Goal: Task Accomplishment & Management: Complete application form

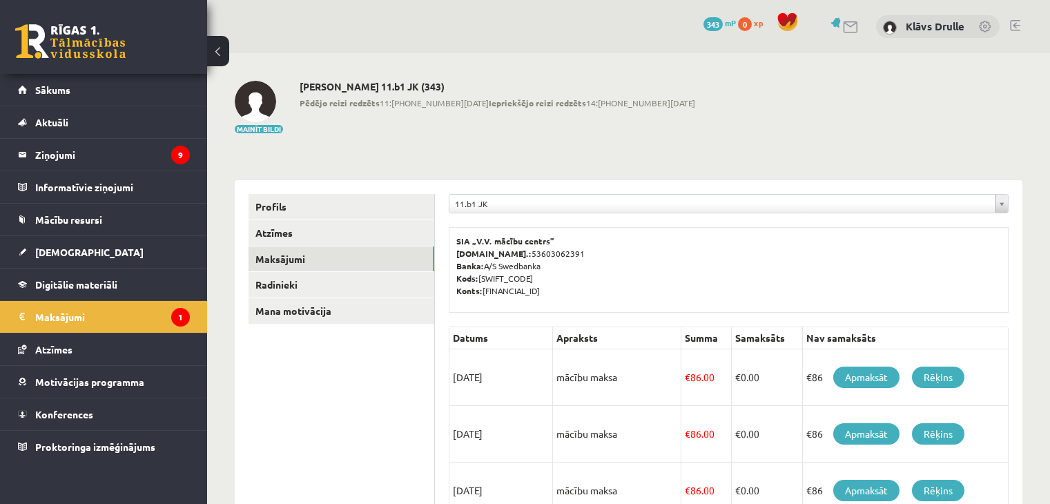
scroll to position [451, 0]
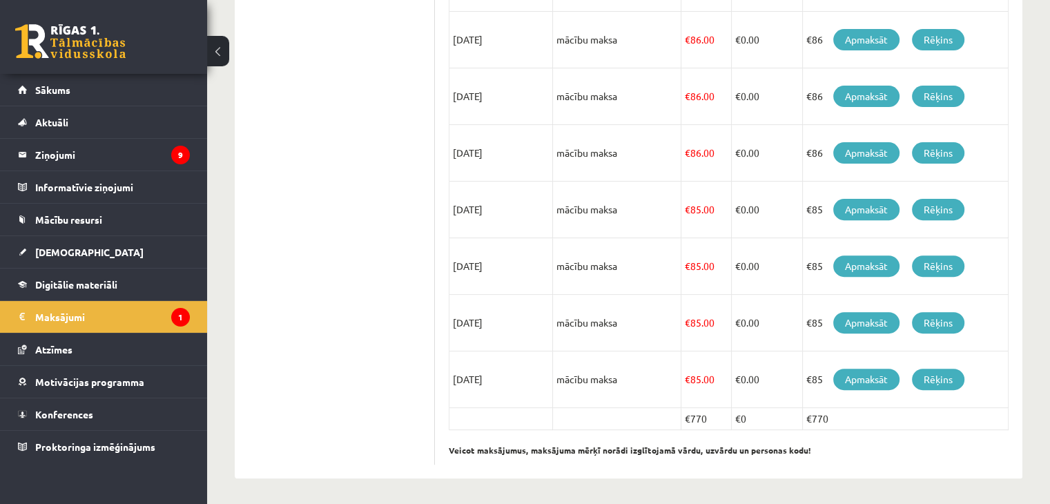
drag, startPoint x: 0, startPoint y: 0, endPoint x: 1037, endPoint y: 171, distance: 1051.4
click at [1037, 171] on div "**********" at bounding box center [628, 53] width 843 height 903
click at [83, 222] on span "Mācību resursi" at bounding box center [68, 219] width 67 height 12
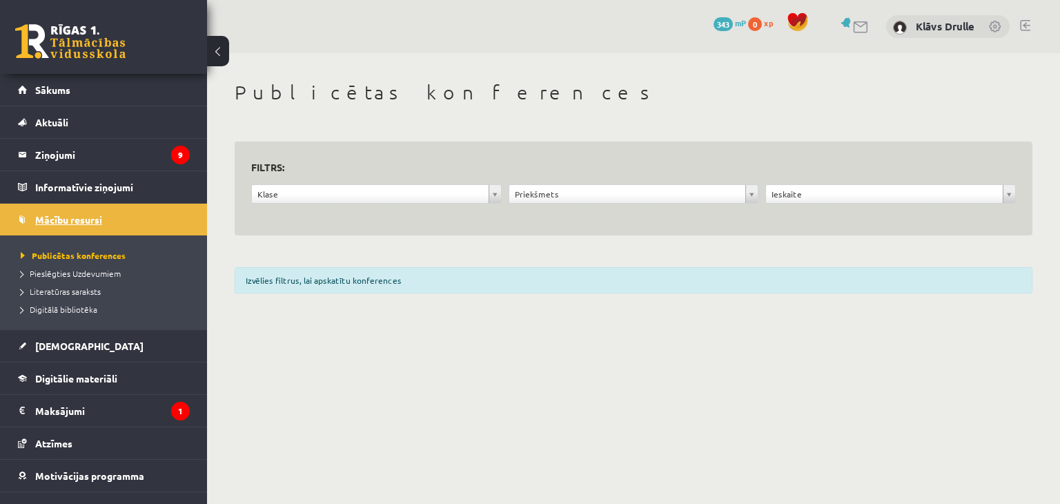
click at [97, 222] on span "Mācību resursi" at bounding box center [68, 219] width 67 height 12
click at [74, 346] on span "[DEMOGRAPHIC_DATA]" at bounding box center [89, 346] width 108 height 12
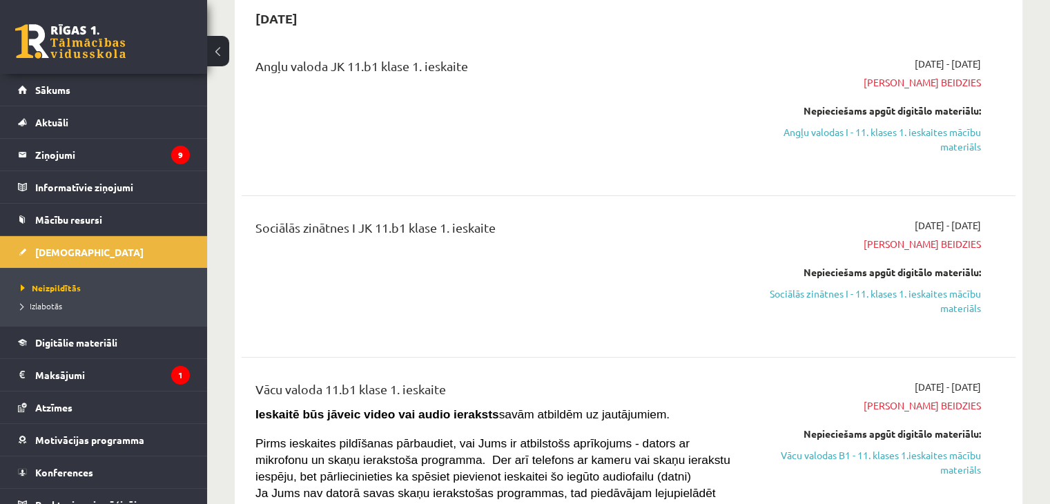
scroll to position [138, 0]
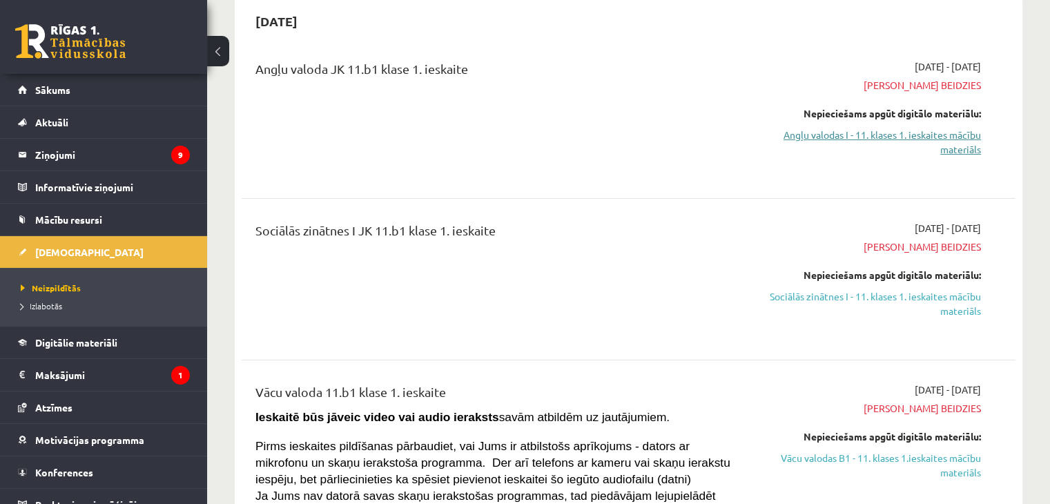
click at [921, 141] on link "Angļu valodas I - 11. klases 1. ieskaites mācību materiāls" at bounding box center [867, 142] width 228 height 29
click at [921, 138] on link "Angļu valodas I - 11. klases 1. ieskaites mācību materiāls" at bounding box center [867, 142] width 228 height 29
click at [895, 132] on link "Angļu valodas I - 11. klases 1. ieskaites mācību materiāls" at bounding box center [867, 142] width 228 height 29
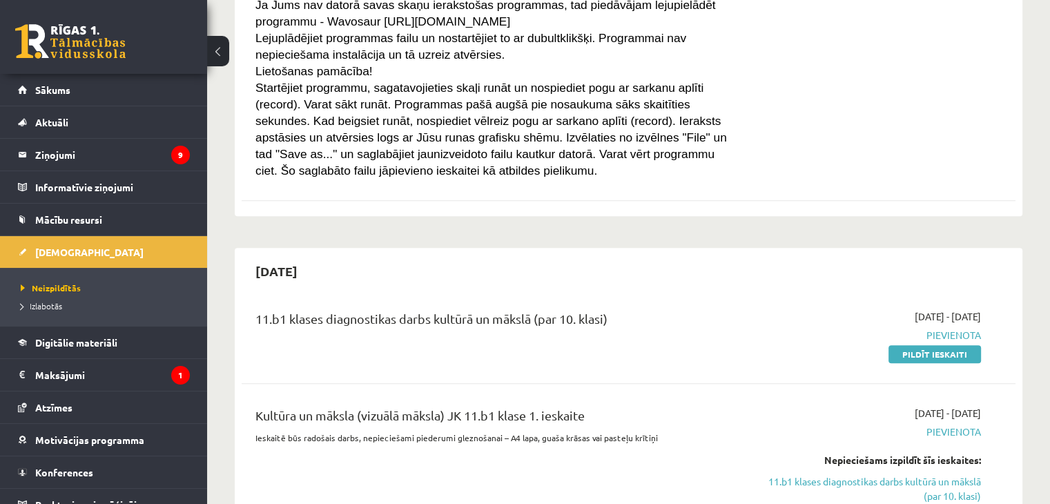
scroll to position [759, 0]
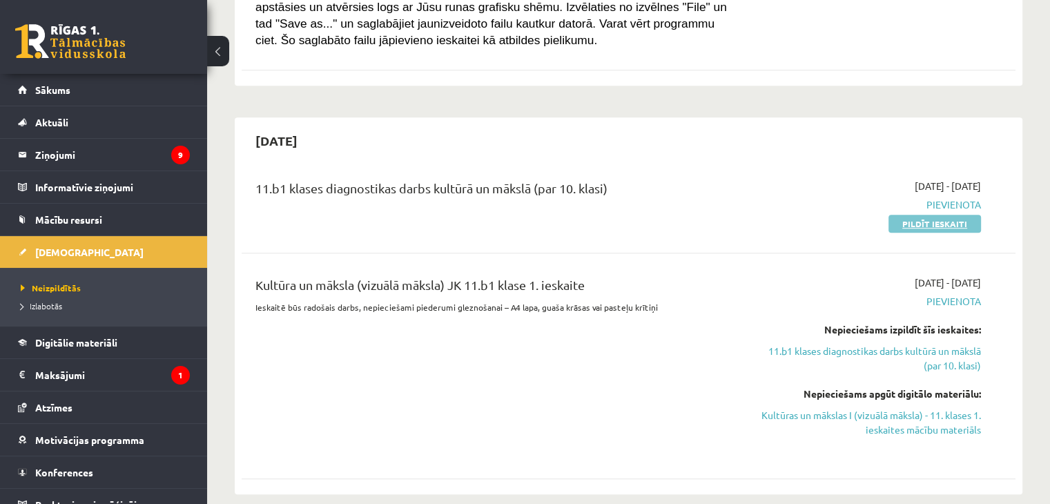
click at [914, 227] on link "Pildīt ieskaiti" at bounding box center [934, 224] width 92 height 18
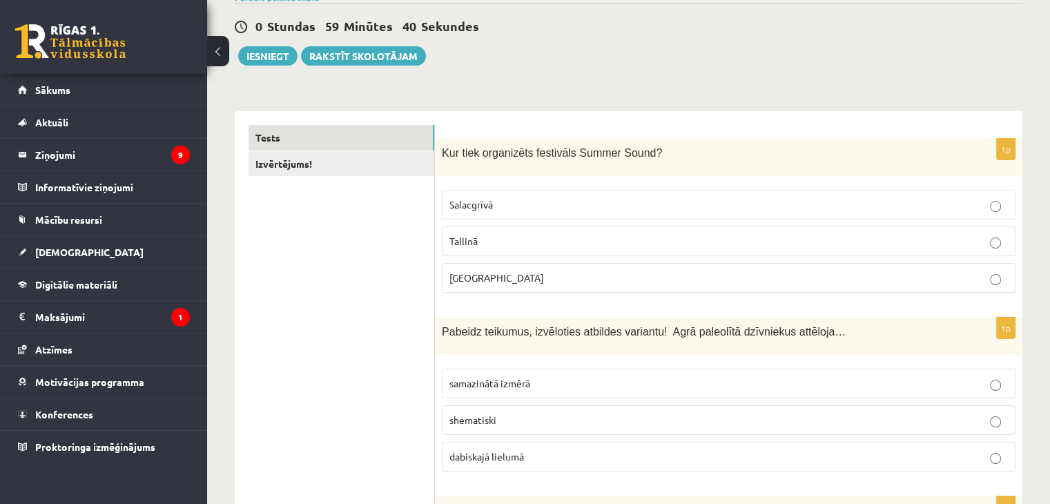
scroll to position [138, 0]
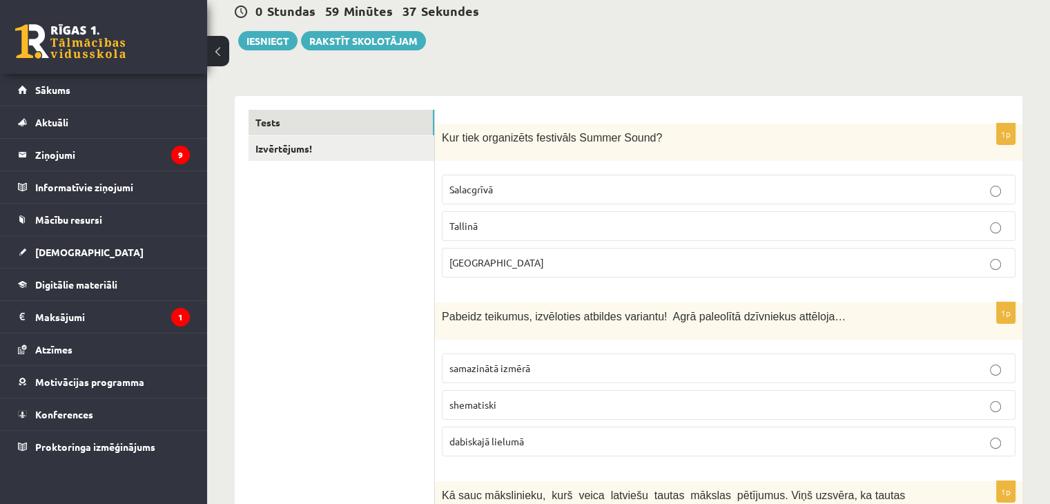
click at [509, 260] on p "Liepājā" at bounding box center [728, 262] width 558 height 14
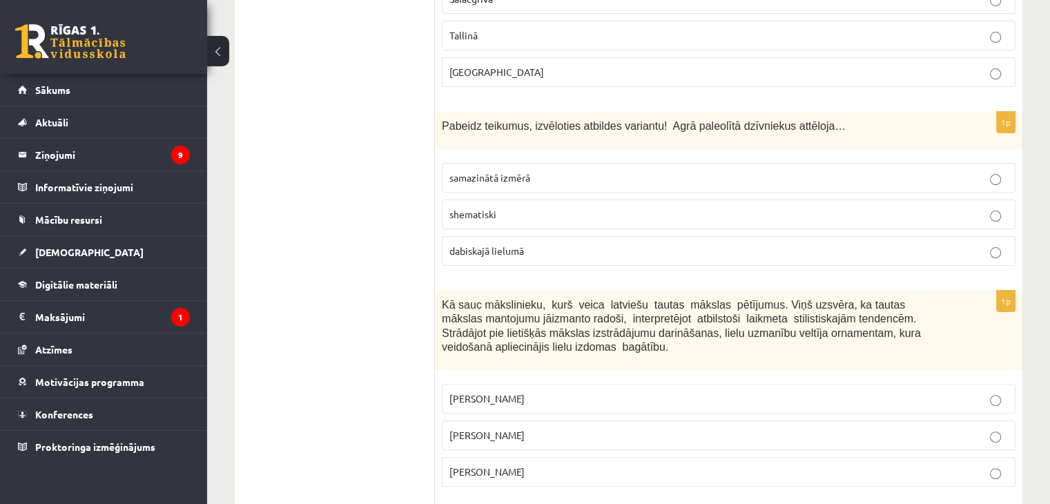
scroll to position [345, 0]
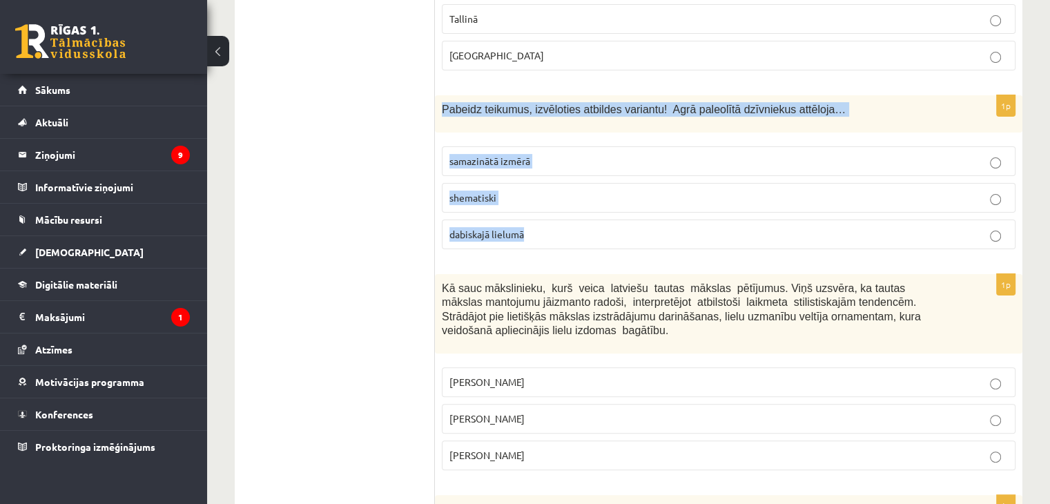
drag, startPoint x: 442, startPoint y: 104, endPoint x: 563, endPoint y: 246, distance: 187.1
click at [556, 244] on div "1p Pabeidz teikumus, izvēloties atbildes variantu! Agrā paleolītā dzīvniekus at…" at bounding box center [728, 177] width 587 height 165
copy div "Pabeidz teikumus, izvēloties atbildes variantu! Agrā paleolītā dzīvniekus attēl…"
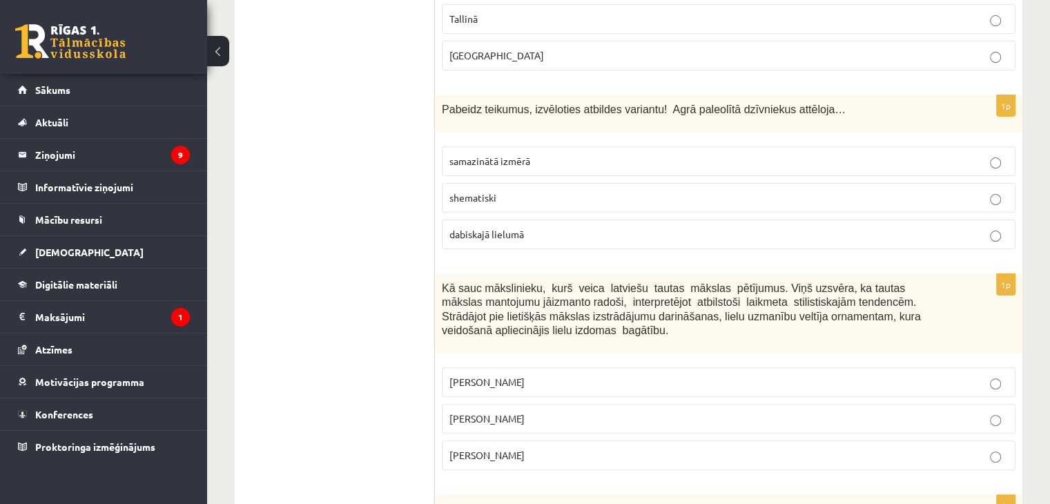
click at [475, 244] on label "dabiskajā lielumā" at bounding box center [729, 234] width 574 height 30
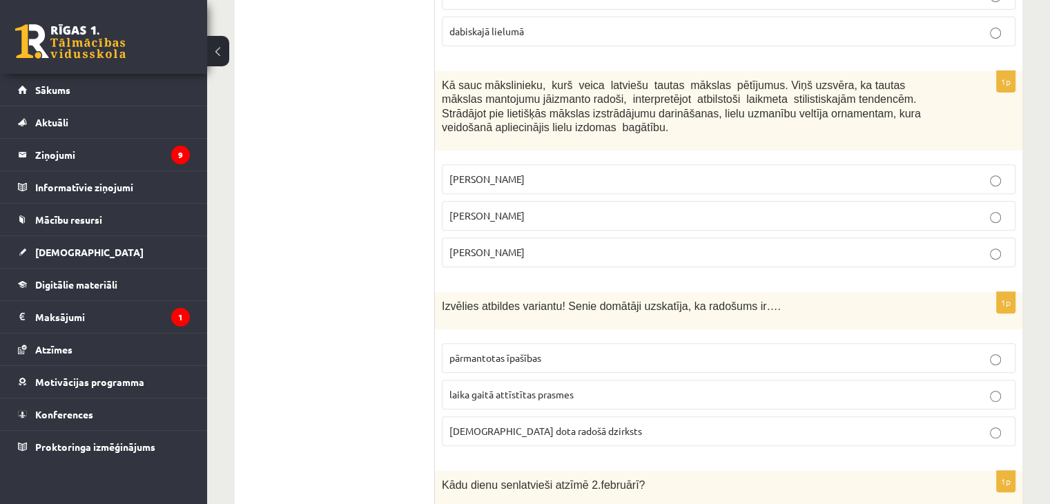
scroll to position [552, 0]
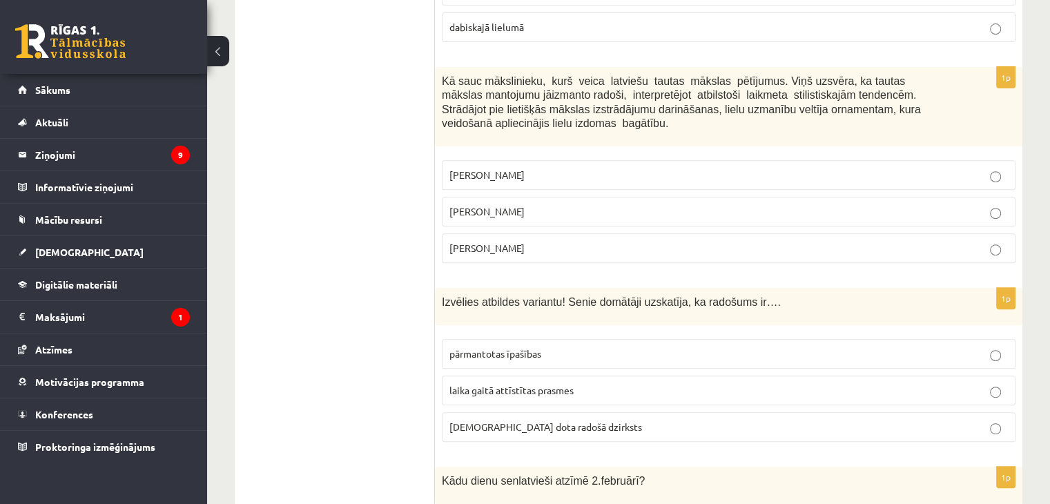
drag, startPoint x: 444, startPoint y: 79, endPoint x: 424, endPoint y: 125, distance: 50.0
click at [523, 235] on div "1p Kā sauc mākslinieku, kurš veica latviešu tautas mākslas pētījumus. Viņš uzsv…" at bounding box center [728, 171] width 587 height 208
drag, startPoint x: 396, startPoint y: 110, endPoint x: 408, endPoint y: 106, distance: 12.7
drag, startPoint x: 441, startPoint y: 75, endPoint x: 545, endPoint y: 240, distance: 195.1
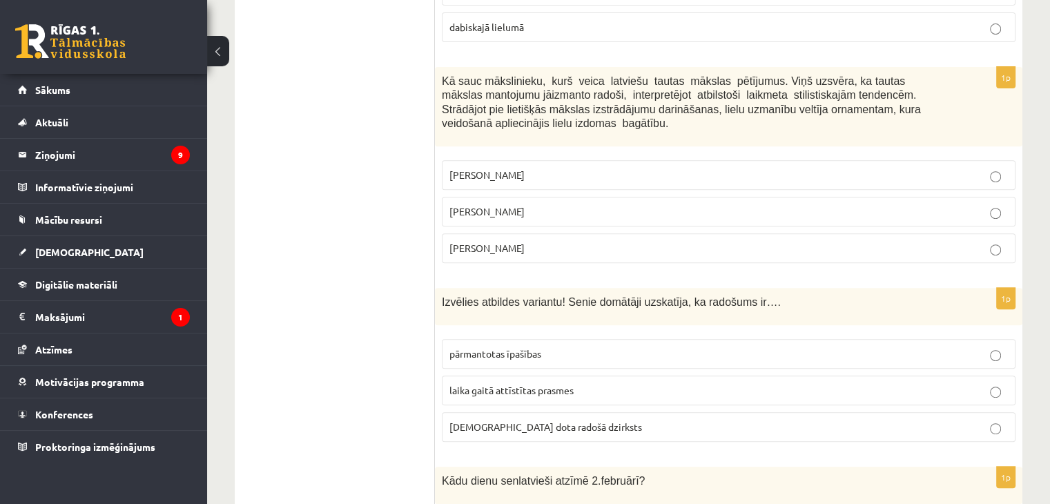
click at [520, 242] on div "1p Kā sauc mākslinieku, kurš veica latviešu tautas mākslas pētījumus. Viņš uzsv…" at bounding box center [728, 171] width 587 height 208
copy div "Kā sauc mākslinieku, kurš veica latviešu tautas mākslas pētījumus. Viņš uzsvēra…"
click at [507, 211] on span "Jūlijs Madernieks" at bounding box center [486, 211] width 75 height 12
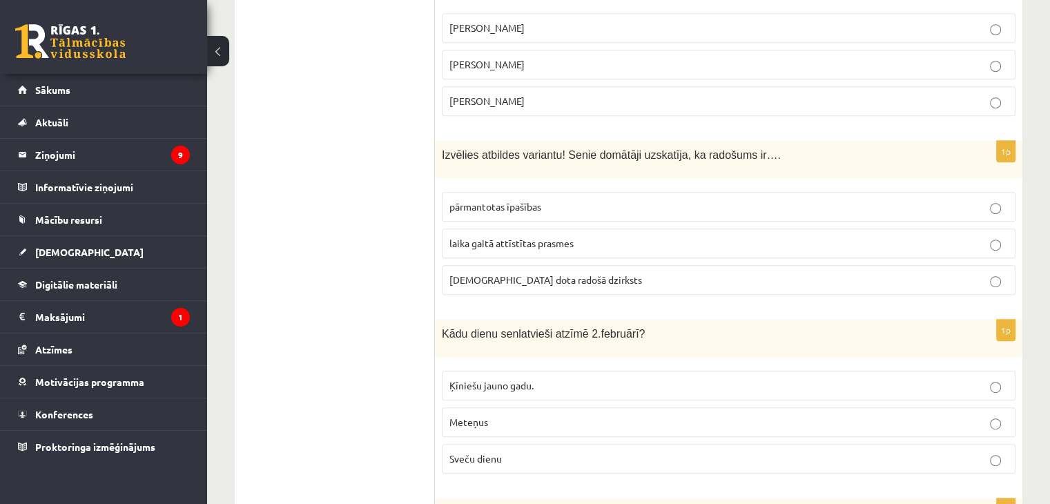
scroll to position [759, 0]
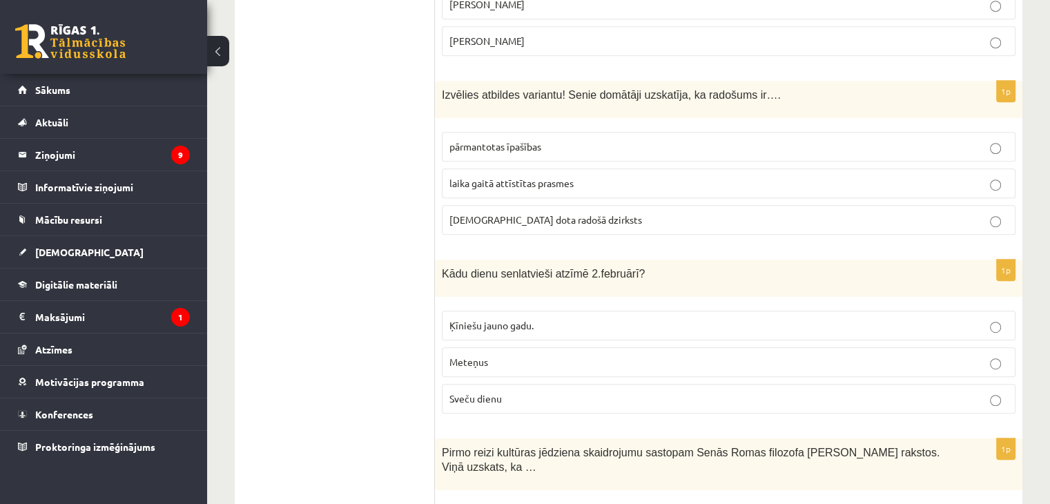
click at [478, 190] on label "laika gaitā attīstītas prasmes" at bounding box center [729, 183] width 574 height 30
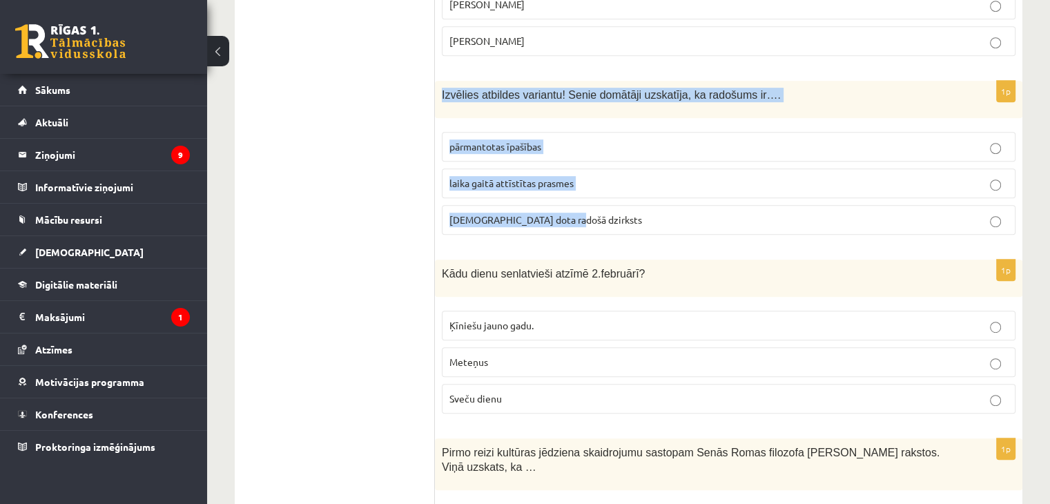
drag, startPoint x: 444, startPoint y: 93, endPoint x: 578, endPoint y: 233, distance: 194.3
click at [578, 234] on div "1p Izvēlies atbildes variantu! Senie domātāji uzskatīja, ka radošums ir…. pārma…" at bounding box center [728, 163] width 587 height 165
copy div "Izvēlies atbildes variantu! Senie domātāji uzskatīja, ka radošums ir…. pārmanto…"
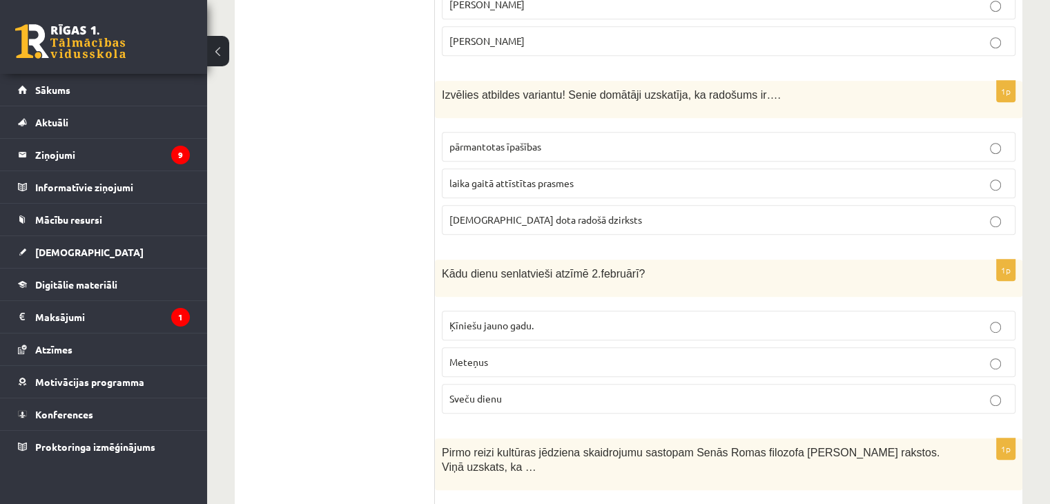
click at [530, 227] on label "dieva dota radošā dzirksts" at bounding box center [729, 220] width 574 height 30
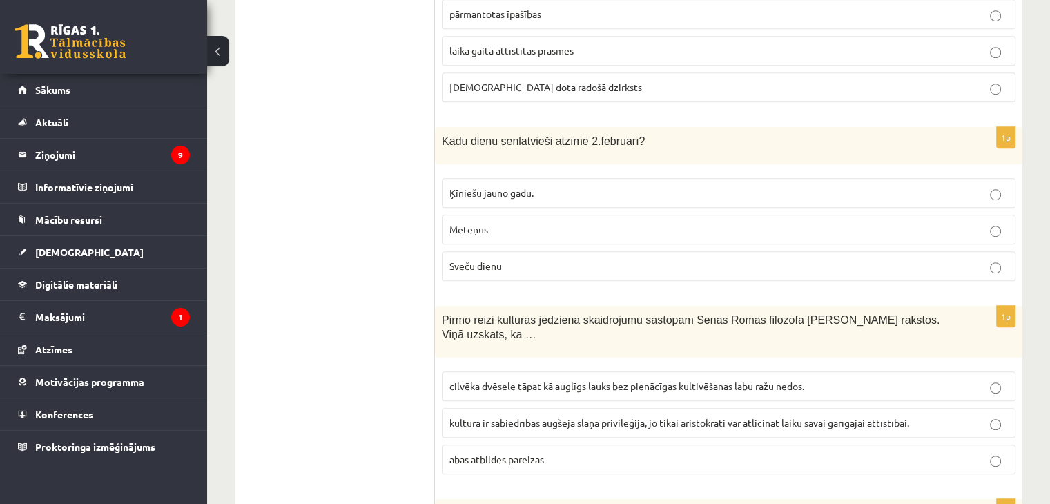
scroll to position [897, 0]
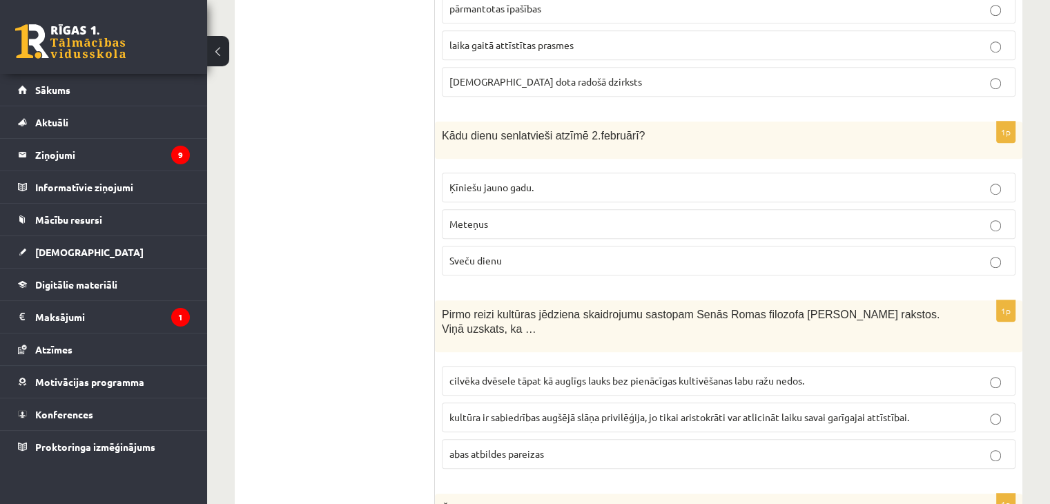
click at [487, 217] on span "Meteņus" at bounding box center [468, 223] width 39 height 12
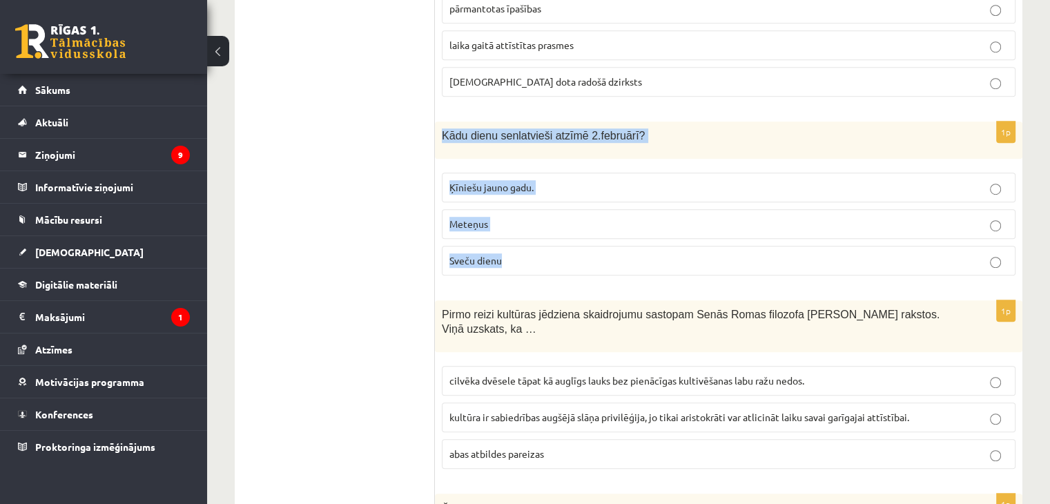
drag, startPoint x: 443, startPoint y: 133, endPoint x: 514, endPoint y: 269, distance: 153.7
click at [514, 269] on div "1p Kādu dienu senlatvieši atzīmē 2.februārī? Ķīniešu jauno gadu. Meteņus Sveču …" at bounding box center [728, 203] width 587 height 165
copy div "Kādu dienu senlatvieši atzīmē 2.februārī? Ķīniešu jauno gadu. Meteņus Sveču die…"
click at [465, 254] on span "Sveču dienu" at bounding box center [475, 260] width 52 height 12
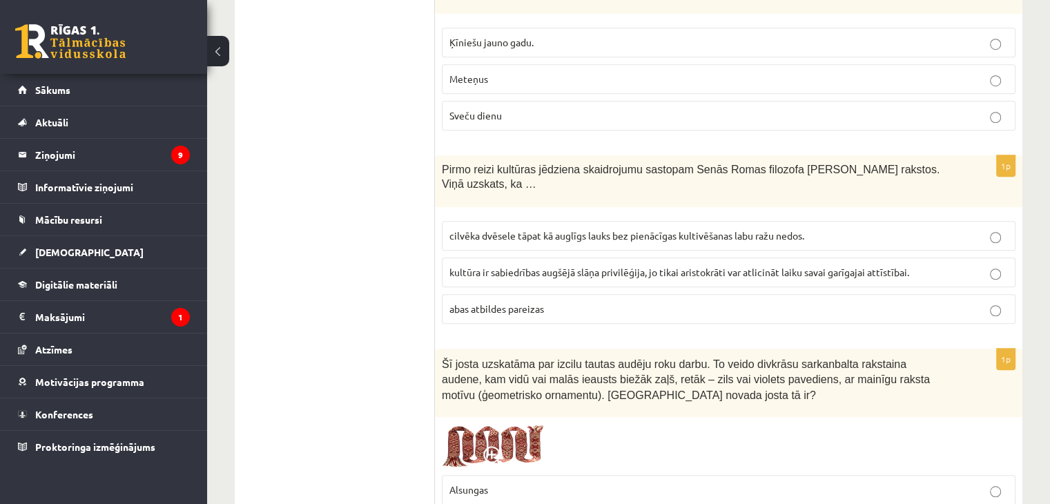
scroll to position [1035, 0]
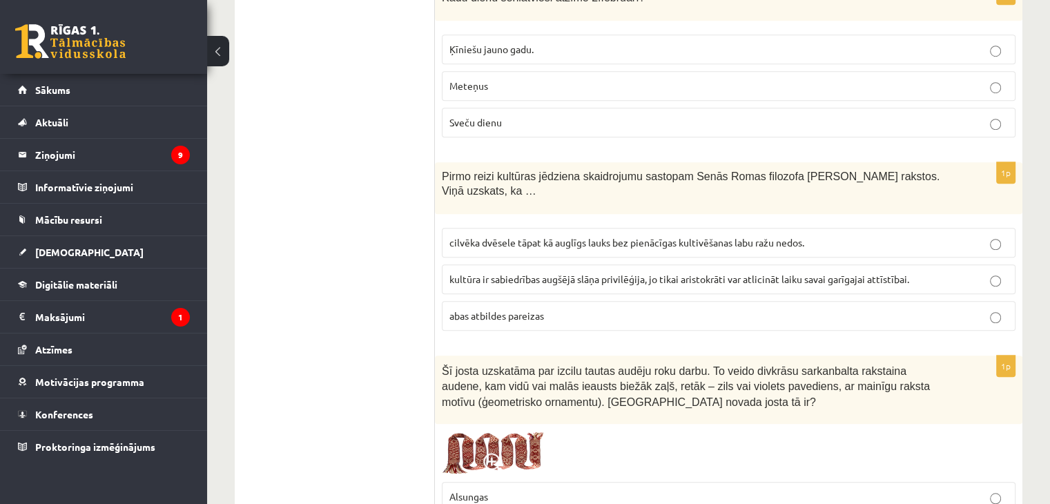
click at [533, 273] on span "kultūra ir sabiedrības augšējā slāņa privilēģija, jo tikai aristokrāti var atli…" at bounding box center [679, 279] width 460 height 12
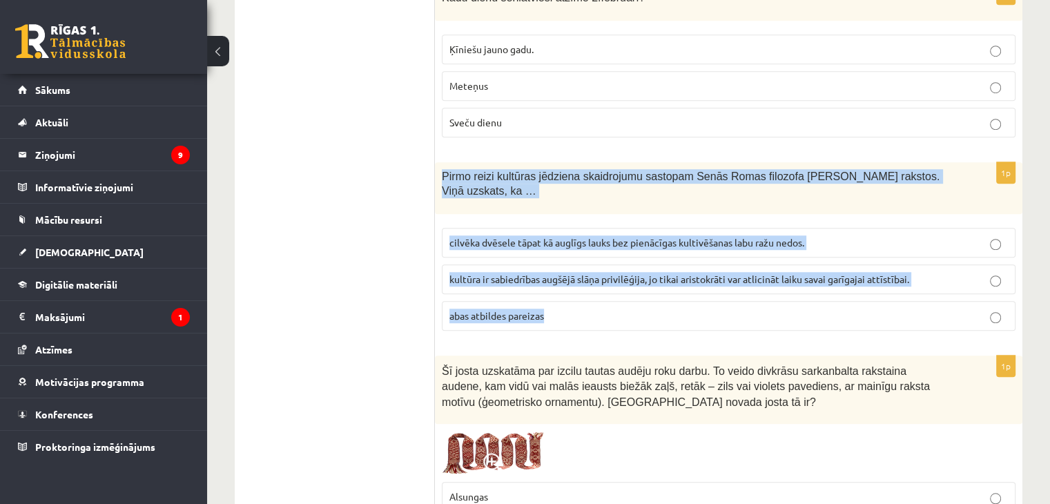
drag, startPoint x: 442, startPoint y: 170, endPoint x: 551, endPoint y: 295, distance: 165.9
click at [551, 295] on div "1p Pirmo reizi kultūras jēdziena skaidrojumu sastopam Senās Romas filozofa Cice…" at bounding box center [728, 251] width 587 height 179
copy div "Pirmo reizi kultūras jēdziena skaidrojumu sastopam Senās Romas filozofa Ciceron…"
click at [612, 231] on label "cilvēka dvēsele tāpat kā auglīgs lauks bez pienācīgas kultivēšanas labu ražu ne…" at bounding box center [729, 243] width 574 height 30
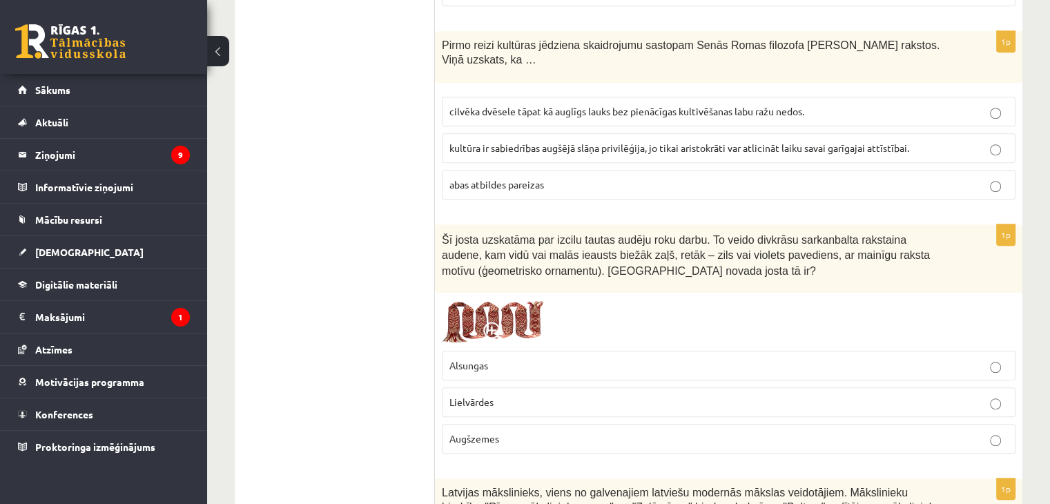
scroll to position [1311, 0]
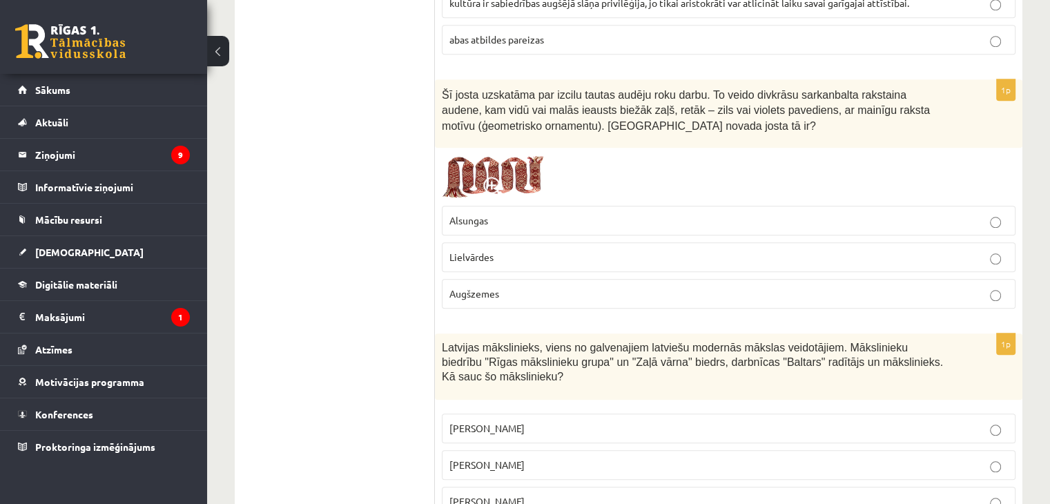
click at [461, 214] on span "Alsungas" at bounding box center [468, 220] width 39 height 12
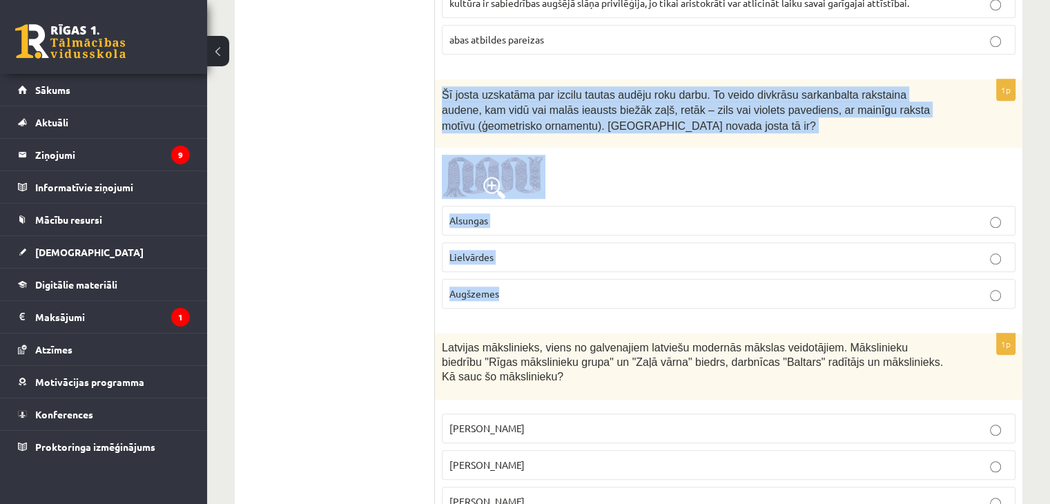
drag, startPoint x: 441, startPoint y: 72, endPoint x: 520, endPoint y: 269, distance: 211.9
click at [520, 269] on div "1p Šī josta uzskatāma par izcilu tautas audēju roku darbu. To veido divkrāsu sa…" at bounding box center [728, 199] width 587 height 241
copy div "Šī josta uzskatāma par izcilu tautas audēju roku darbu. To veido divkrāsu sarka…"
click at [483, 250] on p "Lielvārdes" at bounding box center [728, 257] width 558 height 14
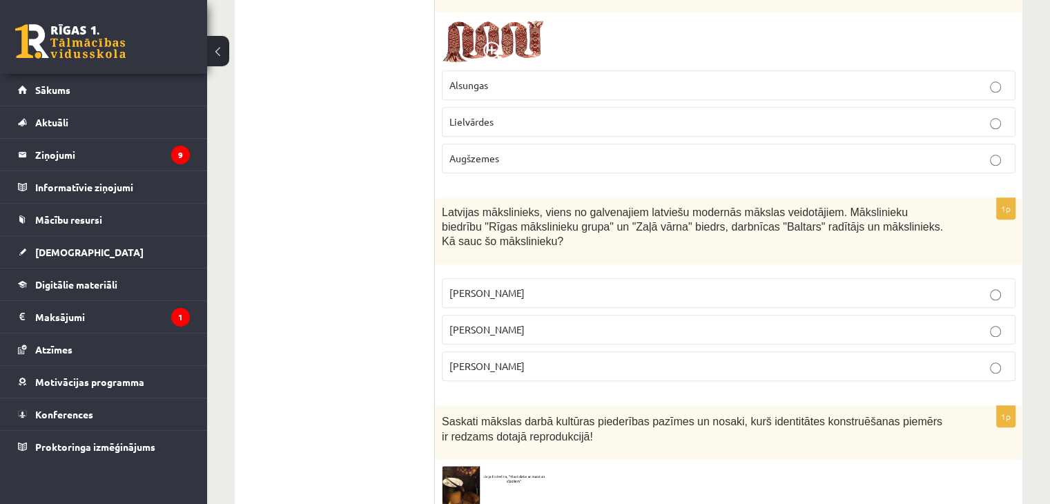
scroll to position [1449, 0]
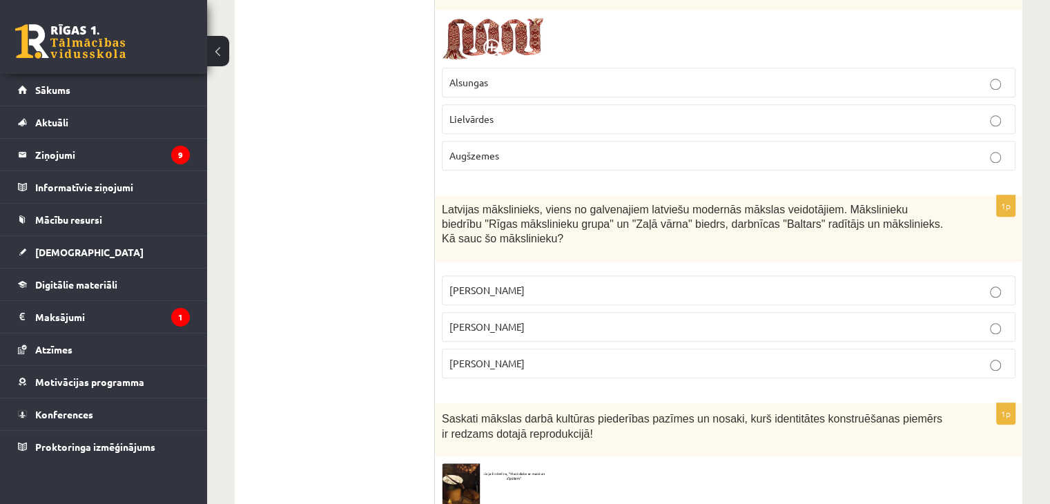
click at [509, 320] on p "Romāns Suta" at bounding box center [728, 327] width 558 height 14
drag, startPoint x: 439, startPoint y: 191, endPoint x: 563, endPoint y: 335, distance: 189.9
click at [552, 346] on div "1p Latvijas mākslinieks, viens no galvenajiem latviešu modernās mākslas veidotā…" at bounding box center [728, 291] width 587 height 193
copy div "Latvijas mākslinieks, viens no galvenajiem latviešu modernās mākslas veidotājie…"
drag, startPoint x: 364, startPoint y: 288, endPoint x: 367, endPoint y: 277, distance: 11.6
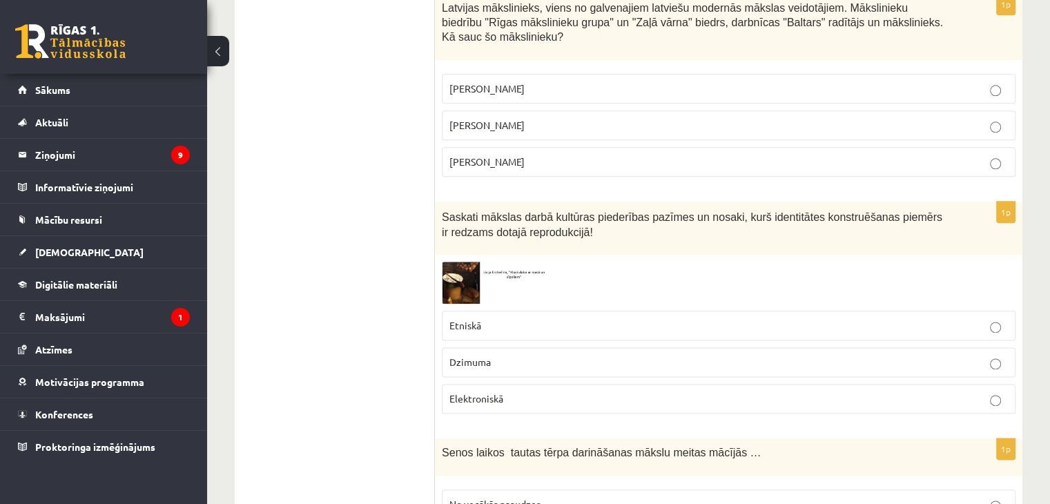
scroll to position [1657, 0]
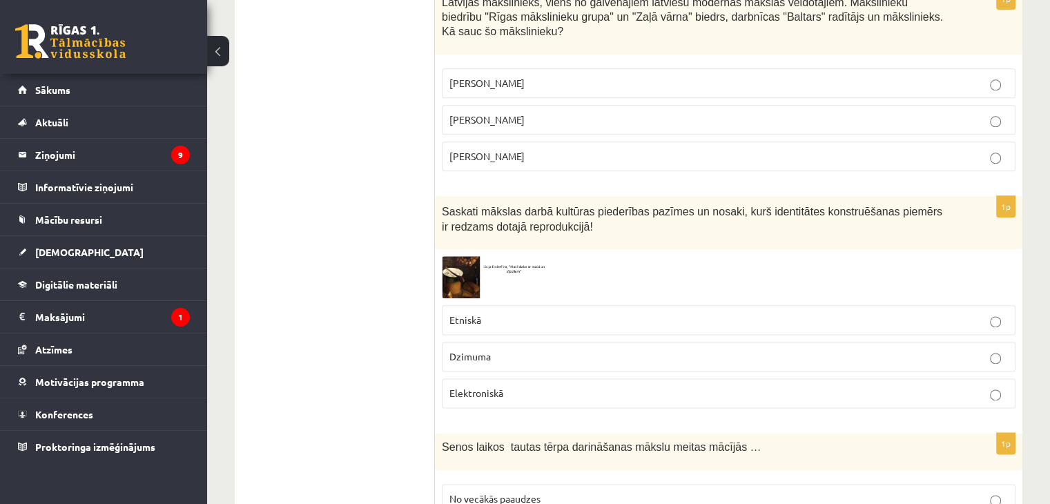
click at [454, 256] on img at bounding box center [494, 277] width 104 height 42
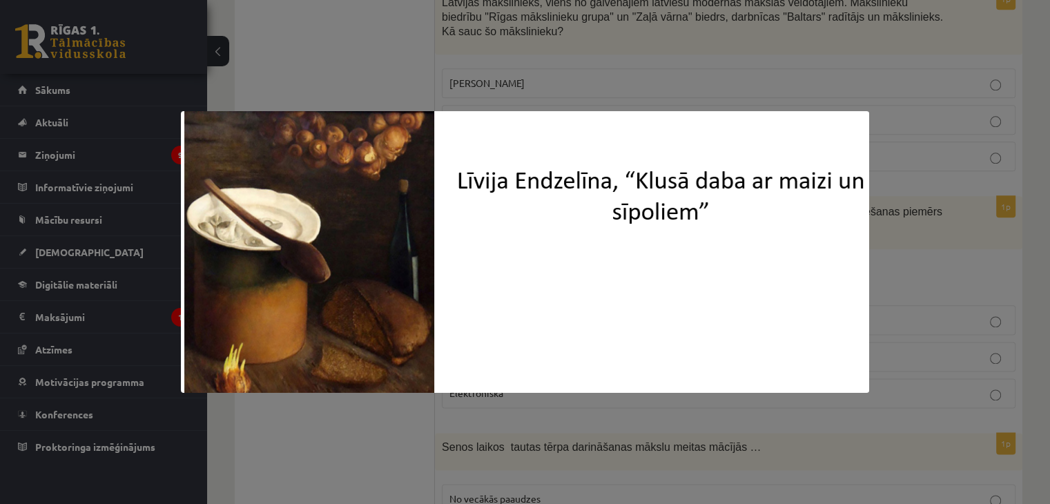
click at [609, 50] on div at bounding box center [525, 252] width 1050 height 504
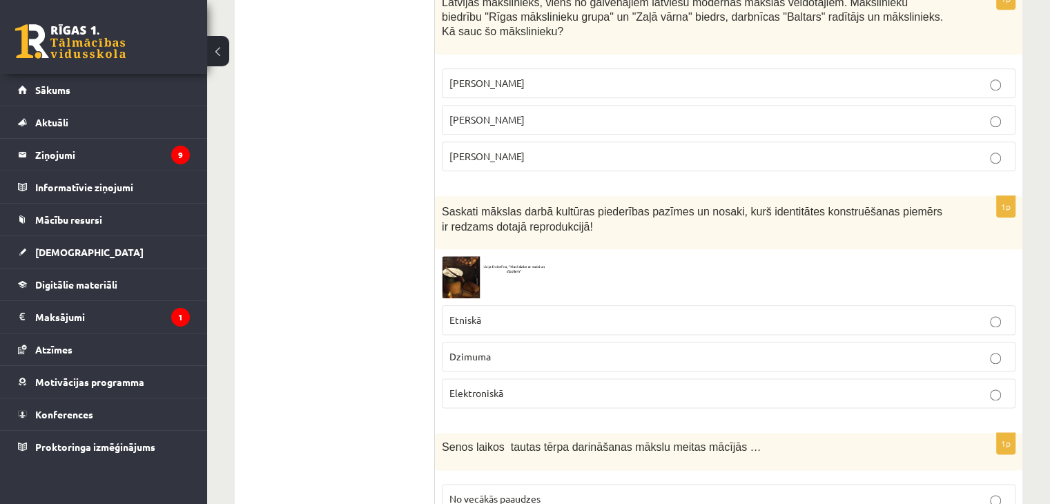
click at [489, 313] on p "Etniskā" at bounding box center [728, 320] width 558 height 14
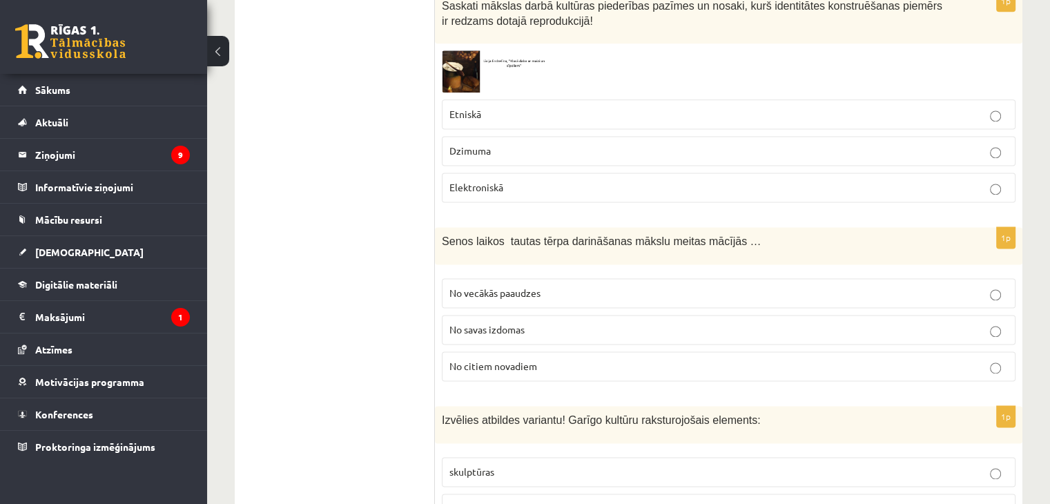
scroll to position [1864, 0]
click at [500, 277] on label "No vecākās paaudzes" at bounding box center [729, 292] width 574 height 30
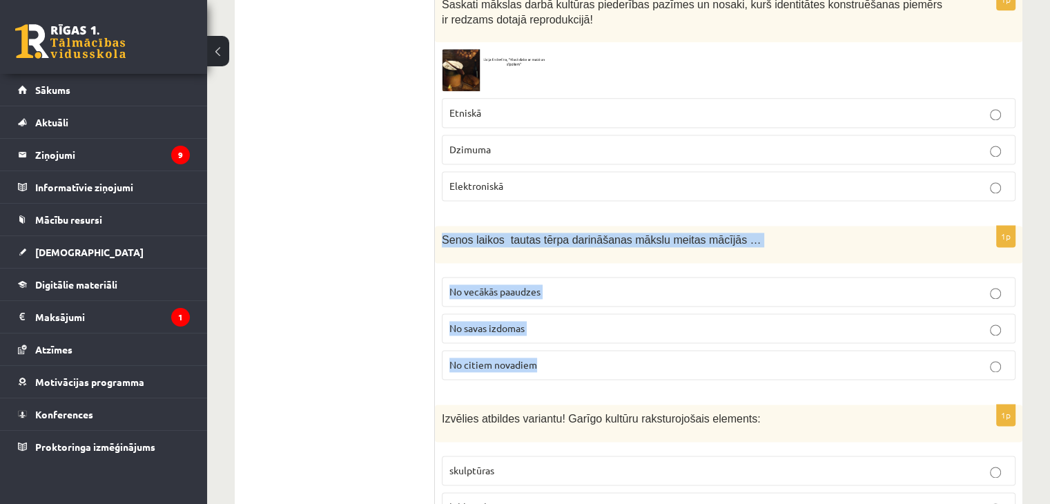
drag, startPoint x: 442, startPoint y: 201, endPoint x: 550, endPoint y: 344, distance: 179.3
click at [550, 344] on div "1p Senos laikos tautas tērpa darināšanas mākslu meitas mācījās … No vecākās paa…" at bounding box center [728, 308] width 587 height 165
copy div "Senos laikos tautas tērpa darināšanas mākslu meitas mācījās … No vecākās paaudz…"
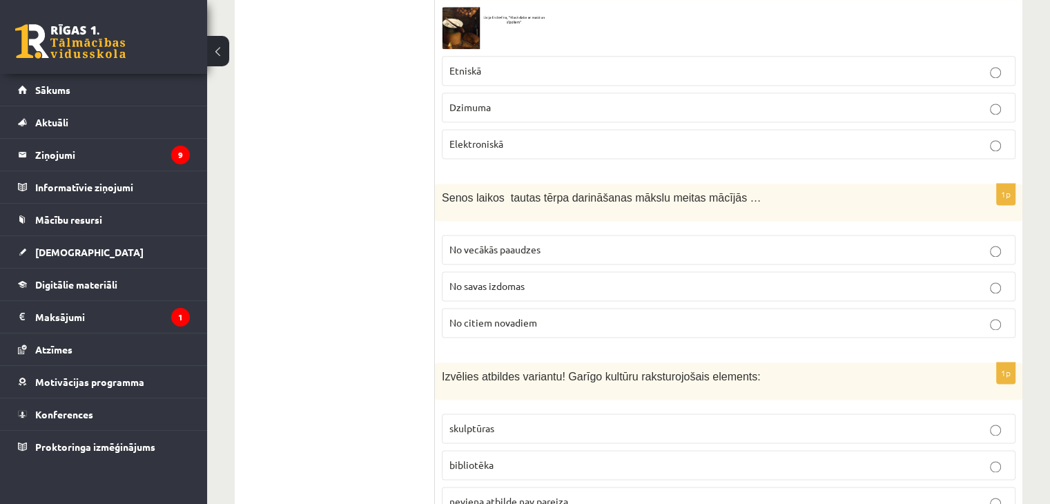
scroll to position [2071, 0]
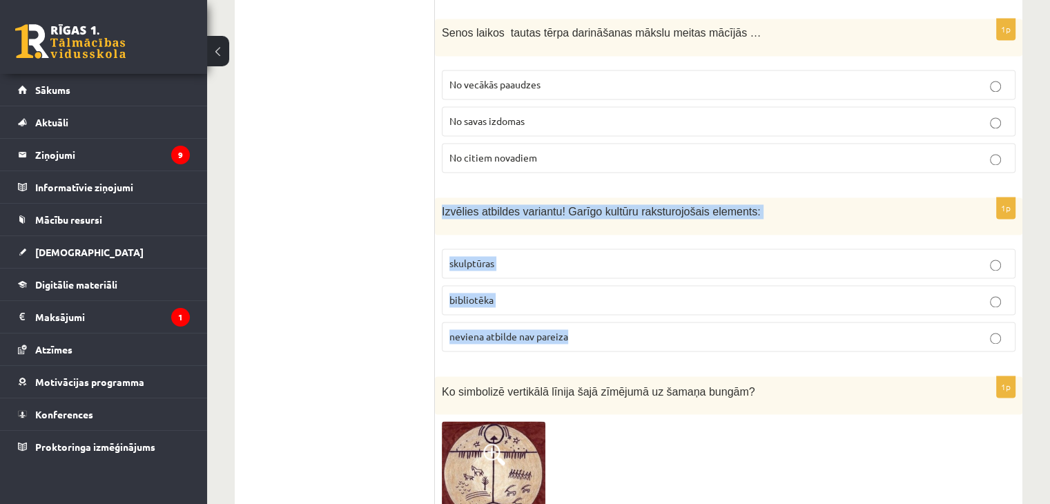
drag, startPoint x: 442, startPoint y: 170, endPoint x: 600, endPoint y: 302, distance: 205.8
click at [600, 302] on div "1p Izvēlies atbildes variantu! Garīgo kultūru raksturojošais elements: skulptūr…" at bounding box center [728, 279] width 587 height 165
copy div "Izvēlies atbildes variantu! Garīgo kultūru raksturojošais elements: skulptūras …"
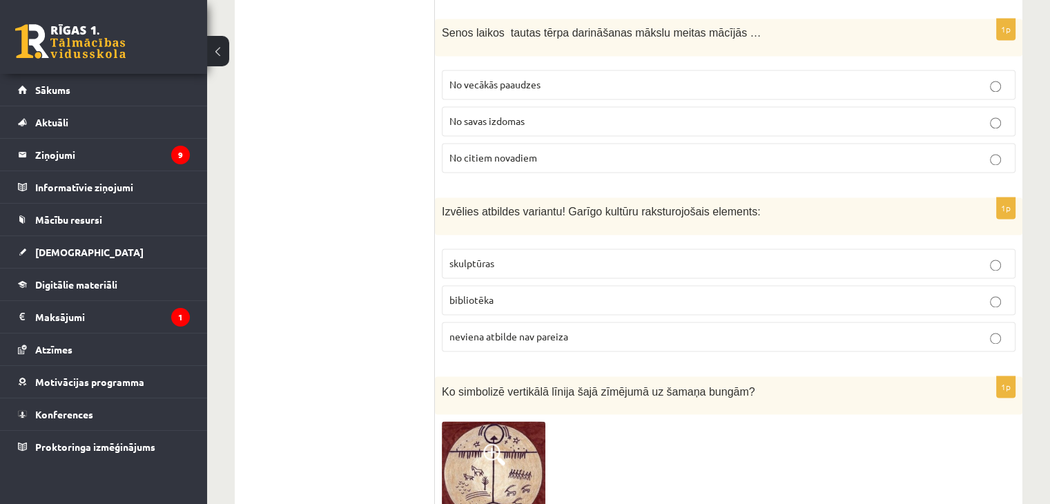
click at [474, 293] on span "bibliotēka" at bounding box center [471, 299] width 44 height 12
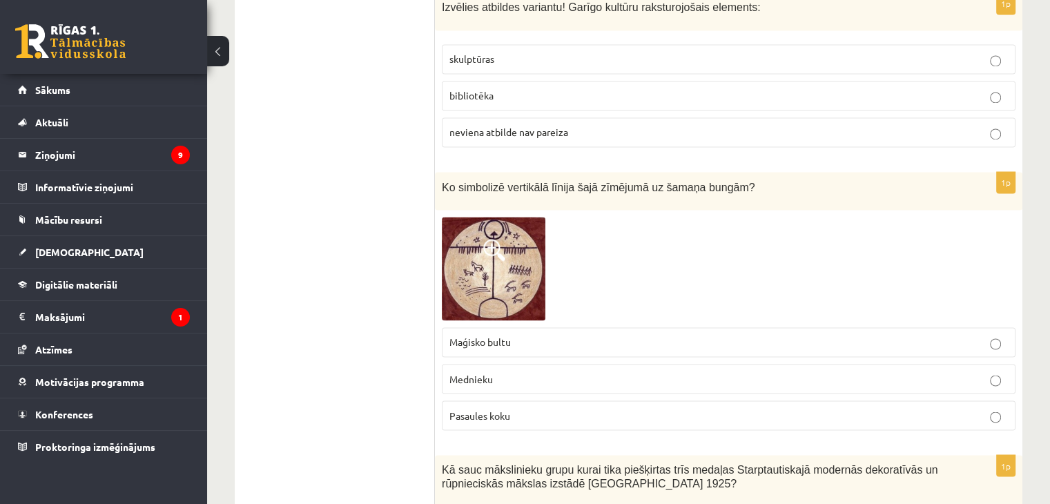
scroll to position [2278, 0]
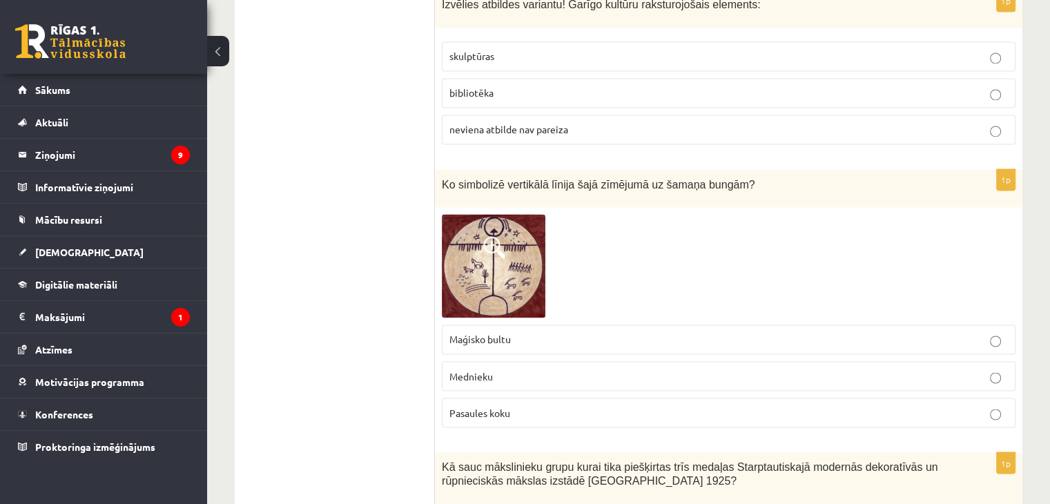
click at [488, 406] on span "Pasaules koku" at bounding box center [479, 412] width 61 height 12
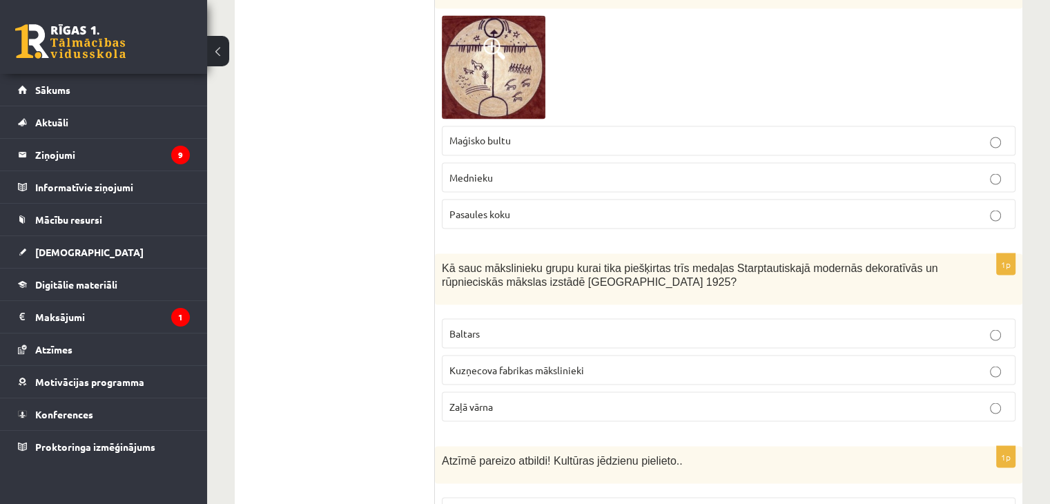
scroll to position [2485, 0]
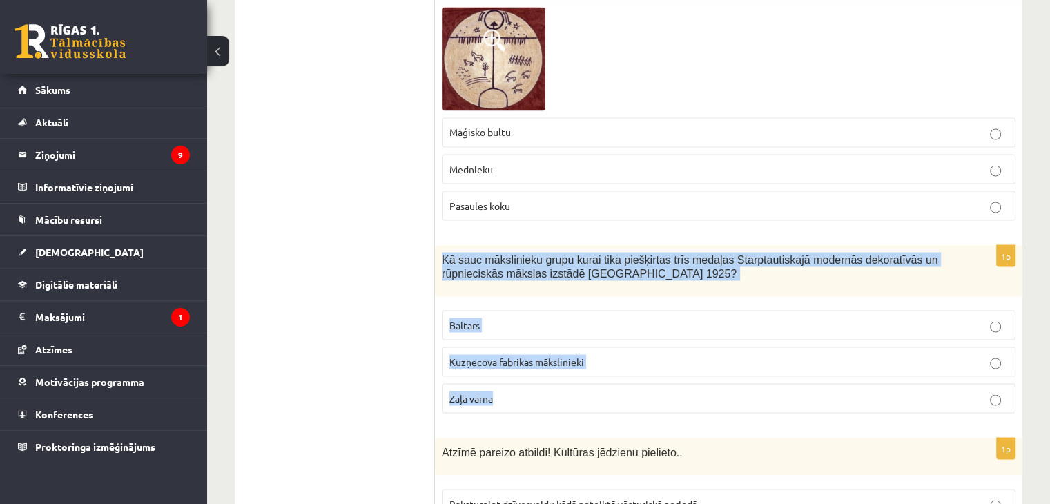
drag, startPoint x: 441, startPoint y: 217, endPoint x: 529, endPoint y: 366, distance: 173.3
click at [529, 366] on div "1p Kā sauc mākslinieku grupu kurai tika piešķirtas trīs medaļas Starptautiskajā…" at bounding box center [728, 334] width 587 height 179
click at [514, 355] on span "Kuzņecova fabrikas mākslinieki" at bounding box center [516, 361] width 135 height 12
drag, startPoint x: 440, startPoint y: 215, endPoint x: 497, endPoint y: 353, distance: 149.2
click at [497, 353] on div "1p Kā sauc mākslinieku grupu kurai tika piešķirtas trīs medaļas Starptautiskajā…" at bounding box center [728, 334] width 587 height 179
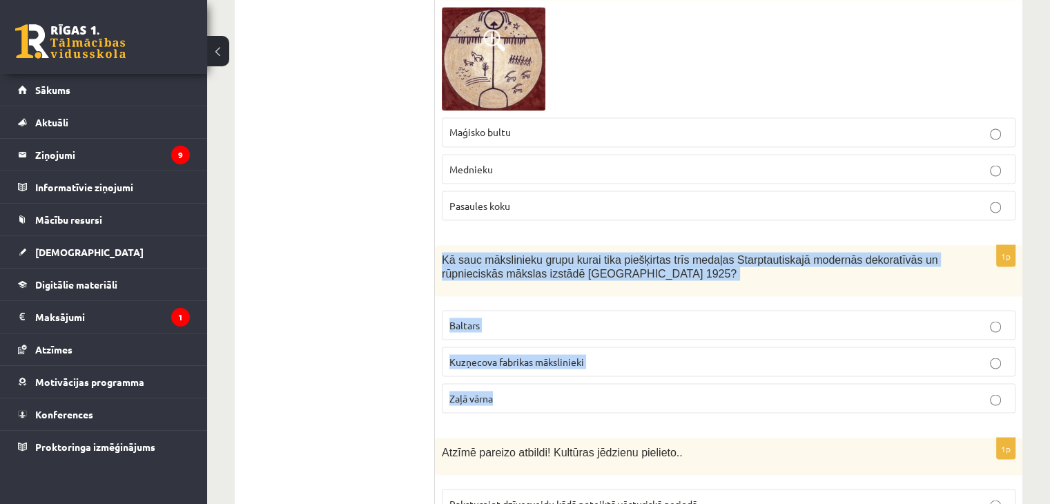
copy div "Kā sauc mākslinieku grupu kurai tika piešķirtas trīs medaļas Starptautiskajā mo…"
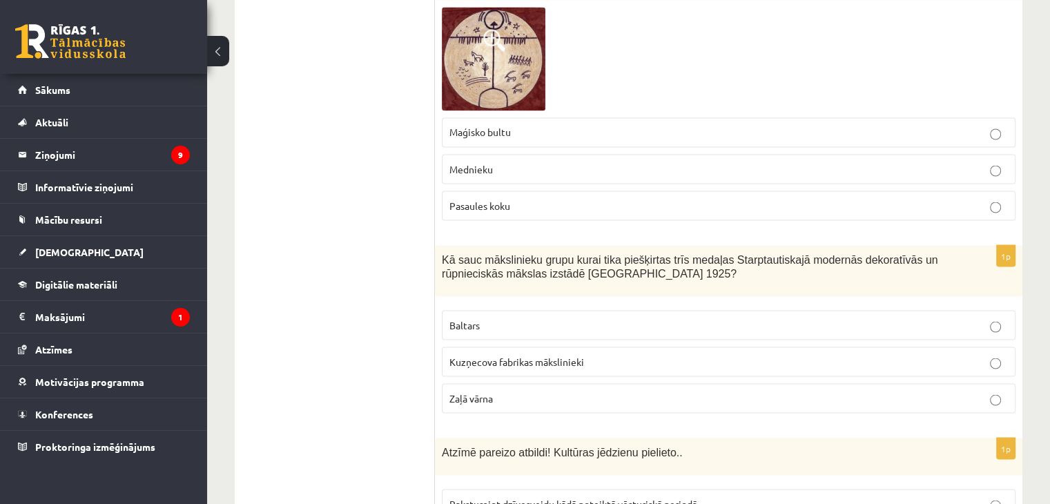
click at [495, 317] on p "Baltars" at bounding box center [728, 324] width 558 height 14
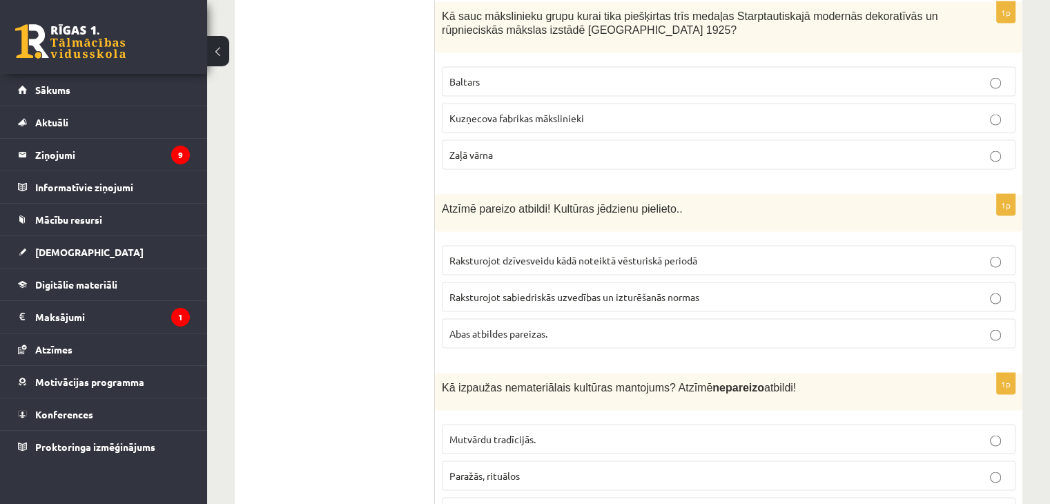
scroll to position [2761, 0]
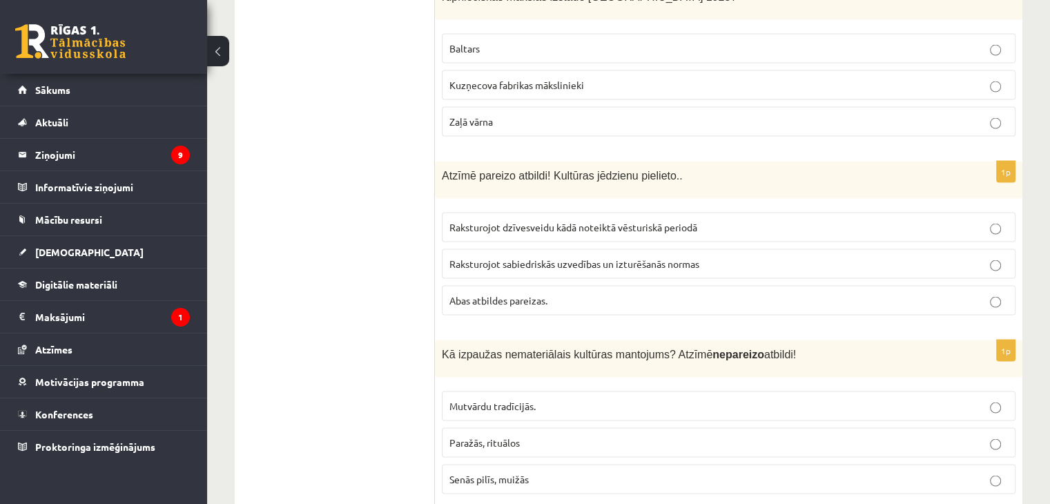
click at [550, 293] on p "Abas atbildes pareizas." at bounding box center [728, 300] width 558 height 14
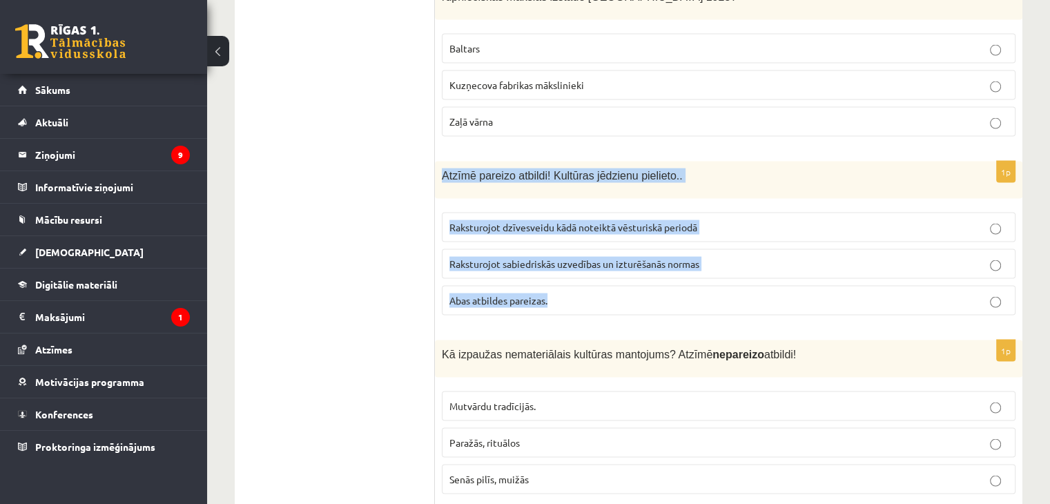
drag, startPoint x: 442, startPoint y: 131, endPoint x: 553, endPoint y: 263, distance: 172.0
click at [553, 263] on div "1p Atzīmē pareizo atbildi! Kultūras jēdzienu pielieto.. Raksturojot dzīvesveidu…" at bounding box center [728, 244] width 587 height 165
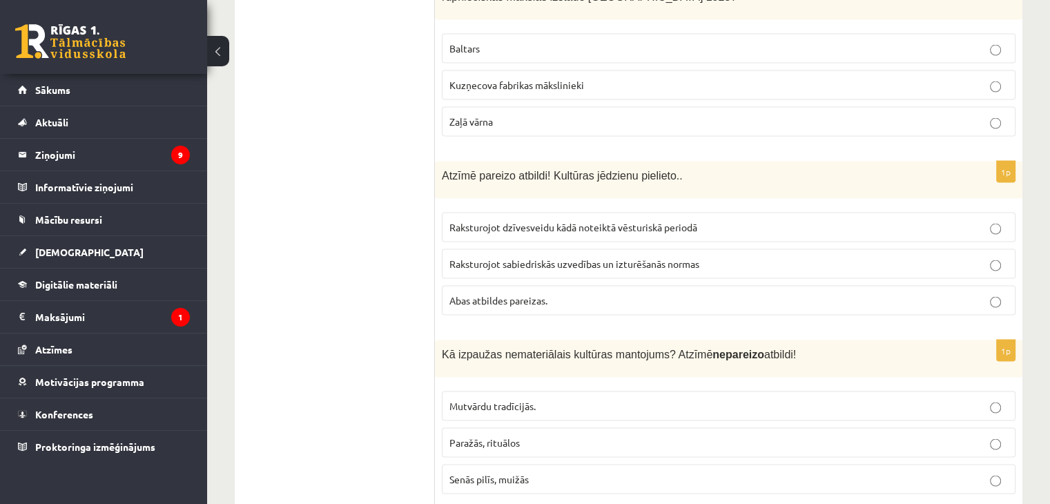
click at [392, 283] on ul "Tests Izvērtējums!" at bounding box center [341, 434] width 186 height 5894
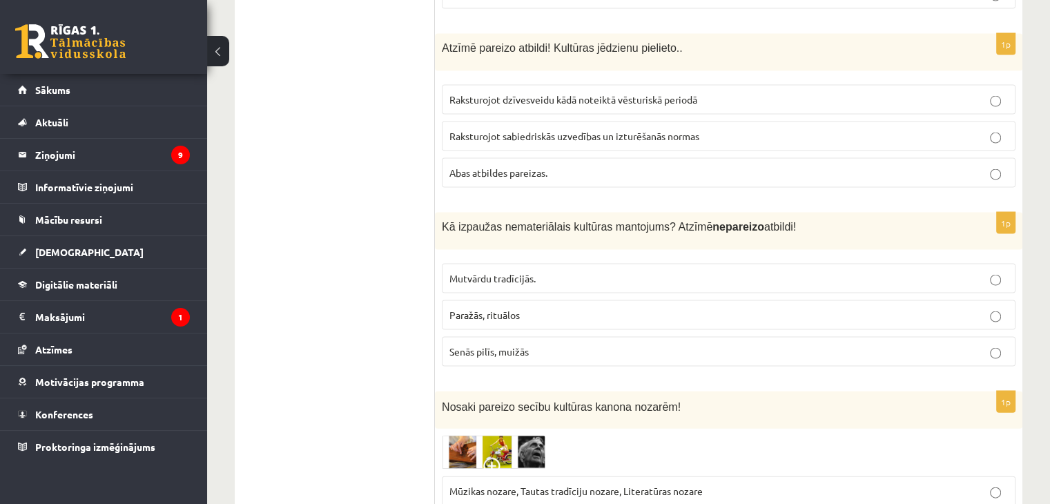
scroll to position [2899, 0]
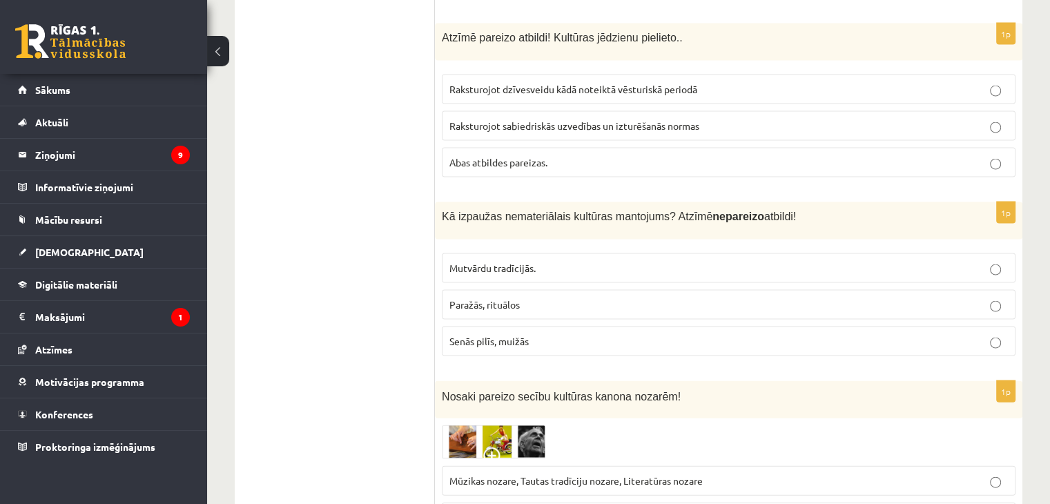
click at [489, 297] on p "Paražās, rituālos" at bounding box center [728, 304] width 558 height 14
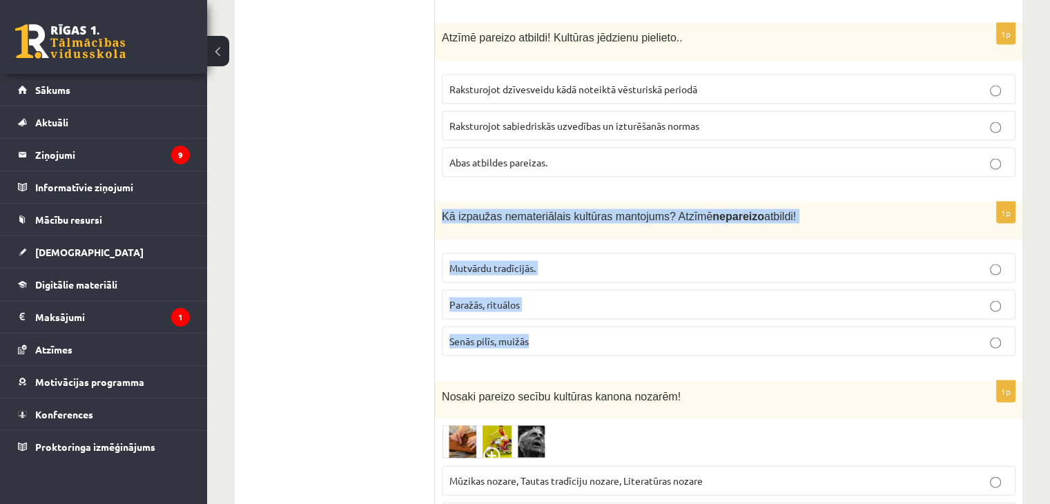
drag, startPoint x: 443, startPoint y: 176, endPoint x: 539, endPoint y: 294, distance: 152.1
click at [538, 297] on div "1p Kā izpaužas nemateriālais kultūras mantojums? Atzīmē nepareizo atbildi! Mutv…" at bounding box center [728, 284] width 587 height 165
drag, startPoint x: 472, startPoint y: 293, endPoint x: 460, endPoint y: 293, distance: 11.7
click at [473, 335] on span "Senās pilīs, muižās" at bounding box center [488, 341] width 79 height 12
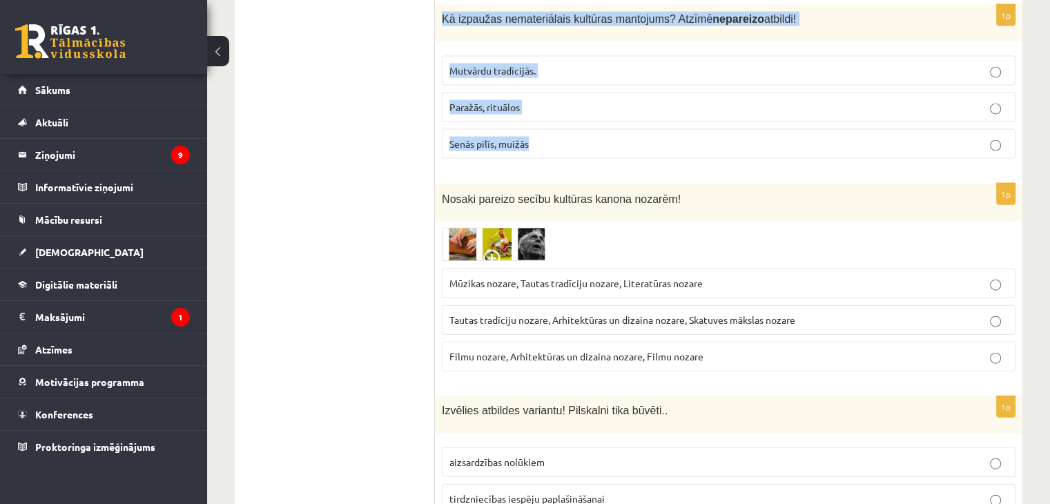
scroll to position [3106, 0]
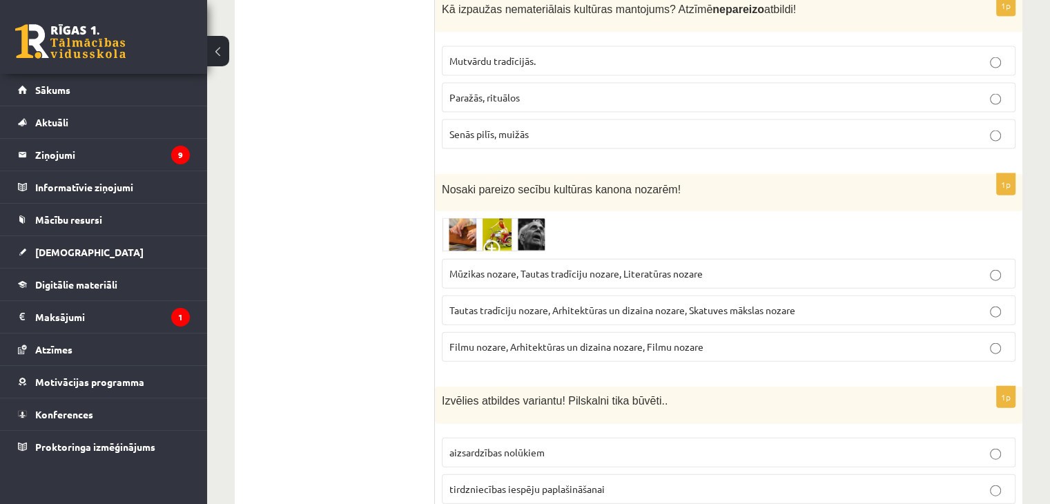
drag, startPoint x: 370, startPoint y: 249, endPoint x: 378, endPoint y: 239, distance: 13.3
click at [370, 248] on ul "Tests Izvērtējums!" at bounding box center [341, 89] width 186 height 5894
click at [480, 218] on img at bounding box center [494, 235] width 104 height 34
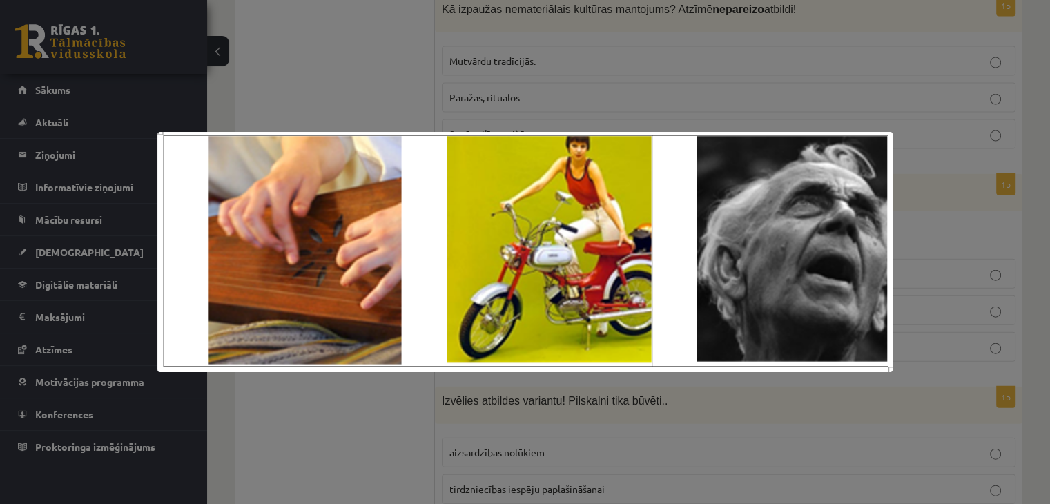
click at [574, 84] on div at bounding box center [525, 252] width 1050 height 504
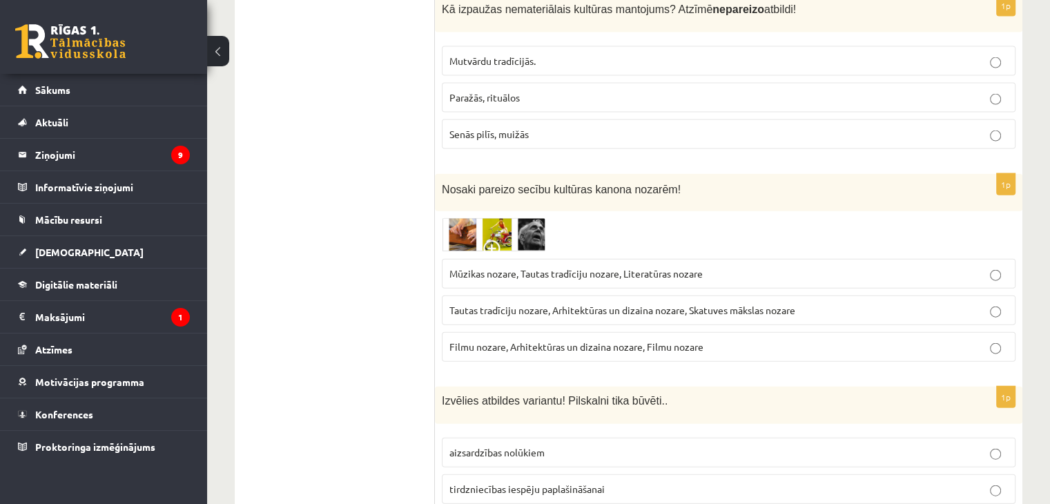
click at [515, 267] on span "Mūzikas nozare, Tautas tradīciju nozare, Literatūras nozare" at bounding box center [575, 273] width 253 height 12
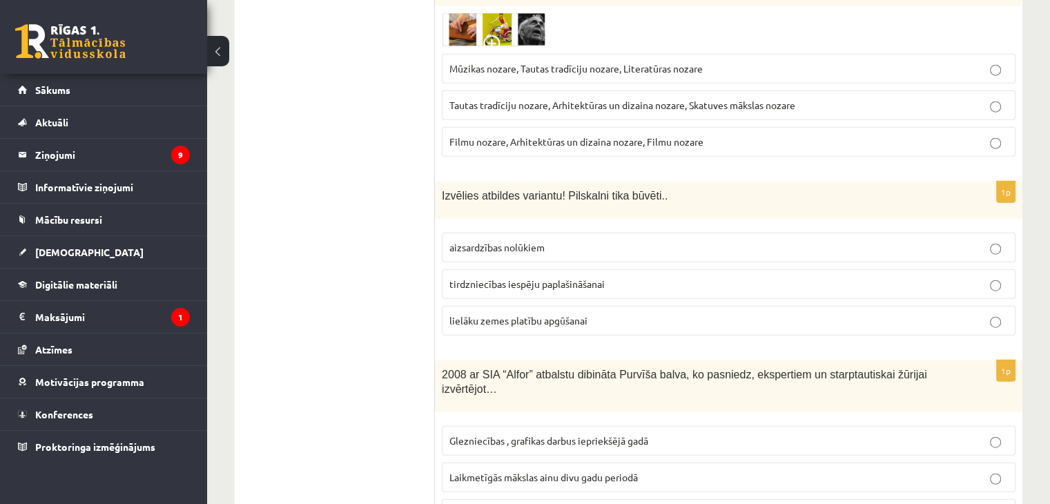
scroll to position [3313, 0]
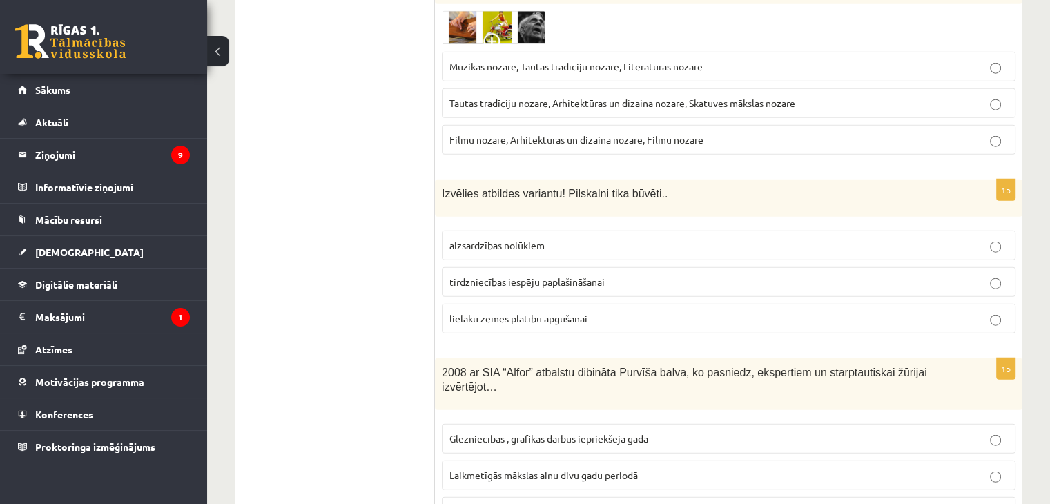
click at [535, 267] on label "tirdzniecības iespēju paplašināšanai" at bounding box center [729, 282] width 574 height 30
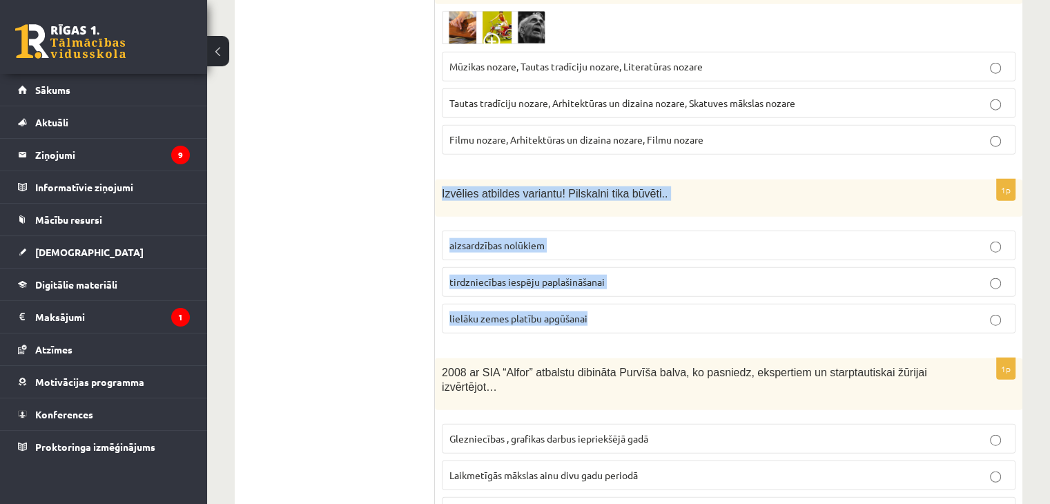
drag, startPoint x: 436, startPoint y: 149, endPoint x: 605, endPoint y: 291, distance: 220.4
click at [605, 293] on div "1p Izvēlies atbildes variantu! Pilskalni tika būvēti.. aizsardzības nolūkiem ti…" at bounding box center [728, 261] width 587 height 165
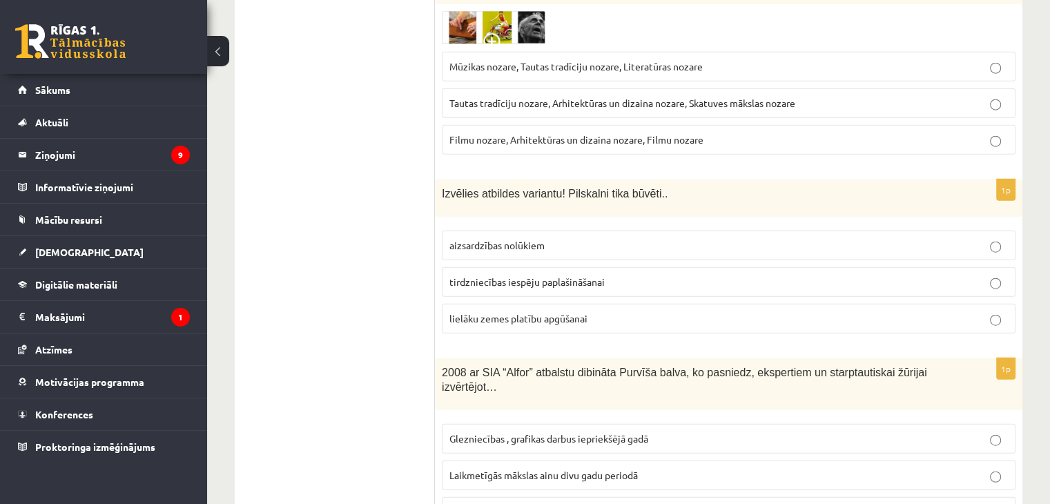
click at [525, 239] on span "aizsardzības nolūkiem" at bounding box center [496, 245] width 95 height 12
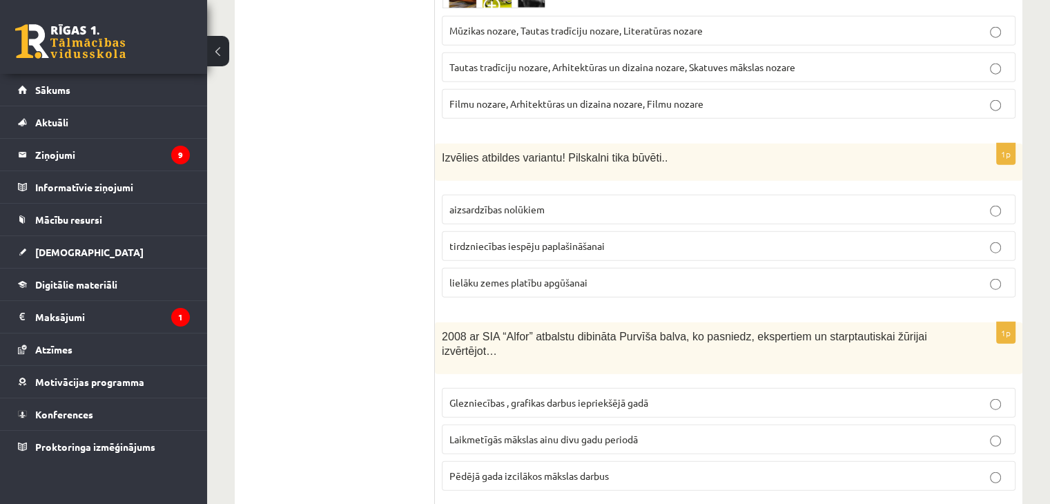
scroll to position [3451, 0]
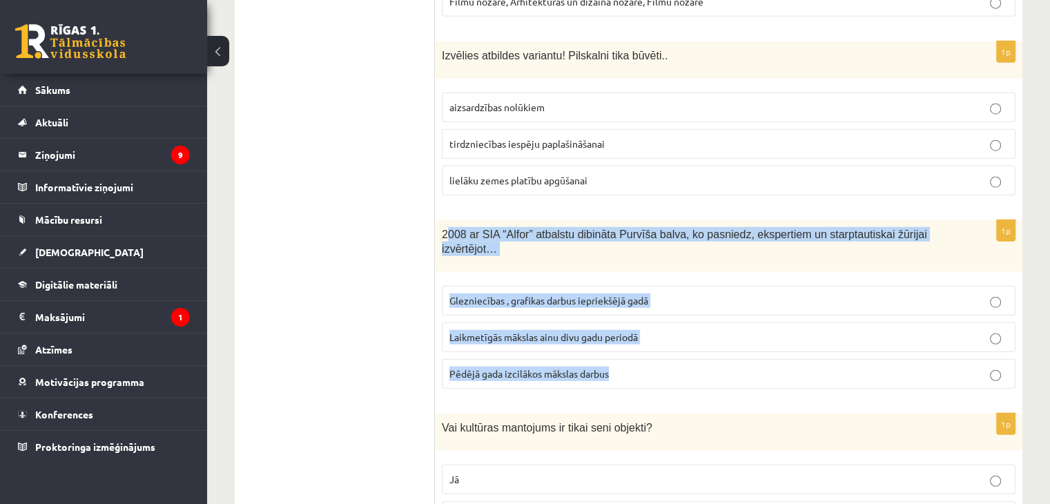
drag, startPoint x: 447, startPoint y: 184, endPoint x: 449, endPoint y: 256, distance: 72.5
click at [636, 338] on div "1p 2008 ar SIA “Alfor” atbalstu dibināta Purvīša balva, ko pasniedz, ekspertiem…" at bounding box center [728, 309] width 587 height 179
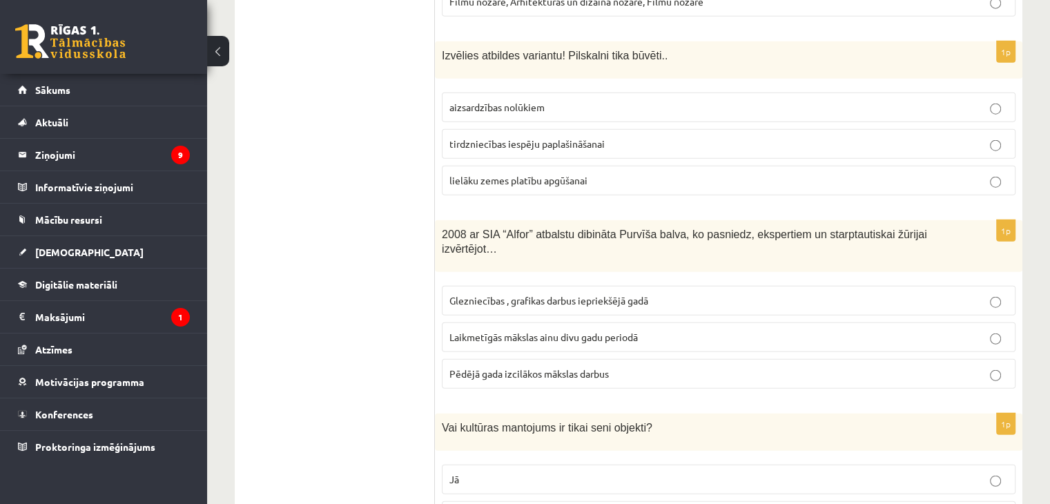
drag, startPoint x: 414, startPoint y: 239, endPoint x: 410, endPoint y: 233, distance: 7.5
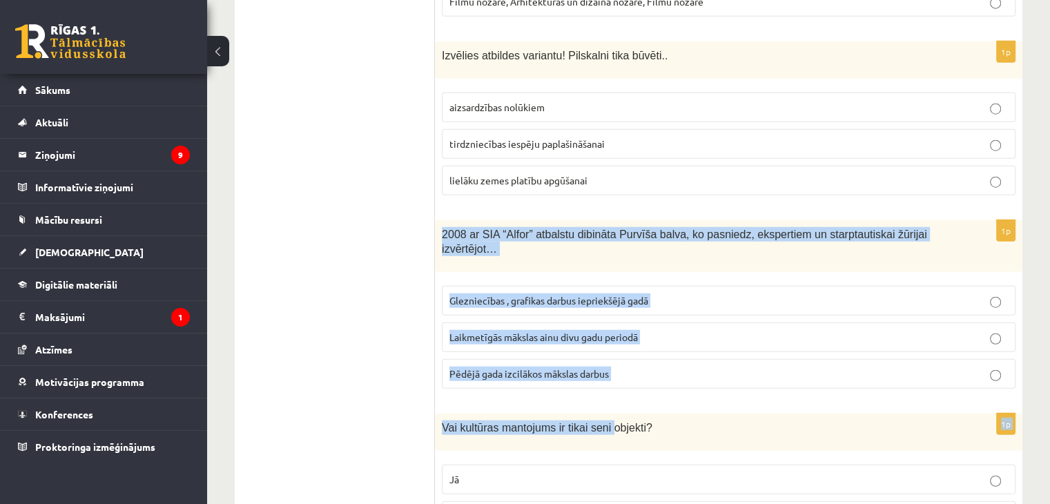
drag, startPoint x: 436, startPoint y: 181, endPoint x: 603, endPoint y: 343, distance: 232.8
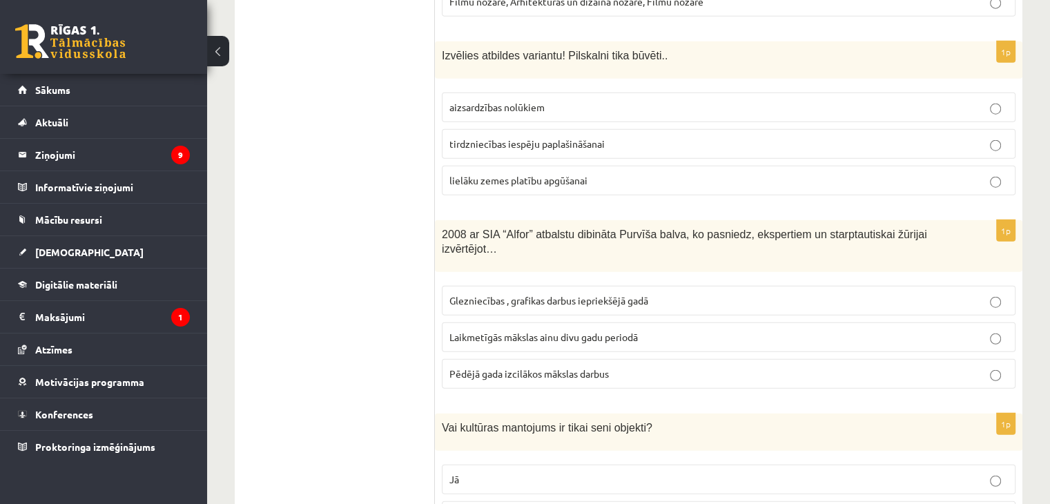
drag, startPoint x: 359, startPoint y: 291, endPoint x: 363, endPoint y: 284, distance: 8.0
click at [542, 331] on span "Laikmetīgās mākslas ainu divu gadu periodā" at bounding box center [543, 337] width 188 height 12
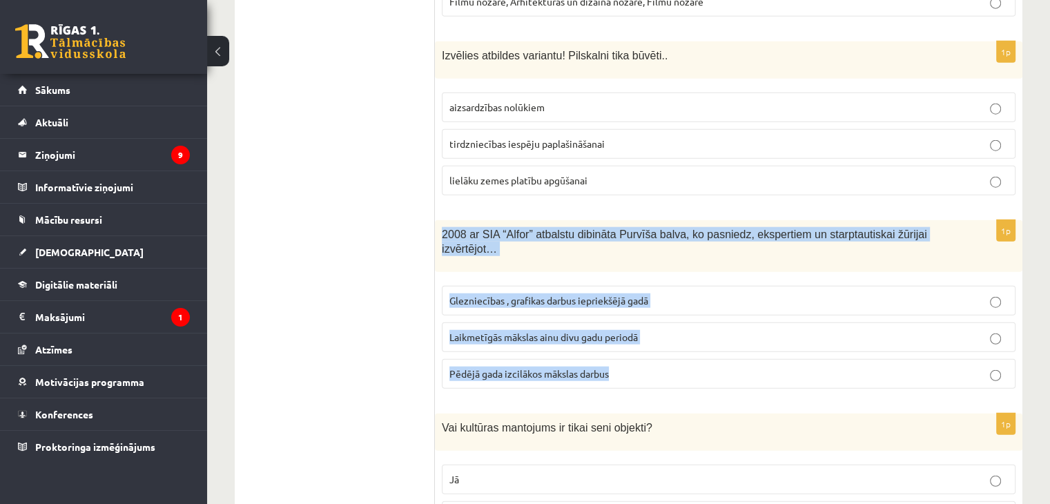
drag, startPoint x: 443, startPoint y: 186, endPoint x: 625, endPoint y: 334, distance: 234.6
click at [625, 334] on div "1p 2008 ar SIA “Alfor” atbalstu dibināta Purvīša balva, ko pasniedz, ekspertiem…" at bounding box center [728, 309] width 587 height 179
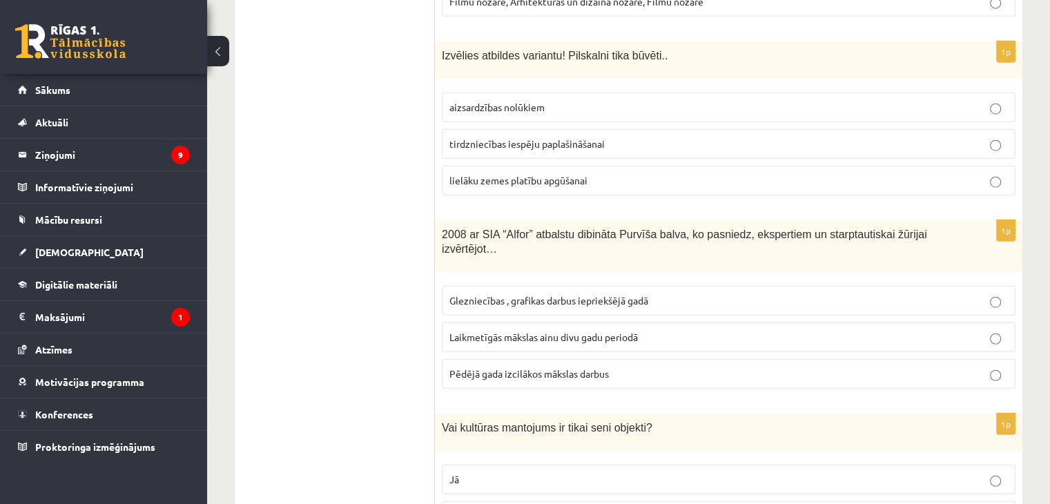
drag, startPoint x: 417, startPoint y: 333, endPoint x: 527, endPoint y: 326, distance: 109.9
click at [527, 359] on label "Pēdējā gada izcilākos mākslas darbus" at bounding box center [729, 374] width 574 height 30
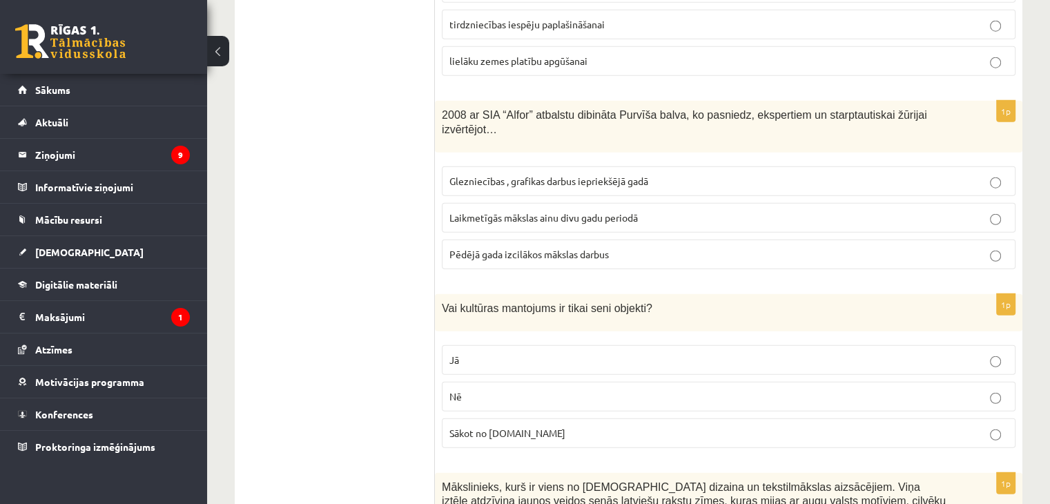
scroll to position [3589, 0]
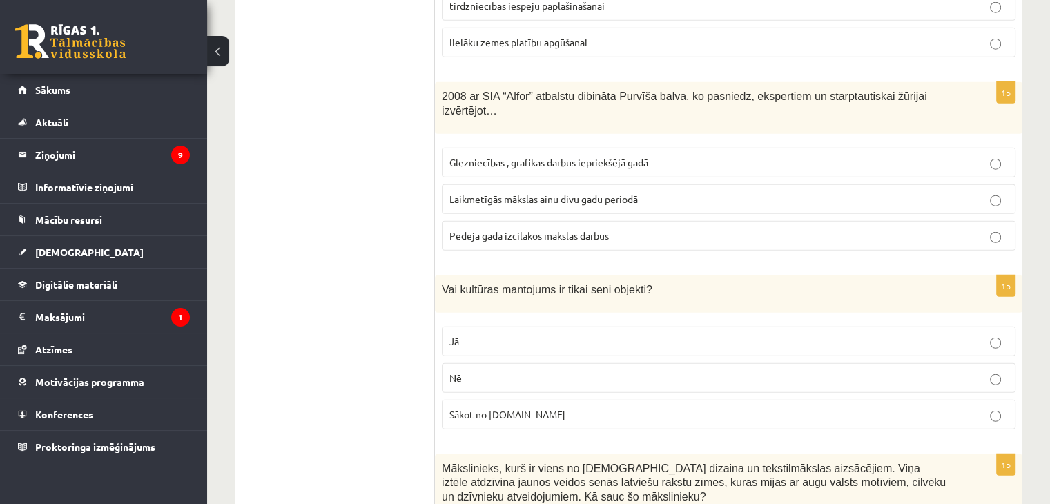
click at [489, 371] on p "Nē" at bounding box center [728, 378] width 558 height 14
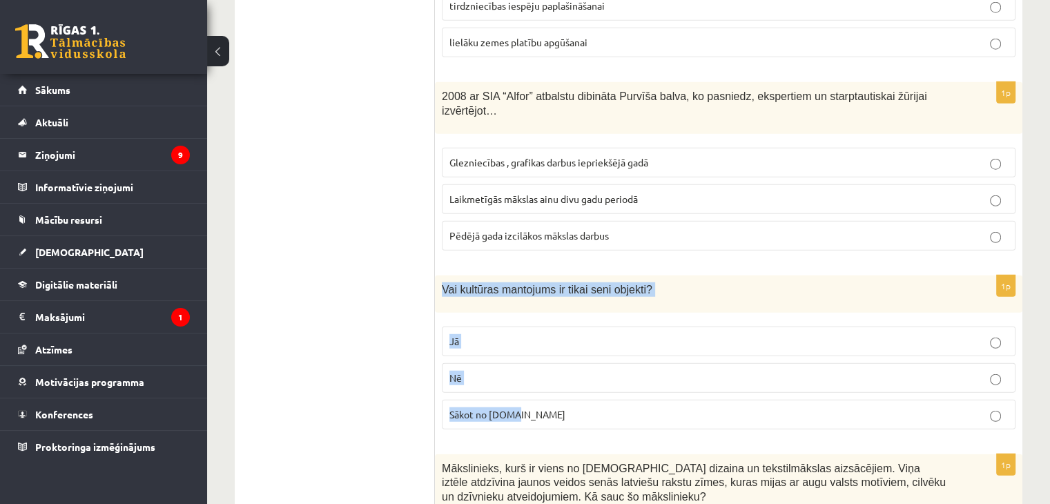
drag, startPoint x: 442, startPoint y: 226, endPoint x: 551, endPoint y: 351, distance: 166.3
click at [551, 351] on div "1p Vai kultūras mantojums ir tikai seni objekti? Jā Nē Sākot no 10.gs" at bounding box center [728, 357] width 587 height 165
click at [478, 275] on div "1p Vai kultūras mantojums ir tikai seni objekti? Jā Nē Sākot no 10.gs" at bounding box center [728, 357] width 587 height 165
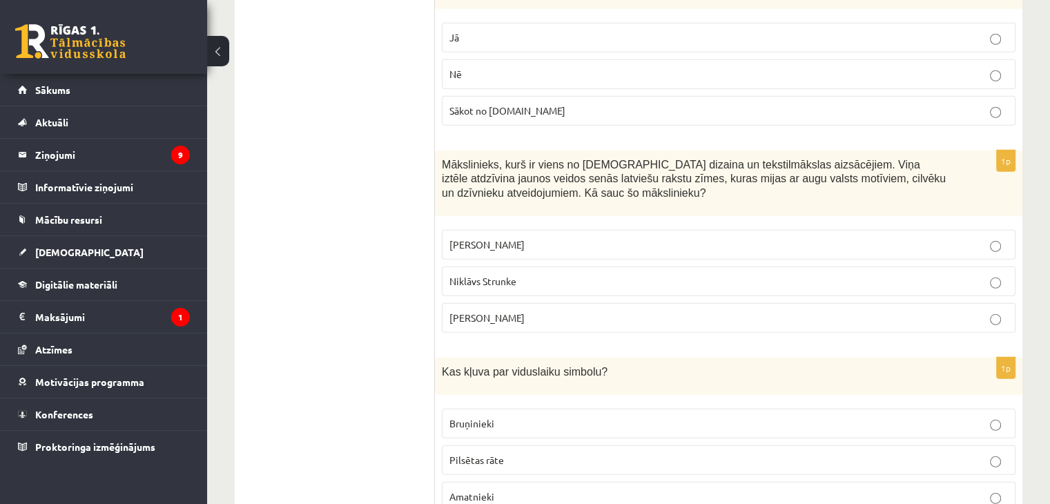
scroll to position [3893, 0]
drag, startPoint x: 442, startPoint y: 102, endPoint x: 538, endPoint y: 263, distance: 187.6
click at [513, 268] on div "1p Mākslinieks, kurš ir viens no latviešu dizaina un tekstilmākslas aizsācējiem…" at bounding box center [728, 246] width 587 height 193
click at [475, 311] on span "Rihards Zariņš" at bounding box center [486, 317] width 75 height 12
click at [502, 230] on label "Ansis Cīrulis" at bounding box center [729, 245] width 574 height 30
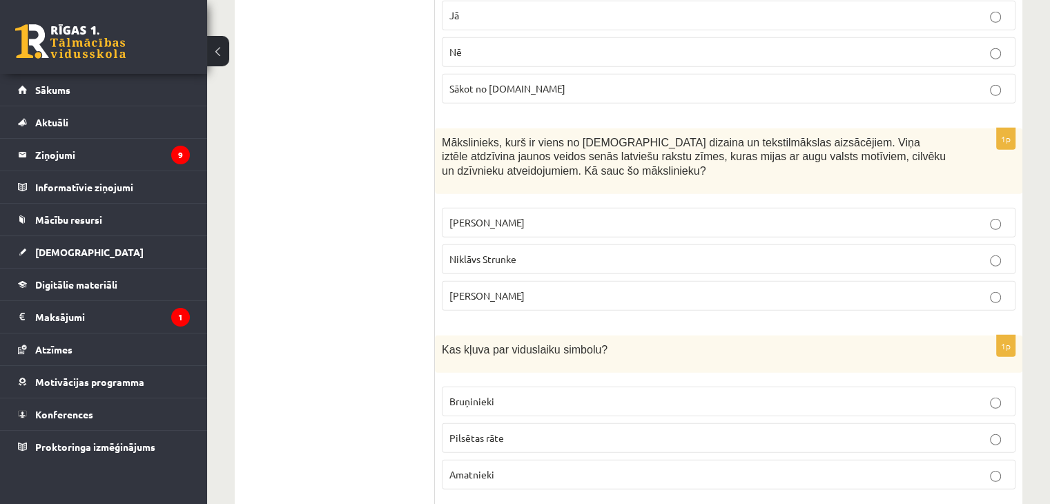
scroll to position [4031, 0]
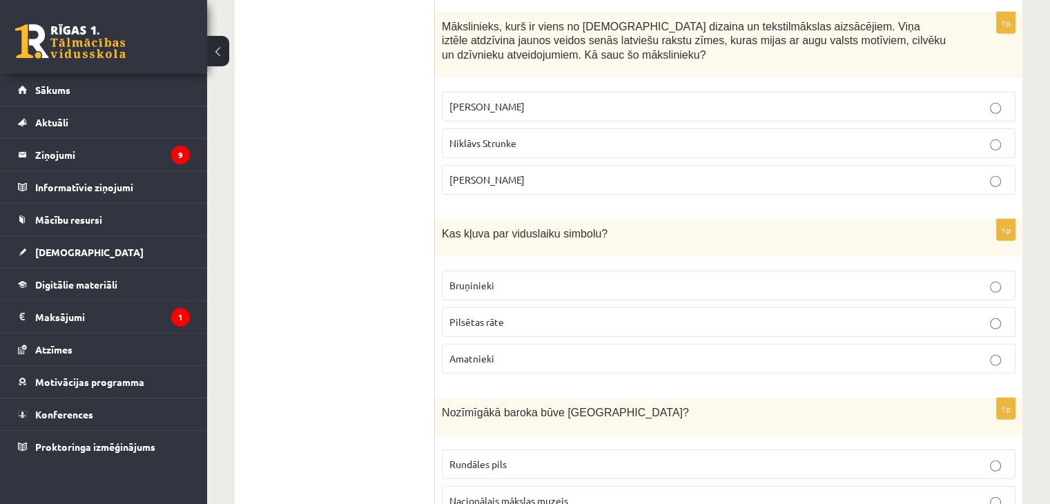
click at [491, 279] on span "Bruņinieki" at bounding box center [471, 285] width 45 height 12
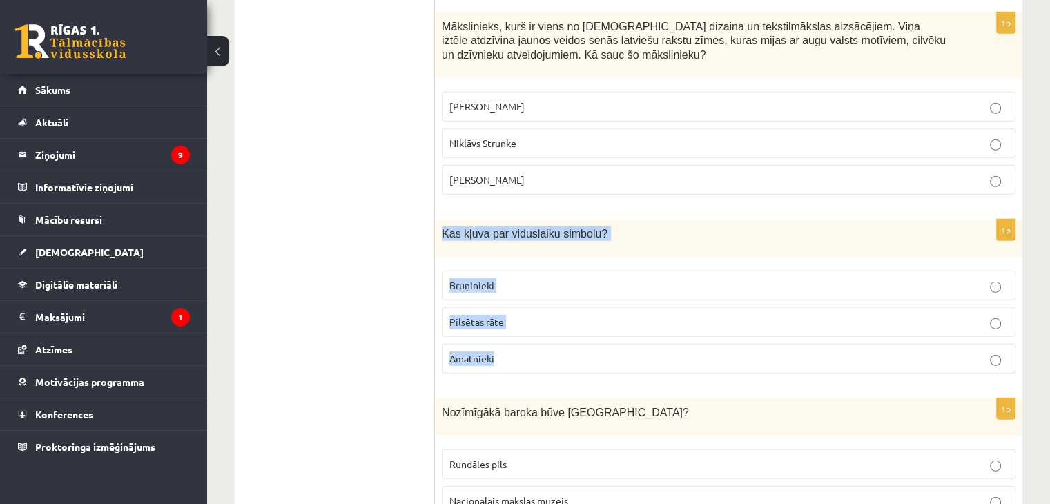
drag, startPoint x: 444, startPoint y: 169, endPoint x: 507, endPoint y: 301, distance: 145.7
click at [507, 301] on div "1p Kas kļuva par viduslaiku simbolu? Bruņinieki Pilsētas rāte Amatnieki" at bounding box center [728, 301] width 587 height 165
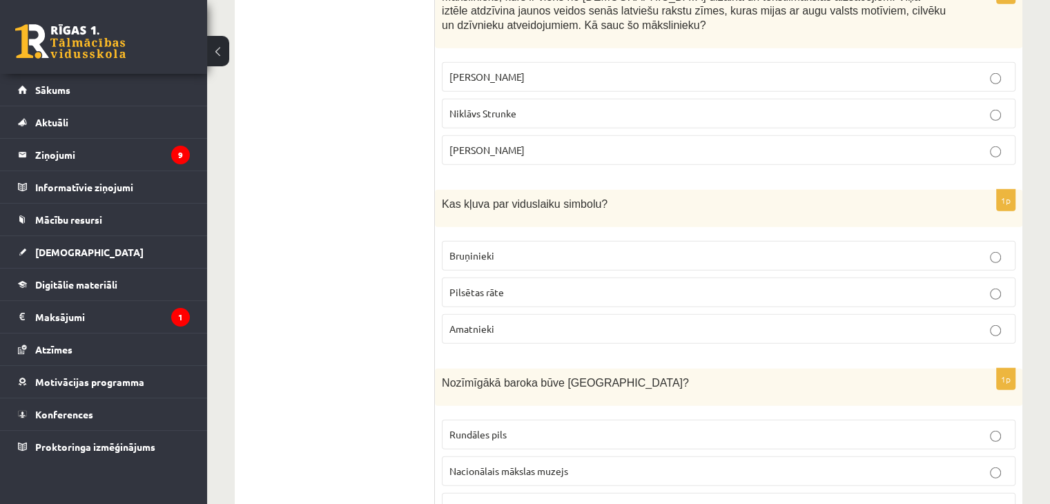
scroll to position [4169, 0]
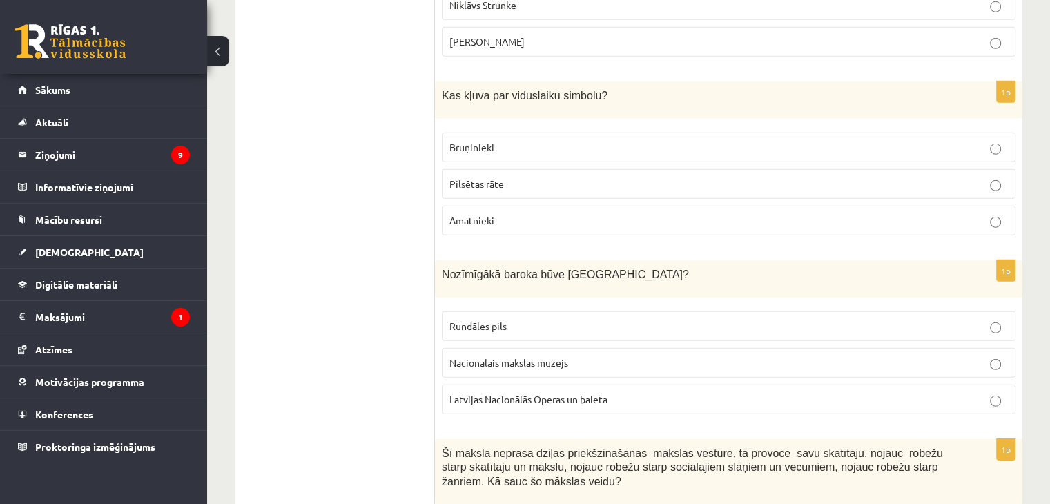
click at [522, 393] on span "Latvijas Nacionālās Operas un baleta" at bounding box center [528, 399] width 158 height 12
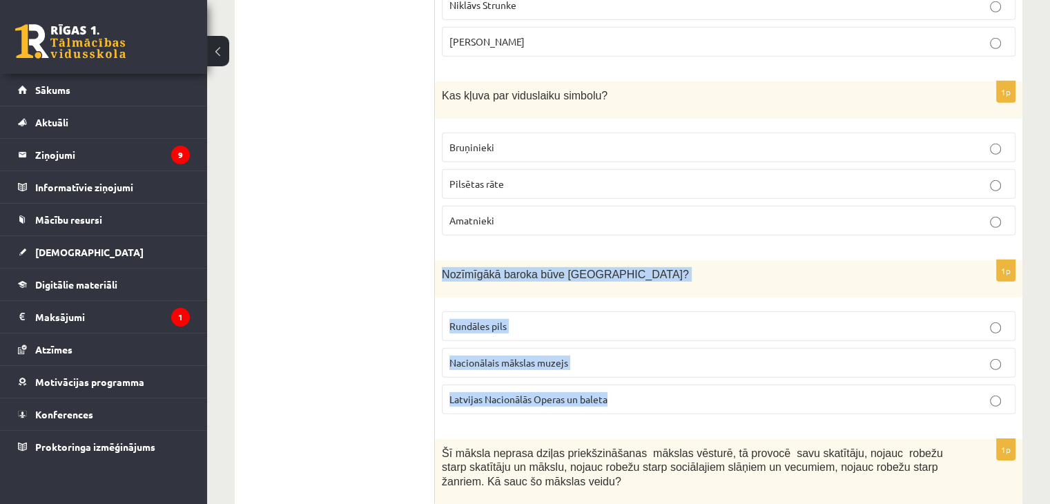
drag, startPoint x: 442, startPoint y: 208, endPoint x: 632, endPoint y: 342, distance: 232.5
click at [616, 340] on div "1p Nozīmīgākā baroka būve Latvijā? Rundāles pils Nacionālais mākslas muzejs Lat…" at bounding box center [728, 342] width 587 height 165
click at [505, 319] on p "Rundāles pils" at bounding box center [728, 326] width 558 height 14
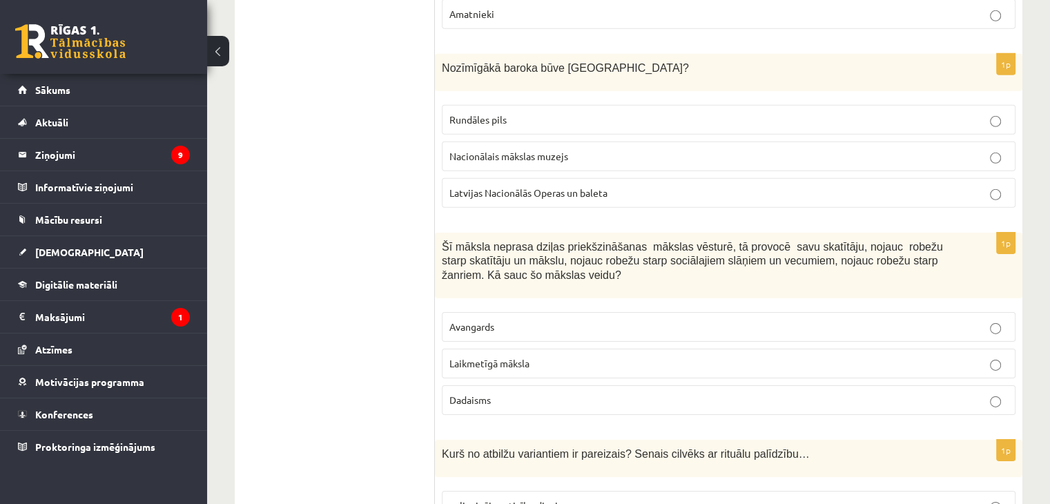
scroll to position [4376, 0]
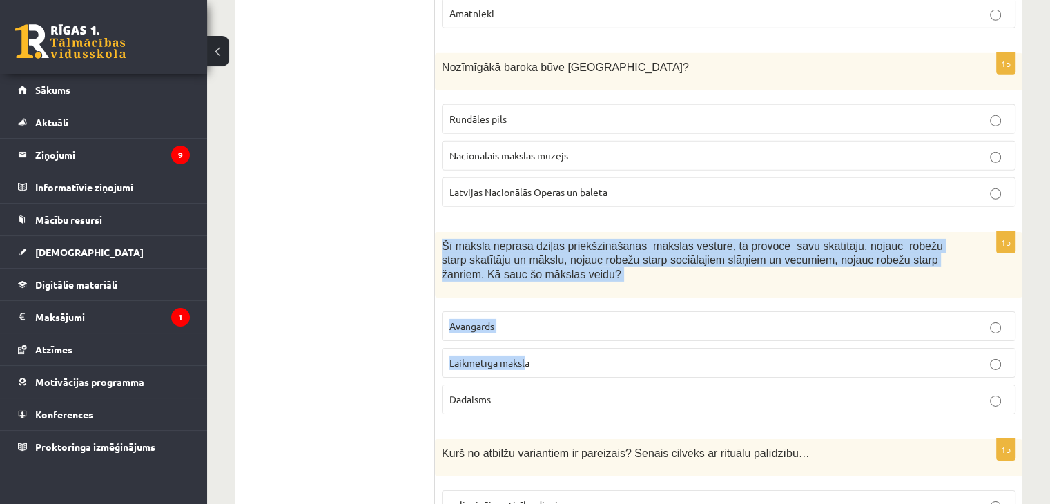
drag, startPoint x: 445, startPoint y: 179, endPoint x: 409, endPoint y: 274, distance: 101.8
click at [522, 311] on div "1p Šī māksla neprasa dziļas priekšzināšanas mākslas vēsturē, tā provocē savu sk…" at bounding box center [728, 328] width 587 height 193
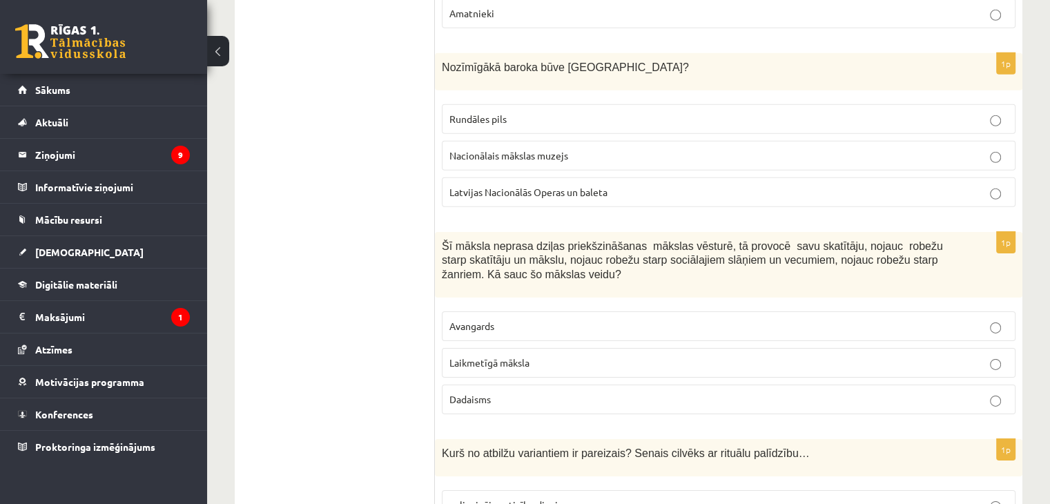
click at [495, 356] on span "Laikmetīgā māksla" at bounding box center [489, 362] width 80 height 12
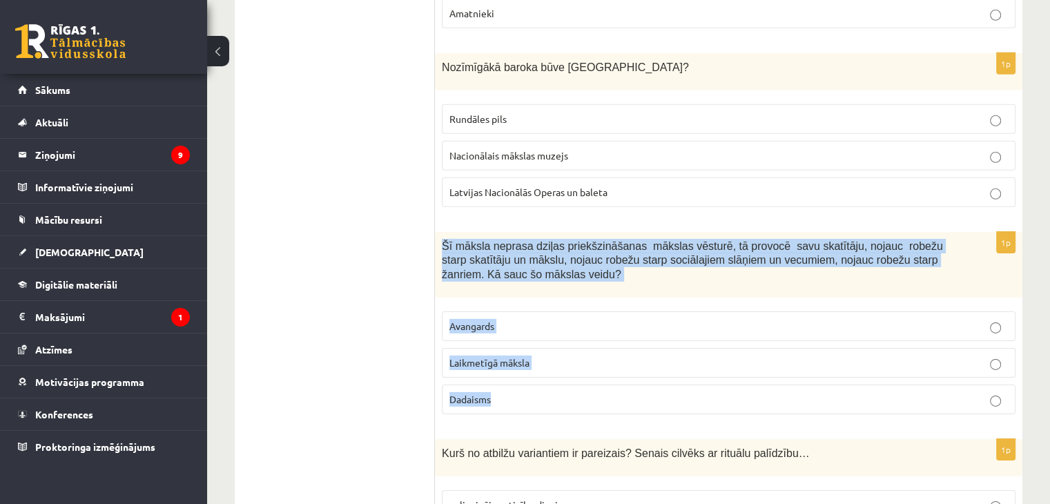
drag, startPoint x: 482, startPoint y: 214, endPoint x: 543, endPoint y: 324, distance: 125.4
click at [543, 324] on div "1p Šī māksla neprasa dziļas priekšzināšanas mākslas vēsturē, tā provocē savu sk…" at bounding box center [728, 328] width 587 height 193
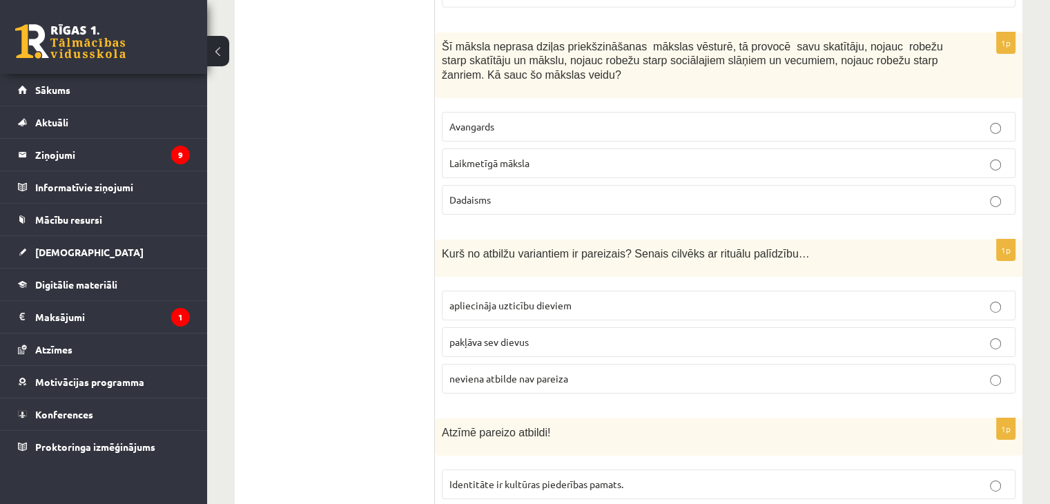
scroll to position [4583, 0]
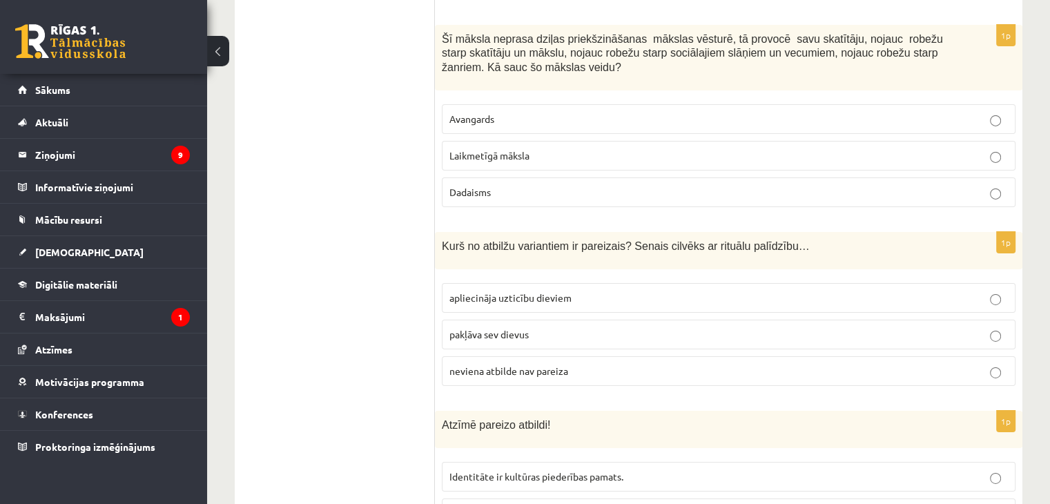
click at [522, 291] on span "apliecināja uzticību dieviem" at bounding box center [510, 297] width 122 height 12
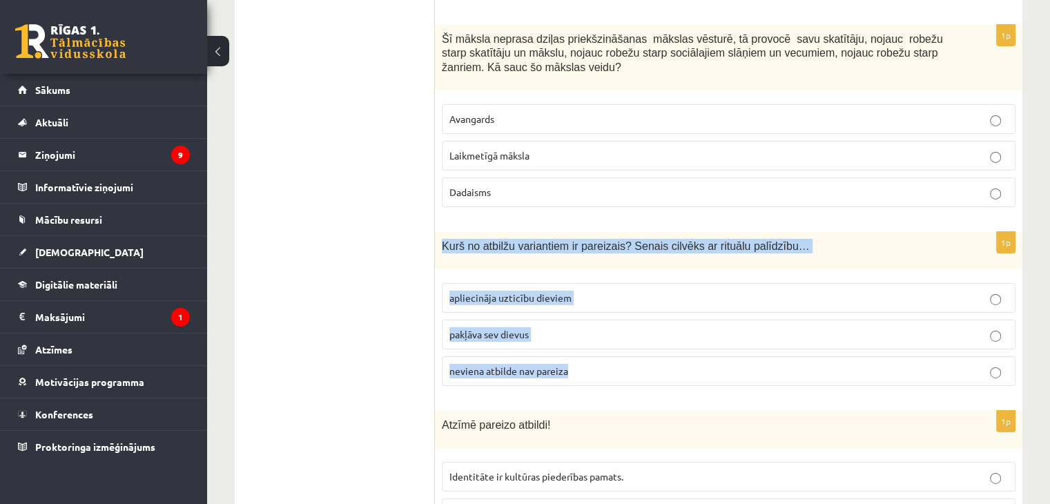
drag, startPoint x: 442, startPoint y: 175, endPoint x: 587, endPoint y: 307, distance: 196.4
click at [575, 315] on div "1p Kurš no atbilžu variantiem ir pareizais? Senais cilvēks ar rituālu palīdzību…" at bounding box center [728, 314] width 587 height 165
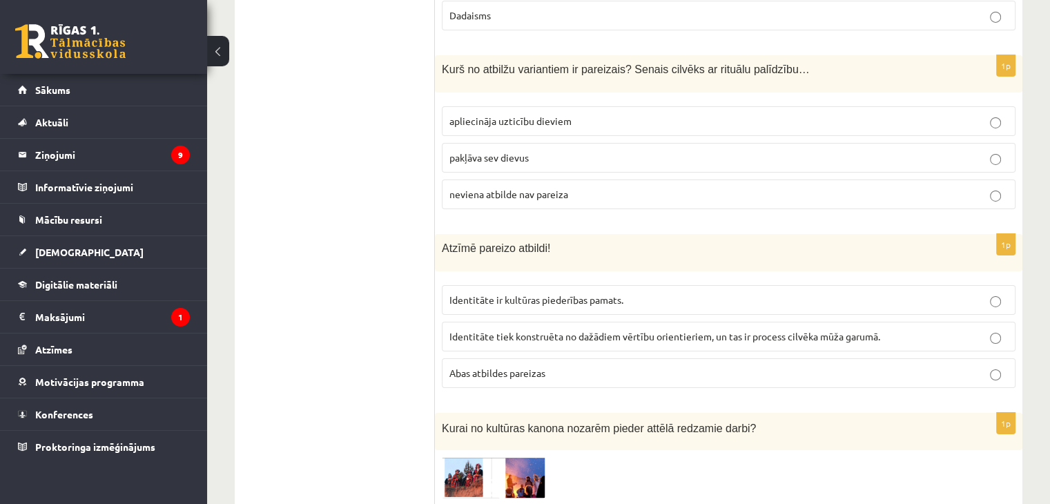
scroll to position [4790, 0]
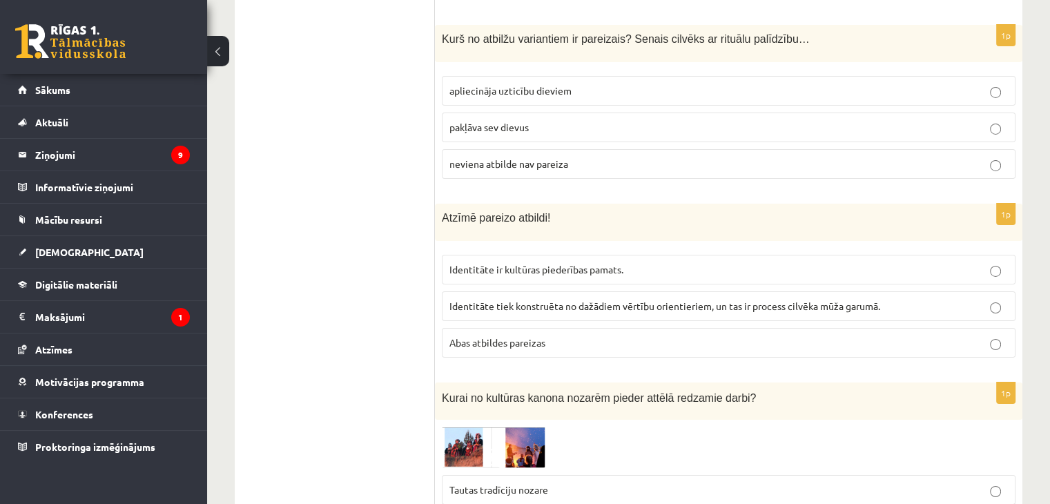
click at [482, 299] on p "Identitāte tiek konstruēta no dažādiem vērtību orientieriem, un tas ir process …" at bounding box center [728, 306] width 558 height 14
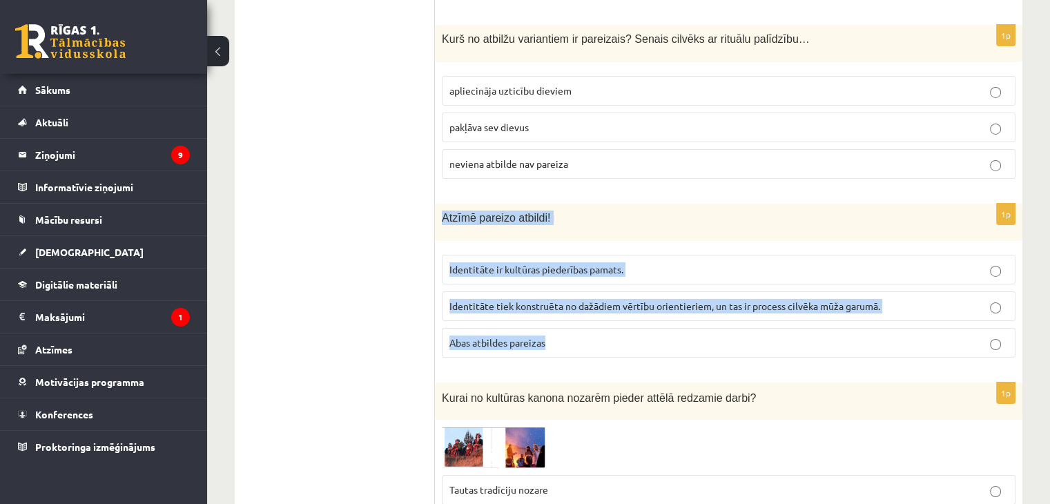
drag, startPoint x: 468, startPoint y: 183, endPoint x: 552, endPoint y: 280, distance: 128.2
click at [552, 280] on div "1p Atzīmē pareizo atbildi! Identitāte ir kultūras piederības pamats. Identitāte…" at bounding box center [728, 286] width 587 height 165
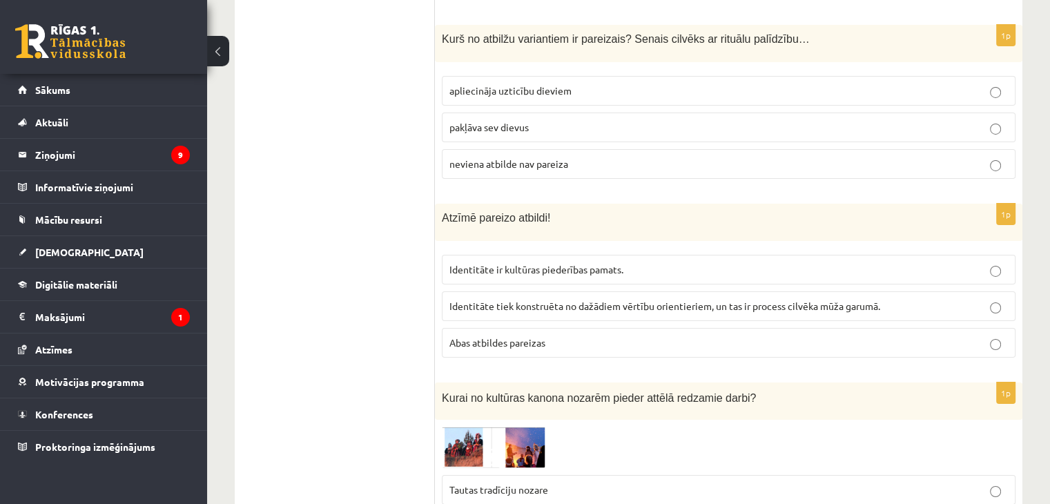
click at [529, 336] on span "Abas atbildes pareizas" at bounding box center [497, 342] width 96 height 12
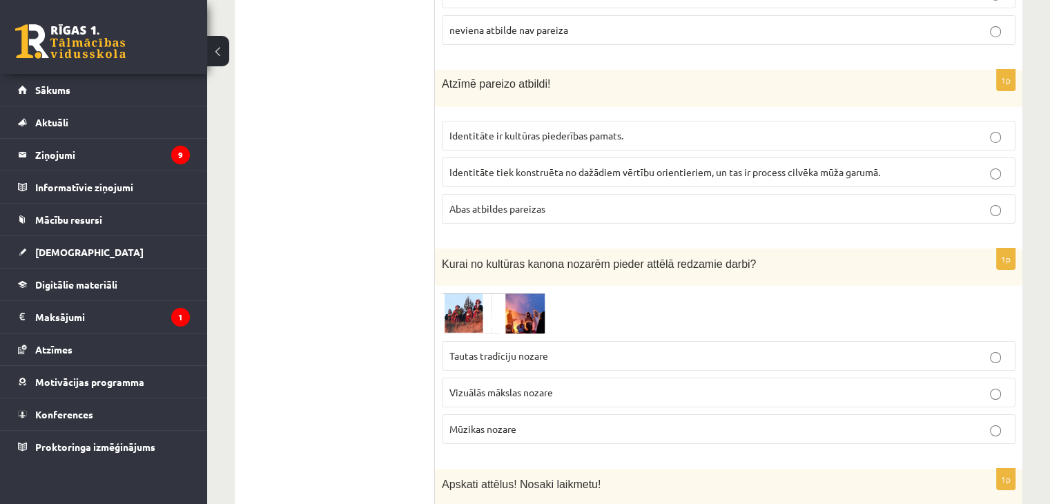
scroll to position [4928, 0]
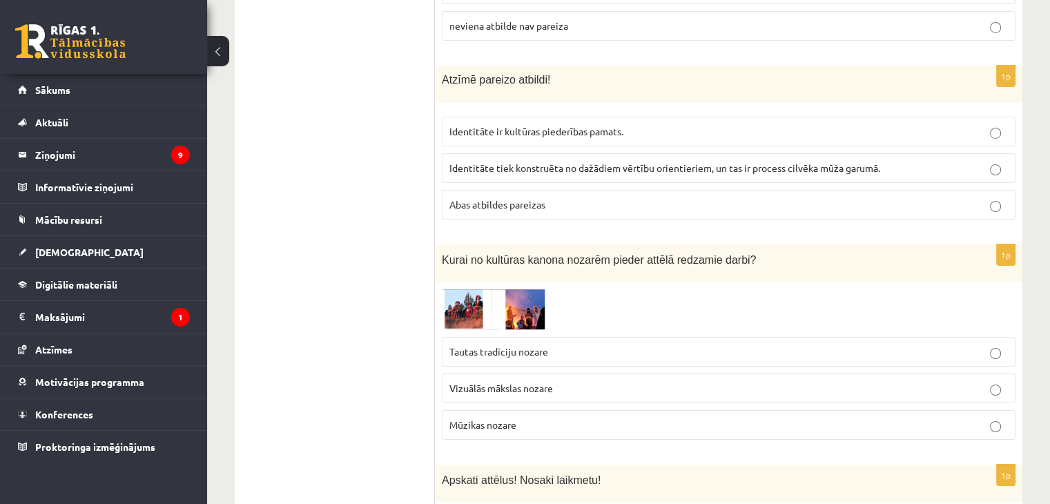
click at [477, 289] on img at bounding box center [494, 309] width 104 height 41
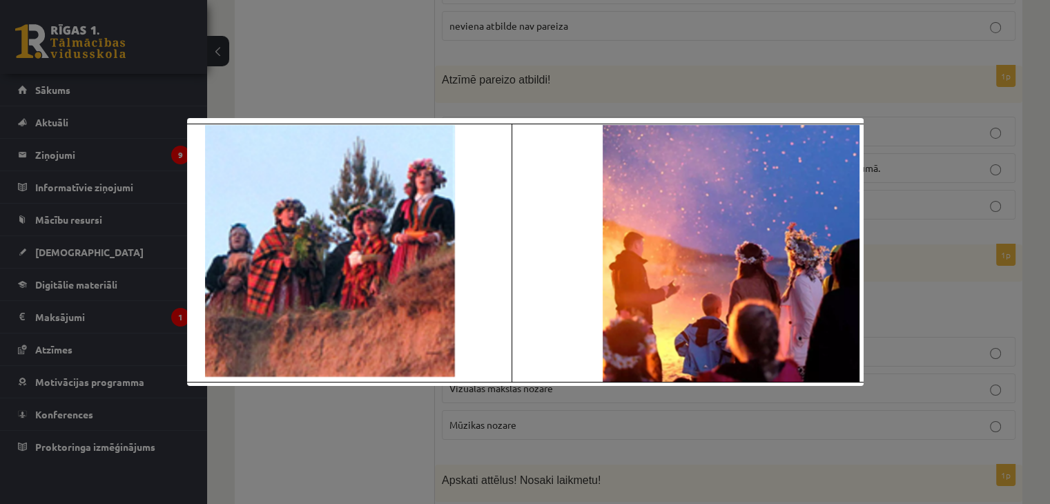
click at [587, 78] on div at bounding box center [525, 252] width 1050 height 504
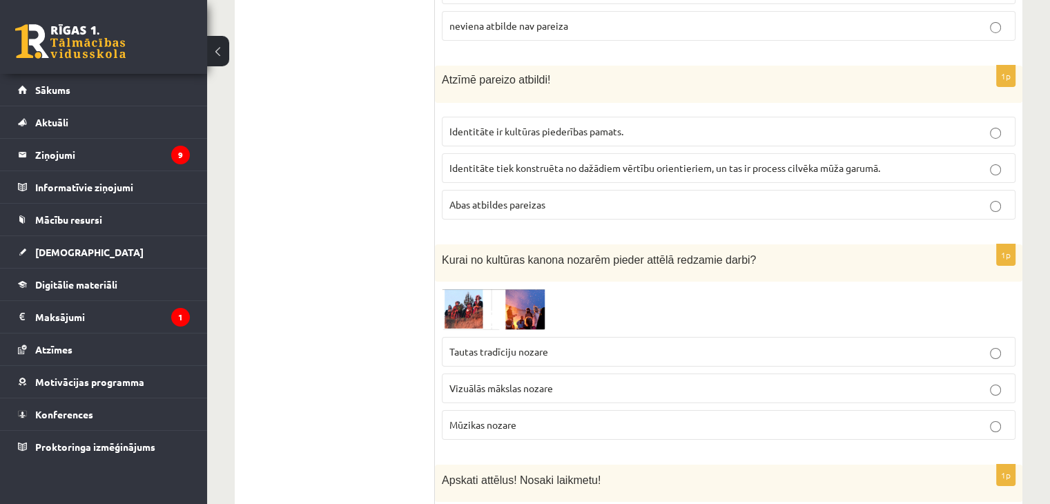
click at [543, 345] on span "Tautas tradīciju nozare" at bounding box center [498, 351] width 99 height 12
click at [457, 289] on img at bounding box center [494, 309] width 104 height 41
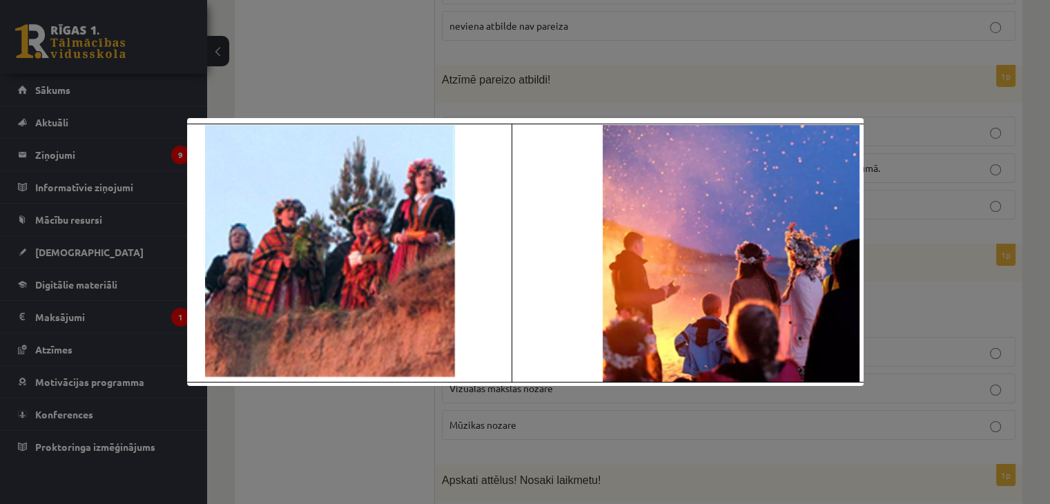
click at [422, 87] on div at bounding box center [525, 252] width 1050 height 504
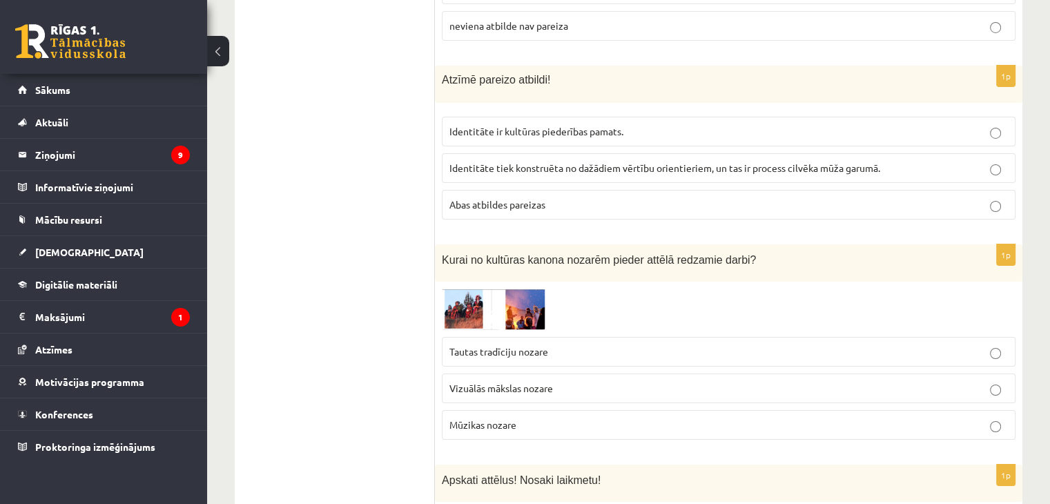
click at [499, 410] on label "Mūzikas nozare" at bounding box center [729, 425] width 574 height 30
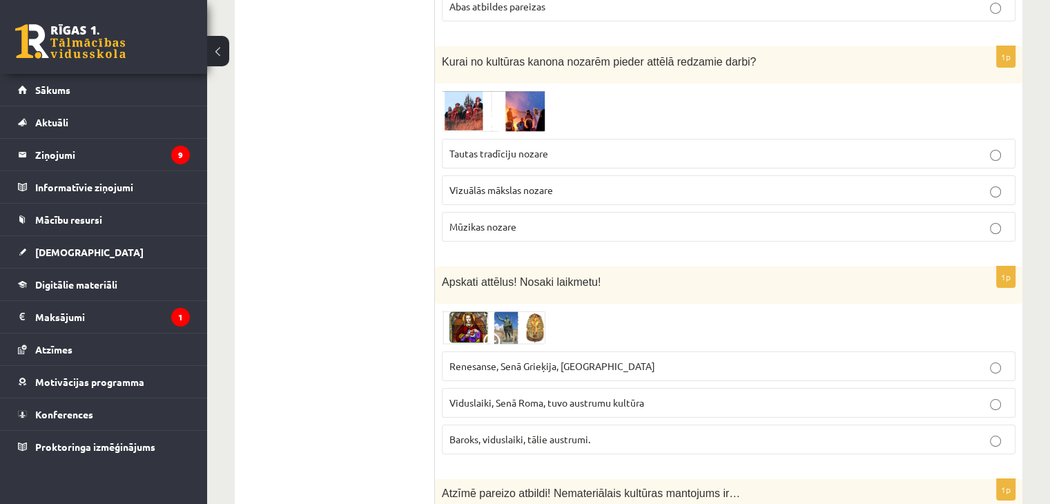
scroll to position [5135, 0]
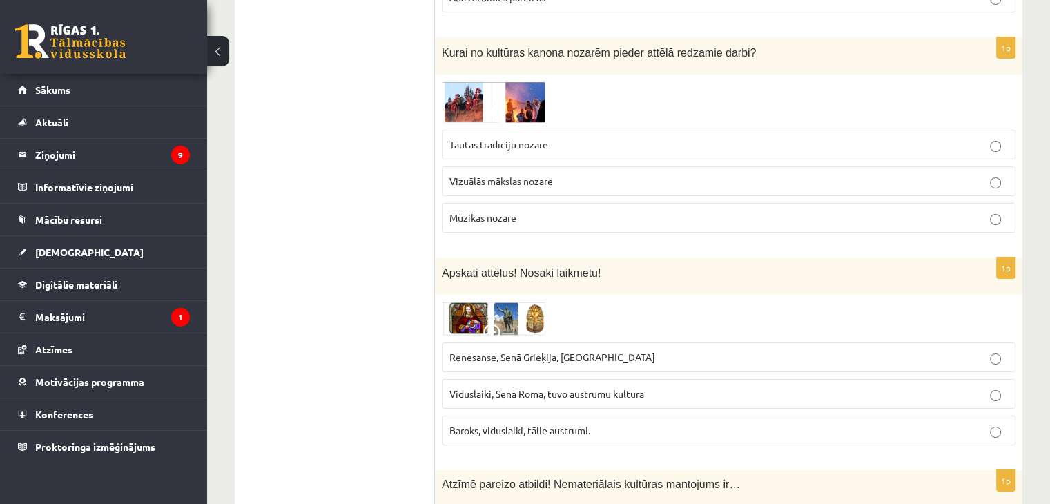
click at [489, 302] on img at bounding box center [494, 318] width 104 height 33
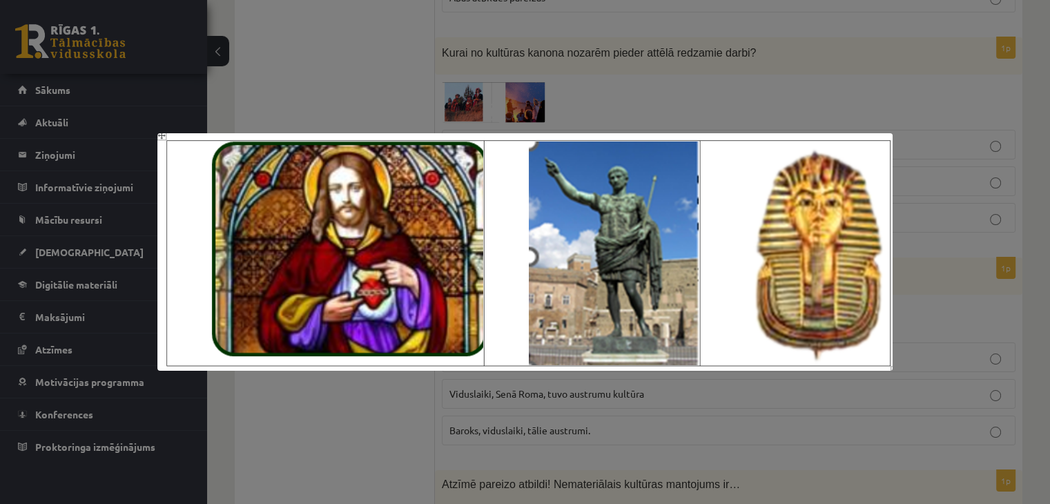
click at [560, 102] on div at bounding box center [525, 252] width 1050 height 504
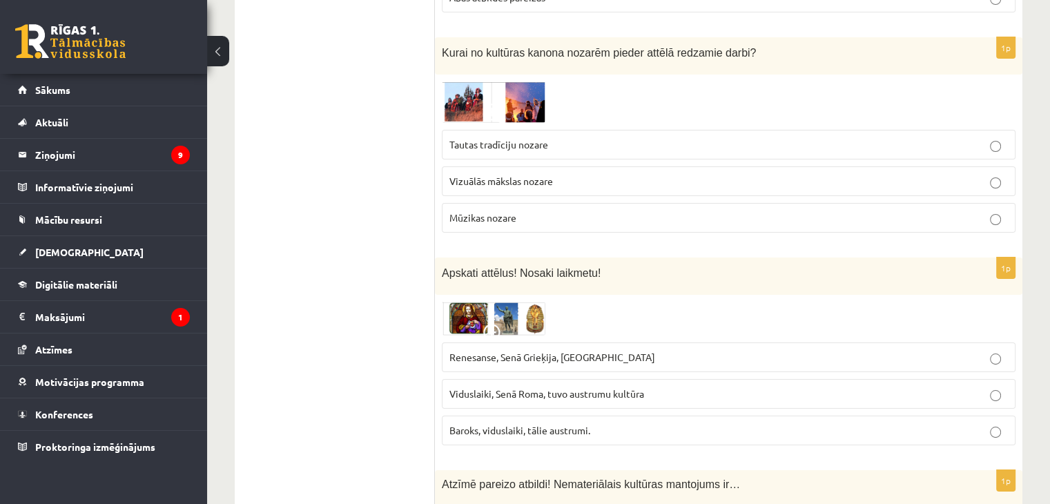
click at [549, 351] on span "Renesanse, Senā Grieķija, Ēģipte" at bounding box center [552, 357] width 206 height 12
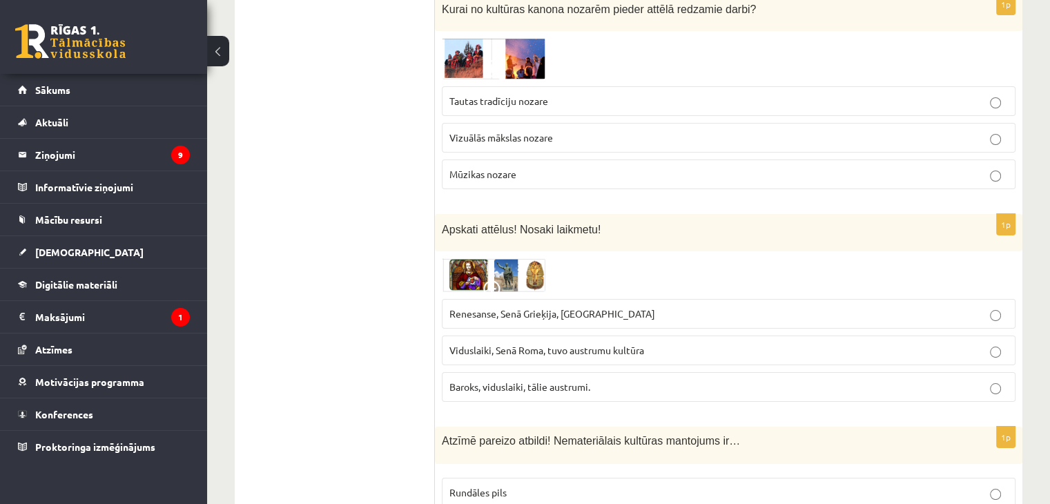
scroll to position [5342, 0]
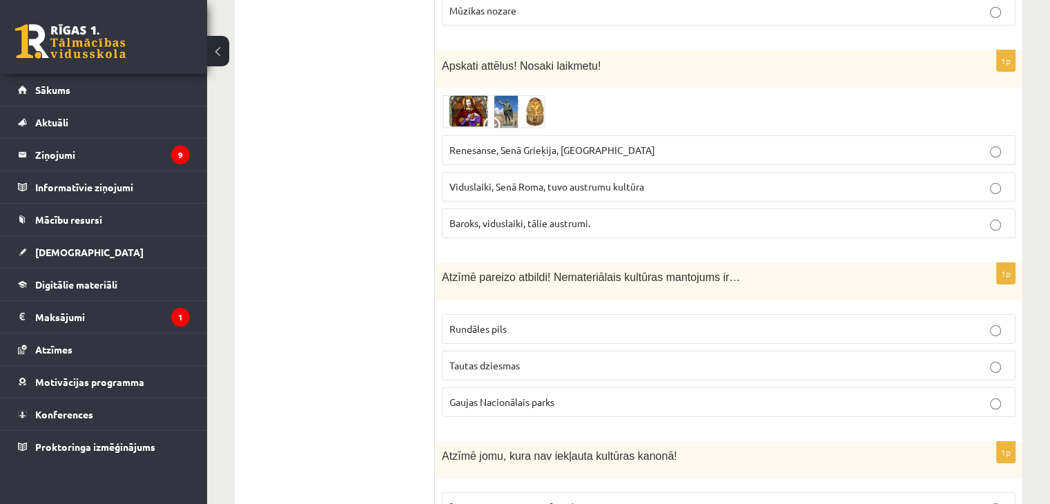
click at [490, 387] on label "Gaujas Nacionālais parks" at bounding box center [729, 402] width 574 height 30
click at [482, 322] on span "Rundāles pils" at bounding box center [477, 328] width 57 height 12
drag, startPoint x: 483, startPoint y: 307, endPoint x: 480, endPoint y: 282, distance: 25.0
click at [484, 351] on label "Tautas dziesmas" at bounding box center [729, 366] width 574 height 30
drag, startPoint x: 444, startPoint y: 210, endPoint x: 483, endPoint y: 237, distance: 47.5
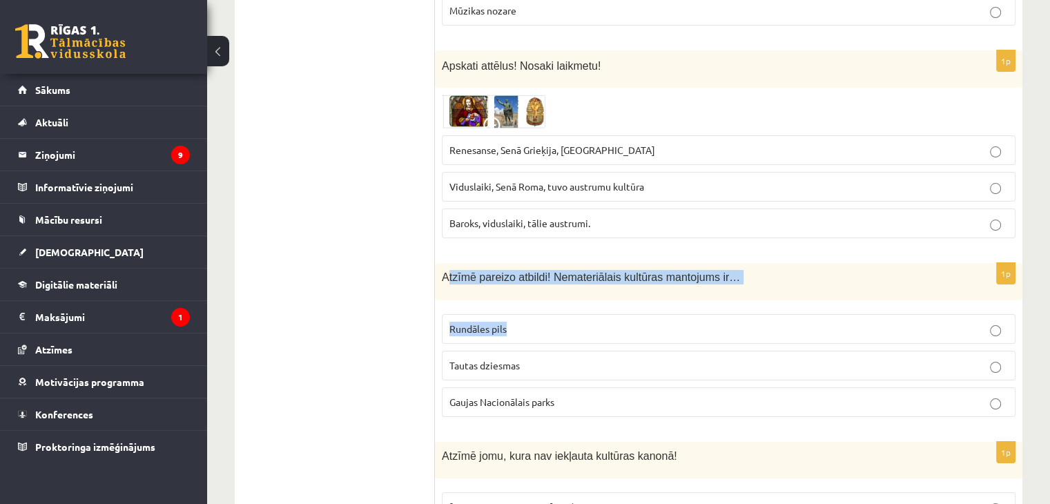
click at [514, 263] on div "1p Atzīmē pareizo atbildi! Nemateriālais kultūras mantojums ir… Rundāles pils T…" at bounding box center [728, 345] width 587 height 165
click at [447, 270] on p "Atzīmē pareizo atbildi! Nemateriālais kultūras mantojums ir…" at bounding box center [694, 277] width 505 height 14
drag, startPoint x: 445, startPoint y: 211, endPoint x: 422, endPoint y: 201, distance: 25.4
click at [490, 263] on div "1p Atzīmē pareizo atbildi! Nemateriālais kultūras mantojums ir… Rundāles pils T…" at bounding box center [728, 345] width 587 height 165
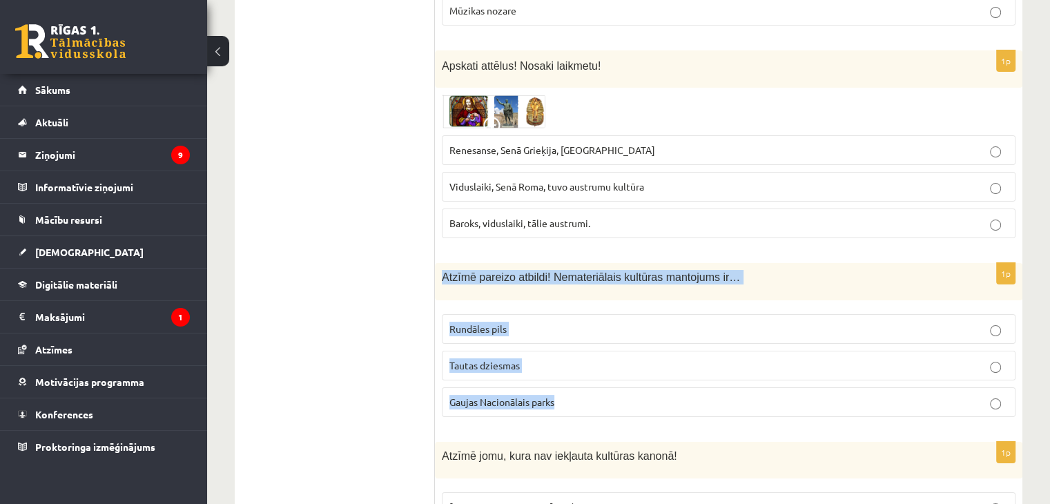
drag, startPoint x: 444, startPoint y: 205, endPoint x: 576, endPoint y: 331, distance: 182.1
click at [561, 335] on div "1p Atzīmē pareizo atbildi! Nemateriālais kultūras mantojums ir… Rundāles pils T…" at bounding box center [728, 345] width 587 height 165
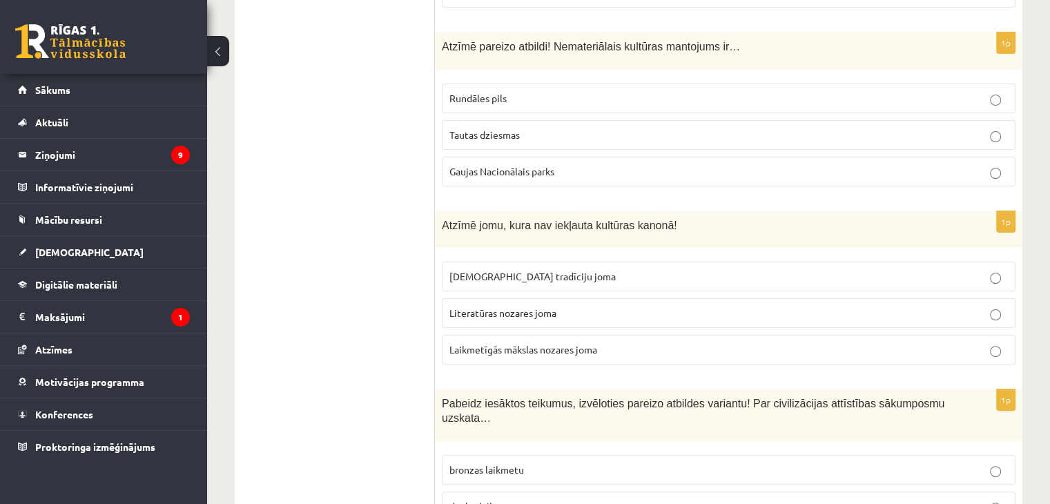
scroll to position [5595, 0]
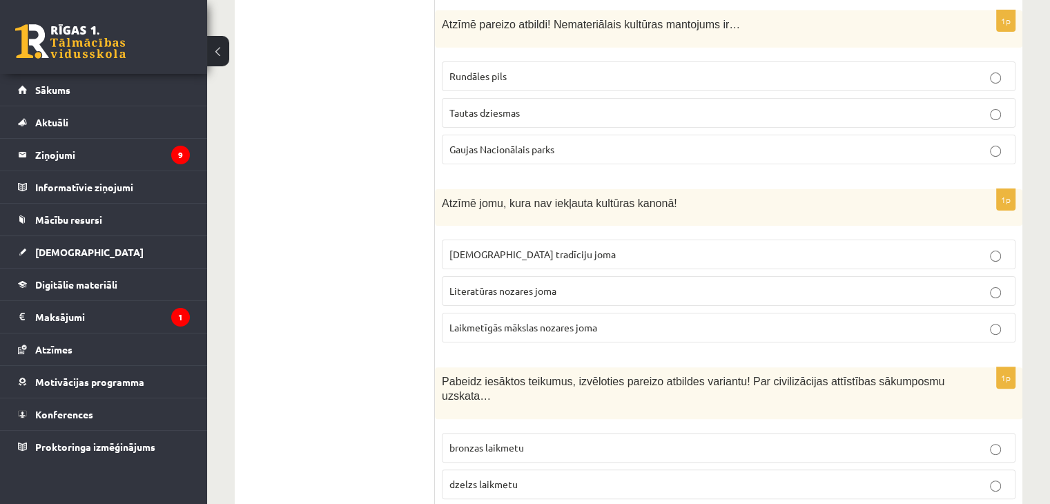
click at [536, 321] on span "Laikmetīgās mākslas nozares joma" at bounding box center [523, 327] width 148 height 12
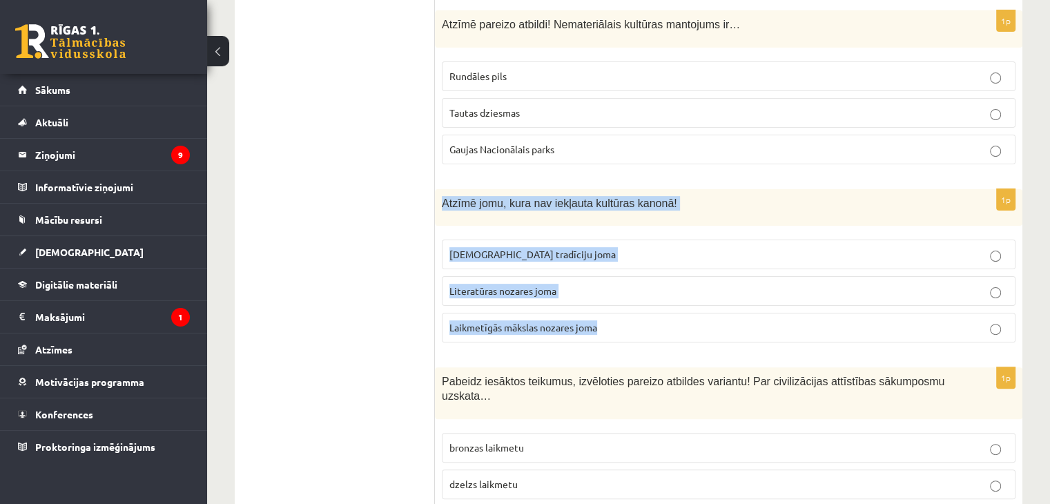
drag, startPoint x: 443, startPoint y: 133, endPoint x: 621, endPoint y: 261, distance: 219.1
click at [621, 261] on div "1p Atzīmē jomu, kura nav iekļauta kultūras kanonā! Tautas tradīciju joma Litera…" at bounding box center [728, 271] width 587 height 165
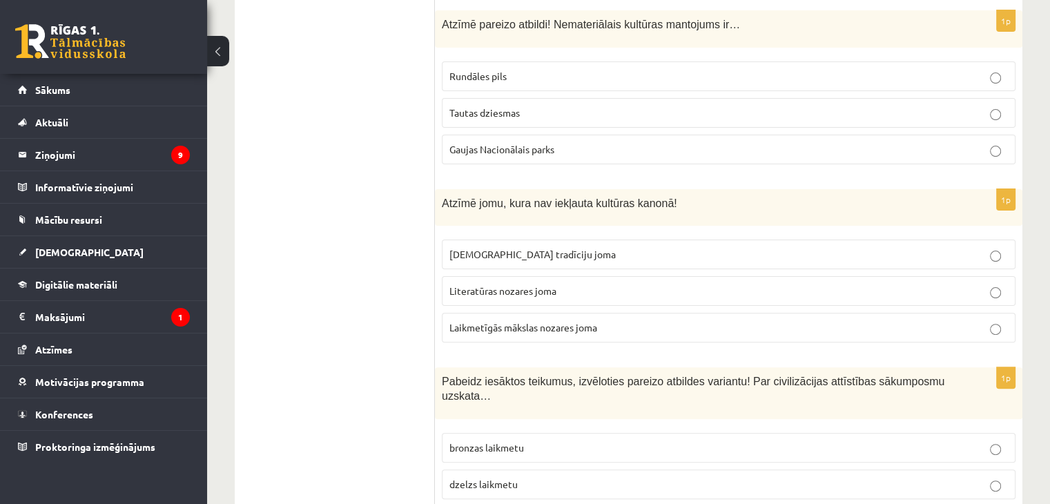
click at [495, 478] on span "dzelzs laikmetu" at bounding box center [483, 484] width 68 height 12
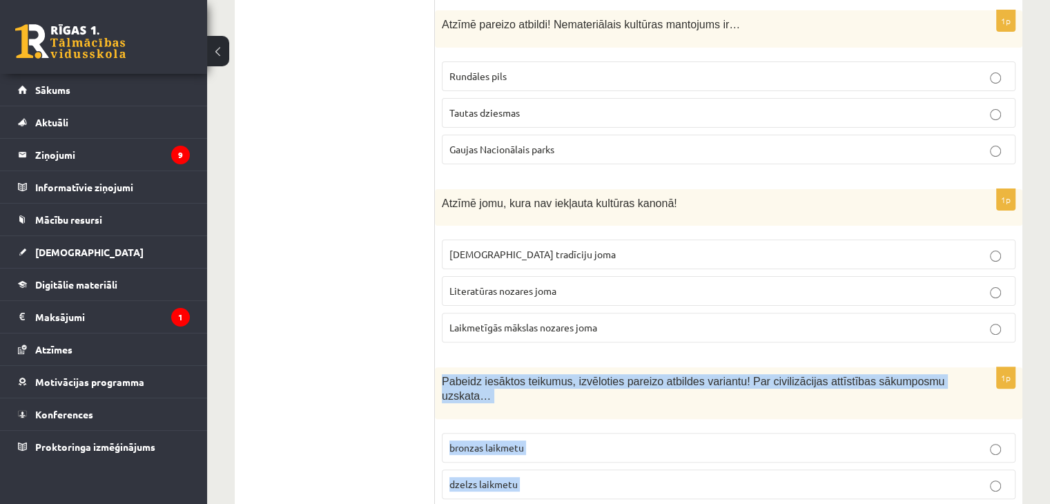
drag, startPoint x: 441, startPoint y: 309, endPoint x: 602, endPoint y: 442, distance: 208.8
click at [602, 445] on div "1p Pabeidz iesāktos teikumus, izvēloties pareizo atbildes variantu! Par civiliz…" at bounding box center [728, 456] width 587 height 179
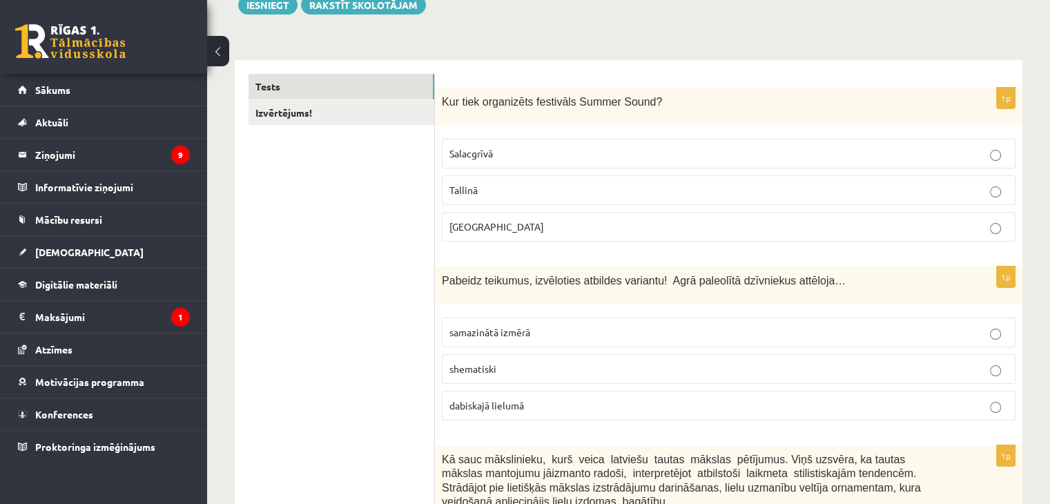
scroll to position [0, 0]
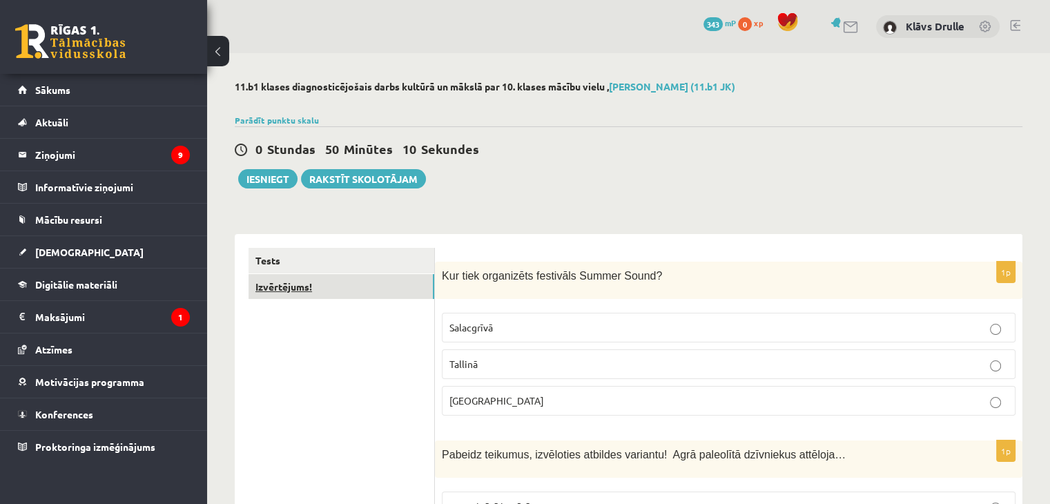
click at [312, 289] on link "Izvērtējums!" at bounding box center [341, 287] width 186 height 26
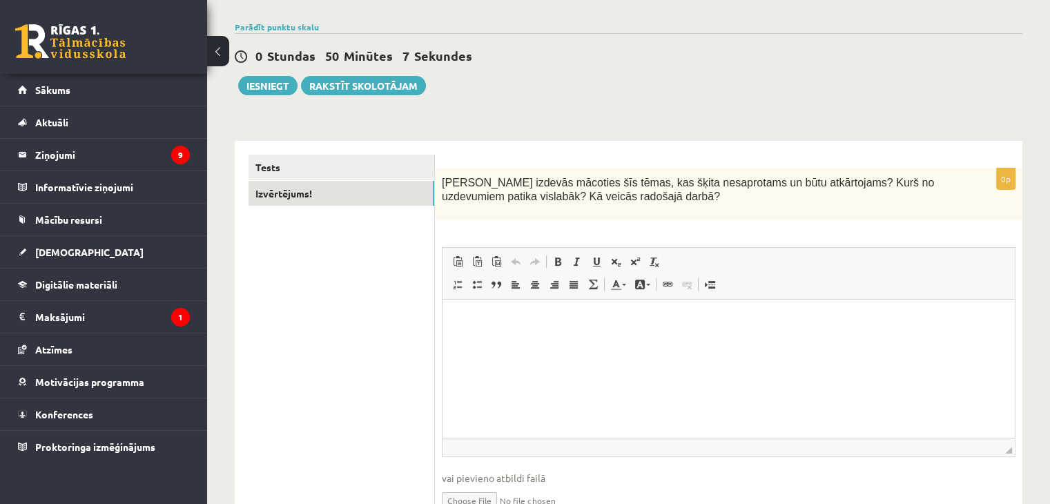
scroll to position [97, 0]
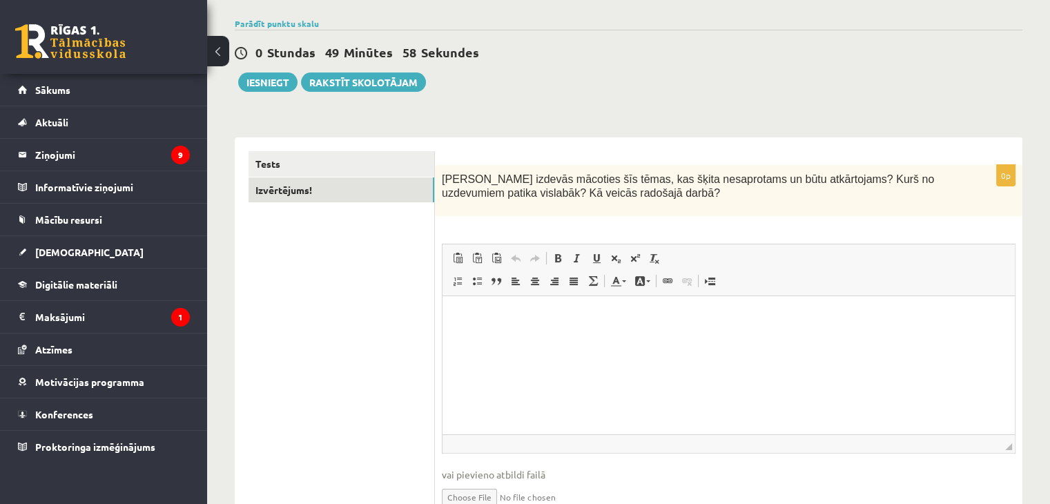
click at [534, 318] on p "Bagātinātā teksta redaktors, wiswyg-editor-user-answer-47433923068720" at bounding box center [728, 317] width 545 height 14
click at [284, 86] on button "Iesniegt" at bounding box center [267, 81] width 59 height 19
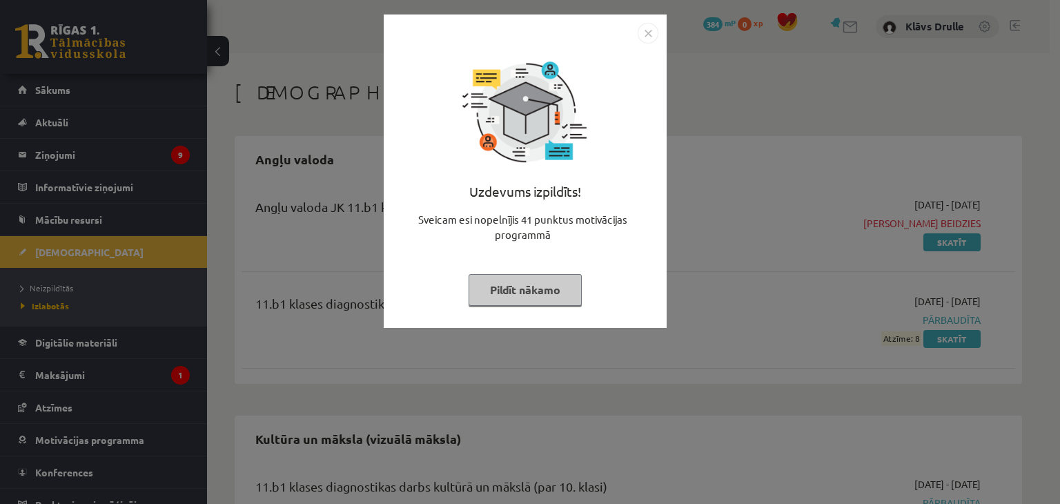
click at [645, 37] on img "Close" at bounding box center [648, 33] width 21 height 21
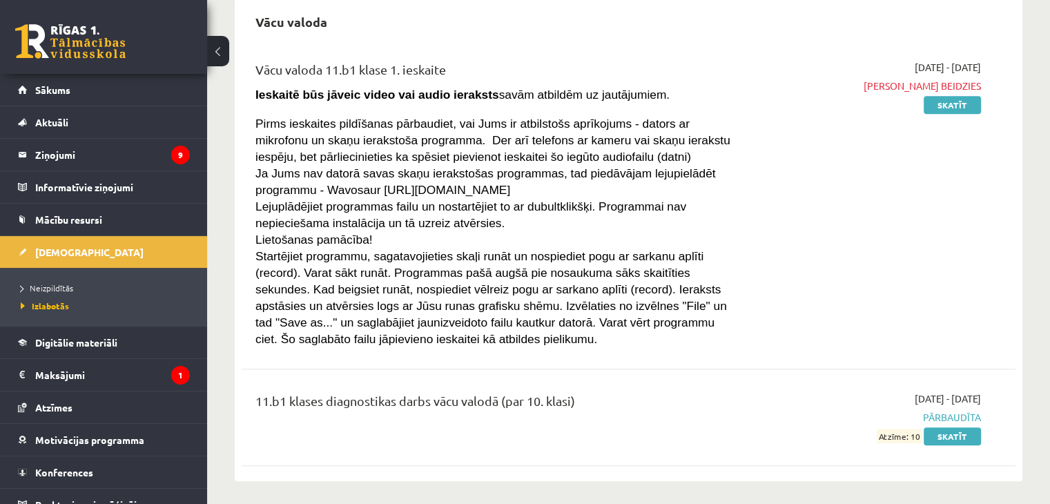
scroll to position [883, 0]
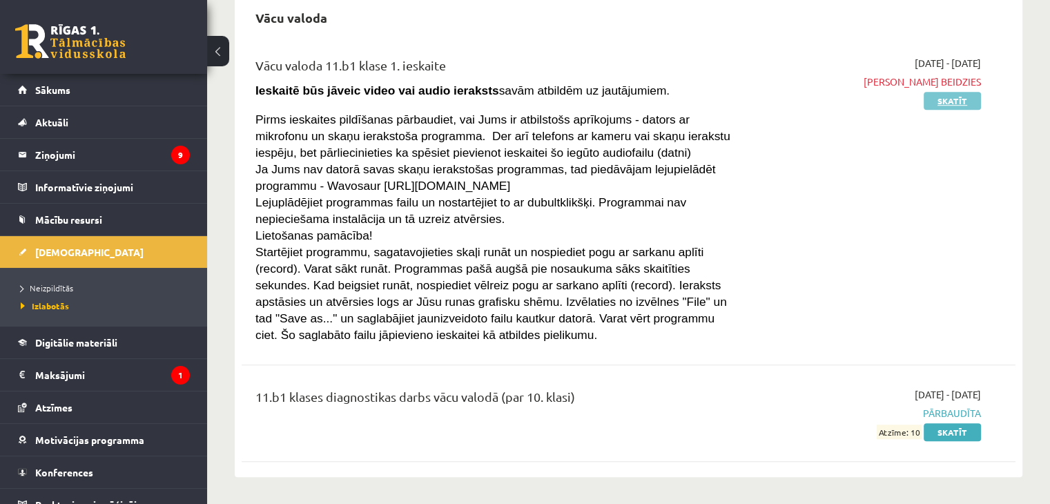
click at [961, 99] on link "Skatīt" at bounding box center [952, 101] width 57 height 18
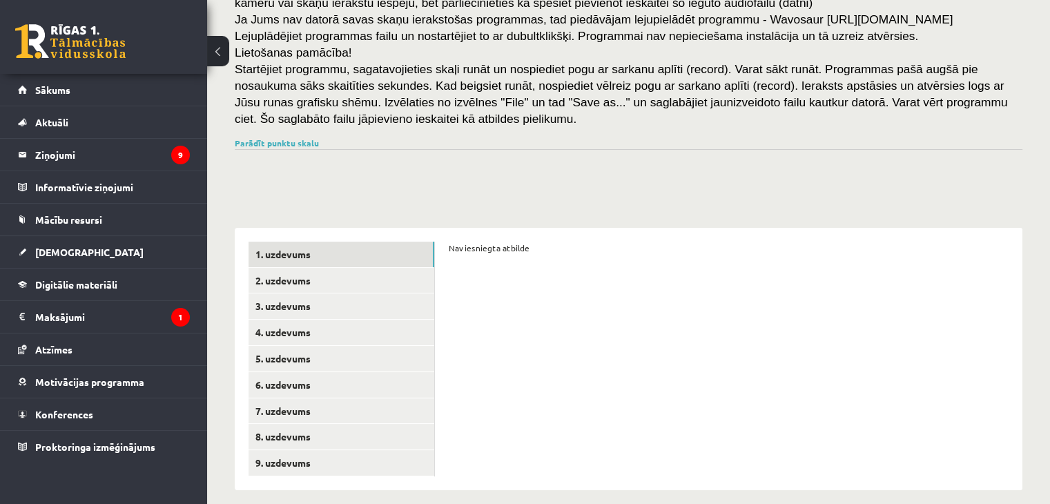
scroll to position [169, 0]
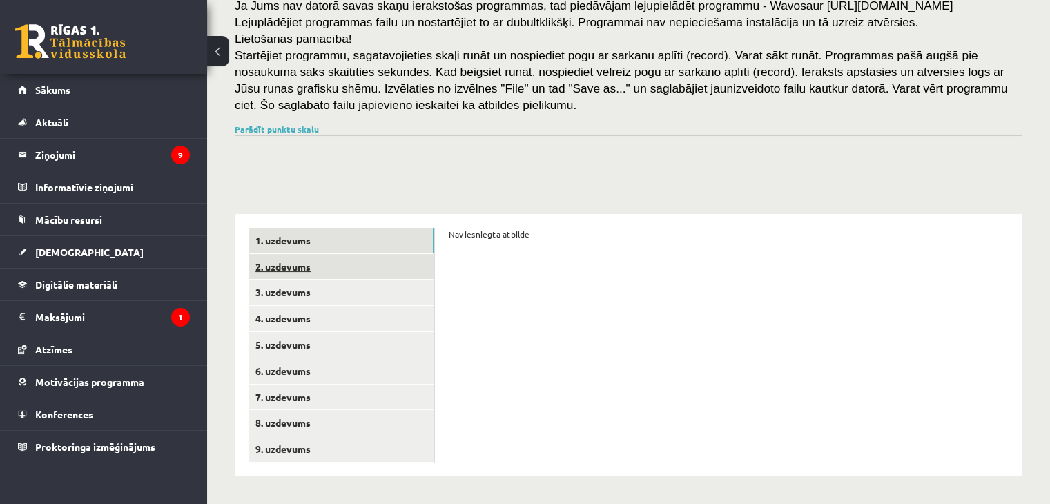
click at [360, 254] on link "2. uzdevums" at bounding box center [341, 267] width 186 height 26
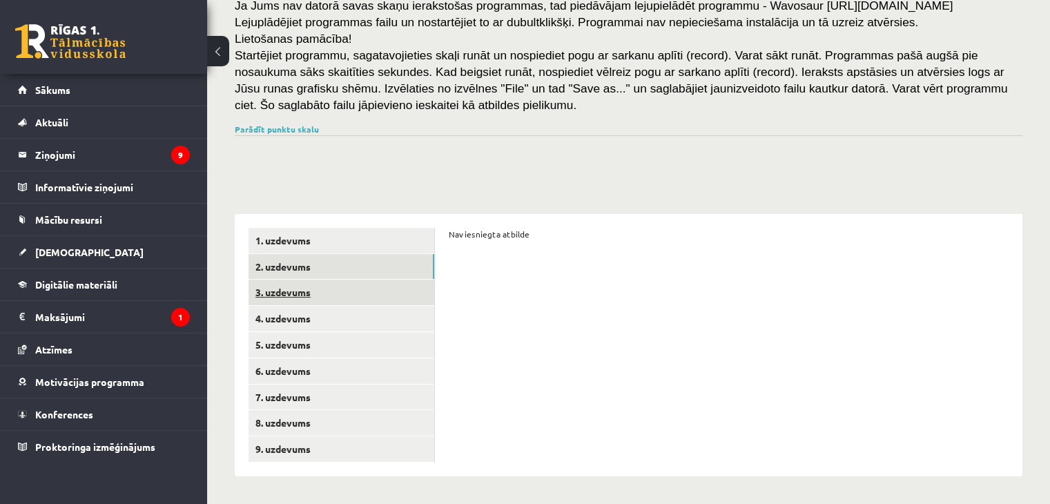
click at [345, 285] on link "3. uzdevums" at bounding box center [341, 293] width 186 height 26
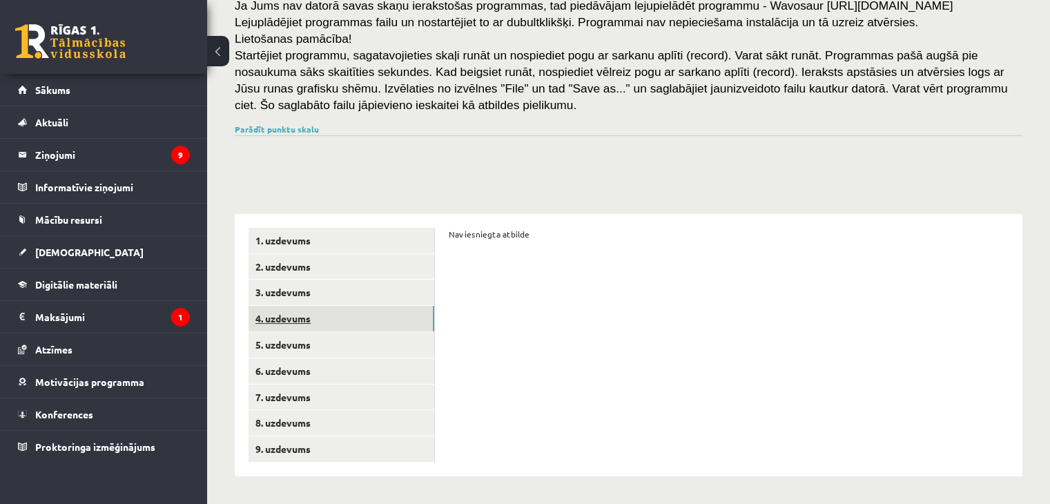
click at [329, 315] on link "4. uzdevums" at bounding box center [341, 319] width 186 height 26
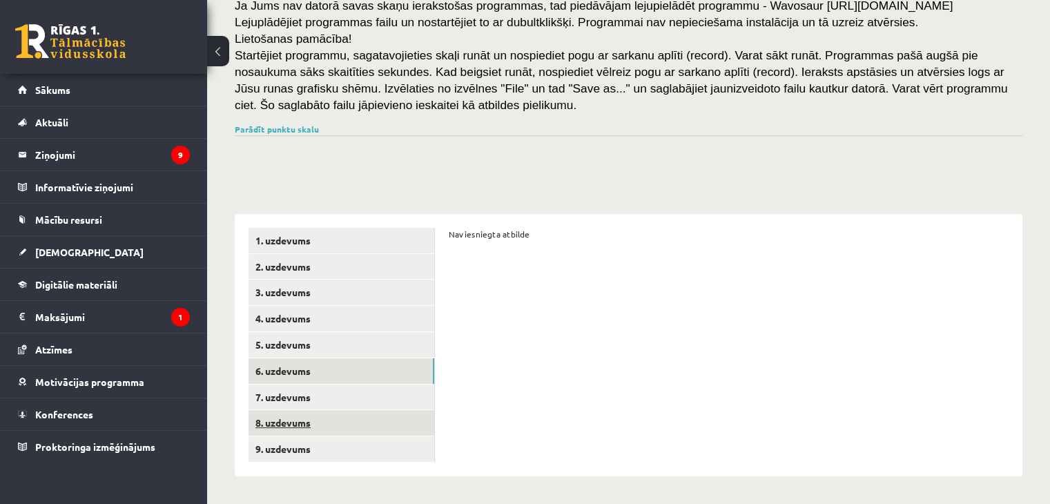
click at [298, 418] on link "8. uzdevums" at bounding box center [341, 423] width 186 height 26
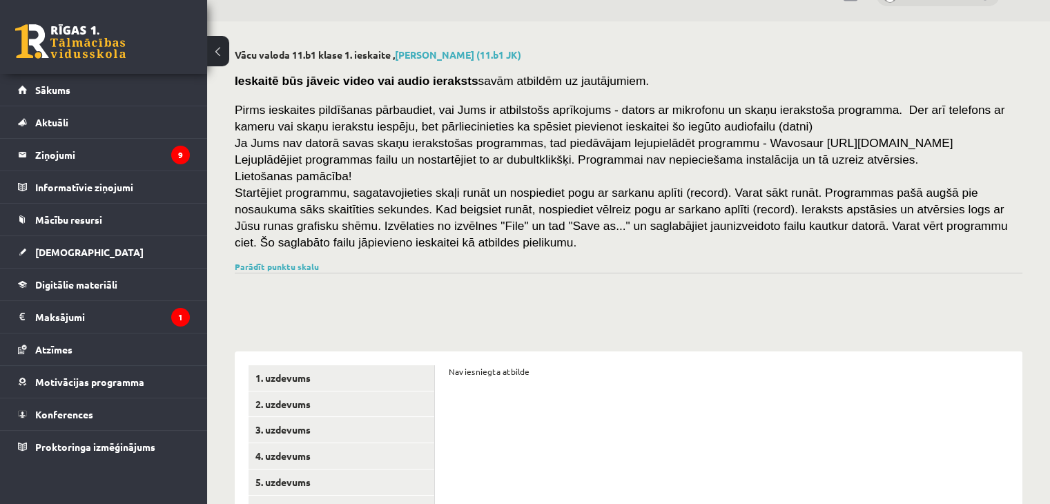
scroll to position [31, 0]
click at [304, 262] on link "Parādīt punktu skalu" at bounding box center [277, 267] width 84 height 11
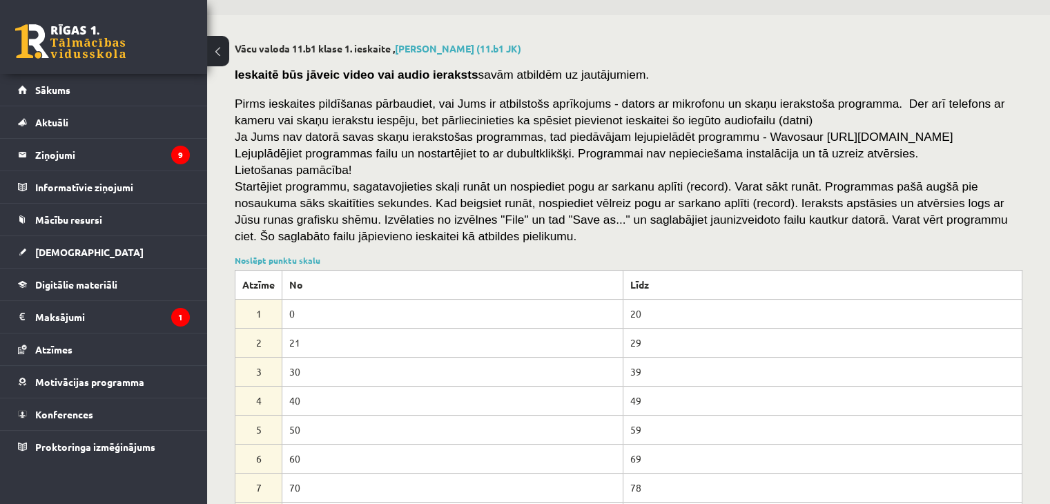
scroll to position [0, 0]
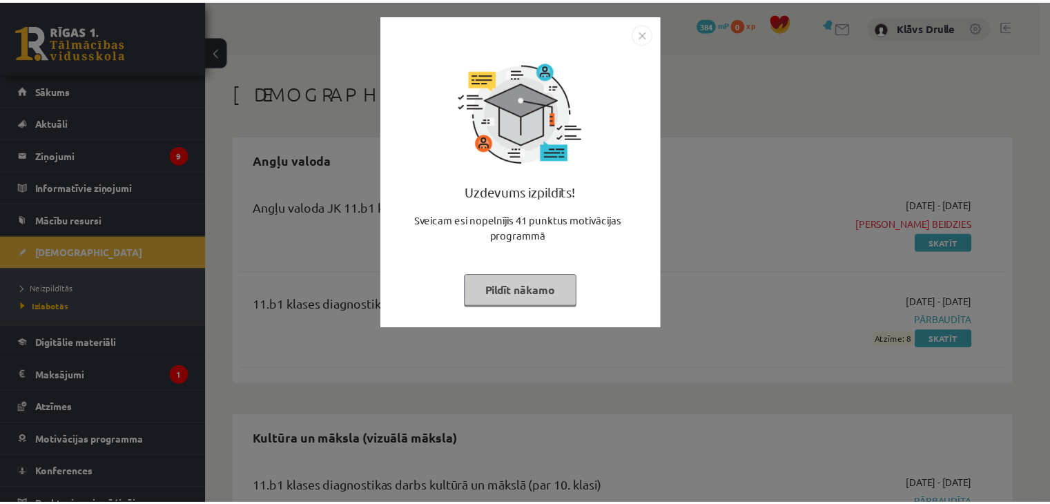
scroll to position [883, 0]
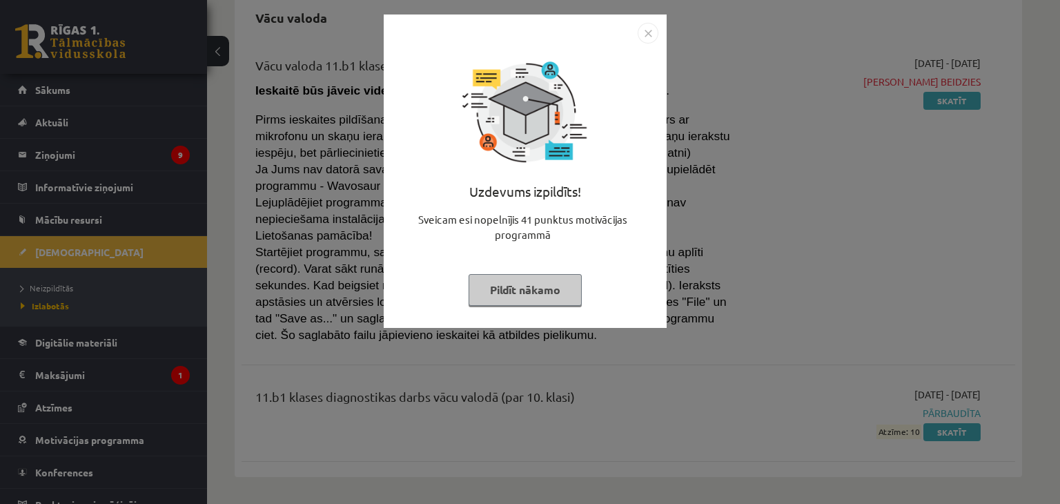
click at [545, 291] on button "Pildīt nākamo" at bounding box center [525, 290] width 113 height 32
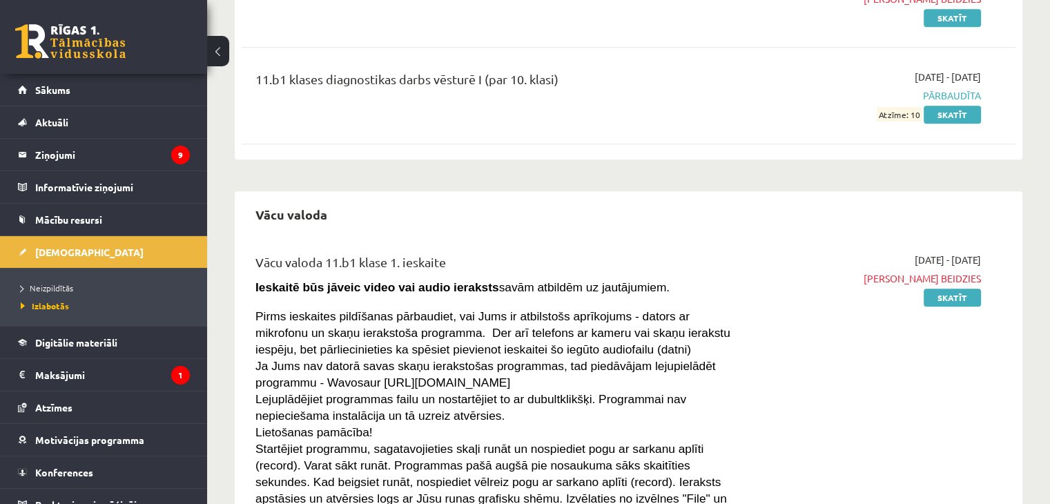
scroll to position [676, 0]
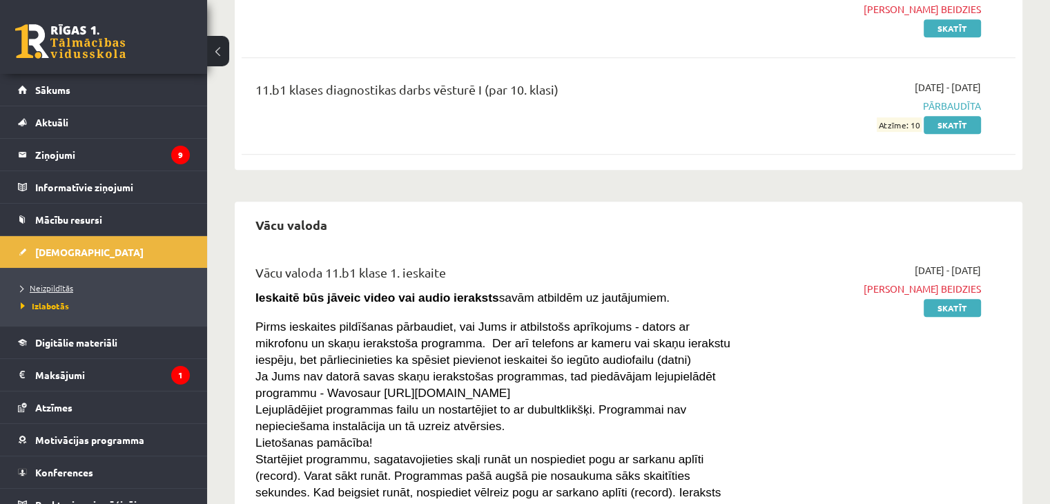
click at [47, 290] on span "Neizpildītās" at bounding box center [47, 287] width 52 height 11
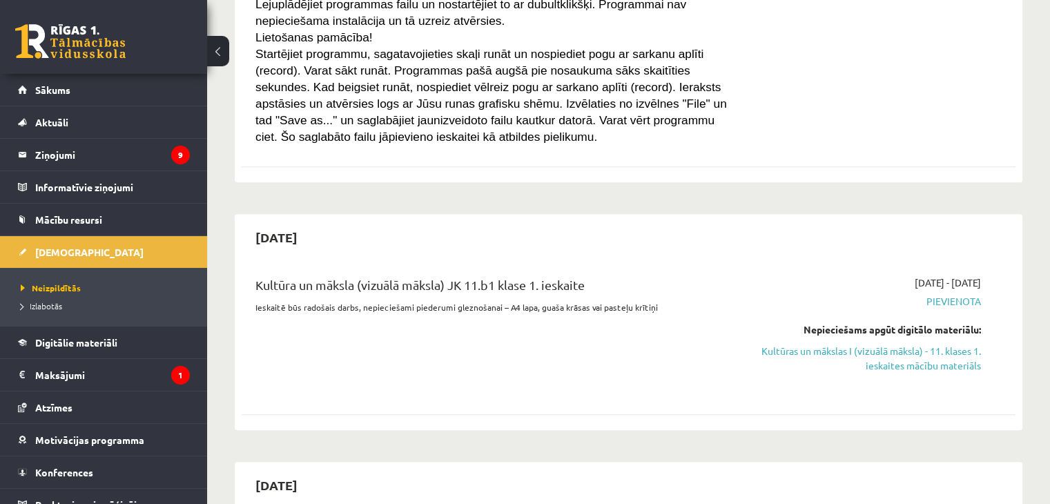
scroll to position [690, 0]
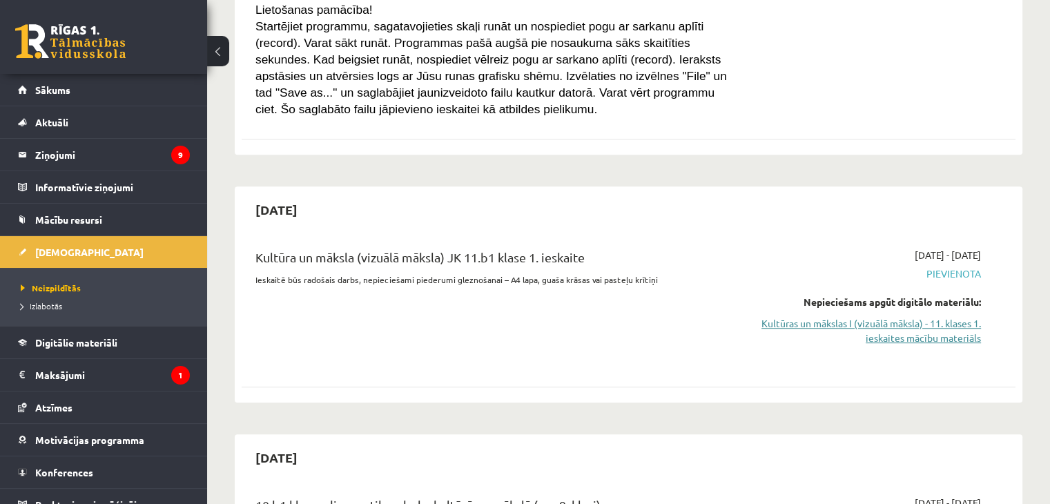
click at [856, 324] on link "Kultūras un mākslas I (vizuālā māksla) - 11. klases 1. ieskaites mācību materiā…" at bounding box center [867, 330] width 228 height 29
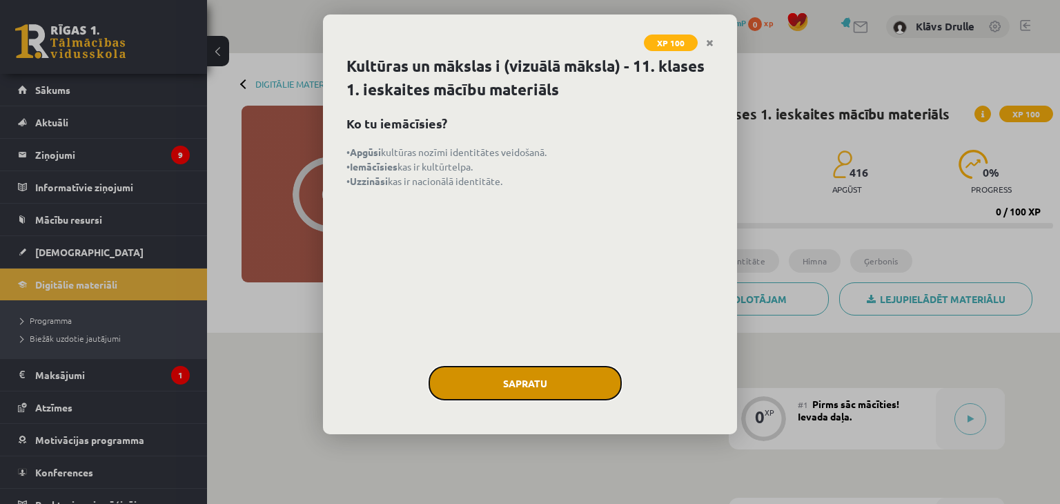
click at [553, 387] on button "Sapratu" at bounding box center [525, 383] width 193 height 35
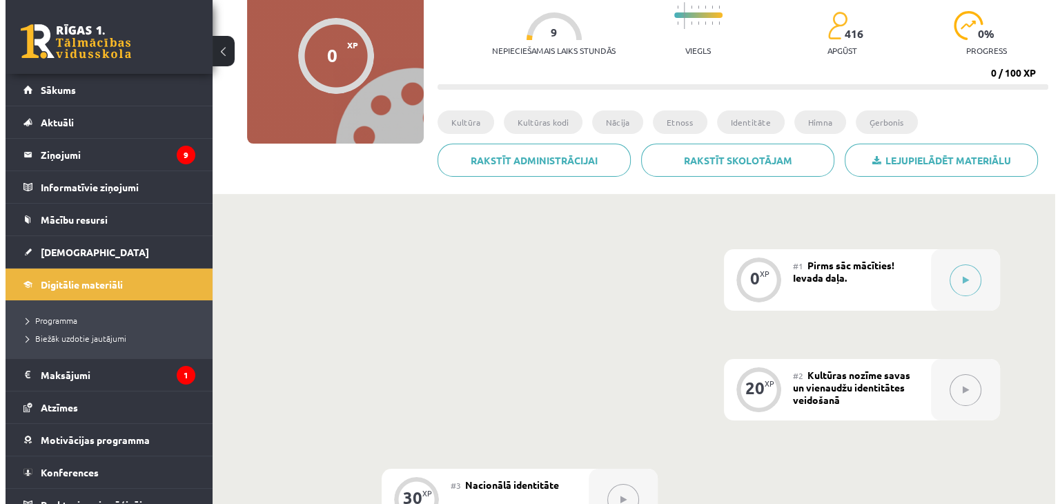
scroll to position [138, 0]
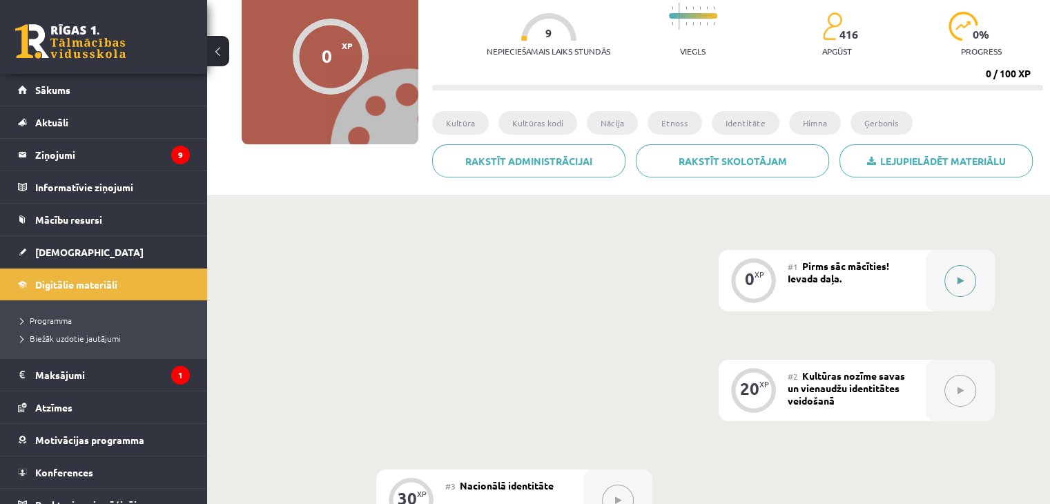
click at [960, 281] on icon at bounding box center [960, 281] width 6 height 8
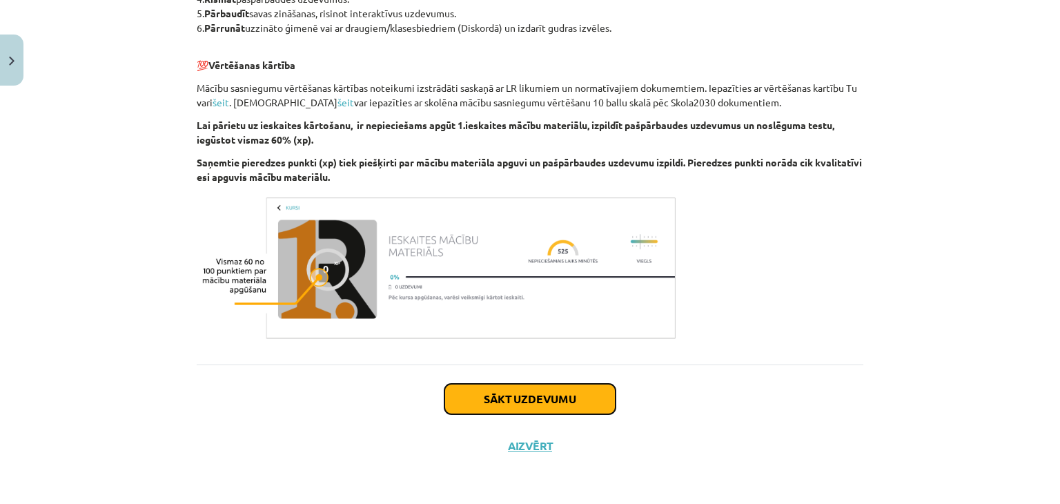
click at [551, 391] on button "Sākt uzdevumu" at bounding box center [529, 399] width 171 height 30
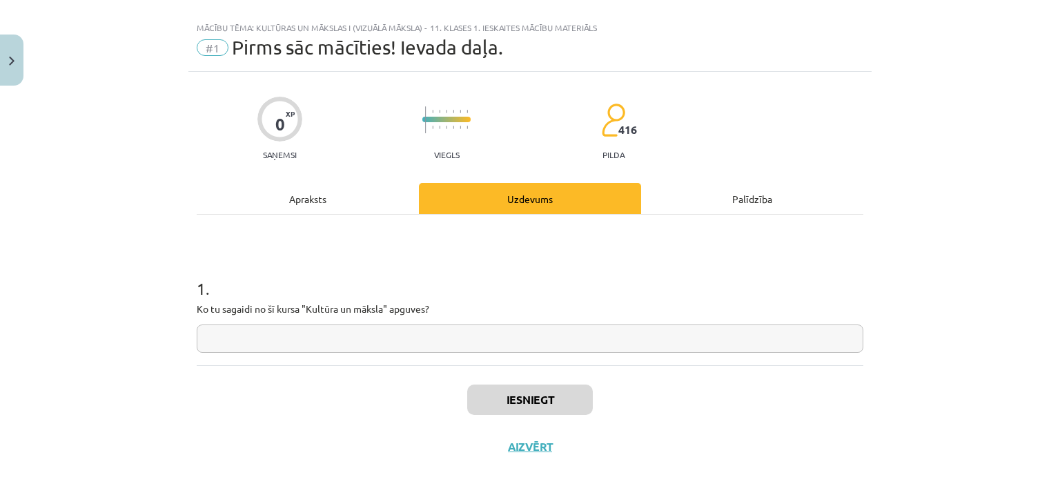
click at [392, 335] on input "text" at bounding box center [530, 338] width 667 height 28
type input "*"
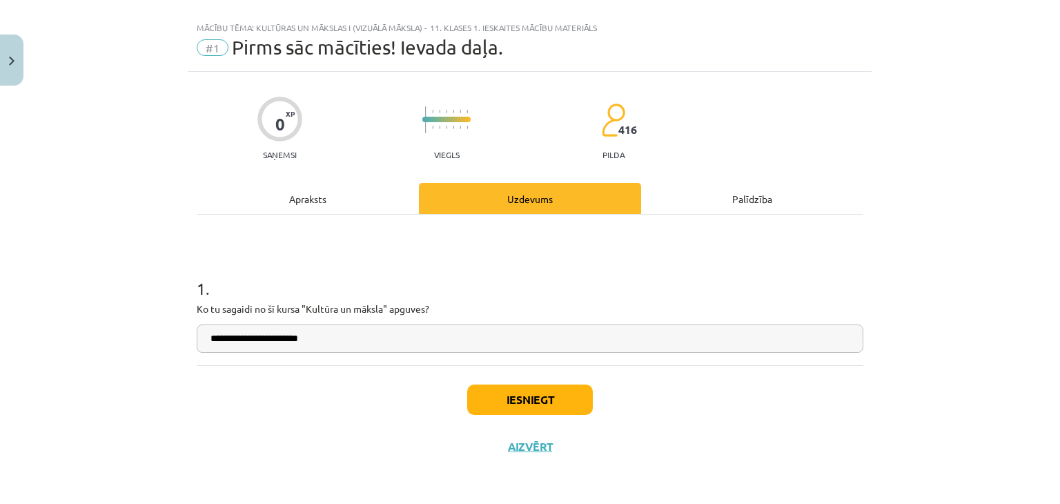
type input "**********"
drag, startPoint x: 497, startPoint y: 419, endPoint x: 502, endPoint y: 411, distance: 9.4
click at [497, 418] on div "Iesniegt Aizvērt" at bounding box center [530, 413] width 667 height 97
click at [502, 410] on button "Iesniegt" at bounding box center [530, 399] width 126 height 30
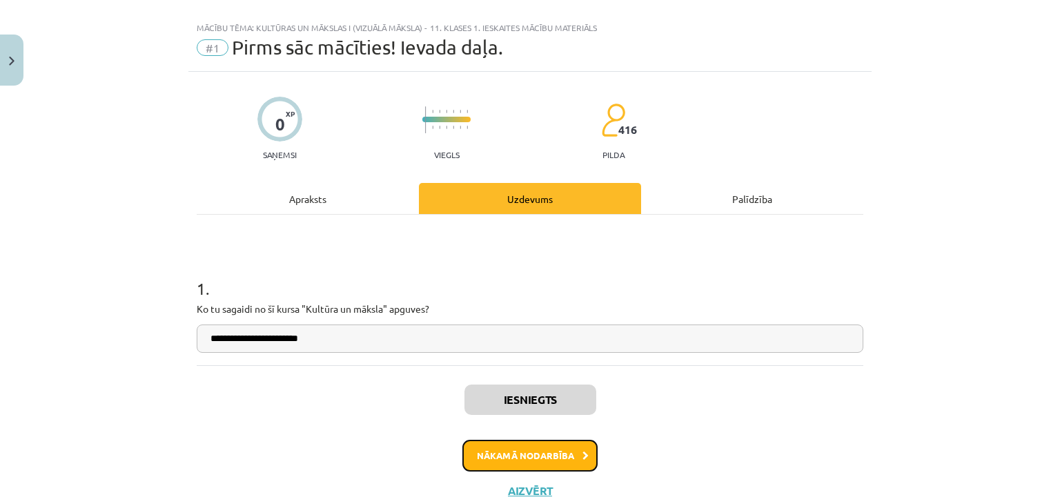
click at [539, 456] on button "Nākamā nodarbība" at bounding box center [529, 456] width 135 height 32
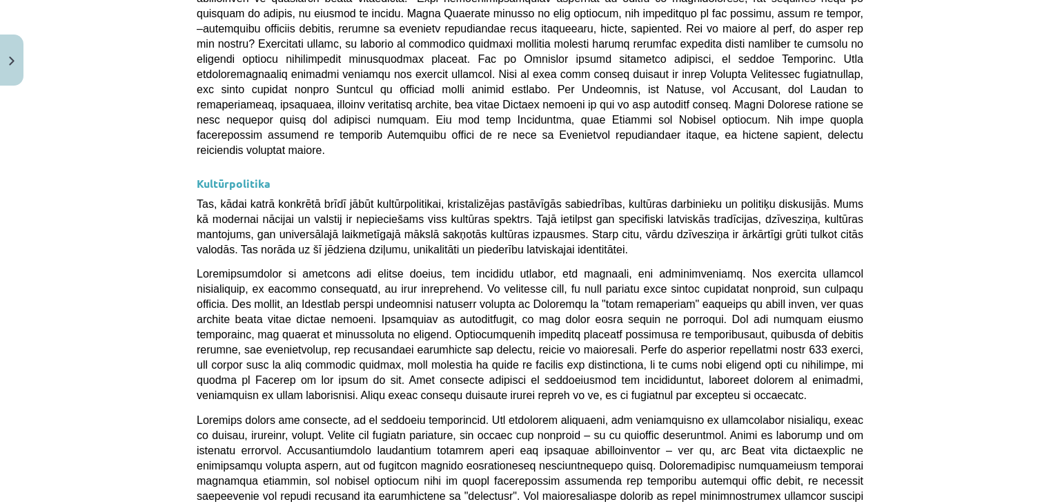
scroll to position [3674, 0]
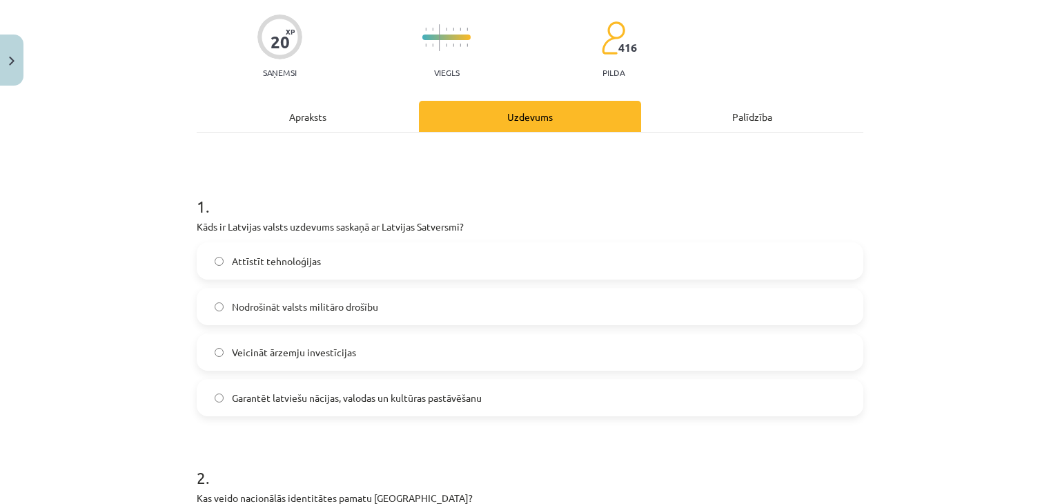
scroll to position [104, 0]
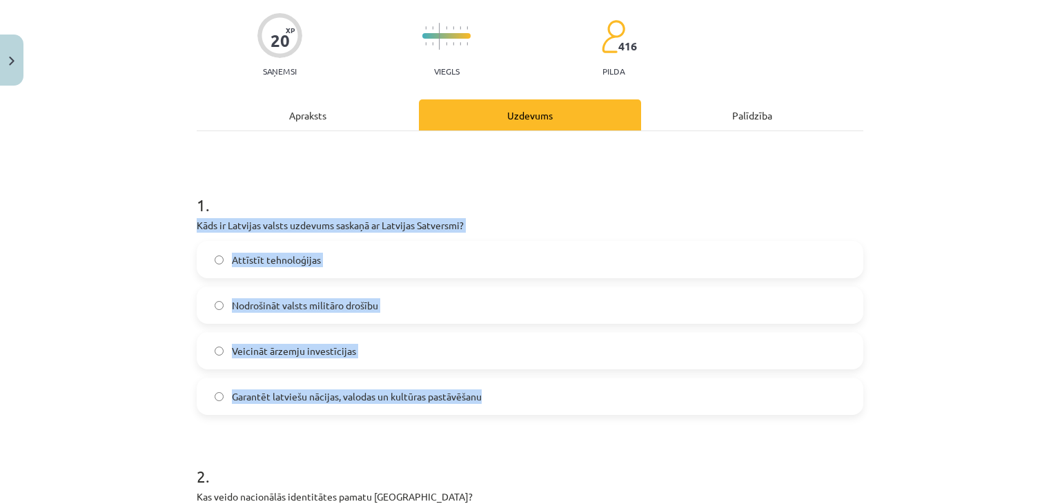
drag, startPoint x: 186, startPoint y: 218, endPoint x: 488, endPoint y: 410, distance: 357.5
copy div "Kāds ir Latvijas valsts uzdevums saskaņā ar Latvijas Satversmi? Attīstīt tehnol…"
click at [243, 389] on span "Garantēt latviešu nācijas, valodas un kultūras pastāvēšanu" at bounding box center [357, 396] width 250 height 14
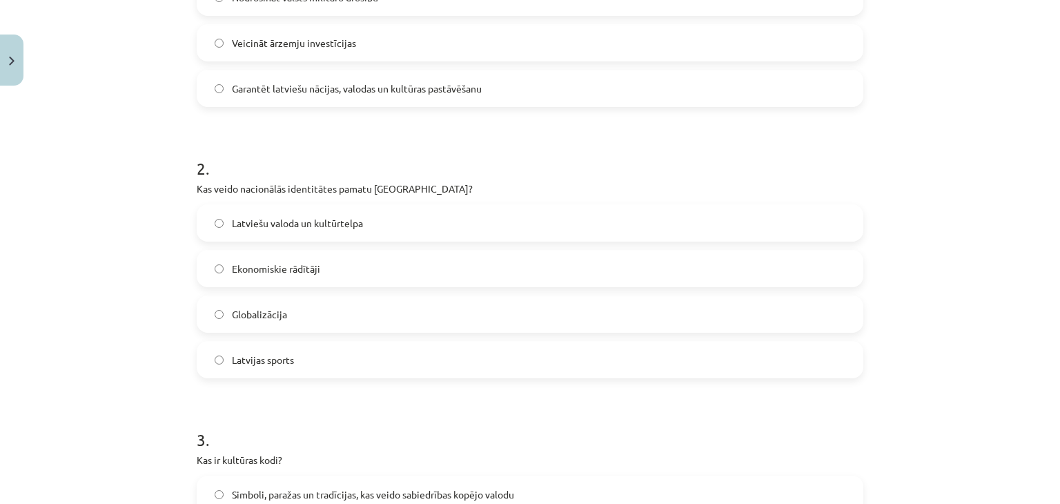
scroll to position [449, 0]
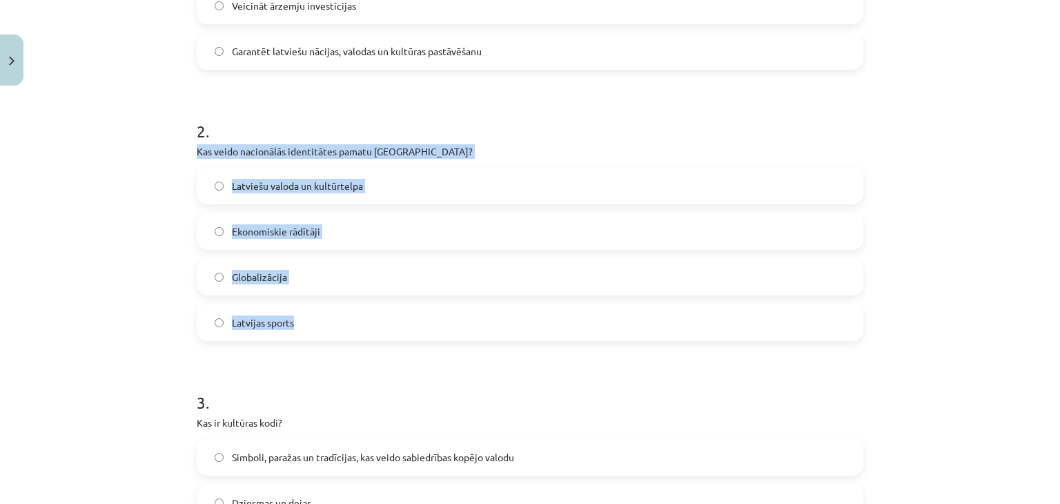
drag, startPoint x: 190, startPoint y: 146, endPoint x: 304, endPoint y: 319, distance: 207.3
click at [304, 319] on div "20 XP Saņemsi Viegls 416 pilda Apraksts Uzdevums Palīdzība 1 . Kāds ir Latvijas…" at bounding box center [529, 326] width 683 height 1366
copy div "Kas veido nacionālās identitātes pamatu Latvijā? Latviešu valoda un kultūrtelpa…"
click at [275, 186] on span "Latviešu valoda un kultūrtelpa" at bounding box center [297, 186] width 131 height 14
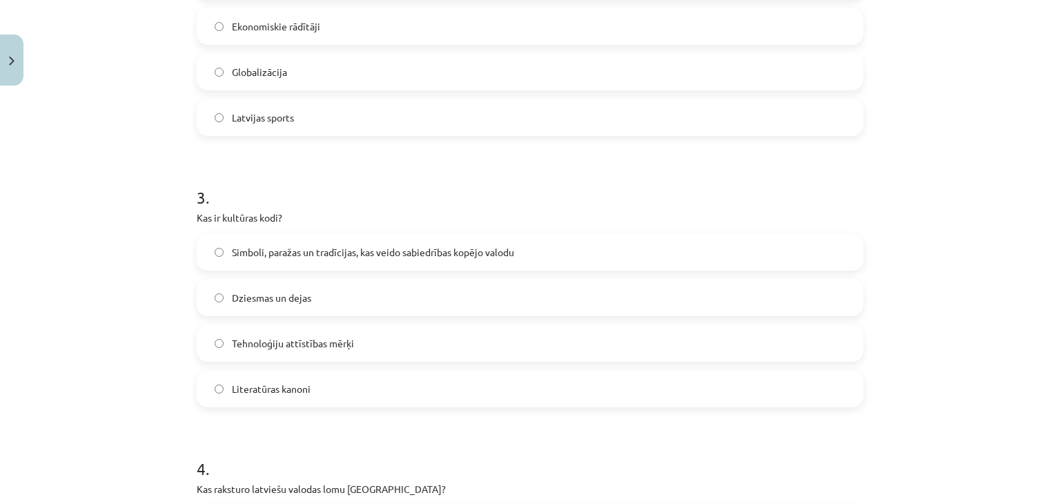
scroll to position [656, 0]
click at [297, 346] on span "Tehnoloģiju attīstības mērķi" at bounding box center [293, 341] width 122 height 14
click at [279, 380] on span "Literatūras kanoni" at bounding box center [271, 387] width 79 height 14
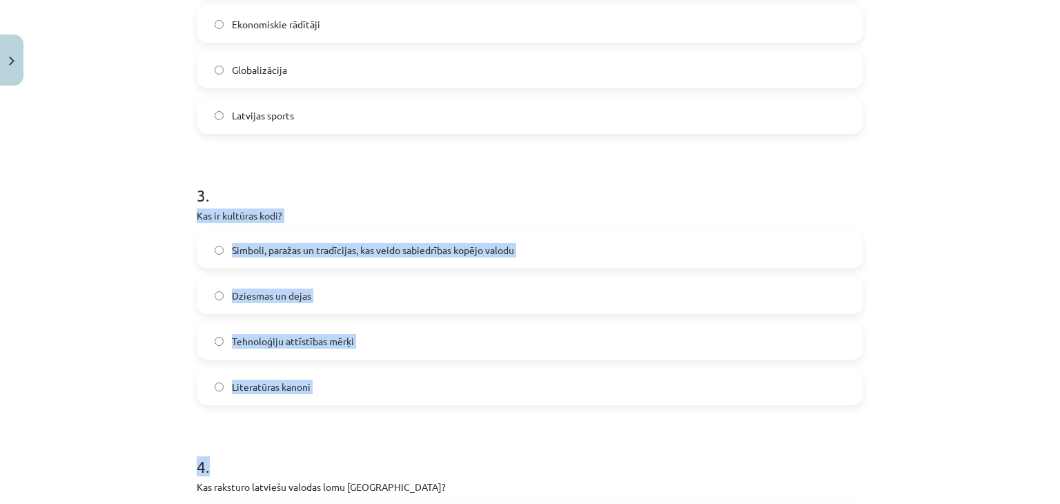
drag, startPoint x: 193, startPoint y: 215, endPoint x: 344, endPoint y: 395, distance: 235.2
click at [339, 405] on div "20 XP Saņemsi Viegls 416 pilda Apraksts Uzdevums Palīdzība 1 . Kāds ir Latvijas…" at bounding box center [529, 119] width 683 height 1366
drag, startPoint x: 346, startPoint y: 393, endPoint x: 228, endPoint y: 336, distance: 130.9
click at [345, 393] on label "Literatūras kanoni" at bounding box center [530, 386] width 664 height 35
click at [188, 208] on div "20 XP Saņemsi Viegls 416 pilda Apraksts Uzdevums Palīdzība 1 . Kāds ir Latvijas…" at bounding box center [529, 119] width 683 height 1366
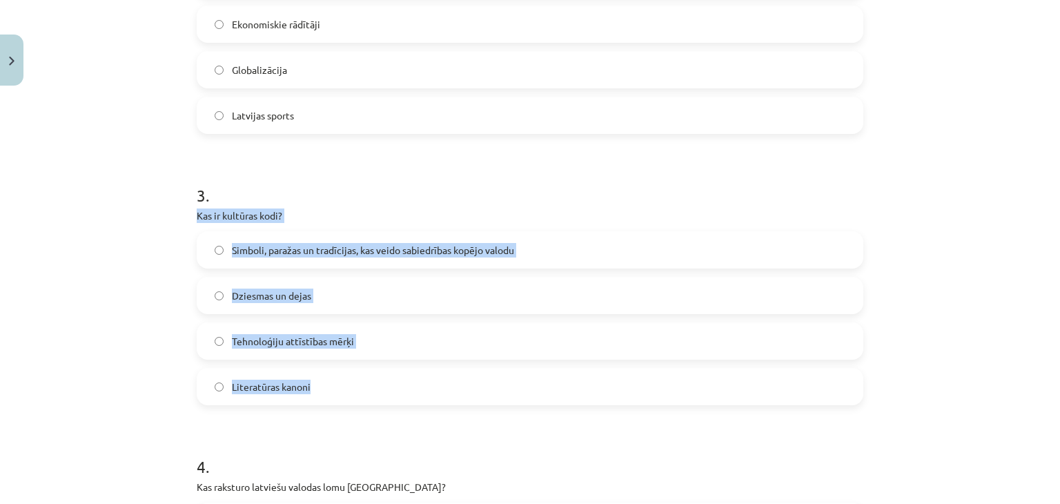
drag, startPoint x: 194, startPoint y: 216, endPoint x: 314, endPoint y: 387, distance: 209.1
click at [314, 387] on div "3 . Kas ir kultūras kodi? Simboli, paražas un tradīcijas, kas veido sabiedrības…" at bounding box center [530, 284] width 667 height 244
copy div "Kas ir kultūras kodi? Simboli, paražas un tradīcijas, kas veido sabiedrības kop…"
click at [334, 253] on span "Simboli, paražas un tradīcijas, kas veido sabiedrības kopējo valodu" at bounding box center [373, 250] width 282 height 14
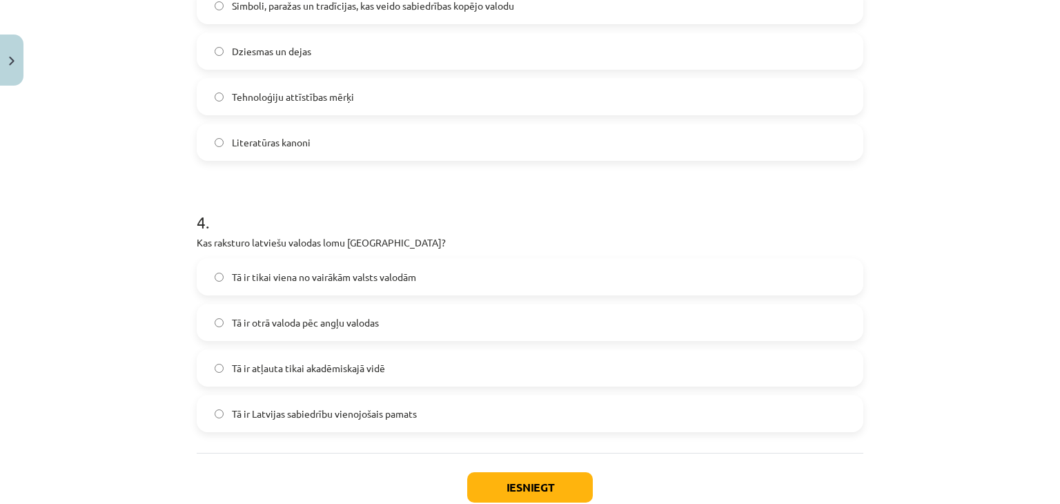
scroll to position [850, 0]
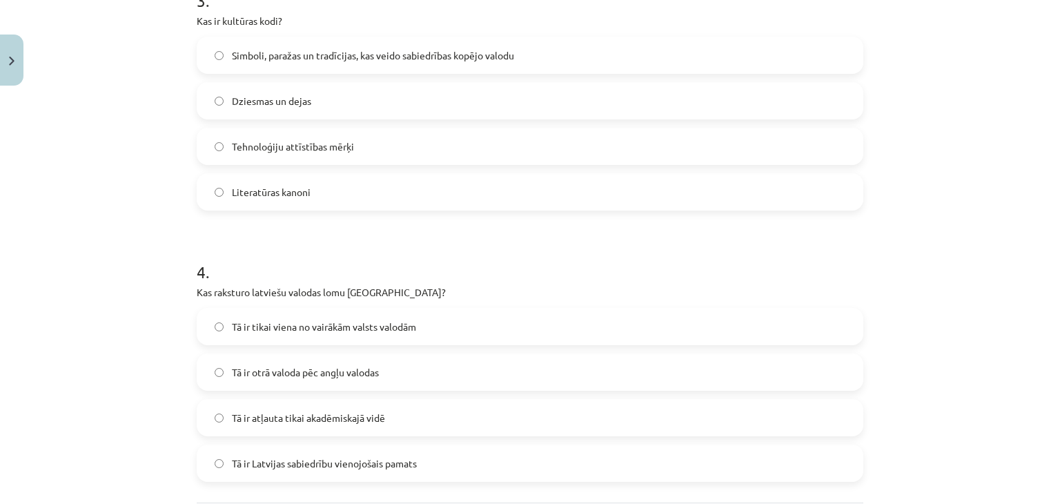
click at [336, 328] on span "Tā ir tikai viena no vairākām valsts valodām" at bounding box center [324, 327] width 184 height 14
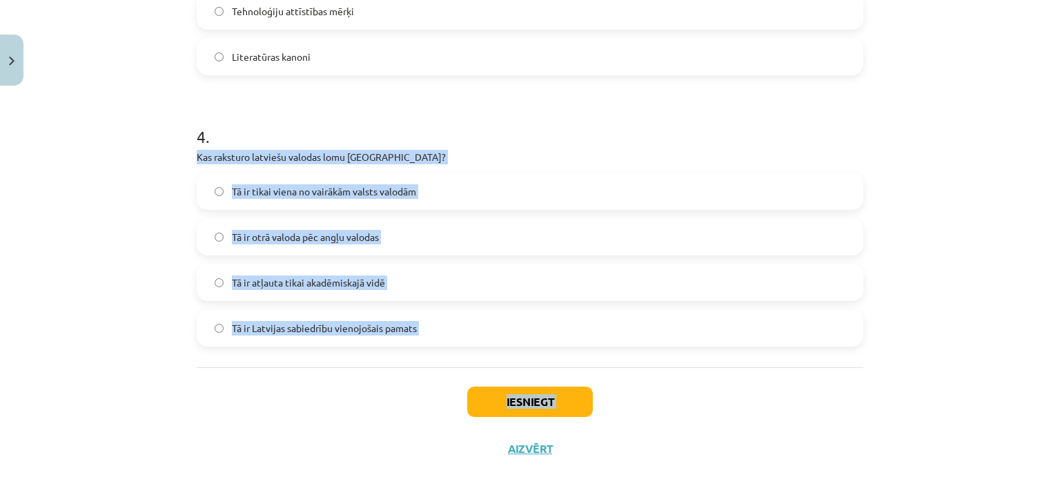
scroll to position [988, 0]
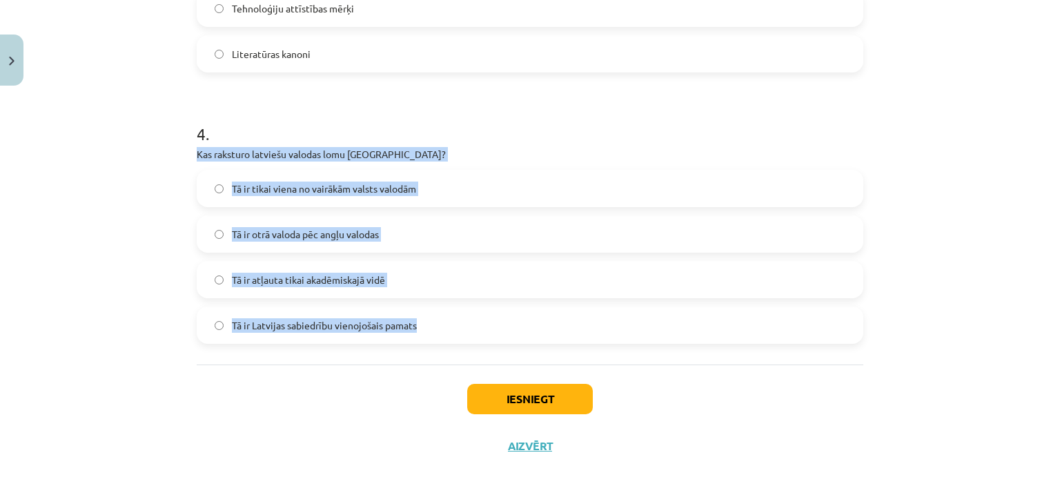
drag, startPoint x: 186, startPoint y: 291, endPoint x: 418, endPoint y: 331, distance: 234.8
copy div "Kas raksturo latviešu valodas lomu Latvijā? Tā ir tikai viena no vairākām valst…"
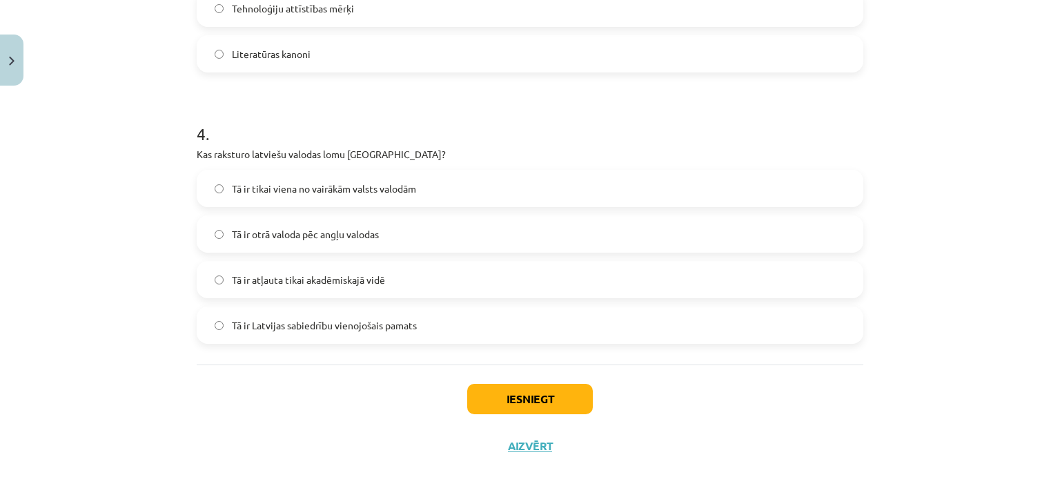
click at [301, 377] on div "Iesniegt Aizvērt" at bounding box center [530, 412] width 667 height 97
click at [343, 324] on span "Tā ir Latvijas sabiedrību vienojošais pamats" at bounding box center [324, 325] width 185 height 14
click at [530, 400] on button "Iesniegt" at bounding box center [530, 399] width 126 height 30
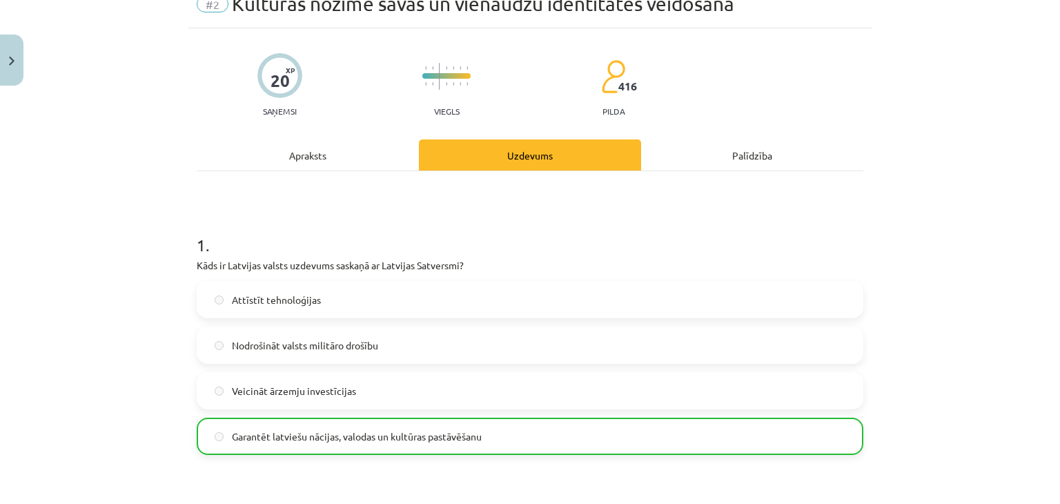
scroll to position [0, 0]
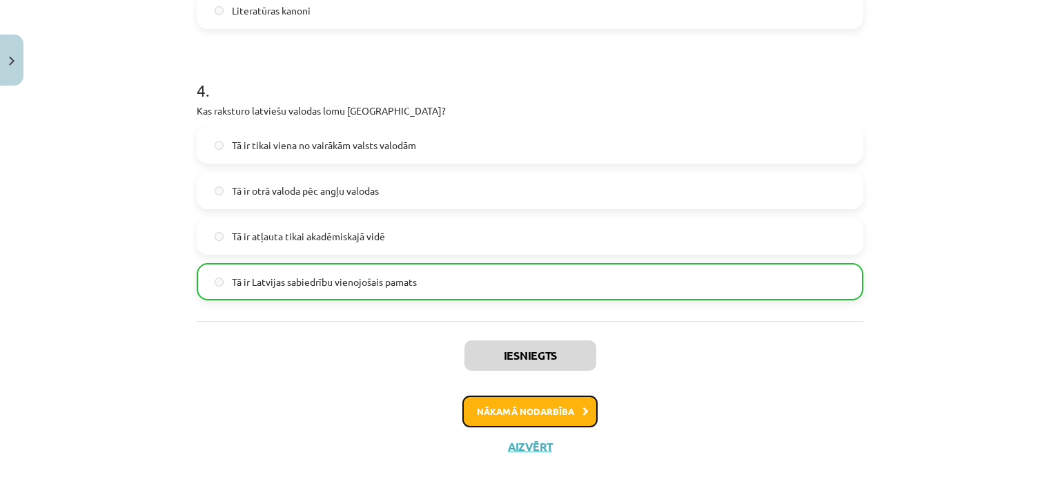
click at [545, 412] on button "Nākamā nodarbība" at bounding box center [529, 411] width 135 height 32
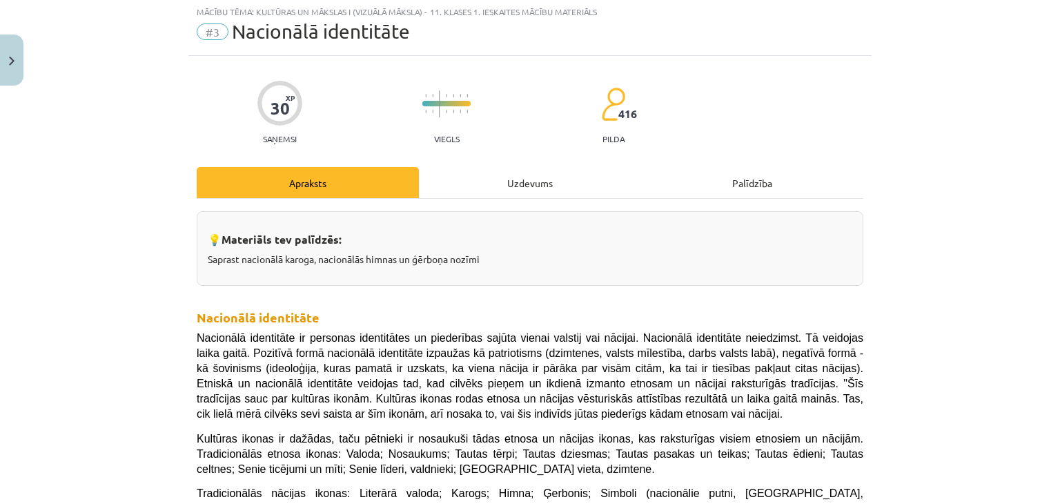
scroll to position [35, 0]
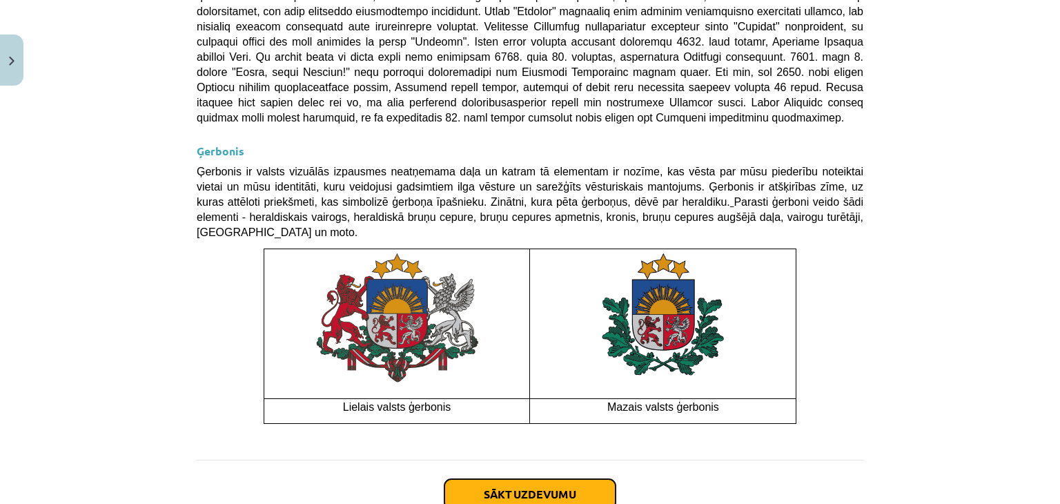
click at [556, 479] on button "Sākt uzdevumu" at bounding box center [529, 494] width 171 height 30
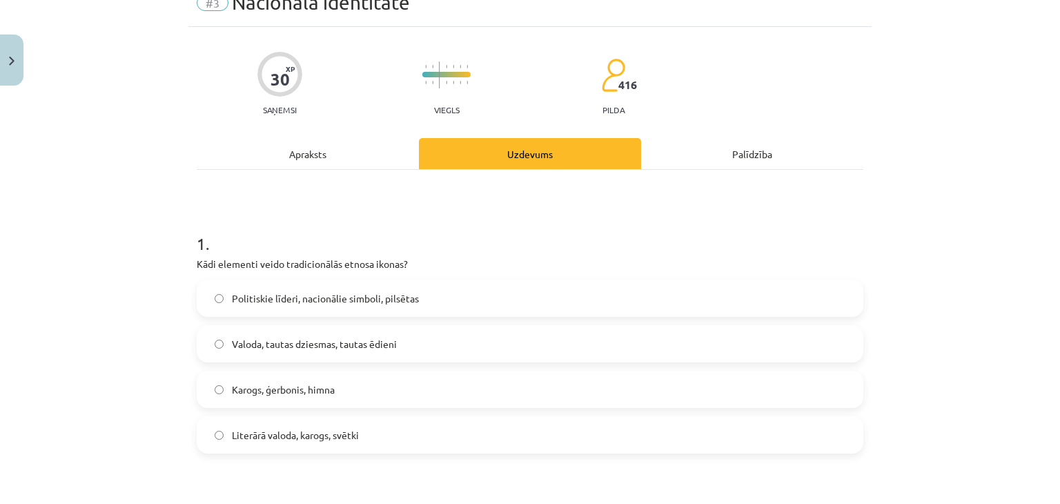
scroll to position [173, 0]
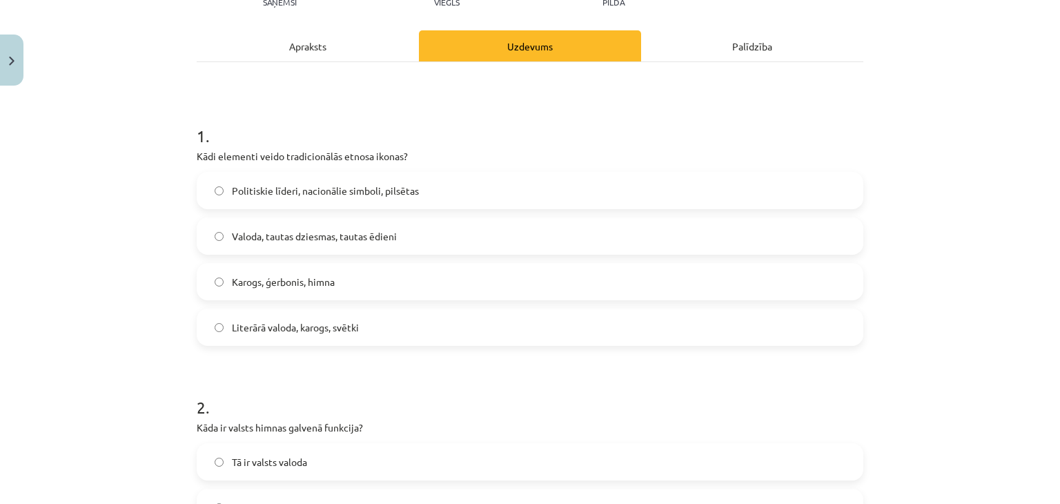
click at [304, 48] on div "Apraksts" at bounding box center [308, 45] width 222 height 31
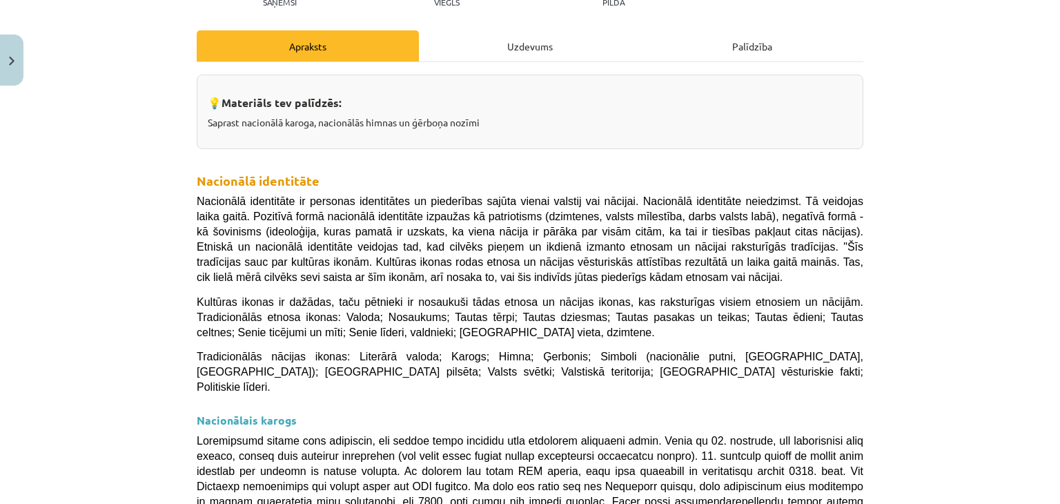
click at [508, 34] on div "Uzdevums" at bounding box center [530, 45] width 222 height 31
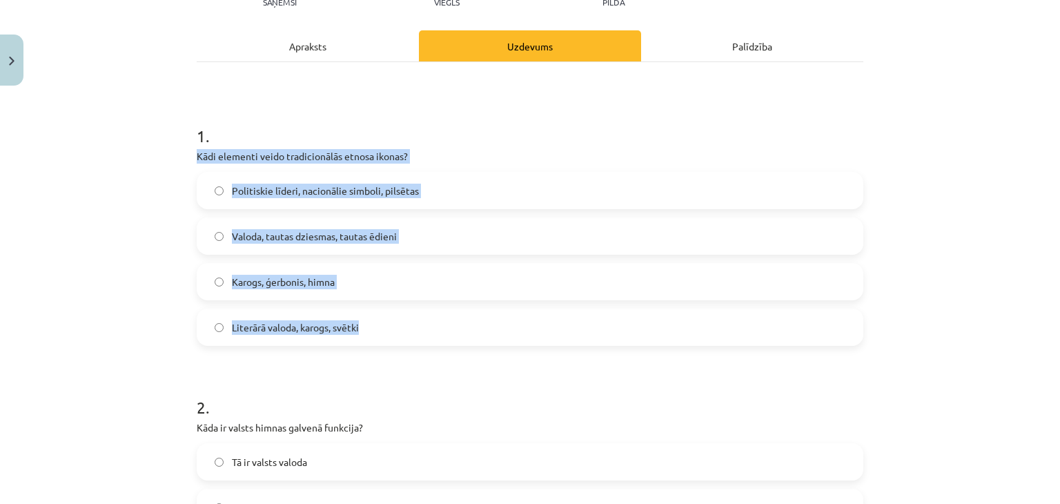
drag, startPoint x: 187, startPoint y: 150, endPoint x: 389, endPoint y: 322, distance: 265.3
copy div "Kādi elementi veido tradicionālās etnosa ikonas? Politiskie līderi, nacionālie …"
drag, startPoint x: 279, startPoint y: 300, endPoint x: 288, endPoint y: 291, distance: 12.7
click at [281, 299] on div "Politiskie līderi, nacionālie simboli, pilsētas Valoda, tautas dziesmas, tautas…" at bounding box center [530, 259] width 667 height 174
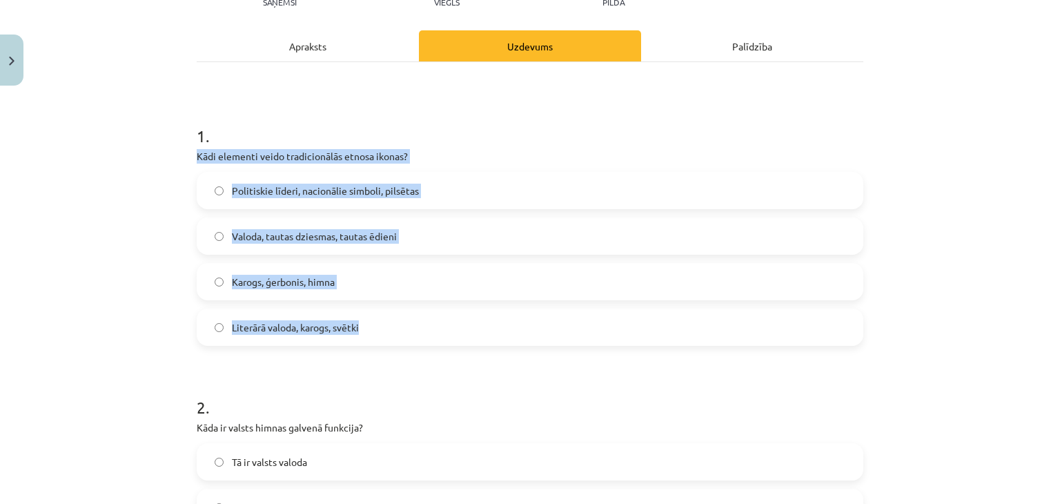
click at [289, 288] on label "Karogs, ģerbonis, himna" at bounding box center [530, 281] width 664 height 35
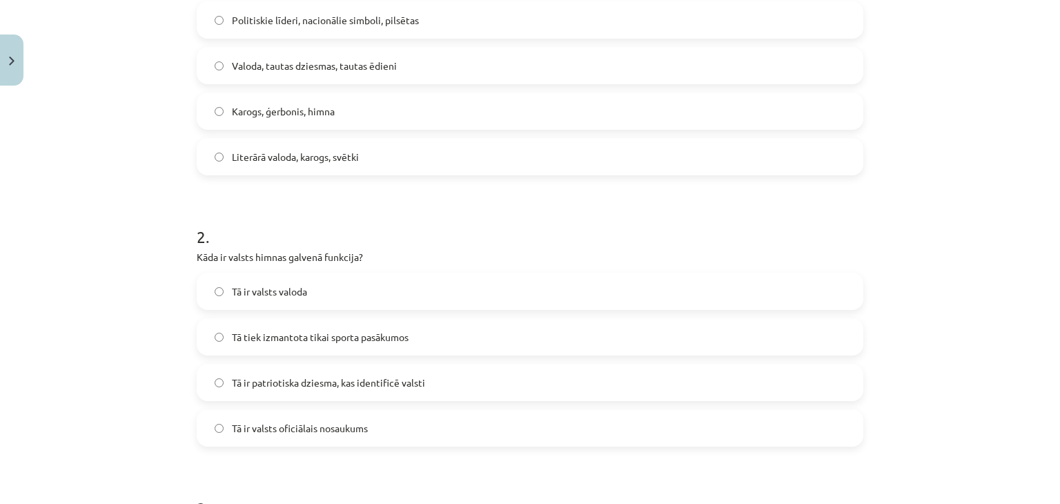
scroll to position [449, 0]
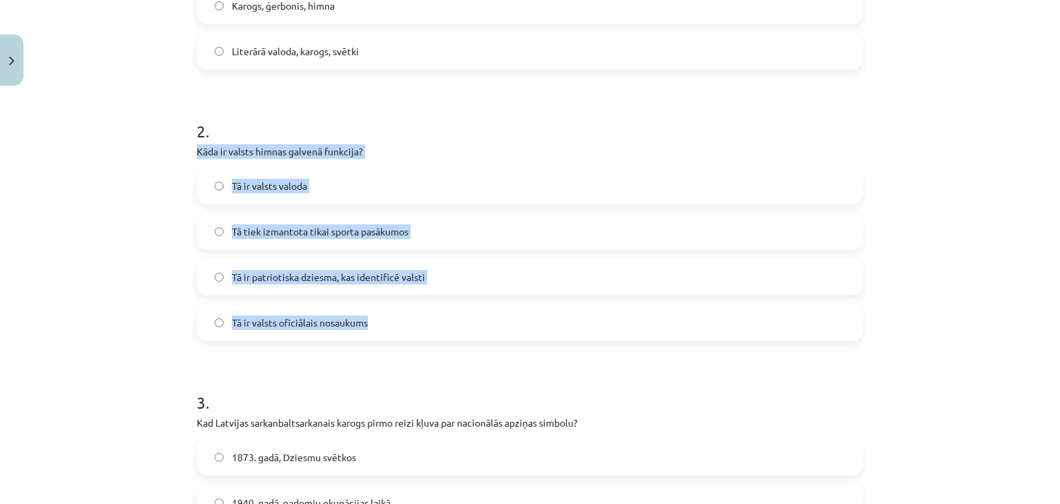
drag, startPoint x: 188, startPoint y: 148, endPoint x: 376, endPoint y: 315, distance: 252.3
copy div "Kāda ir valsts himnas galvenā funkcija? Tā ir valsts valoda Tā tiek izmantota t…"
click at [121, 289] on div "Mācību tēma: Kultūras un mākslas i (vizuālā māksla) - 11. klases 1. ieskaites m…" at bounding box center [530, 252] width 1060 height 504
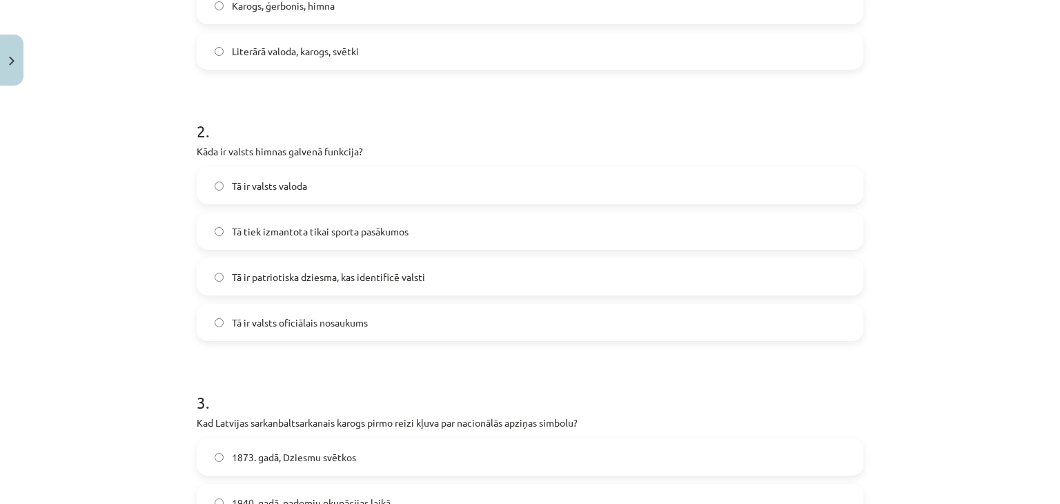
click at [313, 284] on label "Tā ir patriotiska dziesma, kas identificē valsti" at bounding box center [530, 277] width 664 height 35
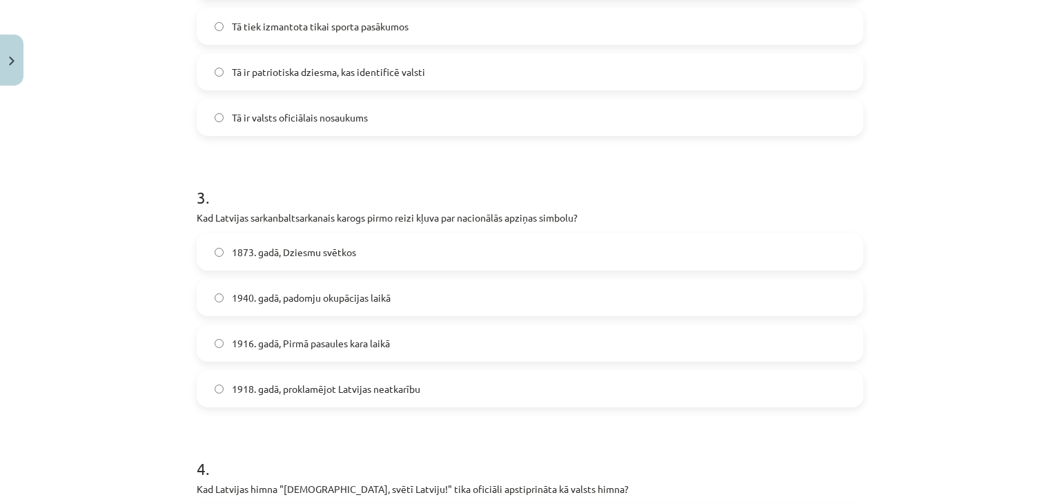
scroll to position [656, 0]
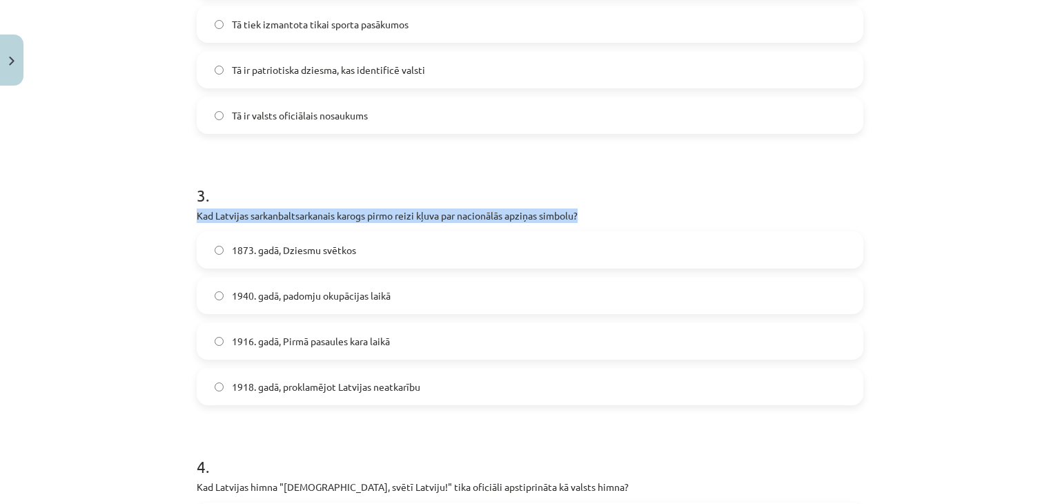
drag, startPoint x: 192, startPoint y: 208, endPoint x: 211, endPoint y: 224, distance: 25.5
click at [211, 224] on div "3 . Kad Latvijas sarkanbaltsarkanais karogs pirmo reizi kļuva par nacionālās ap…" at bounding box center [530, 284] width 667 height 244
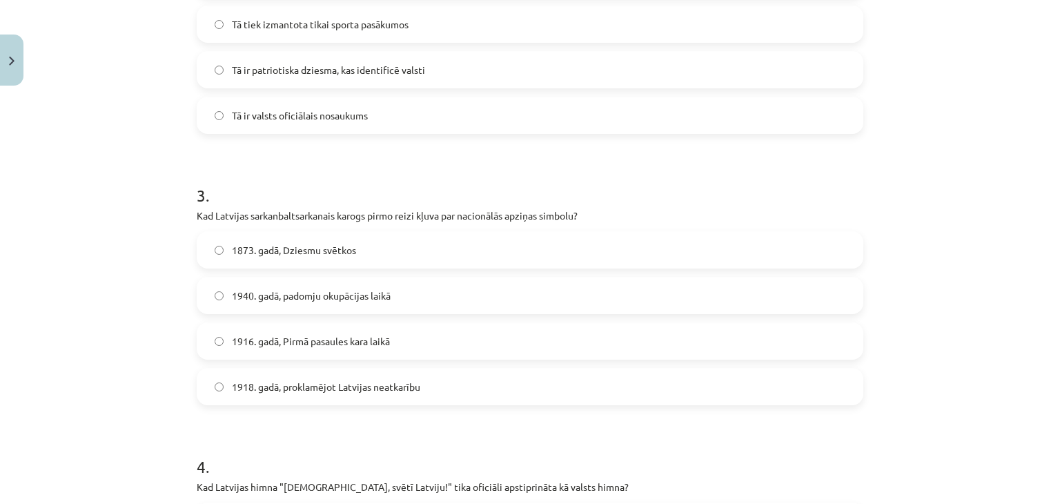
drag, startPoint x: 156, startPoint y: 252, endPoint x: 177, endPoint y: 268, distance: 26.6
click at [156, 253] on div "Mācību tēma: Kultūras un mākslas i (vizuālā māksla) - 11. klases 1. ieskaites m…" at bounding box center [530, 252] width 1060 height 504
click at [277, 356] on label "1916. gadā, Pirmā pasaules kara laikā" at bounding box center [530, 341] width 664 height 35
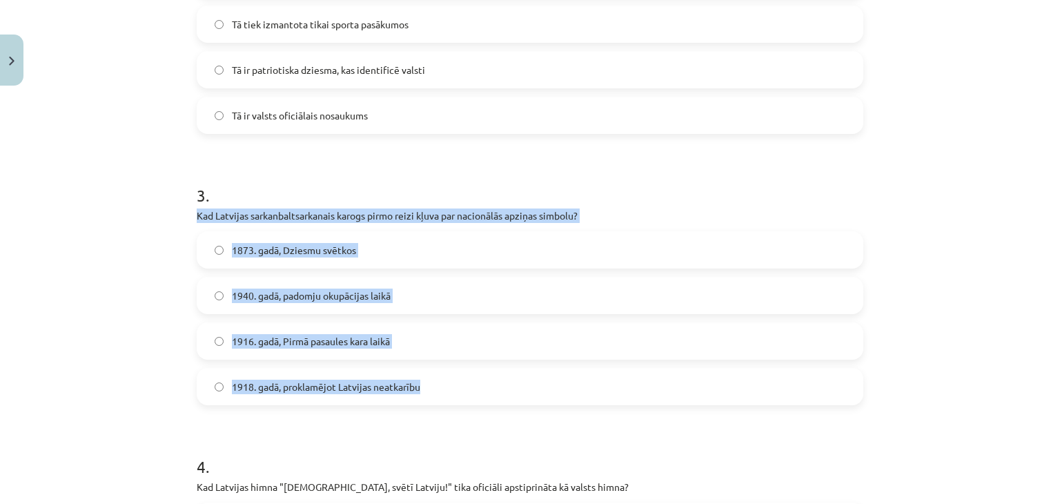
drag, startPoint x: 191, startPoint y: 213, endPoint x: 453, endPoint y: 389, distance: 315.9
click at [433, 395] on div "3 . Kad Latvijas sarkanbaltsarkanais karogs pirmo reizi kļuva par nacionālās ap…" at bounding box center [530, 284] width 667 height 244
copy div "Kad Latvijas sarkanbaltsarkanais karogs pirmo reizi kļuva par nacionālās apziņa…"
click at [146, 349] on div "Mācību tēma: Kultūras un mākslas i (vizuālā māksla) - 11. klases 1. ieskaites m…" at bounding box center [530, 252] width 1060 height 504
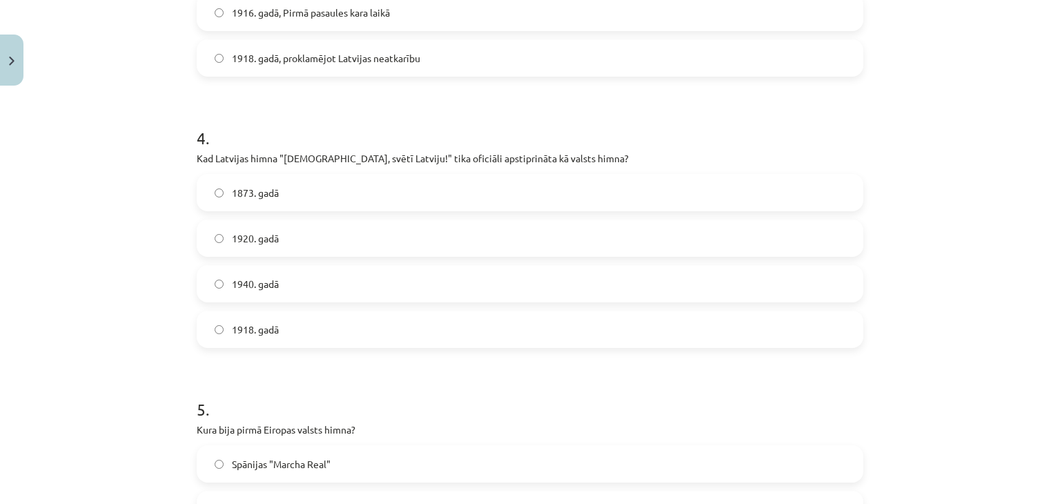
scroll to position [1001, 0]
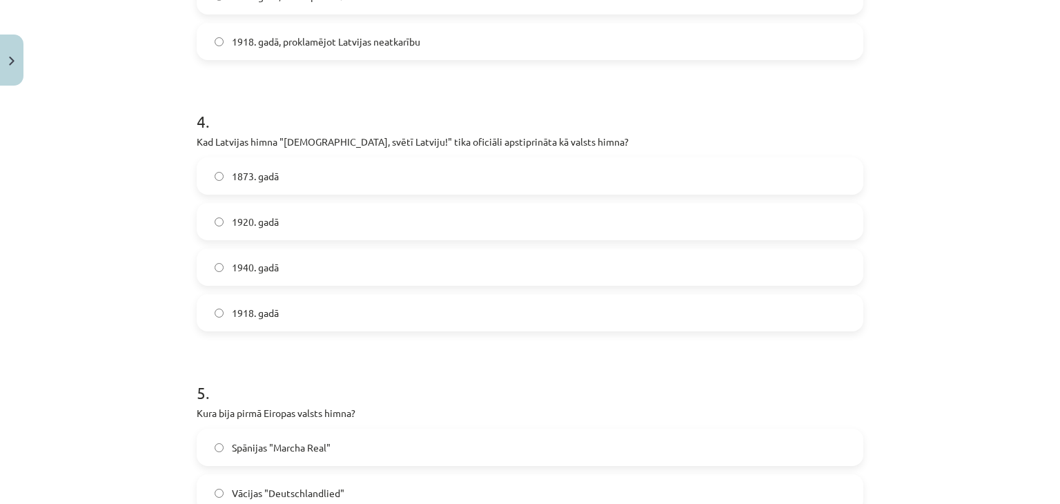
click at [264, 272] on span "1940. gadā" at bounding box center [255, 267] width 47 height 14
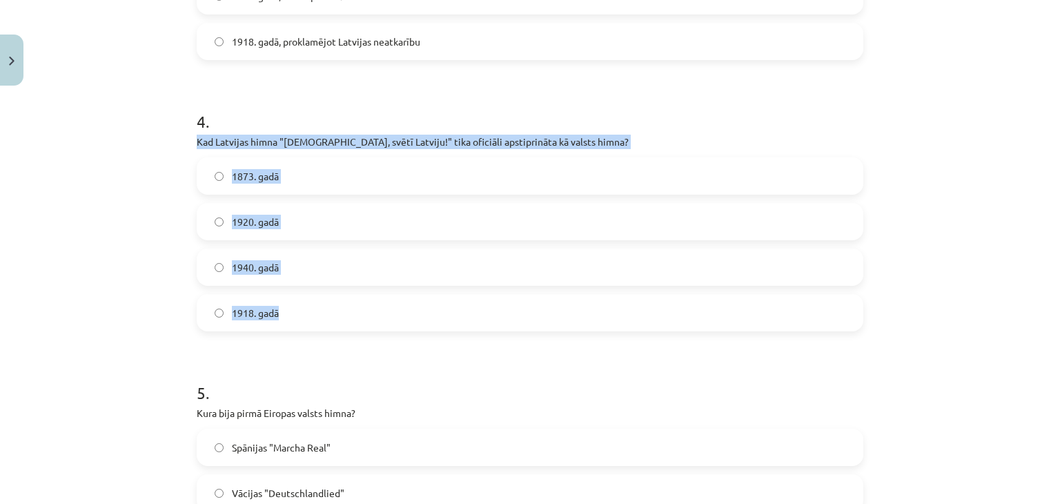
drag, startPoint x: 190, startPoint y: 140, endPoint x: 294, endPoint y: 307, distance: 196.9
click at [286, 310] on div "30 XP Saņemsi Viegls 416 pilda Apraksts Uzdevums Palīdzība 1 . Kādi elementi ve…" at bounding box center [529, 45] width 683 height 1908
copy div "Kad Latvijas himna "Dievs, svētī Latviju!" tika oficiāli apstiprināta kā valsts…"
click at [251, 224] on span "1920. gadā" at bounding box center [255, 222] width 47 height 14
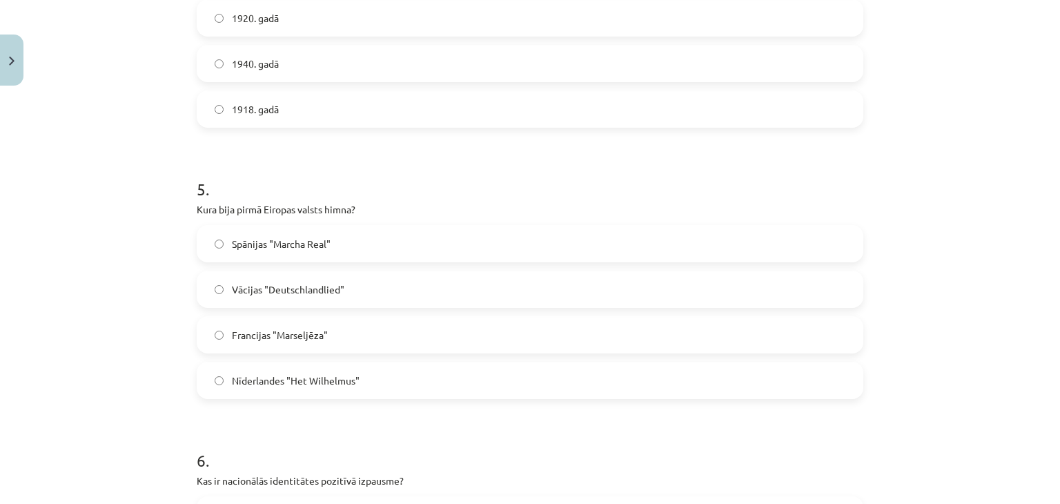
scroll to position [1208, 0]
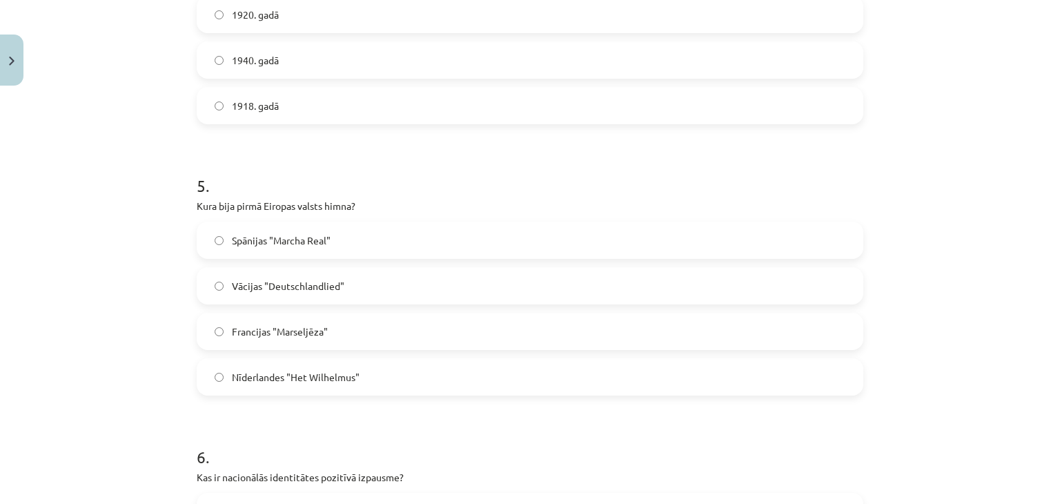
click at [329, 333] on label "Francijas "Marseljēza"" at bounding box center [530, 331] width 664 height 35
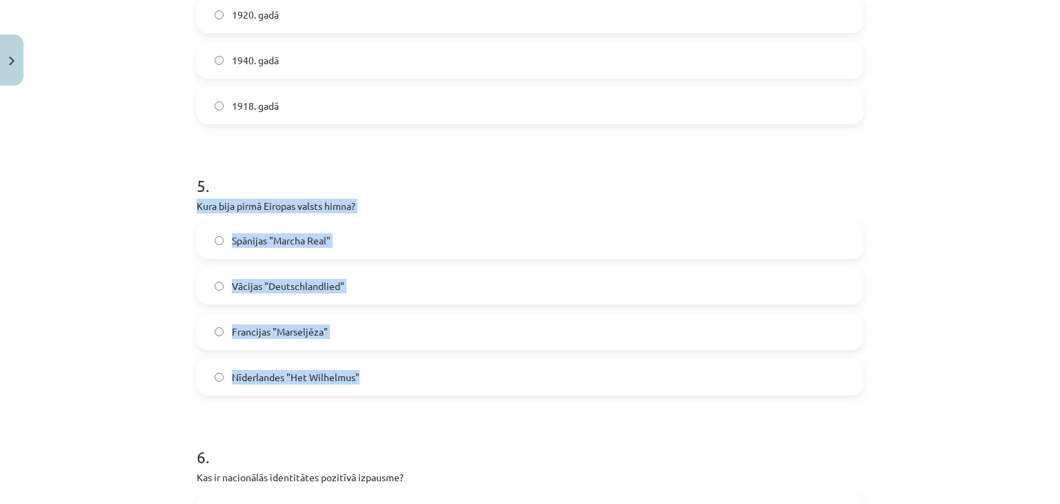
drag, startPoint x: 191, startPoint y: 203, endPoint x: 382, endPoint y: 382, distance: 261.2
click at [362, 382] on div "5 . Kura bija pirmā Eiropas valsts himna? Spānijas "Marcha Real" Vācijas "Deuts…" at bounding box center [530, 274] width 667 height 244
copy div "Kura bija pirmā Eiropas valsts himna? Spānijas "Marcha Real" Vācijas "Deutschla…"
click at [170, 319] on div "Mācību tēma: Kultūras un mākslas i (vizuālā māksla) - 11. klases 1. ieskaites m…" at bounding box center [530, 252] width 1060 height 504
click at [290, 374] on span "Nīderlandes "Het Wilhelmus"" at bounding box center [296, 377] width 128 height 14
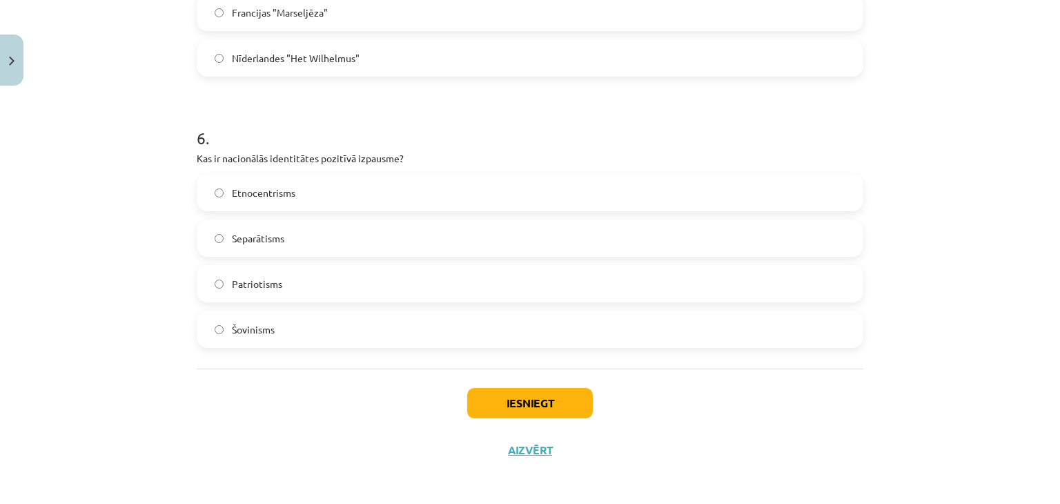
scroll to position [1530, 0]
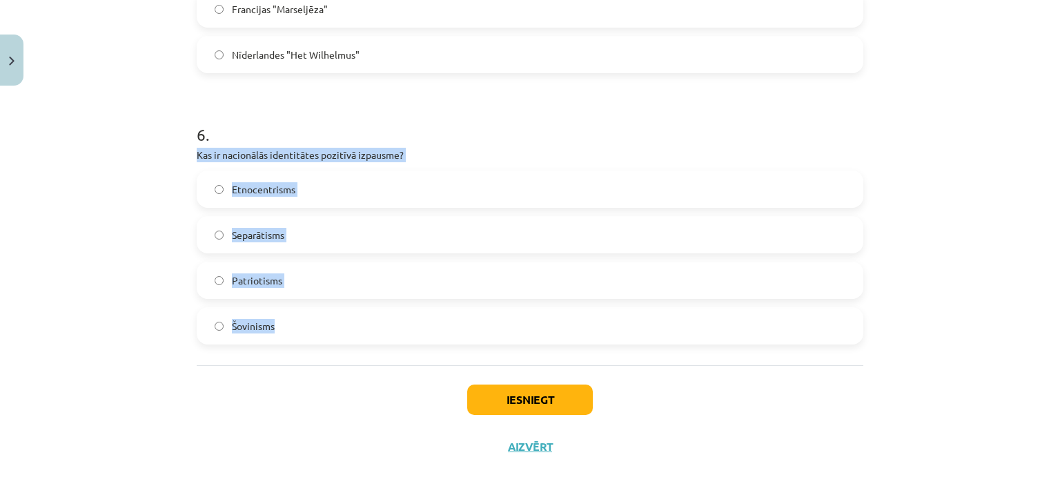
drag, startPoint x: 192, startPoint y: 153, endPoint x: 282, endPoint y: 324, distance: 193.9
click at [279, 324] on div "6 . Kas ir nacionālās identitātes pozitīvā izpausme? Etnocentrisms Separātisms …" at bounding box center [530, 223] width 667 height 244
copy div "Kas ir nacionālās identitātes pozitīvā izpausme? Etnocentrisms Separātisms Patr…"
drag, startPoint x: 55, startPoint y: 222, endPoint x: 105, endPoint y: 202, distance: 53.6
click at [56, 222] on div "Mācību tēma: Kultūras un mākslas i (vizuālā māksla) - 11. klases 1. ieskaites m…" at bounding box center [530, 252] width 1060 height 504
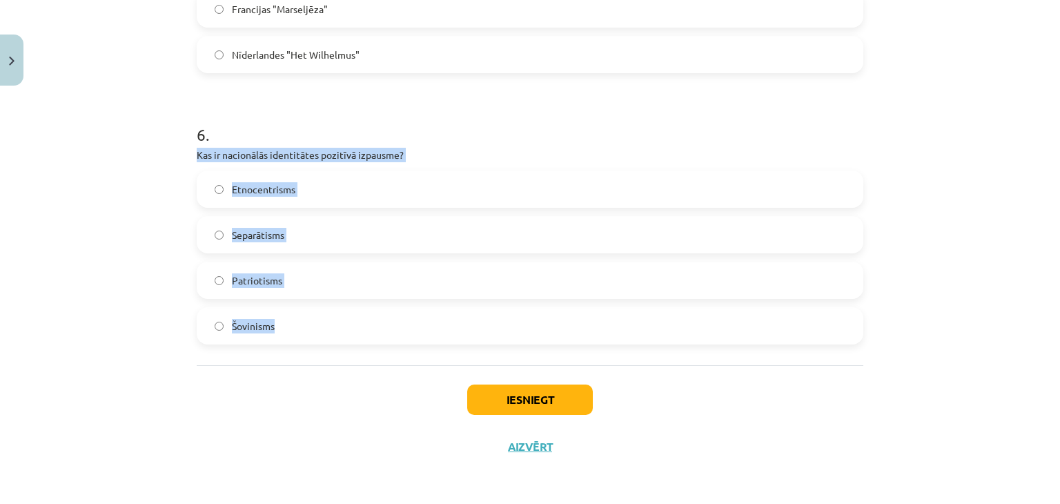
click at [124, 199] on div "Mācību tēma: Kultūras un mākslas i (vizuālā māksla) - 11. klases 1. ieskaites m…" at bounding box center [530, 252] width 1060 height 504
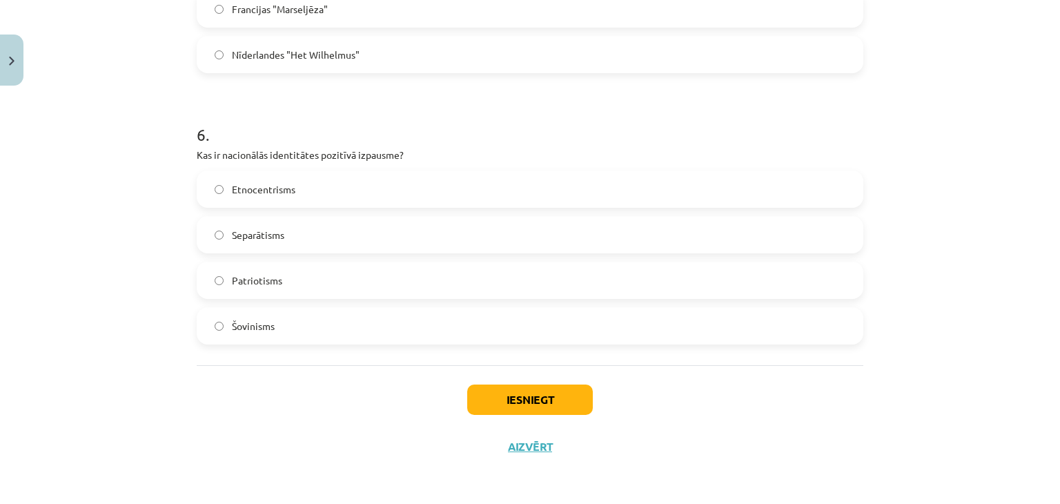
click at [254, 241] on span "Separātisms" at bounding box center [258, 235] width 52 height 14
click at [282, 276] on label "Patriotisms" at bounding box center [530, 280] width 664 height 35
click at [554, 402] on button "Iesniegt" at bounding box center [530, 399] width 126 height 30
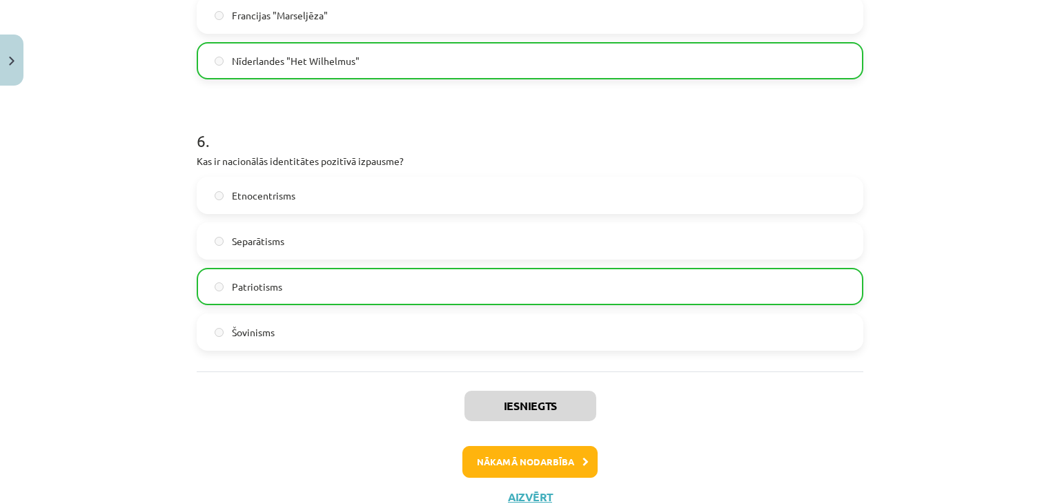
scroll to position [1505, 0]
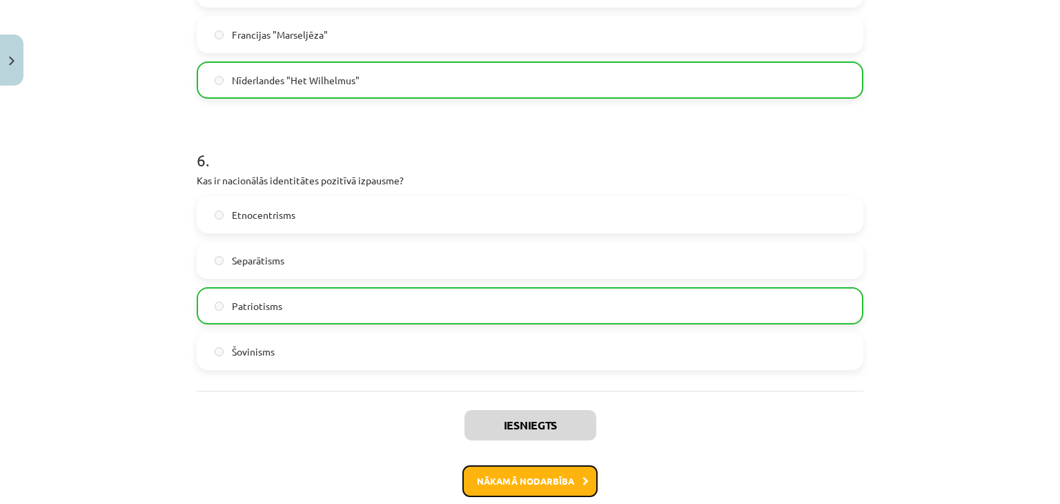
drag, startPoint x: 541, startPoint y: 471, endPoint x: 570, endPoint y: 470, distance: 29.0
click at [541, 472] on button "Nākamā nodarbība" at bounding box center [529, 481] width 135 height 32
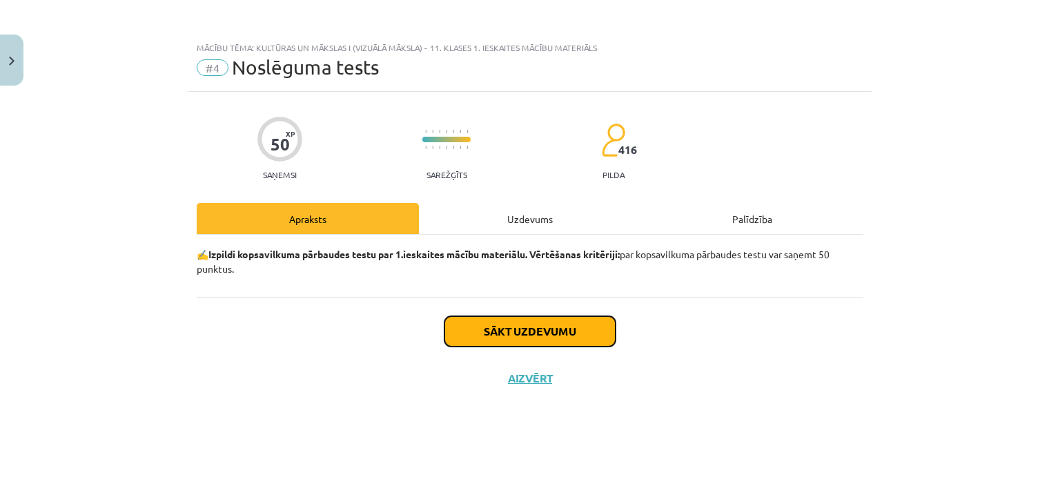
click at [577, 336] on button "Sākt uzdevumu" at bounding box center [529, 331] width 171 height 30
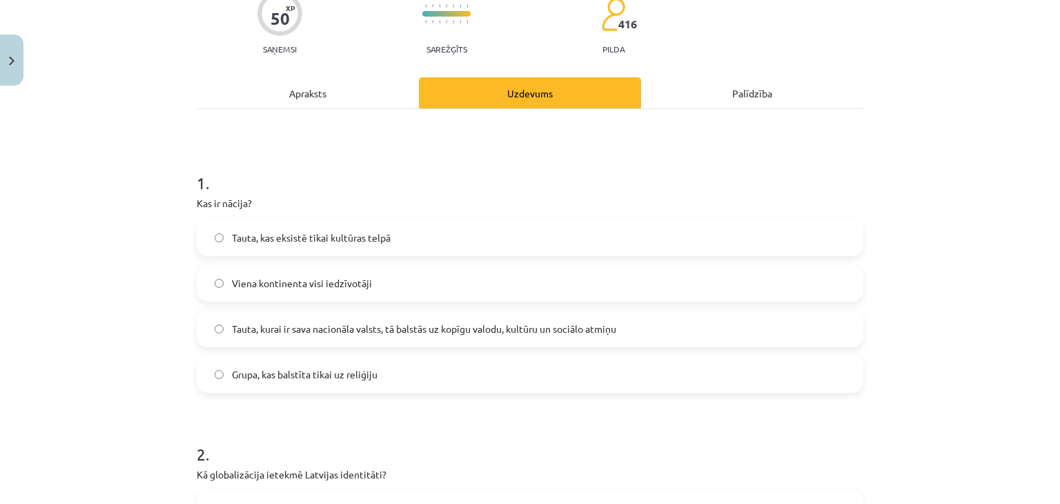
scroll to position [276, 0]
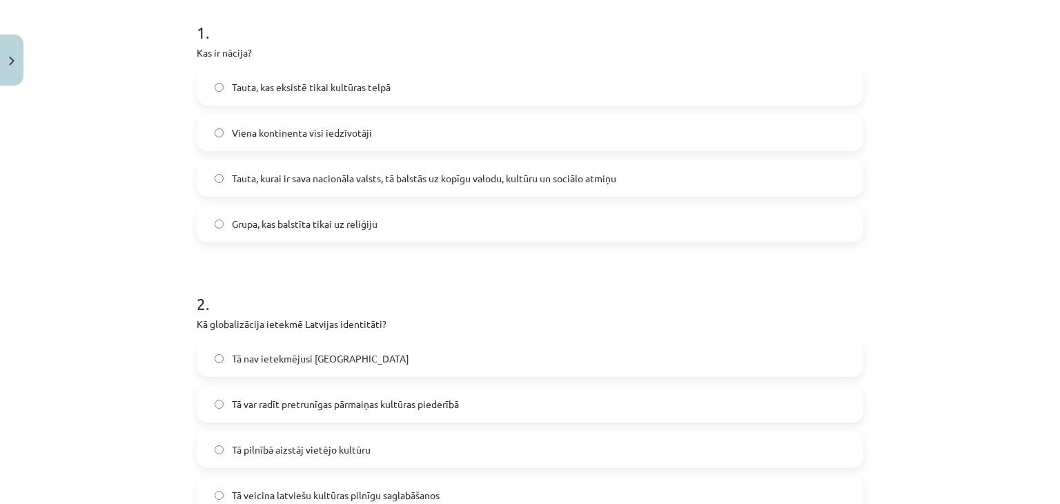
click at [308, 133] on span "Viena kontinenta visi iedzīvotāji" at bounding box center [302, 133] width 140 height 14
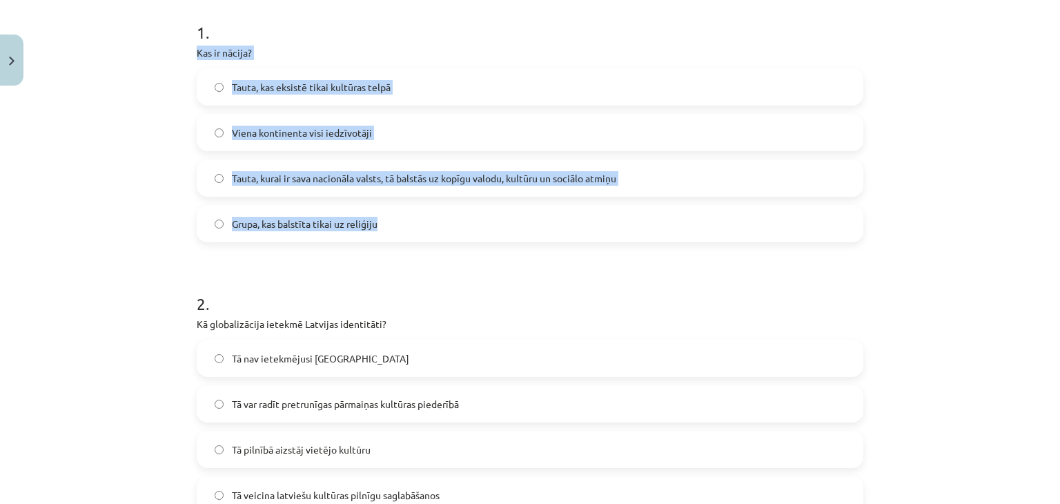
drag, startPoint x: 191, startPoint y: 50, endPoint x: 386, endPoint y: 213, distance: 253.8
click at [387, 226] on div "1 . Kas ir nācija? Tauta, kas eksistē tikai kultūras telpā Viena kontinenta vis…" at bounding box center [530, 121] width 667 height 244
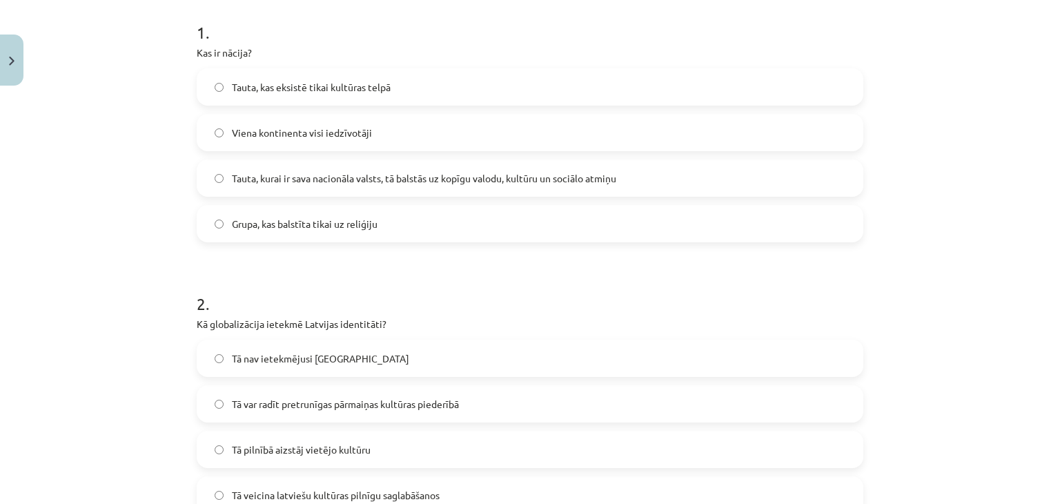
click at [152, 286] on div "Mācību tēma: Kultūras un mākslas i (vizuālā māksla) - 11. klases 1. ieskaites m…" at bounding box center [530, 252] width 1060 height 504
click at [297, 174] on span "Tauta, kurai ir sava nacionāla valsts, tā balstās uz kopīgu valodu, kultūru un …" at bounding box center [424, 178] width 384 height 14
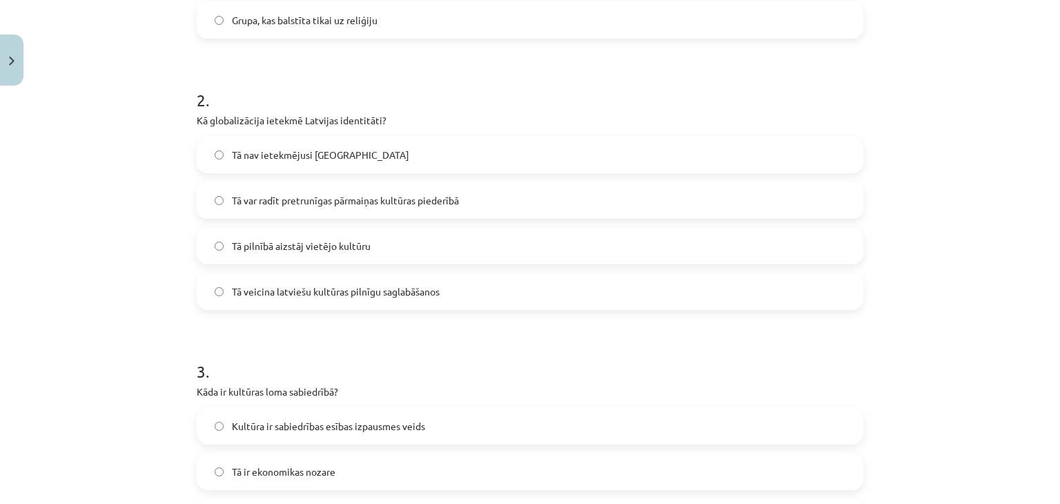
scroll to position [483, 0]
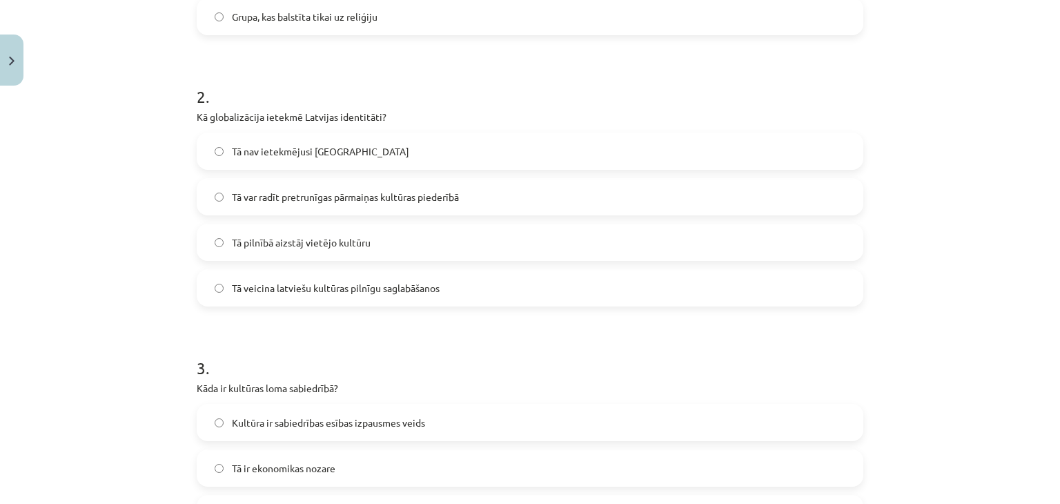
click at [317, 289] on span "Tā veicina latviešu kultūras pilnīgu saglabāšanos" at bounding box center [336, 288] width 208 height 14
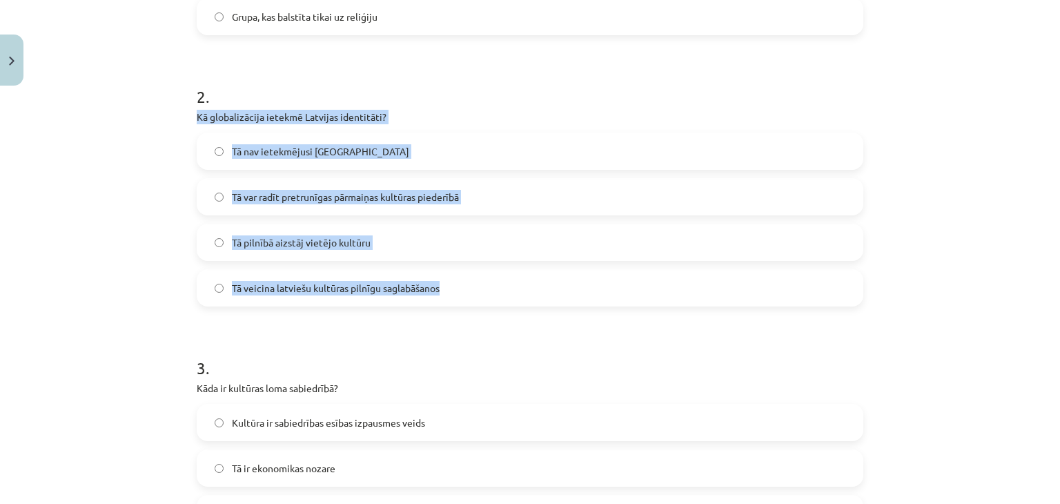
drag, startPoint x: 213, startPoint y: 120, endPoint x: 449, endPoint y: 293, distance: 293.4
click at [123, 268] on div "Mācību tēma: Kultūras un mākslas i (vizuālā māksla) - 11. klases 1. ieskaites m…" at bounding box center [530, 252] width 1060 height 504
click at [301, 193] on span "Tā var radīt pretrunīgas pārmaiņas kultūras piederībā" at bounding box center [345, 197] width 227 height 14
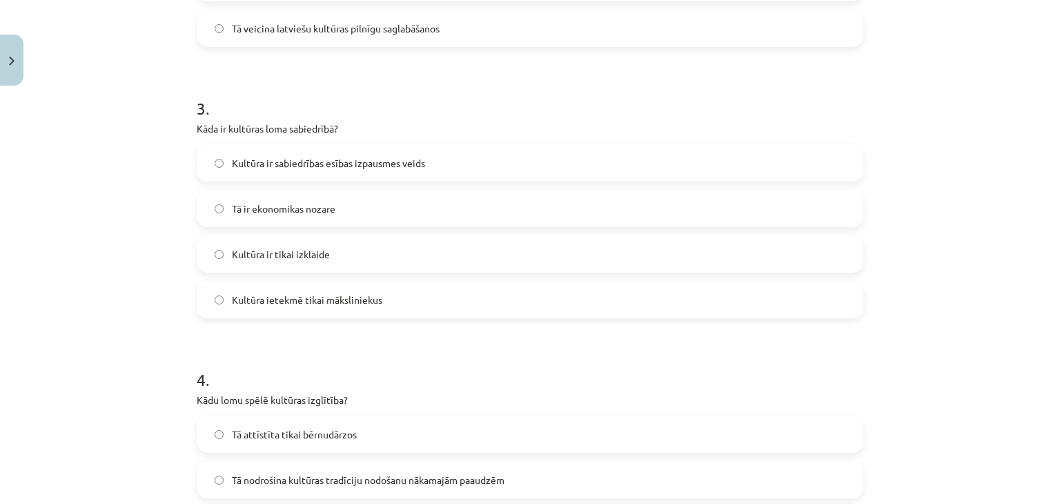
scroll to position [759, 0]
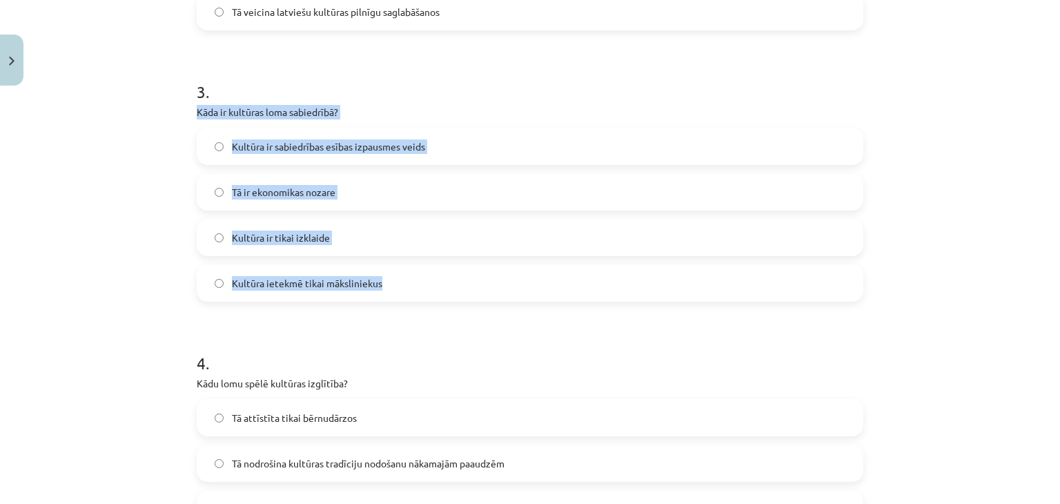
drag, startPoint x: 190, startPoint y: 109, endPoint x: 395, endPoint y: 284, distance: 269.3
click at [395, 284] on div "3 . Kāda ir kultūras loma sabiedrībā? Kultūra ir sabiedrības esības izpausmes v…" at bounding box center [530, 180] width 667 height 244
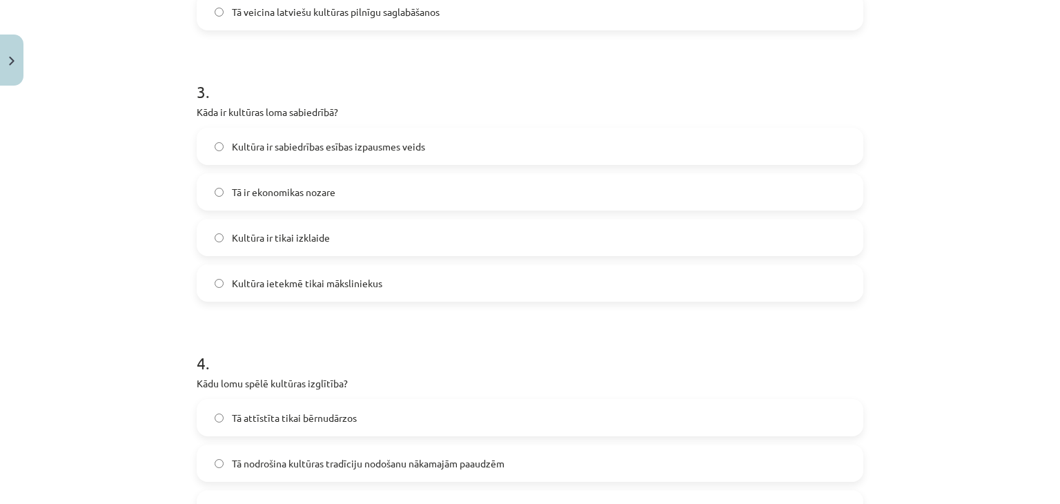
click at [135, 311] on div "Mācību tēma: Kultūras un mākslas i (vizuālā māksla) - 11. klases 1. ieskaites m…" at bounding box center [530, 252] width 1060 height 504
click at [298, 147] on span "Kultūra ir sabiedrības esības izpausmes veids" at bounding box center [328, 146] width 193 height 14
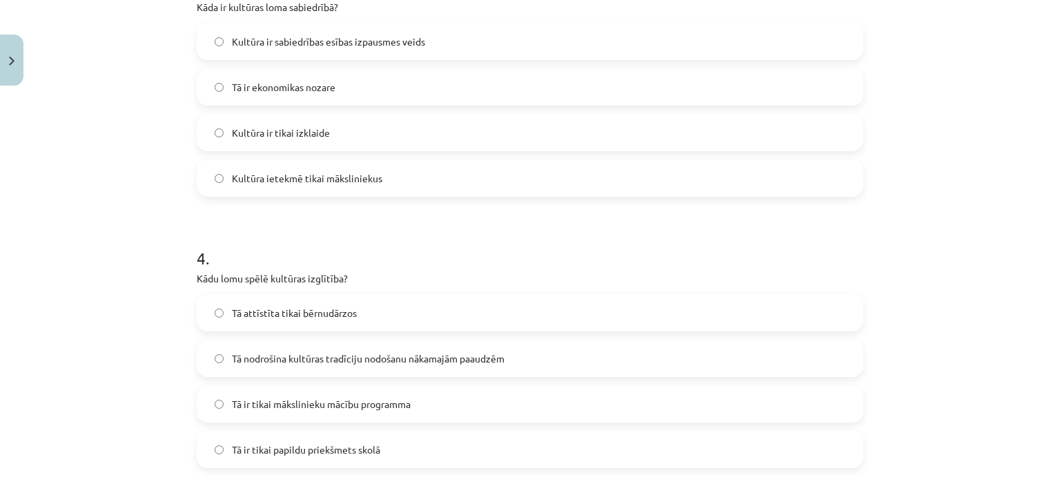
scroll to position [897, 0]
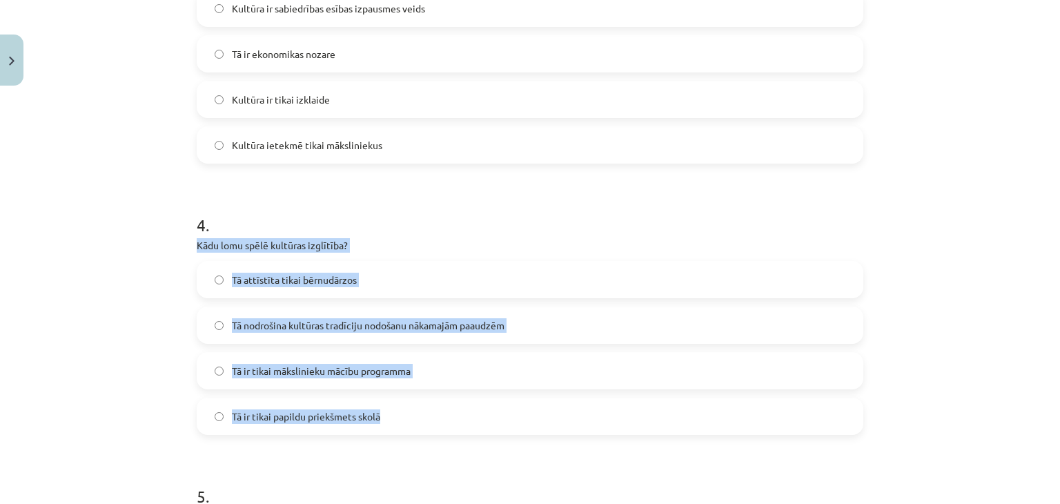
drag, startPoint x: 193, startPoint y: 244, endPoint x: 424, endPoint y: 418, distance: 289.3
click at [424, 418] on div "4 . Kādu lomu spēlē kultūras izglītība? Tā attīstīta tikai bērnudārzos Tā nodro…" at bounding box center [530, 313] width 667 height 244
click at [269, 329] on span "Tā nodrošina kultūras tradīciju nodošanu nākamajām paaudzēm" at bounding box center [368, 325] width 273 height 14
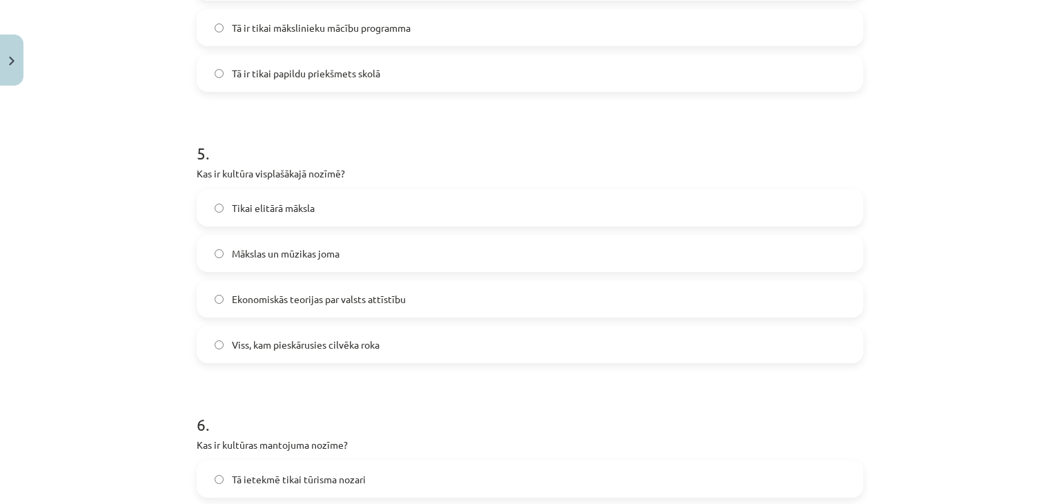
scroll to position [1242, 0]
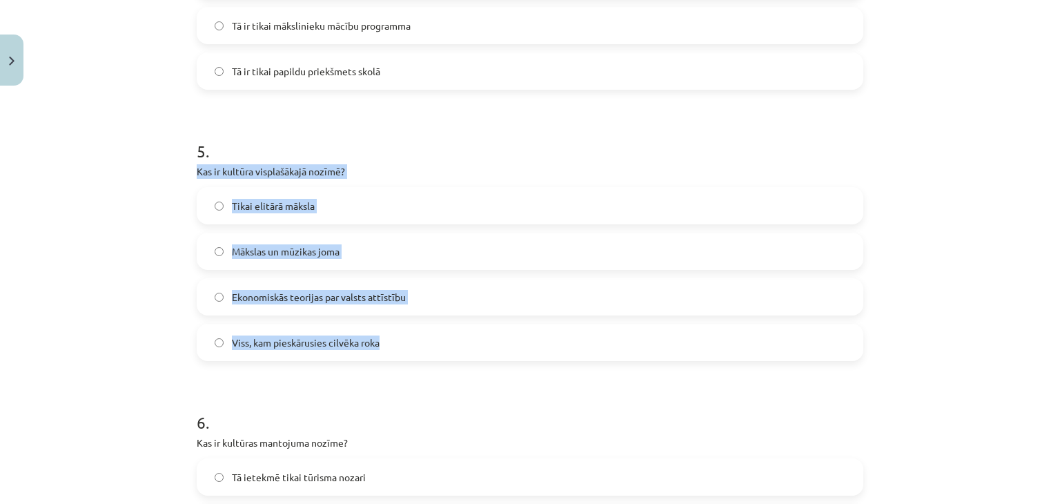
drag, startPoint x: 212, startPoint y: 177, endPoint x: 399, endPoint y: 351, distance: 255.4
click at [399, 351] on div "5 . Kas ir kultūra visplašākajā nozīmē? Tikai elitārā māksla Mākslas un mūzikas…" at bounding box center [530, 239] width 667 height 244
click at [77, 238] on div "Mācību tēma: Kultūras un mākslas i (vizuālā māksla) - 11. klases 1. ieskaites m…" at bounding box center [530, 252] width 1060 height 504
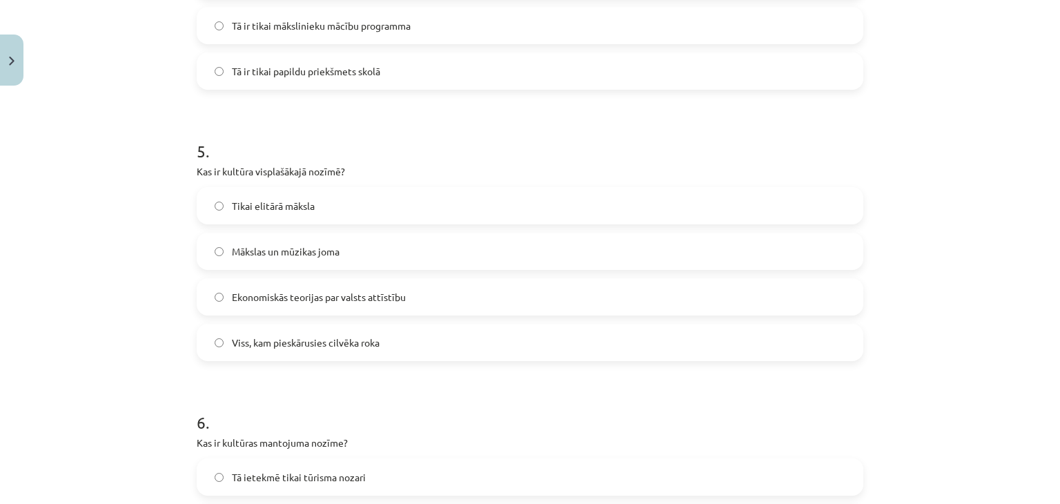
click at [309, 298] on span "Ekonomiskās teorijas par valsts attīstību" at bounding box center [319, 297] width 174 height 14
click at [301, 346] on span "Viss, kam pieskārusies cilvēka roka" at bounding box center [306, 342] width 148 height 14
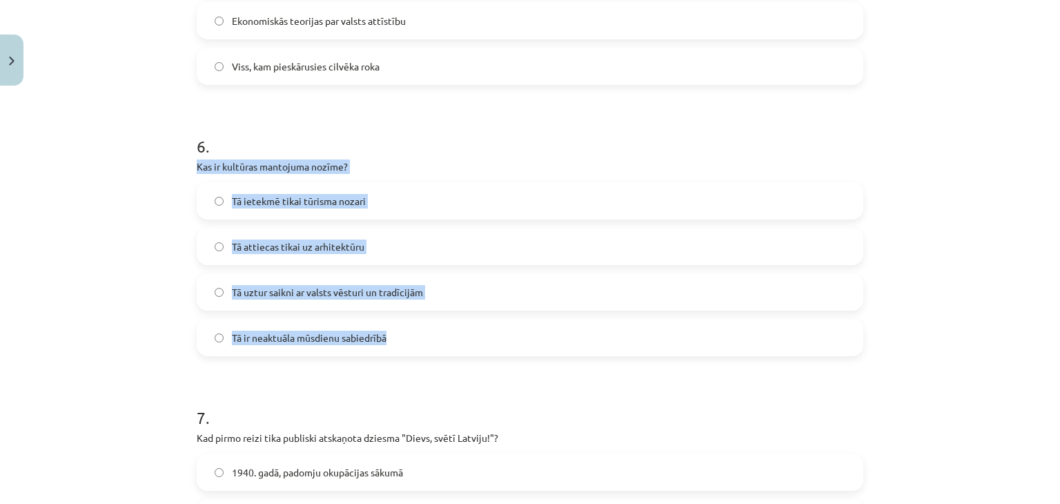
drag, startPoint x: 192, startPoint y: 168, endPoint x: 416, endPoint y: 343, distance: 284.7
click at [415, 345] on div "6 . Kas ir kultūras mantojuma nozīme? Tā ietekmē tikai tūrisma nozari Tā attiec…" at bounding box center [530, 235] width 667 height 244
click at [68, 183] on div "Mācību tēma: Kultūras un mākslas i (vizuālā māksla) - 11. klases 1. ieskaites m…" at bounding box center [530, 252] width 1060 height 504
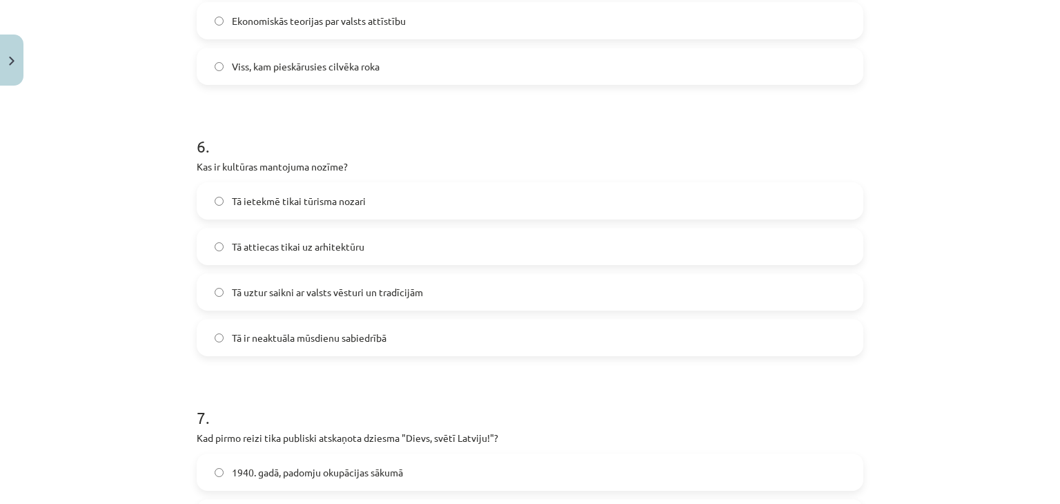
click at [295, 249] on span "Tā attiecas tikai uz arhitektūru" at bounding box center [298, 247] width 133 height 14
click at [157, 349] on div "Mācību tēma: Kultūras un mākslas i (vizuālā māksla) - 11. klases 1. ieskaites m…" at bounding box center [530, 252] width 1060 height 504
click at [297, 299] on span "Tā uztur saikni ar valsts vēsturi un tradīcijām" at bounding box center [327, 292] width 191 height 14
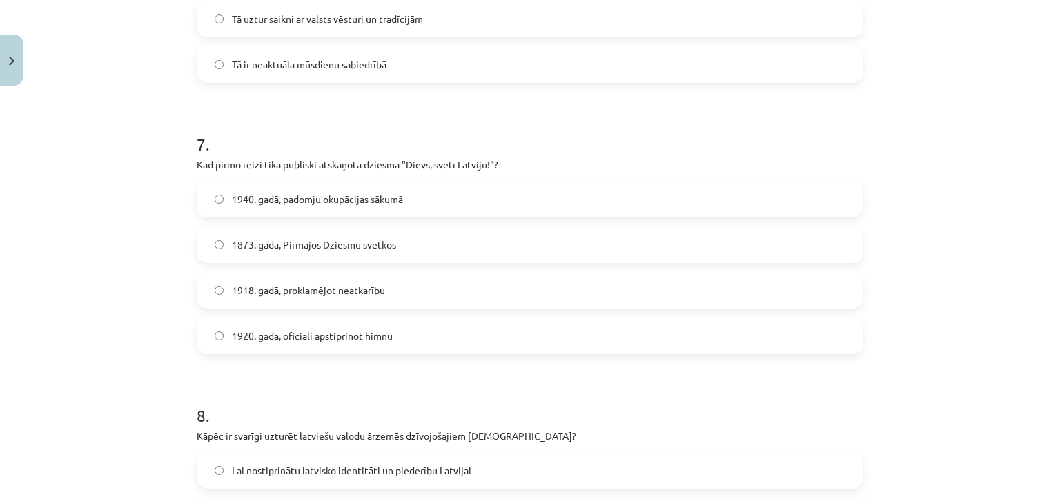
scroll to position [1795, 0]
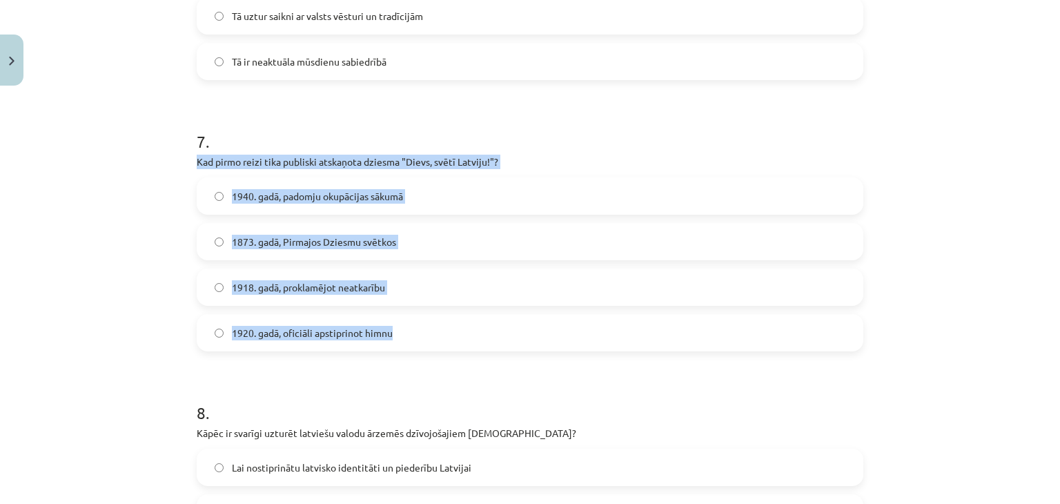
drag, startPoint x: 195, startPoint y: 159, endPoint x: 401, endPoint y: 338, distance: 272.5
click at [70, 195] on div "Mācību tēma: Kultūras un mākslas i (vizuālā māksla) - 11. klases 1. ieskaites m…" at bounding box center [530, 252] width 1060 height 504
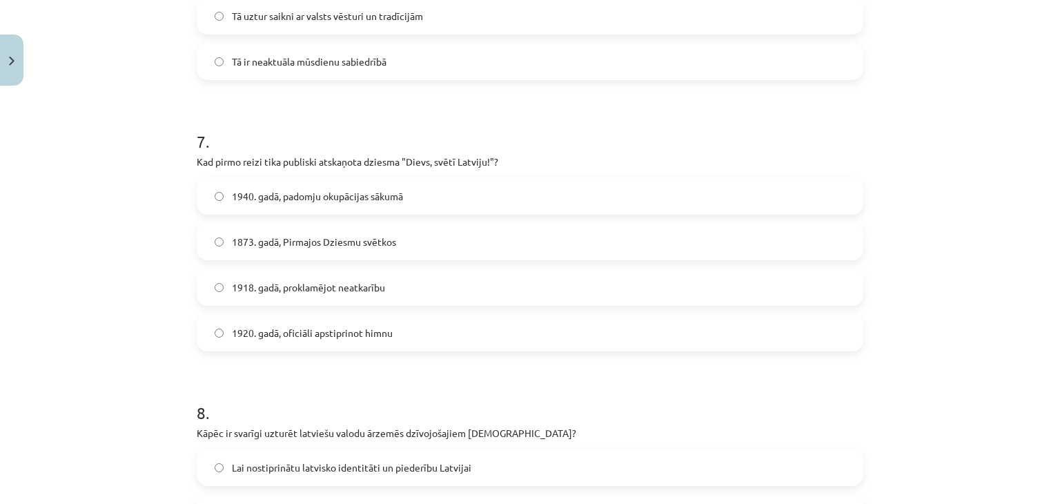
click at [290, 194] on span "1940. gadā, padomju okupācijas sākumā" at bounding box center [317, 196] width 171 height 14
click at [274, 247] on span "1873. gadā, Pirmajos Dziesmu svētkos" at bounding box center [314, 242] width 164 height 14
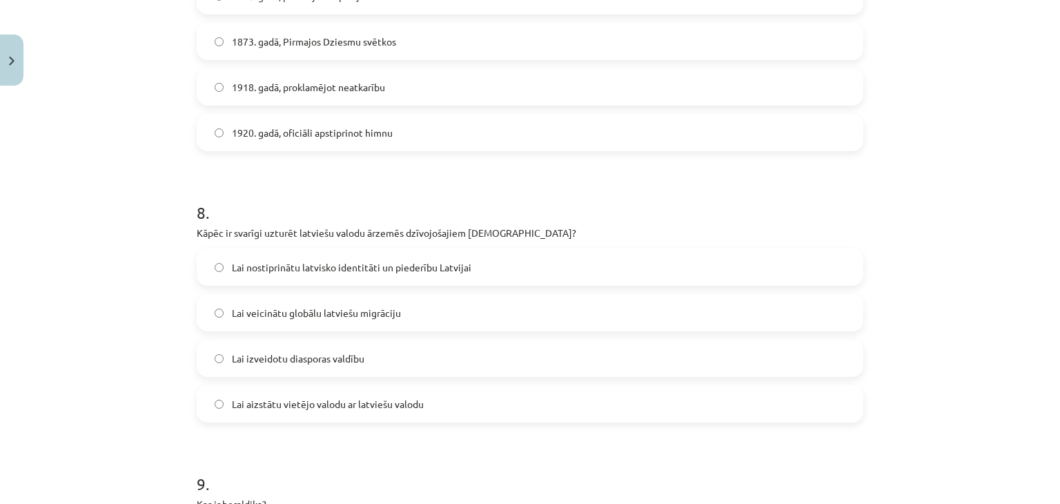
scroll to position [2002, 0]
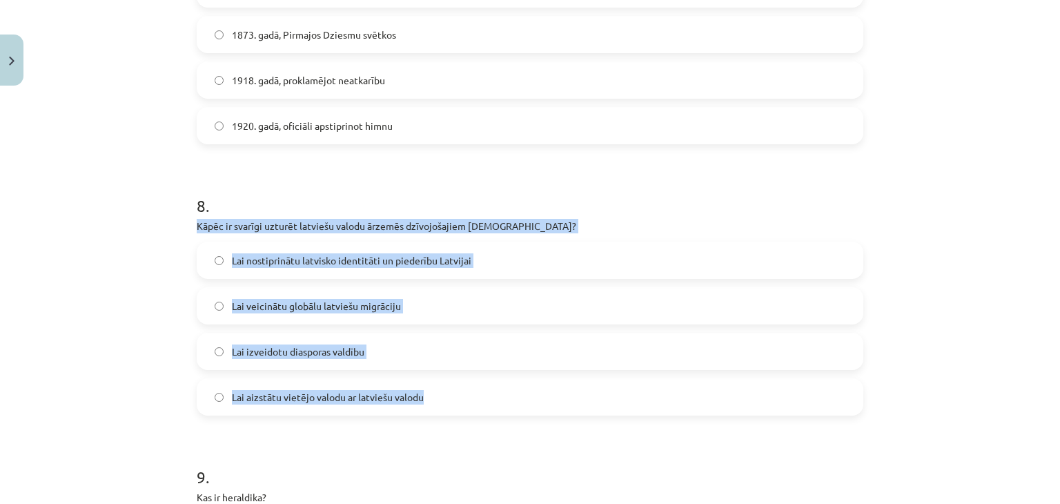
drag, startPoint x: 197, startPoint y: 224, endPoint x: 463, endPoint y: 393, distance: 315.6
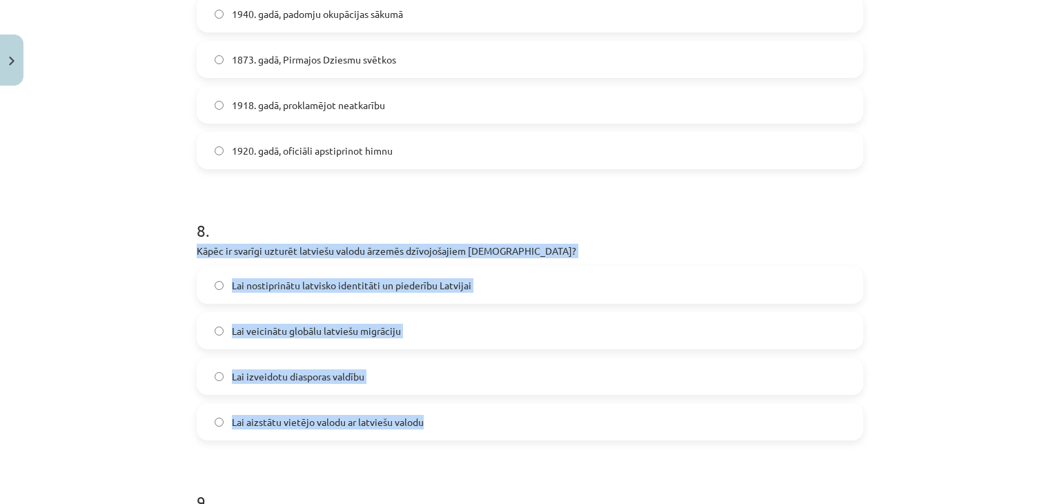
scroll to position [2140, 0]
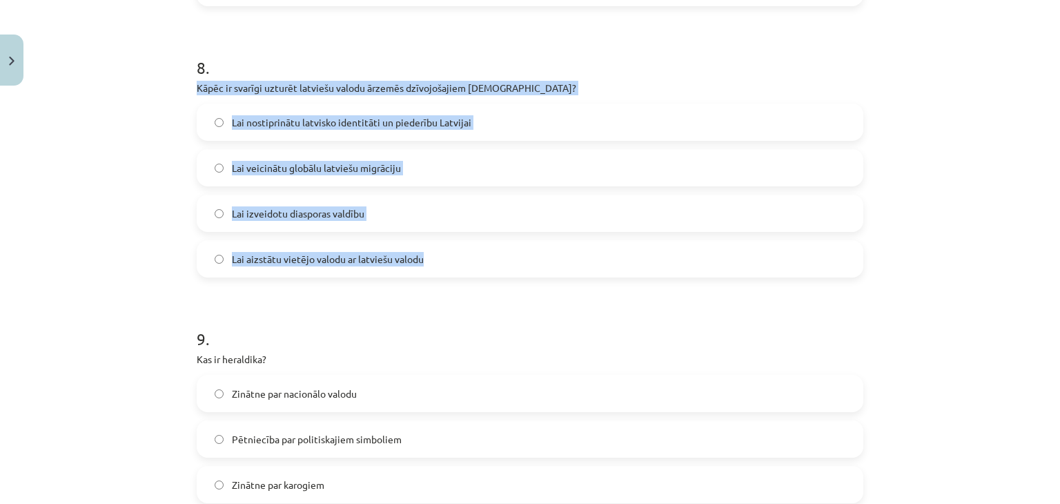
click at [144, 145] on div "Mācību tēma: Kultūras un mākslas i (vizuālā māksla) - 11. klases 1. ieskaites m…" at bounding box center [530, 252] width 1060 height 504
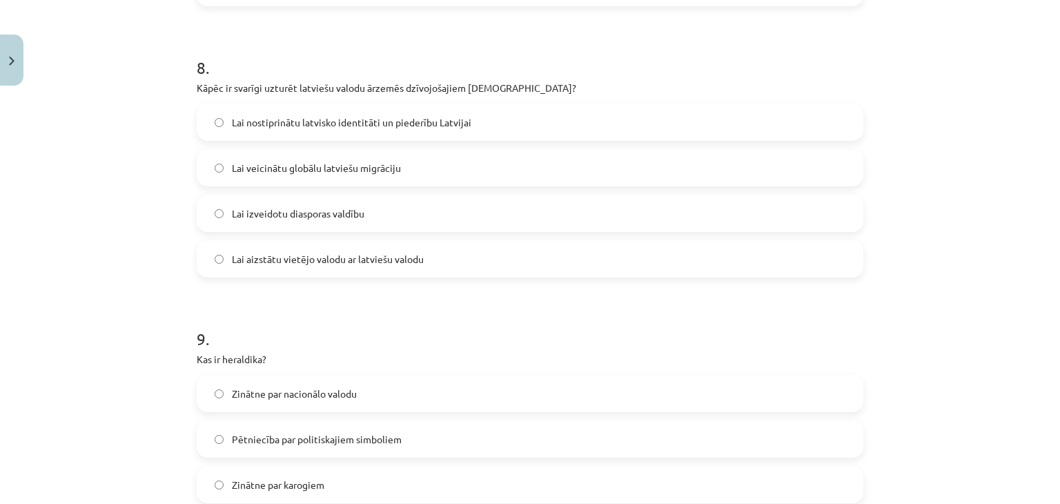
click at [316, 127] on span "Lai nostiprinātu latvisko identitāti un piederību Latvijai" at bounding box center [352, 122] width 240 height 14
click at [105, 286] on div "Mācību tēma: Kultūras un mākslas i (vizuālā māksla) - 11. klases 1. ieskaites m…" at bounding box center [530, 252] width 1060 height 504
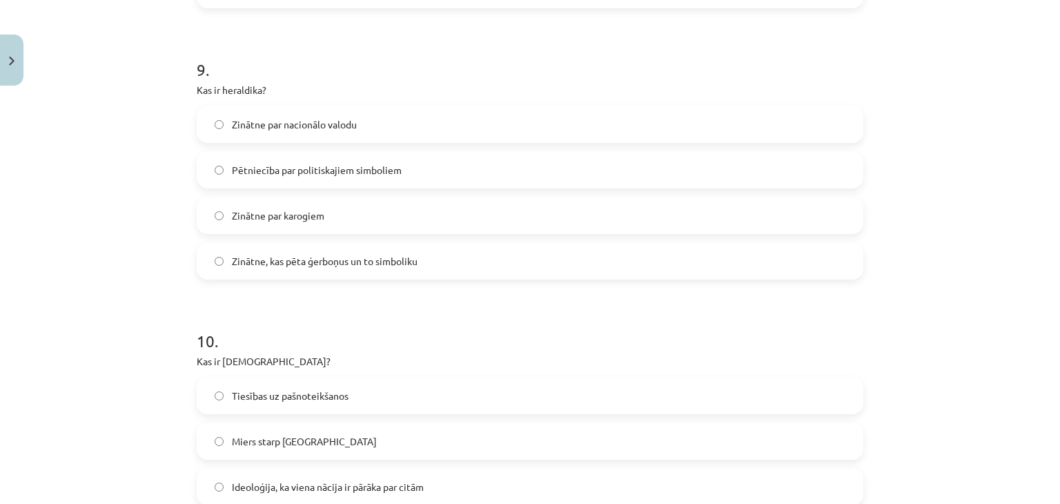
scroll to position [2408, 0]
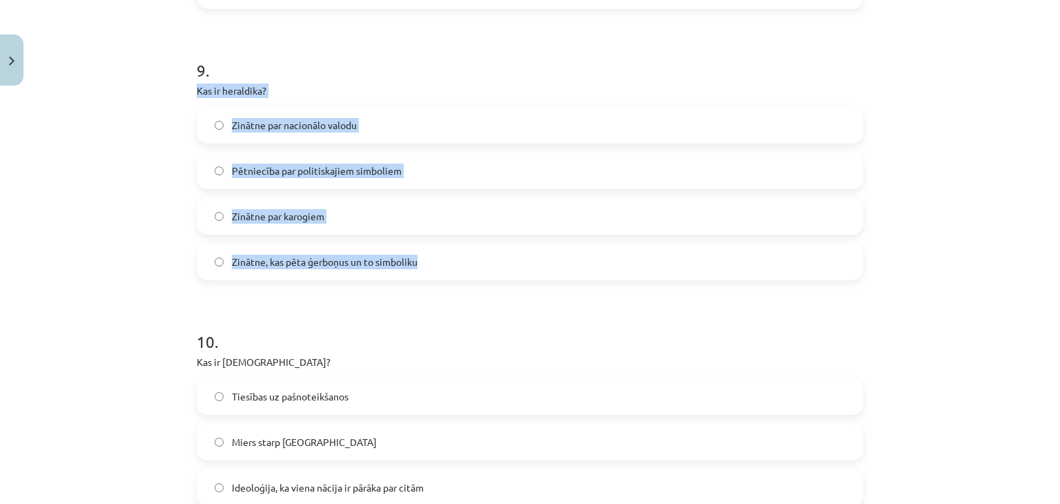
drag, startPoint x: 191, startPoint y: 88, endPoint x: 447, endPoint y: 255, distance: 306.1
click at [428, 264] on div "9 . Kas ir heraldika? Zinātne par nacionālo valodu Pētniecība par politiskajiem…" at bounding box center [530, 159] width 667 height 244
click at [72, 152] on div "Mācību tēma: Kultūras un mākslas i (vizuālā māksla) - 11. klases 1. ieskaites m…" at bounding box center [530, 252] width 1060 height 504
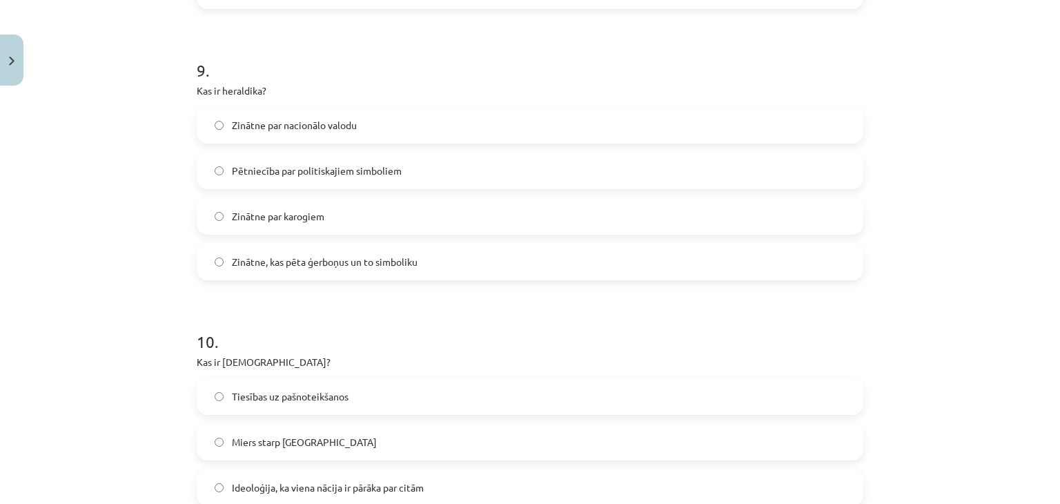
click at [306, 125] on span "Zinātne par nacionālo valodu" at bounding box center [294, 125] width 125 height 14
click at [340, 265] on span "Zinātne, kas pēta ģerboņus un to simboliku" at bounding box center [325, 262] width 186 height 14
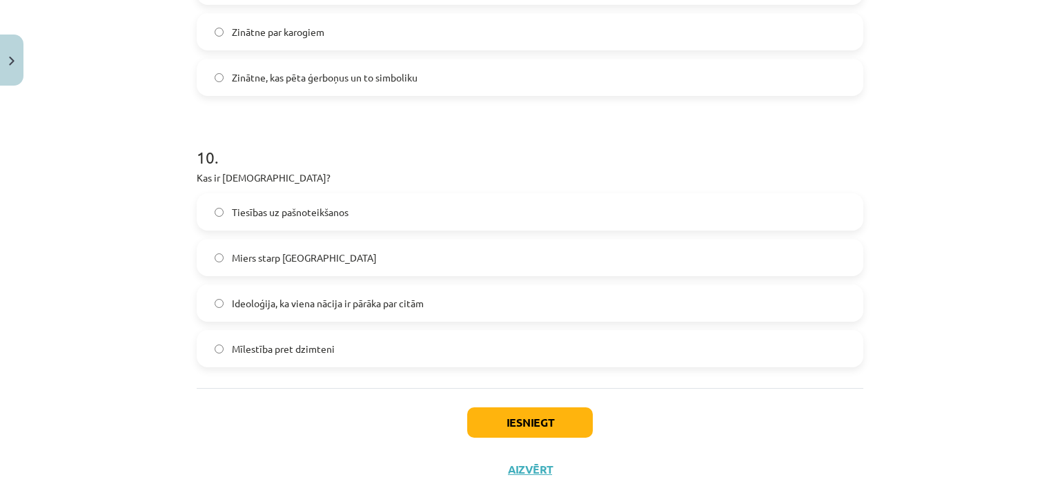
scroll to position [2615, 0]
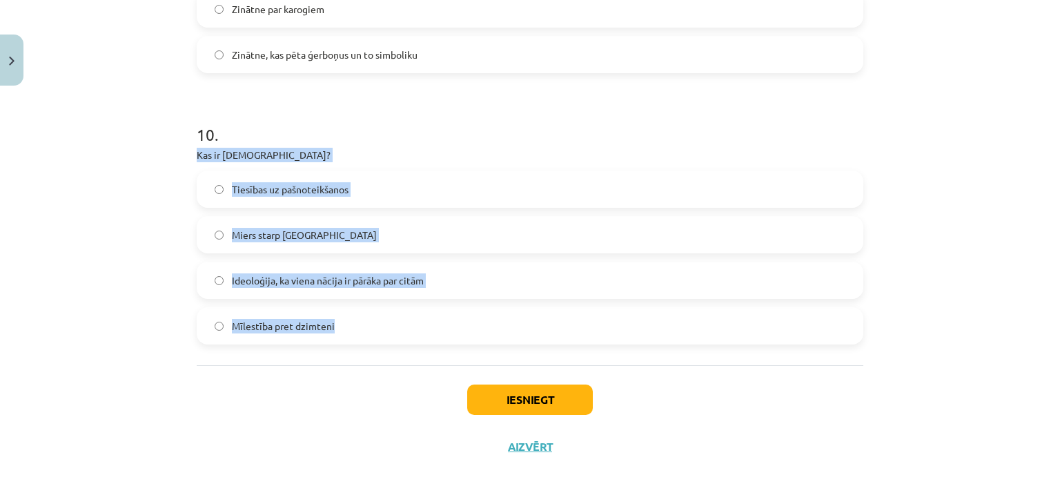
drag, startPoint x: 191, startPoint y: 153, endPoint x: 402, endPoint y: 343, distance: 283.9
click at [402, 343] on div "10 . Kas ir šovinisms? Tiesības uz pašnoteikšanos Miers starp nācijām Ideoloģij…" at bounding box center [530, 223] width 667 height 244
click at [65, 175] on div "Mācību tēma: Kultūras un mākslas i (vizuālā māksla) - 11. klases 1. ieskaites m…" at bounding box center [530, 252] width 1060 height 504
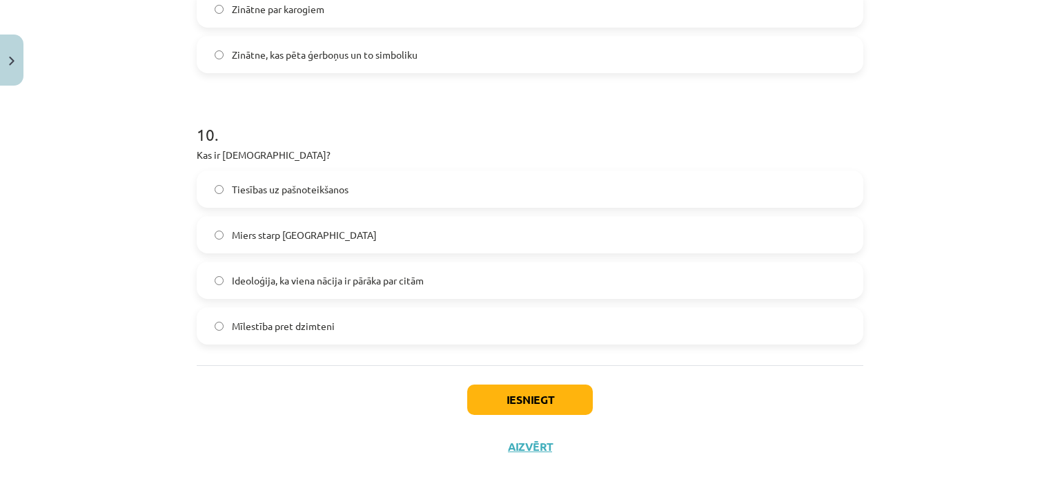
click at [285, 235] on span "Miers starp nācijām" at bounding box center [304, 235] width 145 height 14
click at [320, 282] on span "Ideoloģija, ka viena nācija ir pārāka par citām" at bounding box center [328, 280] width 192 height 14
click at [127, 271] on div "Mācību tēma: Kultūras un mākslas i (vizuālā māksla) - 11. klases 1. ieskaites m…" at bounding box center [530, 252] width 1060 height 504
click at [545, 393] on button "Iesniegt" at bounding box center [530, 399] width 126 height 30
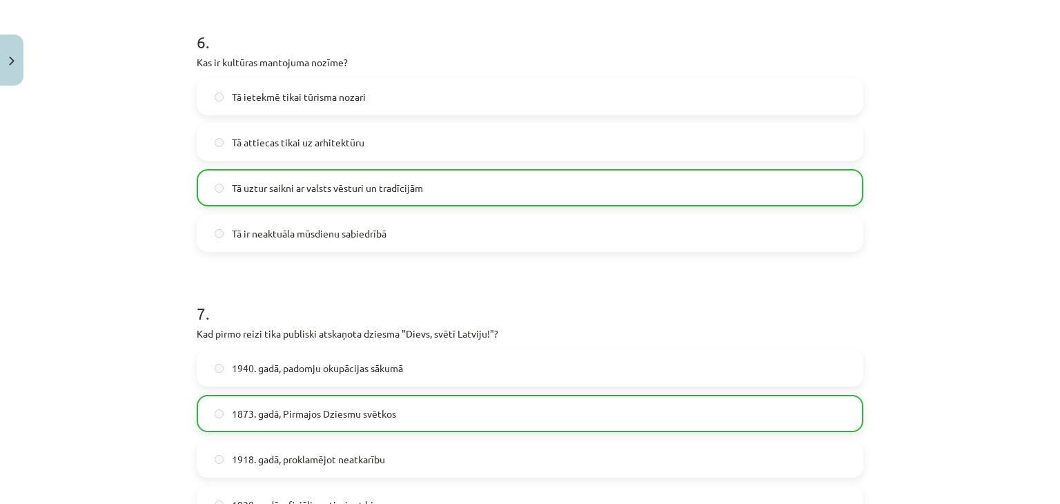
scroll to position [2659, 0]
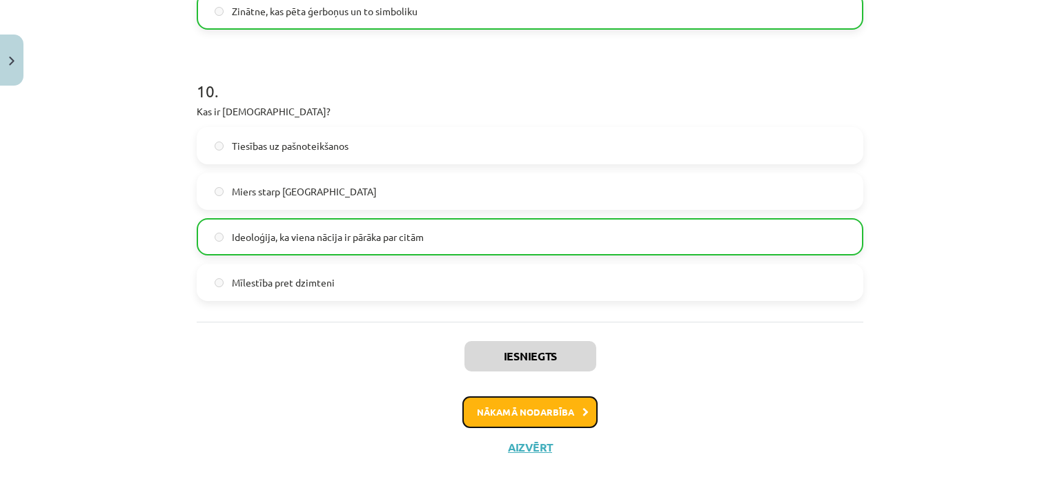
click at [538, 403] on button "Nākamā nodarbība" at bounding box center [529, 412] width 135 height 32
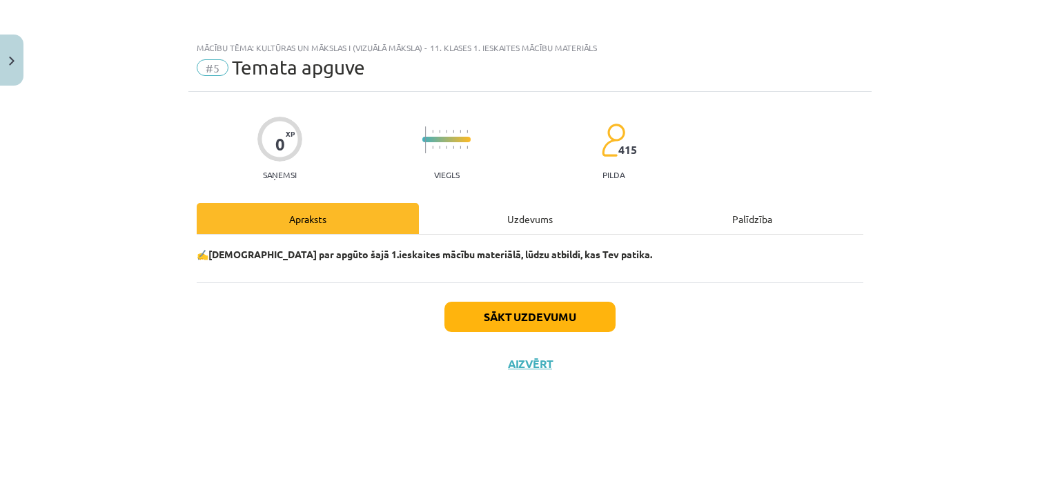
click at [534, 224] on div "Uzdevums" at bounding box center [530, 218] width 222 height 31
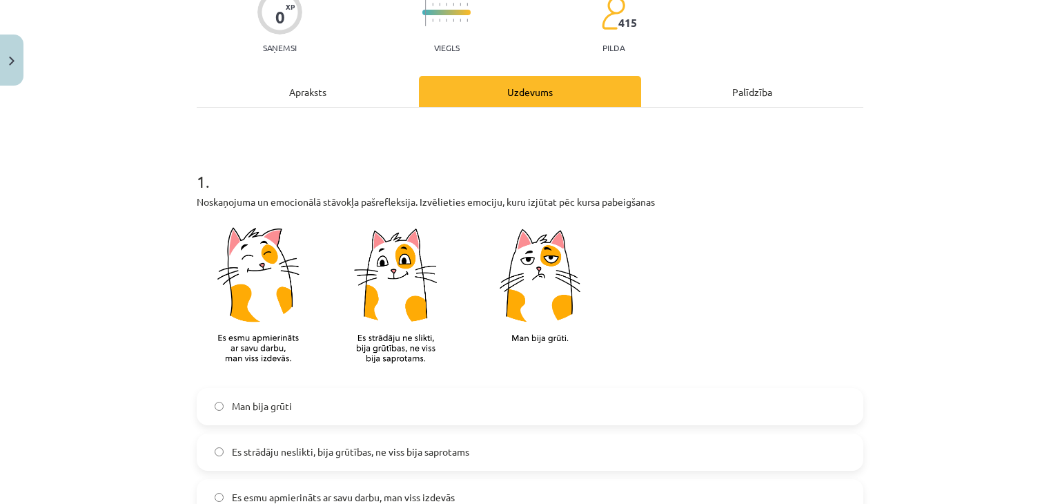
scroll to position [138, 0]
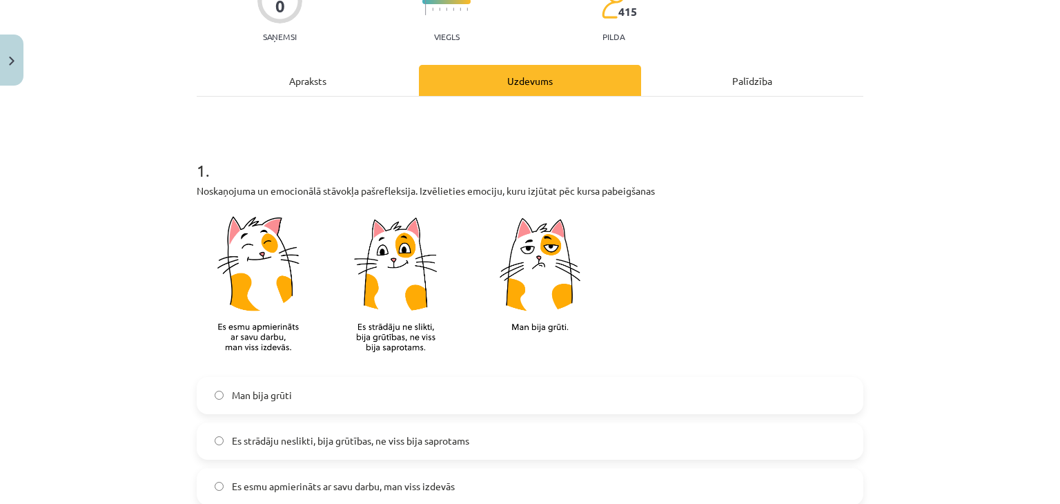
click at [307, 81] on div "Apraksts" at bounding box center [308, 80] width 222 height 31
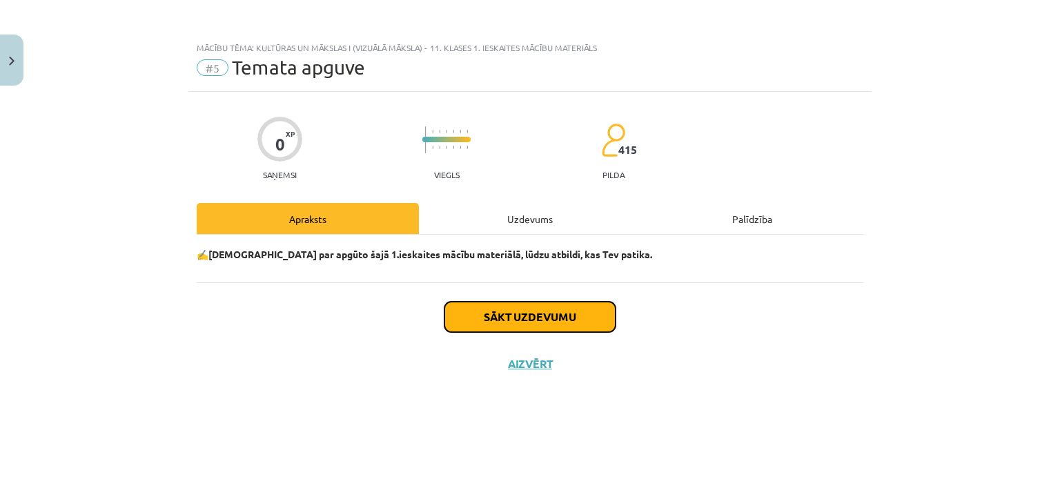
click at [514, 309] on button "Sākt uzdevumu" at bounding box center [529, 317] width 171 height 30
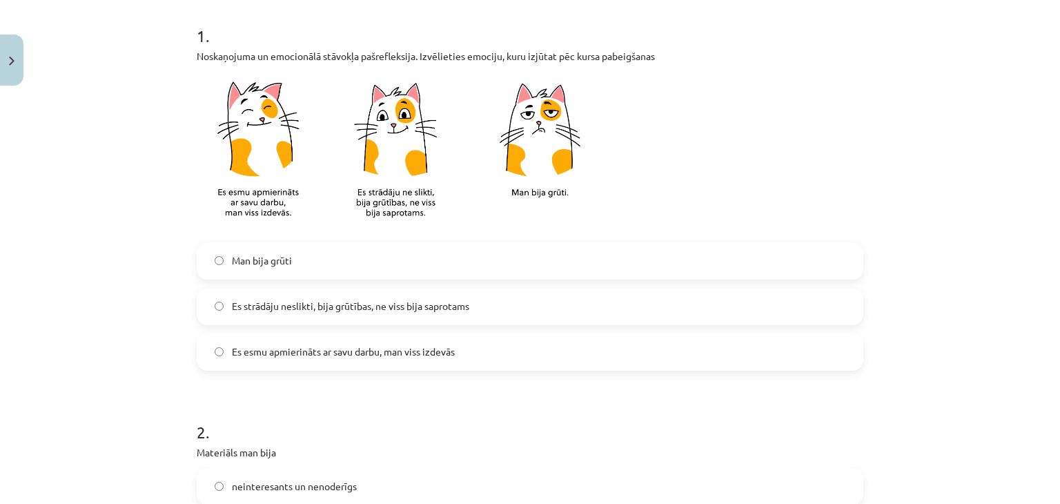
scroll to position [276, 0]
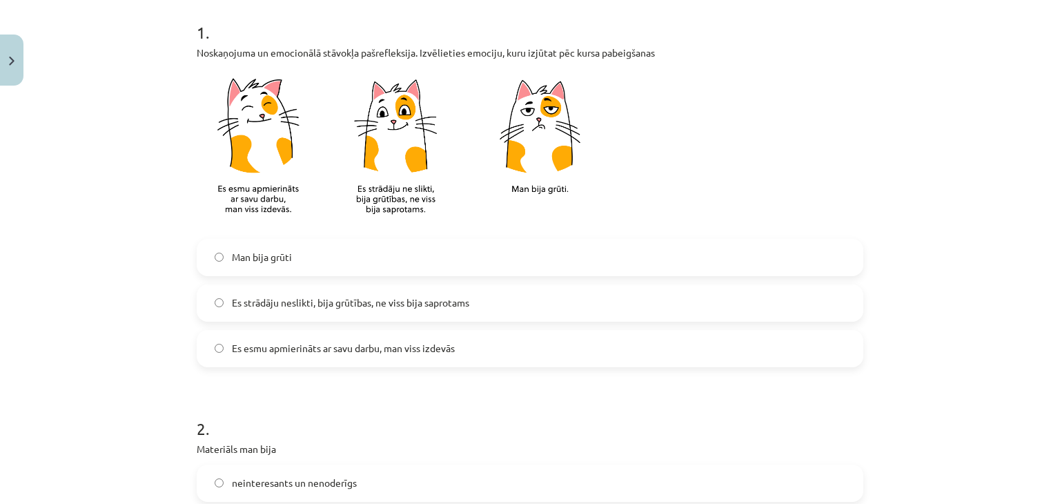
click at [311, 307] on span "Es strādāju neslikti, bija grūtības, ne viss bija saprotams" at bounding box center [350, 302] width 237 height 14
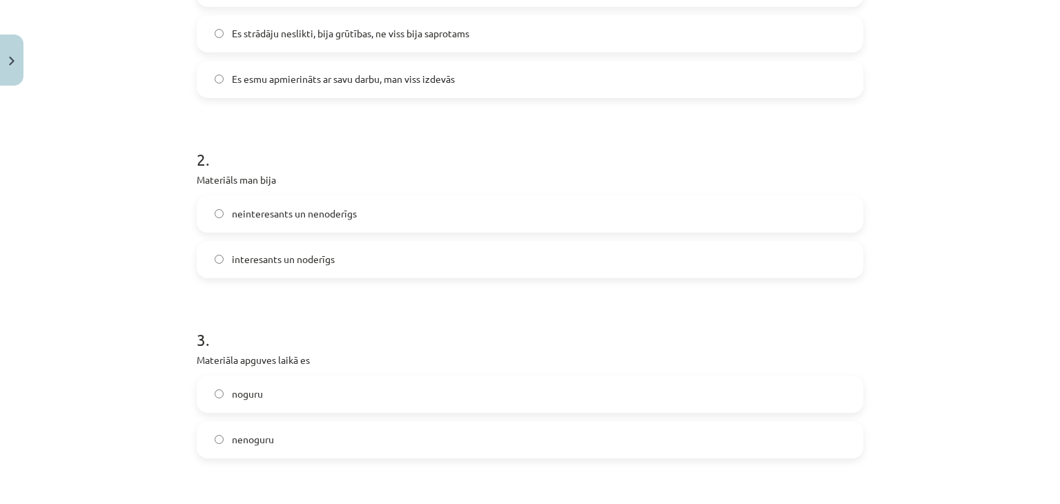
scroll to position [552, 0]
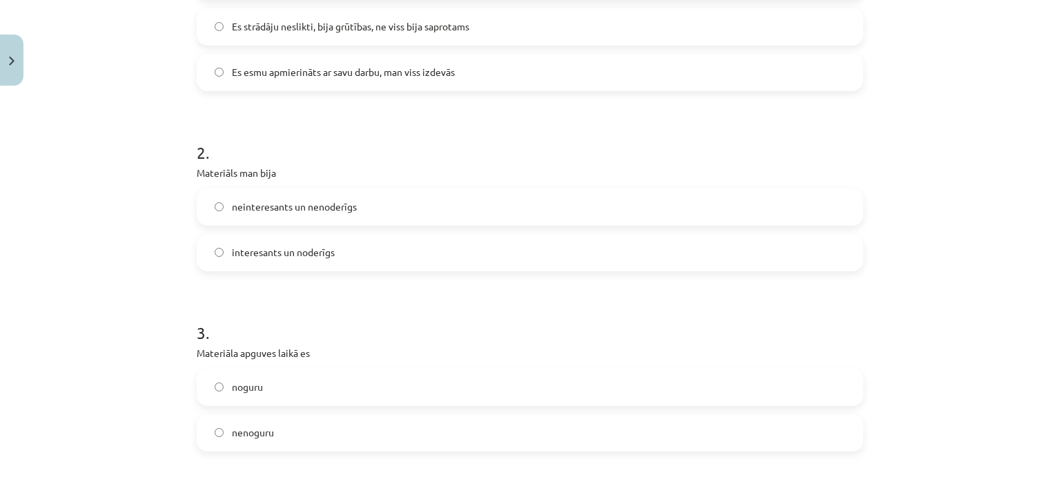
click at [311, 256] on span "interesants un noderīgs" at bounding box center [283, 252] width 103 height 14
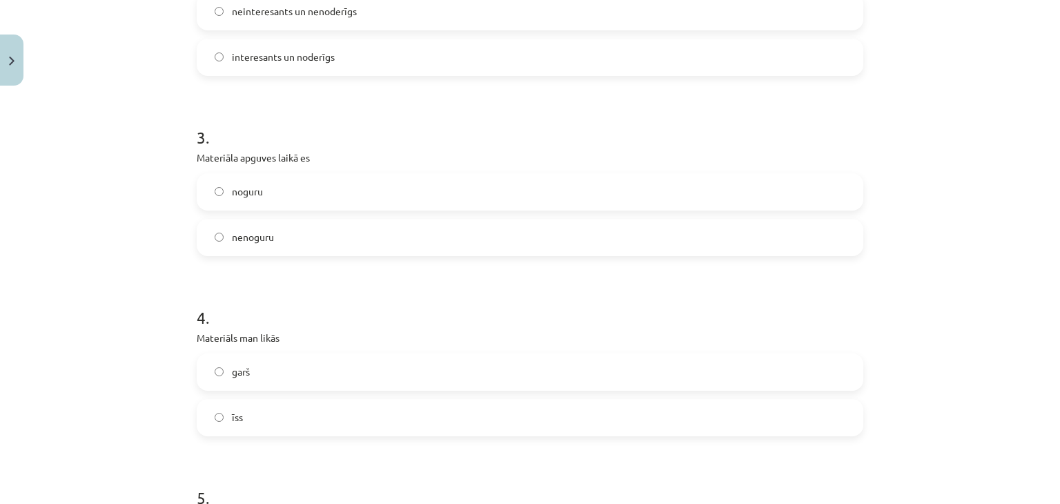
scroll to position [759, 0]
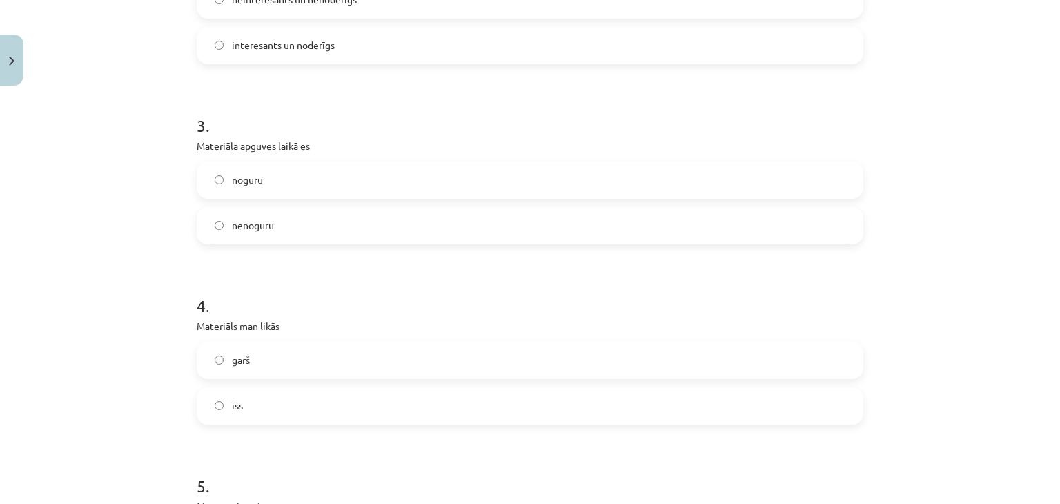
click at [282, 234] on label "nenoguru" at bounding box center [530, 225] width 664 height 35
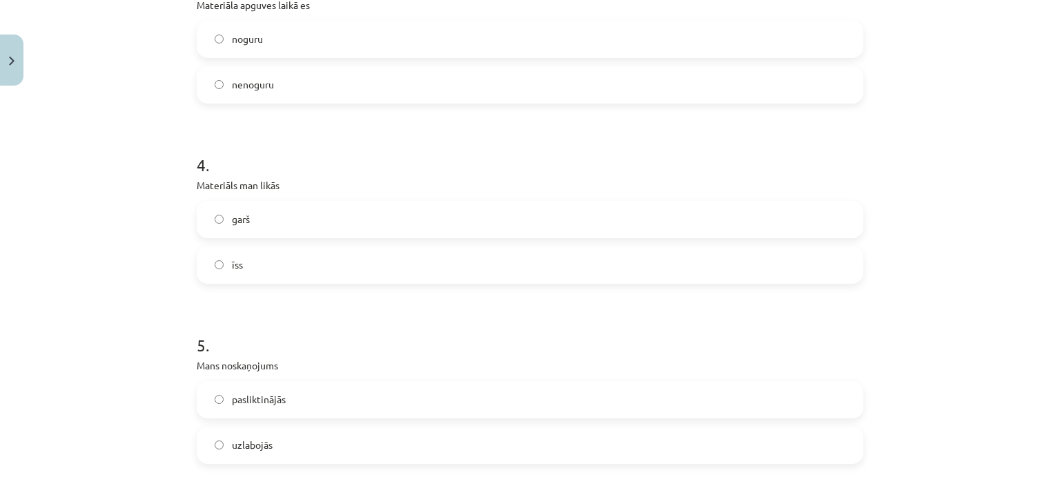
scroll to position [966, 0]
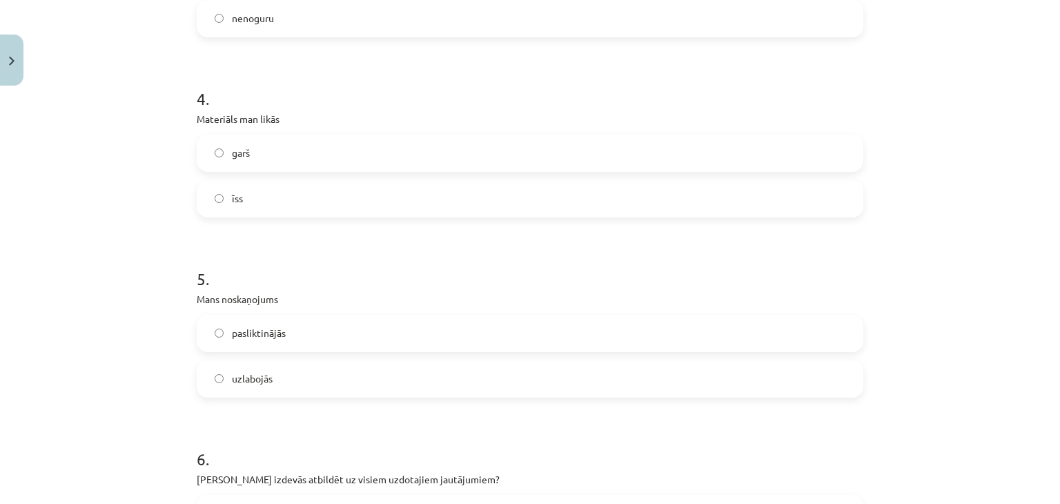
click at [256, 159] on label "garš" at bounding box center [530, 153] width 664 height 35
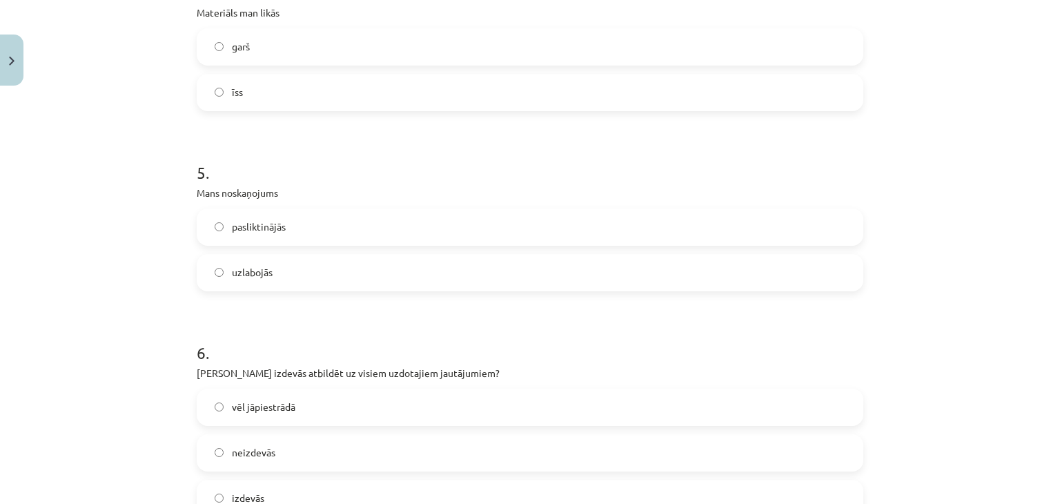
scroll to position [1104, 0]
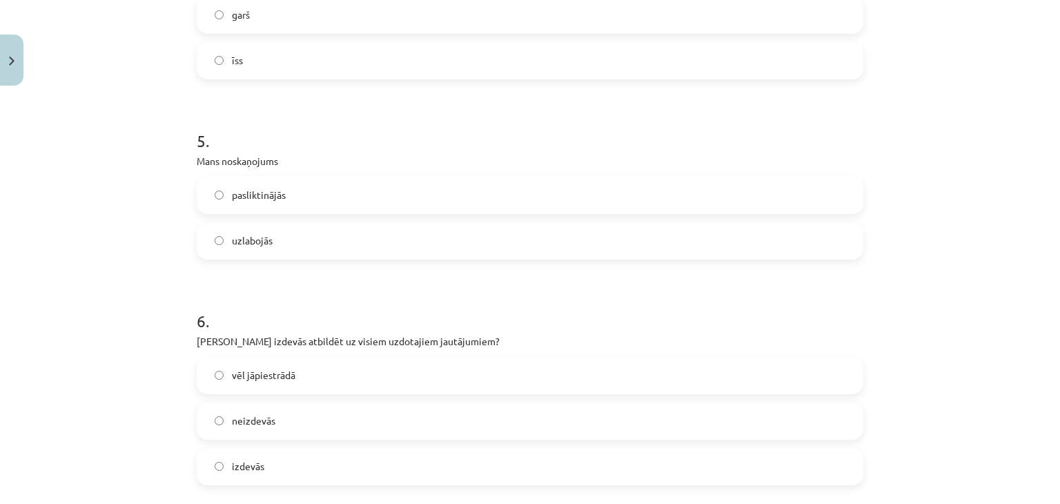
click at [268, 241] on label "uzlabojās" at bounding box center [530, 241] width 664 height 35
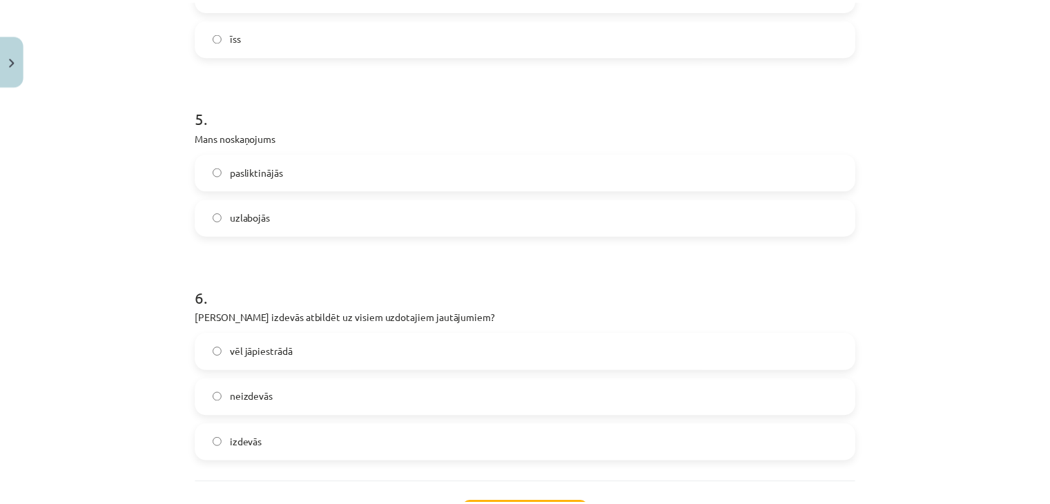
scroll to position [1242, 0]
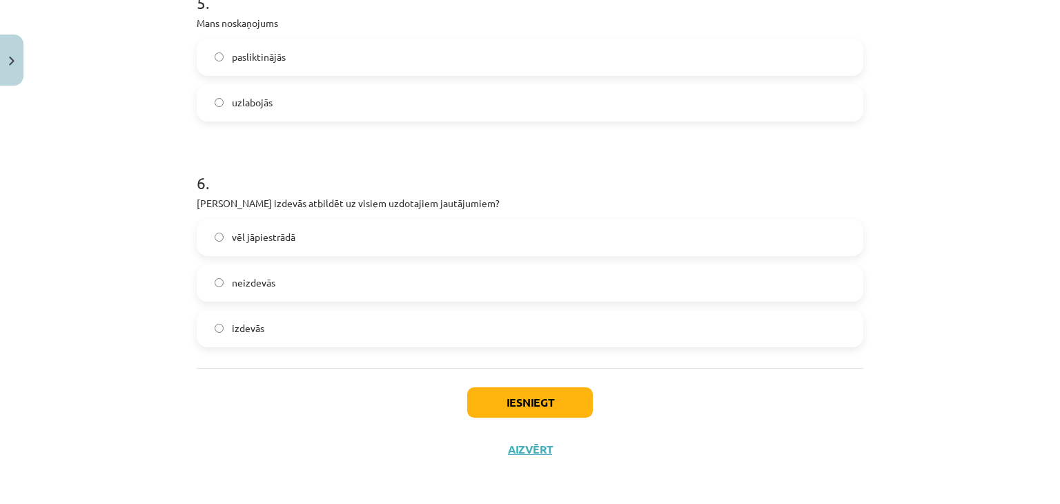
click at [275, 244] on span "vēl jāpiestrādā" at bounding box center [263, 237] width 63 height 14
click at [509, 391] on button "Iesniegt" at bounding box center [530, 402] width 126 height 30
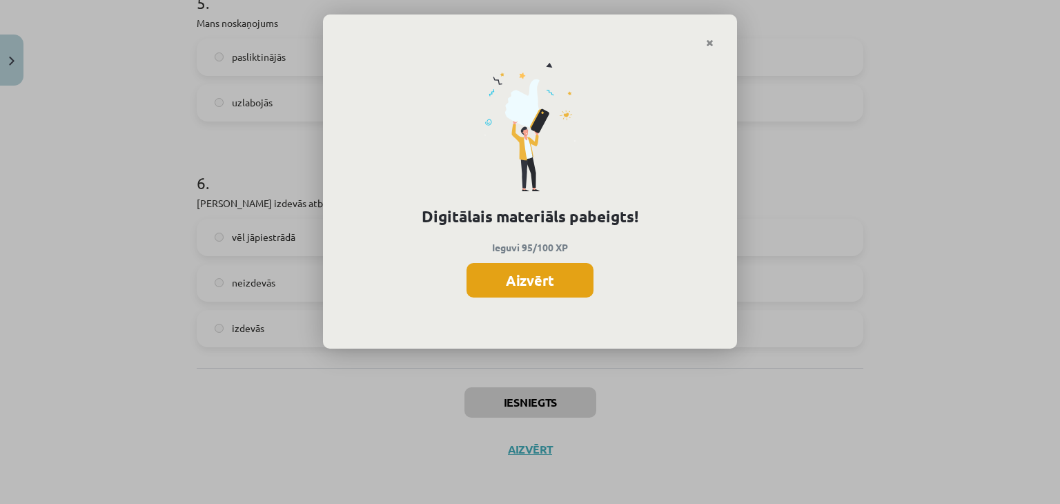
click at [566, 277] on button "Aizvērt" at bounding box center [530, 280] width 127 height 35
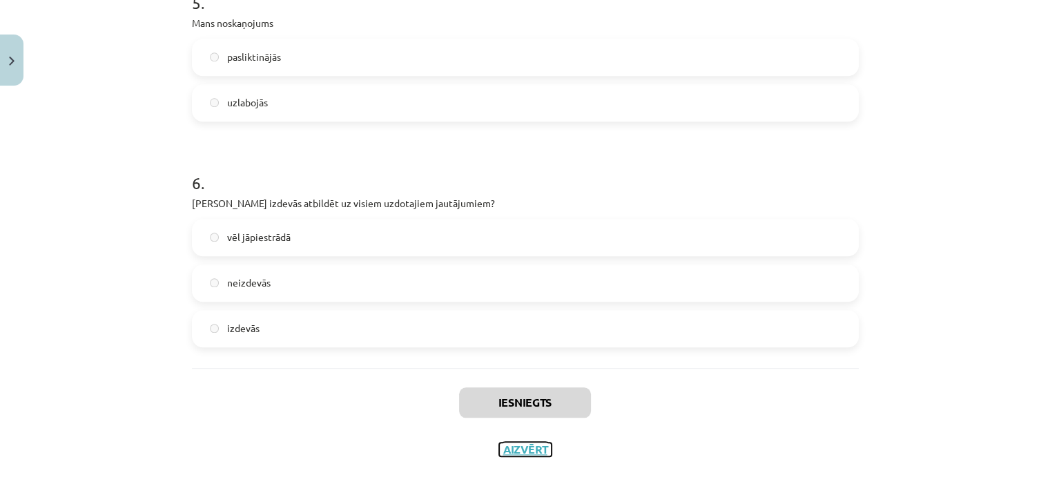
click at [514, 449] on button "Aizvērt" at bounding box center [525, 449] width 52 height 14
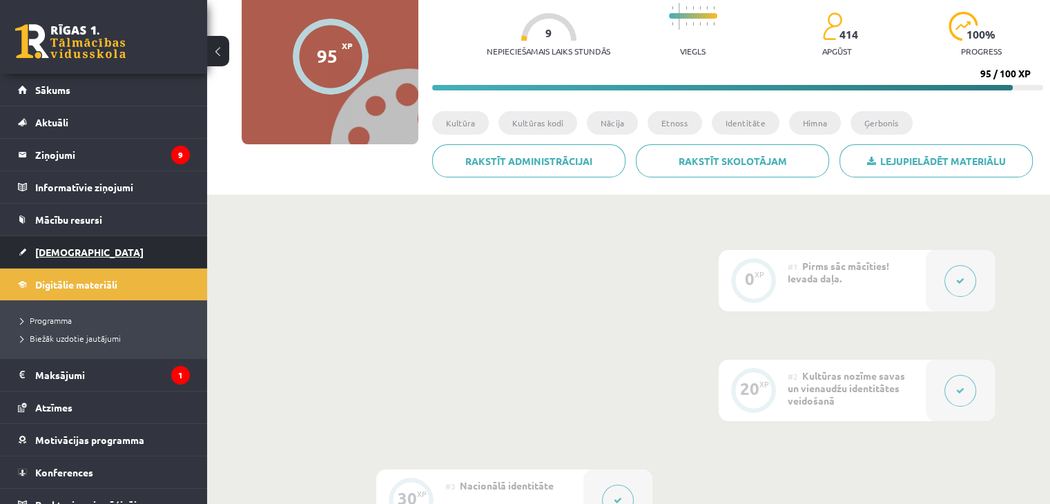
click at [77, 253] on link "[DEMOGRAPHIC_DATA]" at bounding box center [104, 252] width 172 height 32
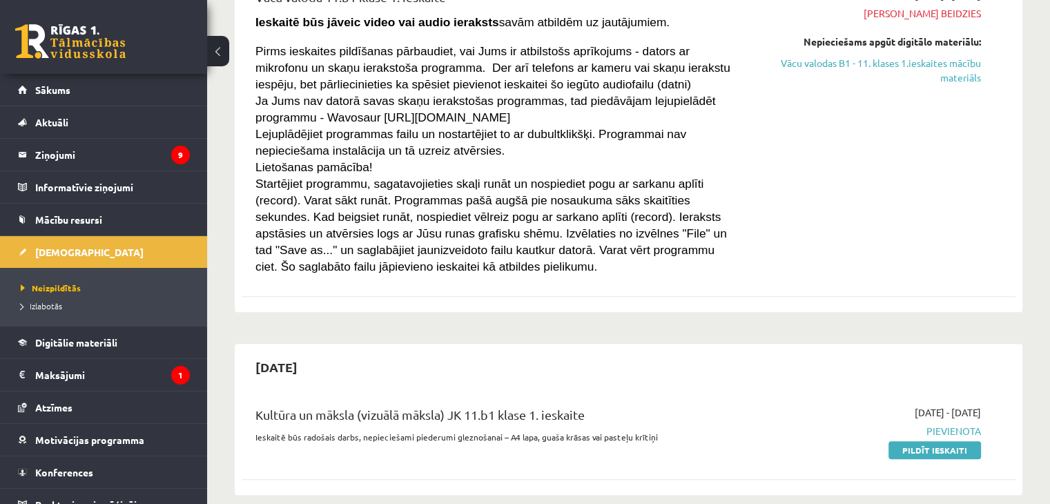
scroll to position [483, 0]
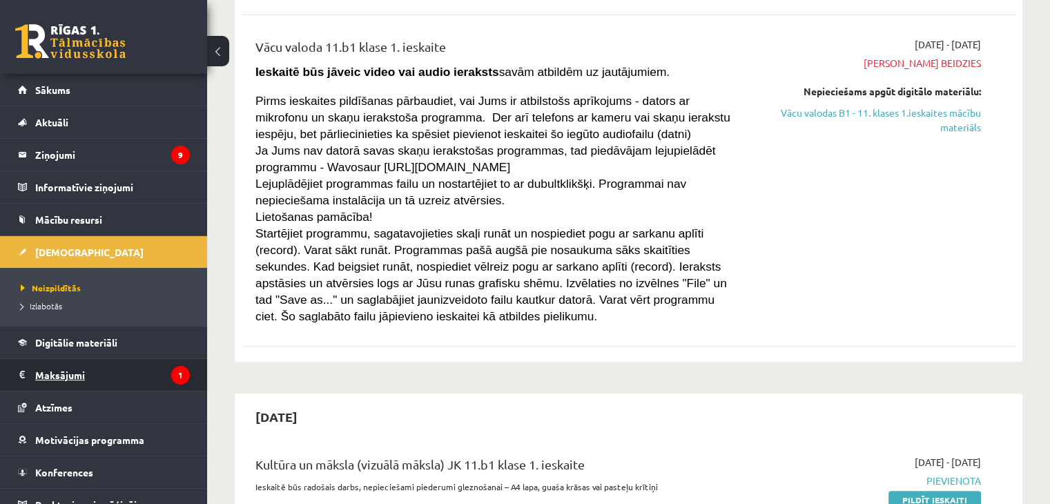
click at [61, 376] on legend "Maksājumi 1" at bounding box center [112, 375] width 155 height 32
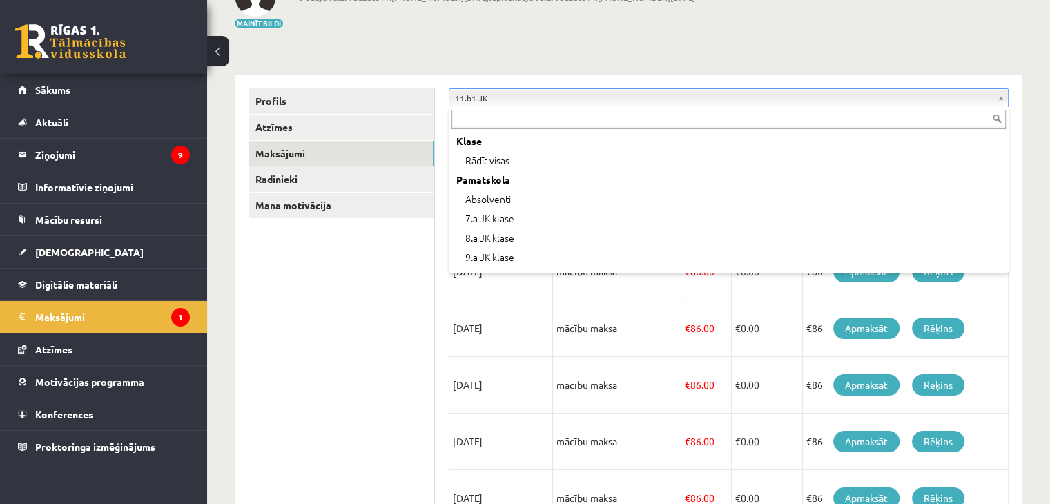
scroll to position [248, 0]
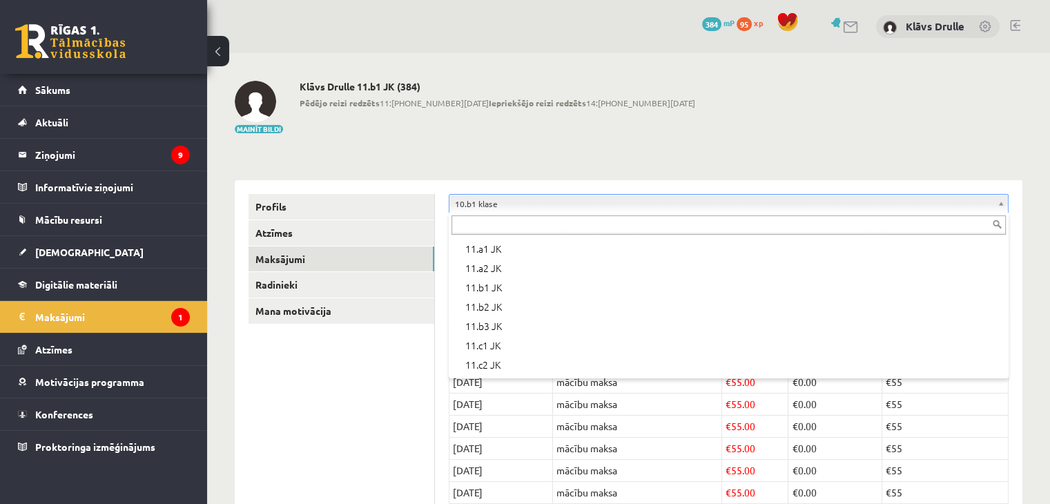
scroll to position [345, 0]
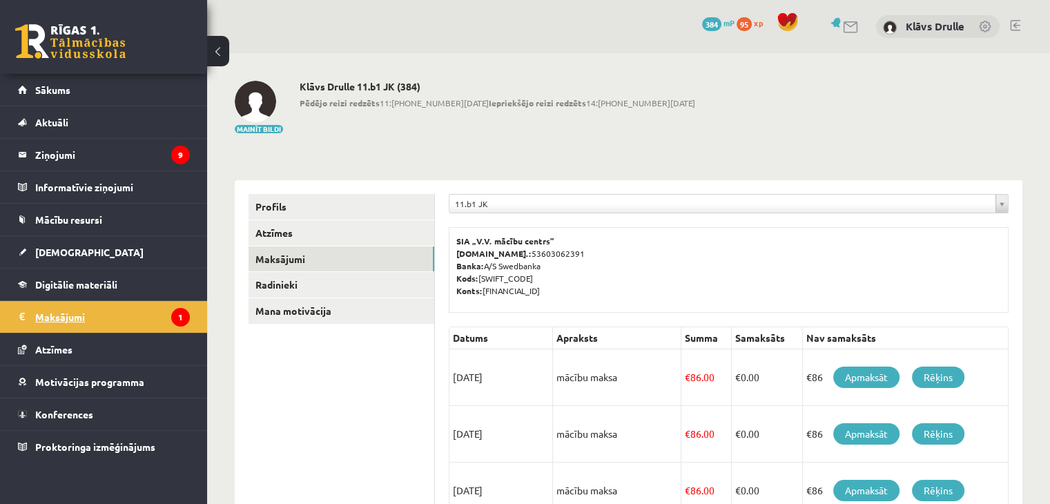
click at [97, 313] on legend "Maksājumi 1" at bounding box center [112, 317] width 155 height 32
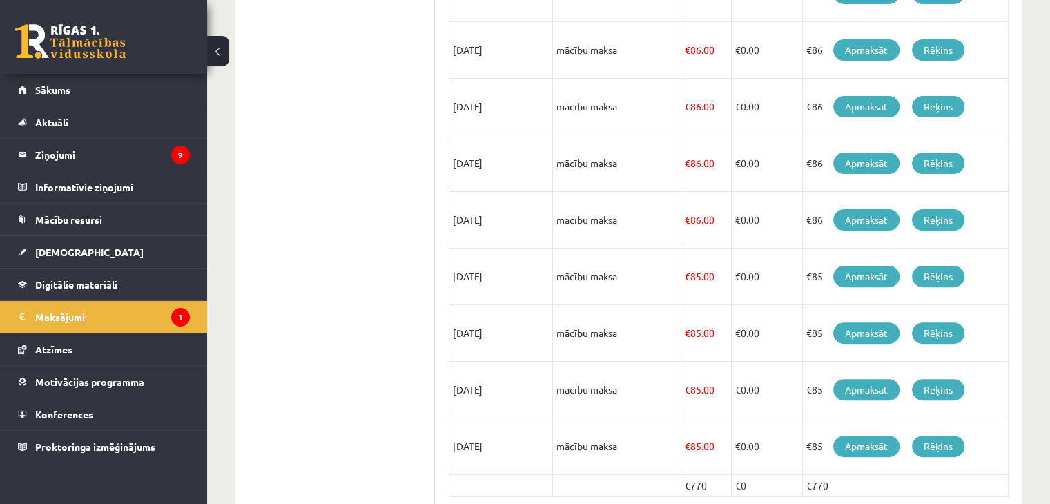
scroll to position [382, 0]
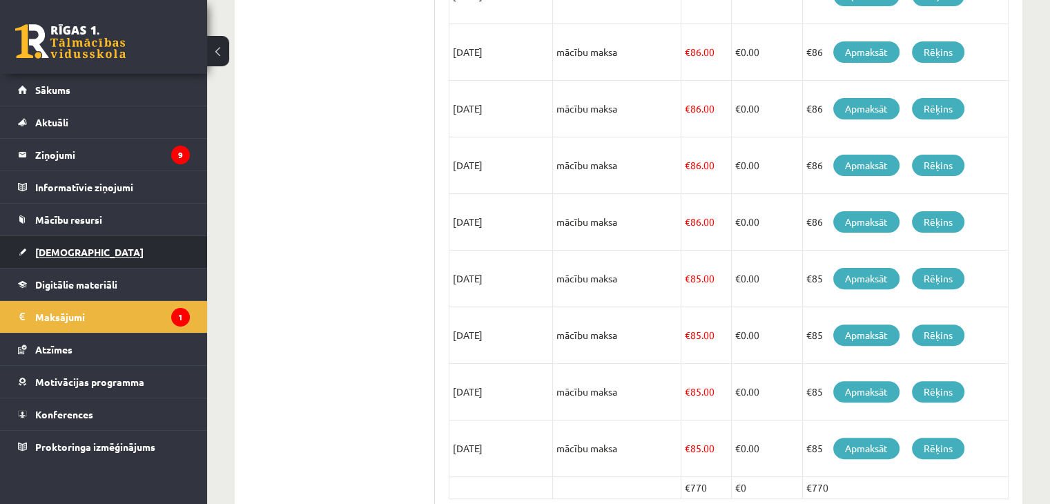
click at [88, 260] on link "[DEMOGRAPHIC_DATA]" at bounding box center [104, 252] width 172 height 32
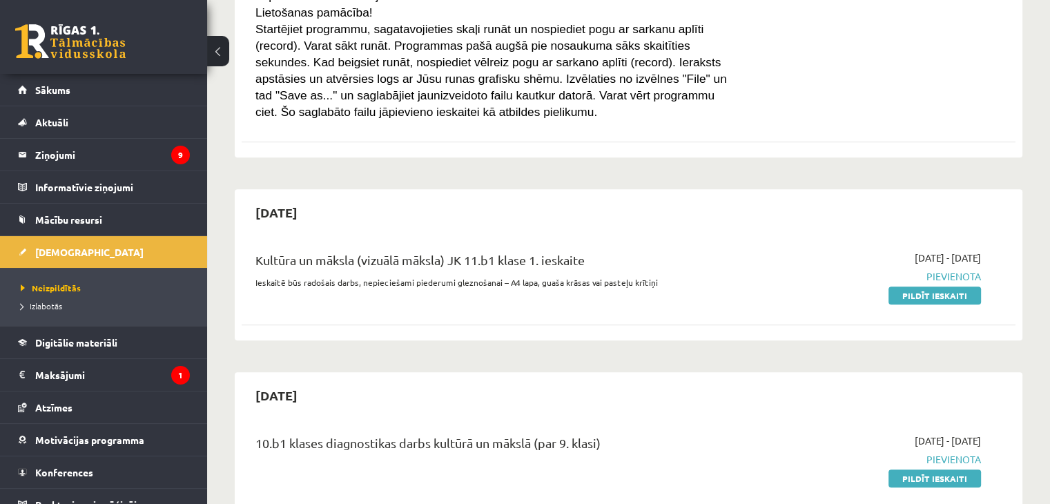
scroll to position [759, 0]
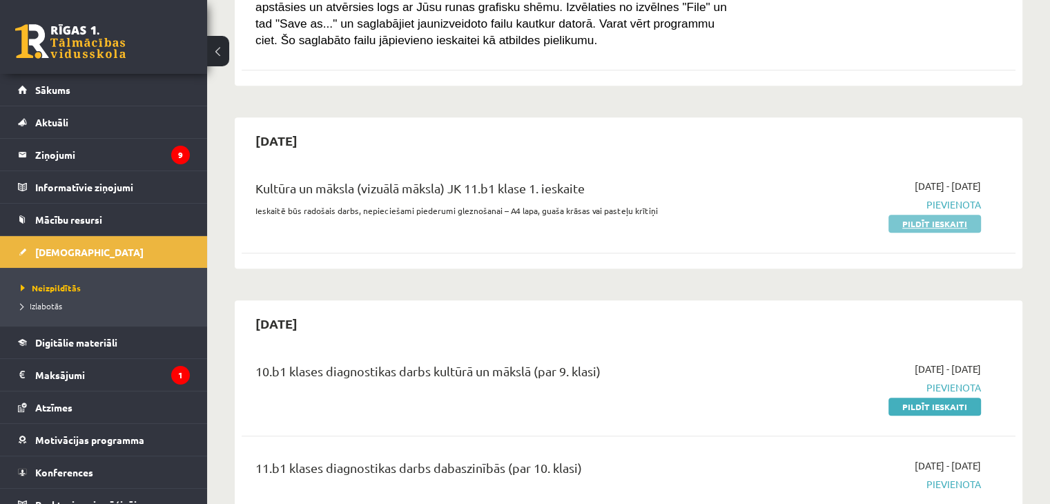
click at [959, 215] on link "Pildīt ieskaiti" at bounding box center [934, 224] width 92 height 18
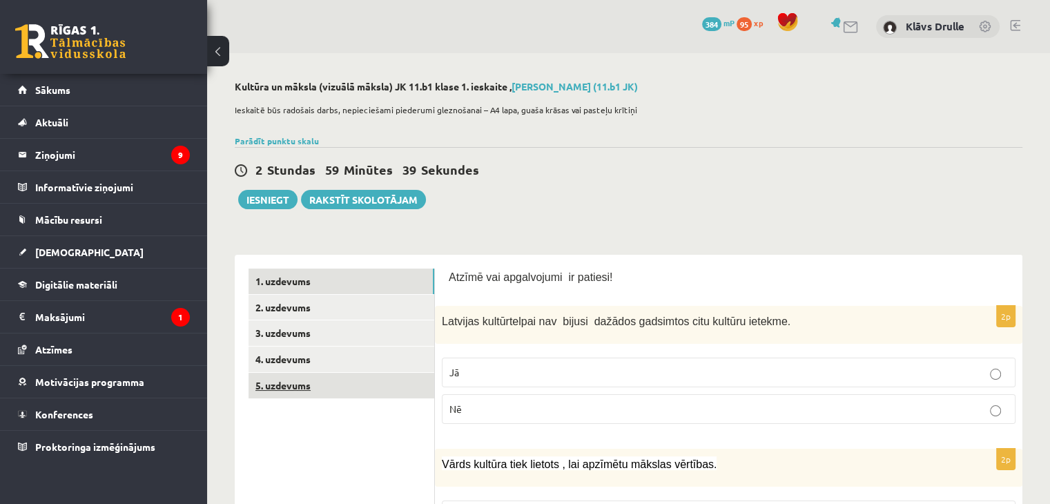
drag, startPoint x: 331, startPoint y: 387, endPoint x: 375, endPoint y: 373, distance: 45.6
click at [331, 388] on link "5. uzdevums" at bounding box center [341, 386] width 186 height 26
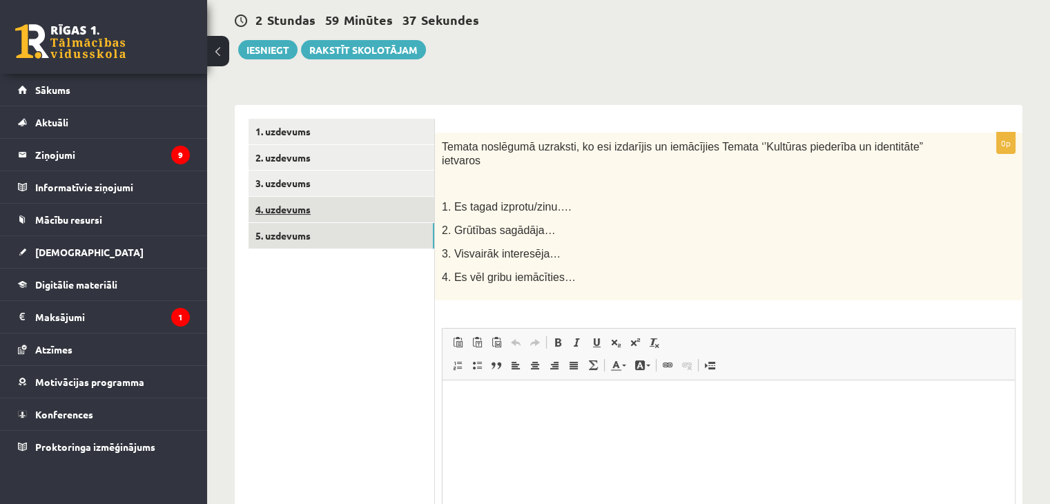
click at [333, 215] on link "4. uzdevums" at bounding box center [341, 210] width 186 height 26
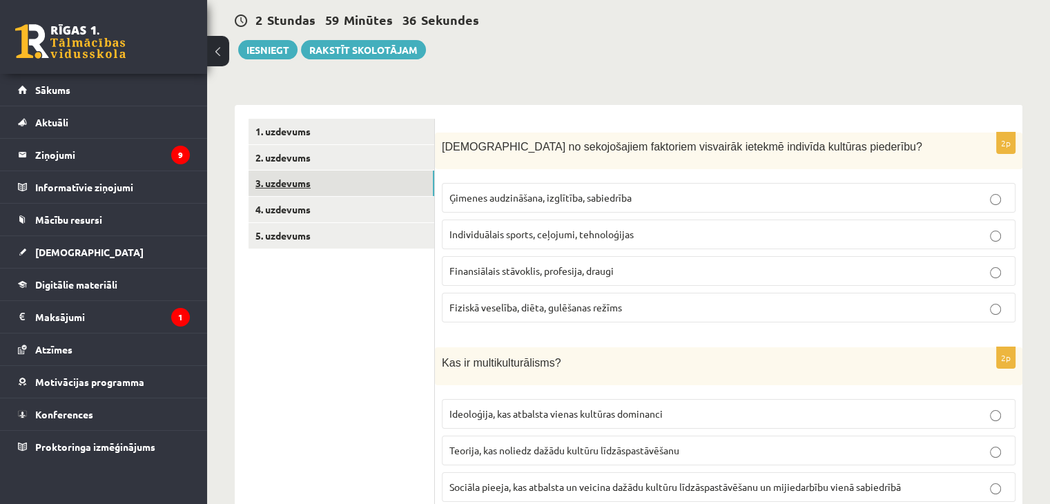
click at [315, 195] on link "3. uzdevums" at bounding box center [341, 183] width 186 height 26
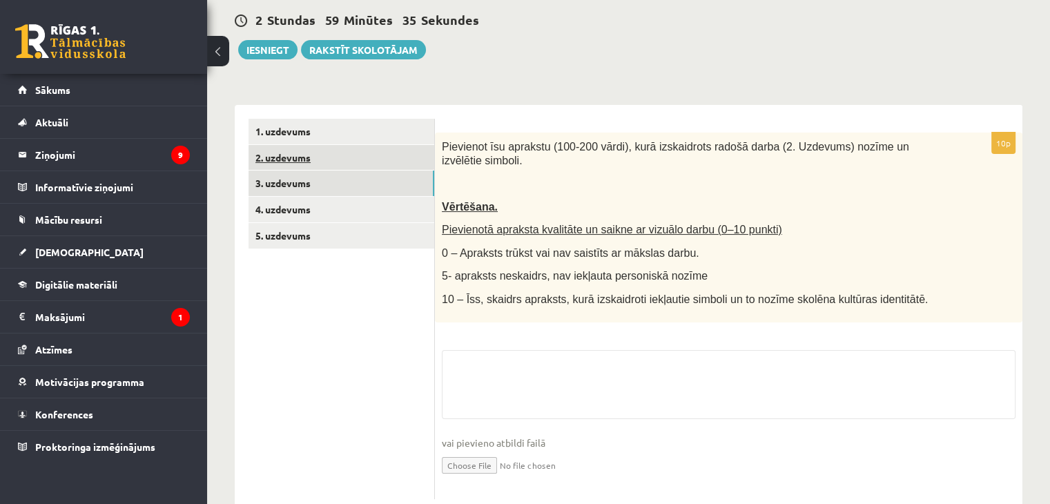
click at [324, 153] on link "2. uzdevums" at bounding box center [341, 158] width 186 height 26
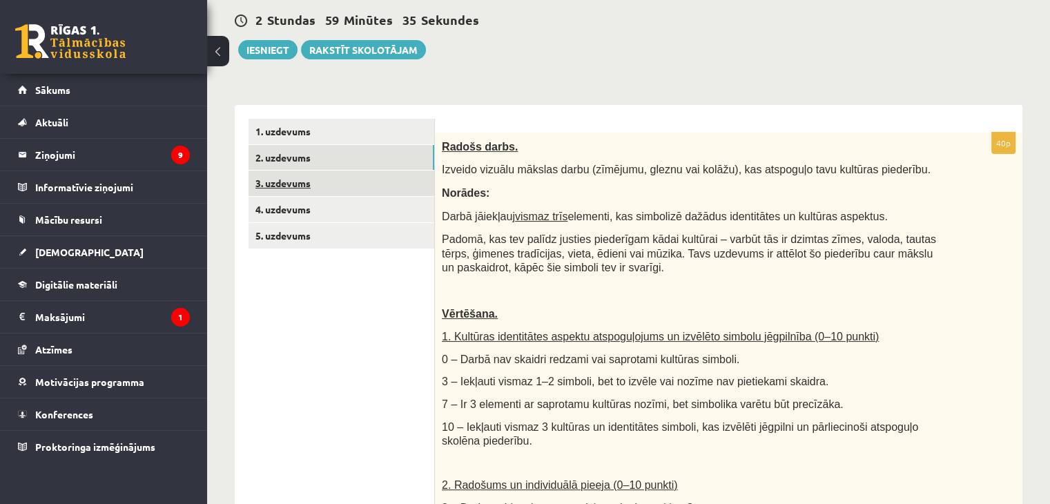
click at [313, 183] on link "3. uzdevums" at bounding box center [341, 183] width 186 height 26
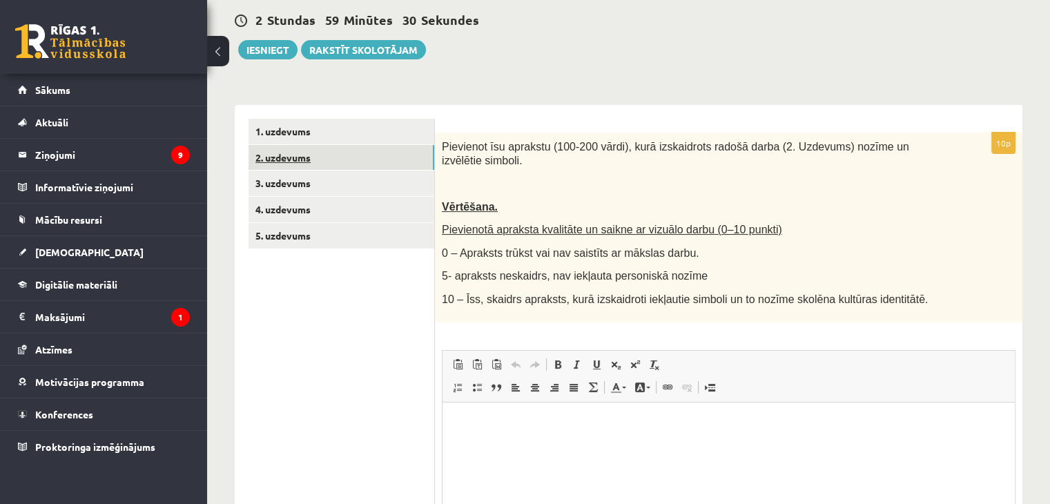
click at [311, 164] on link "2. uzdevums" at bounding box center [341, 158] width 186 height 26
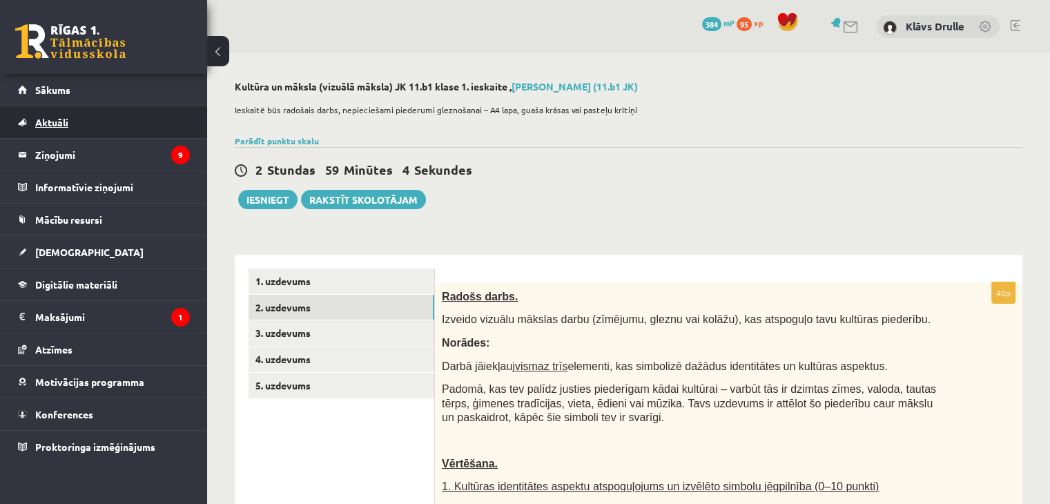
drag, startPoint x: 248, startPoint y: 170, endPoint x: 35, endPoint y: 111, distance: 221.2
click at [248, 170] on div "2 Stundas 59 Minūtes 4 Sekundes" at bounding box center [629, 171] width 788 height 18
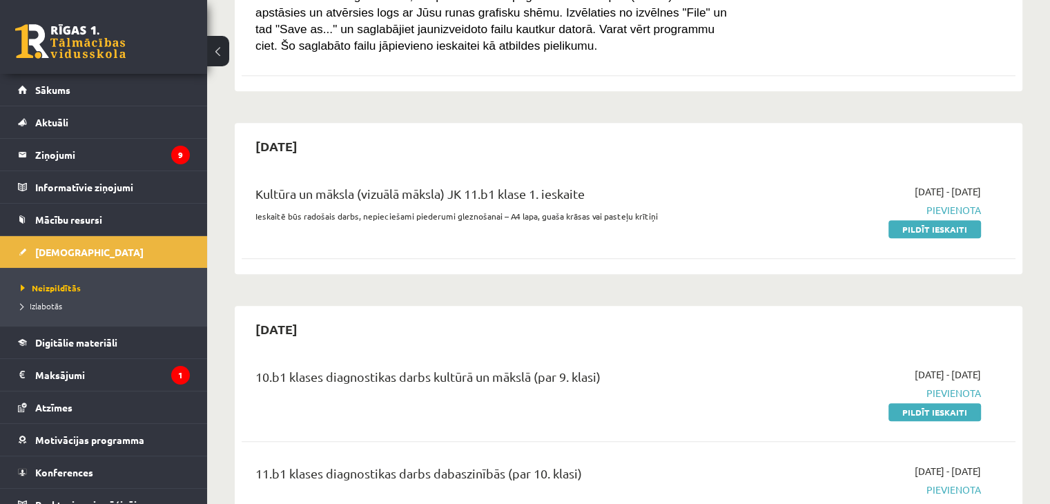
scroll to position [759, 0]
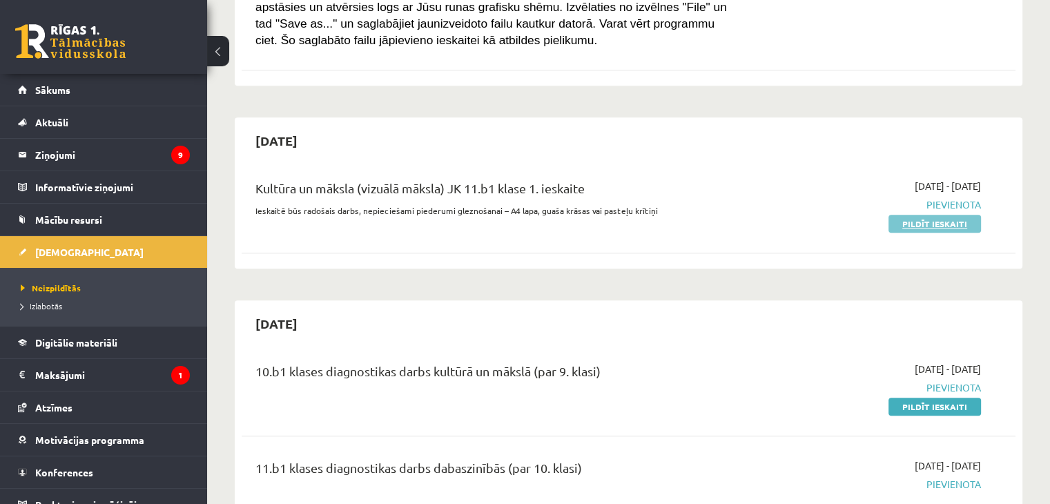
click at [923, 224] on link "Pildīt ieskaiti" at bounding box center [934, 224] width 92 height 18
